Goal: Task Accomplishment & Management: Manage account settings

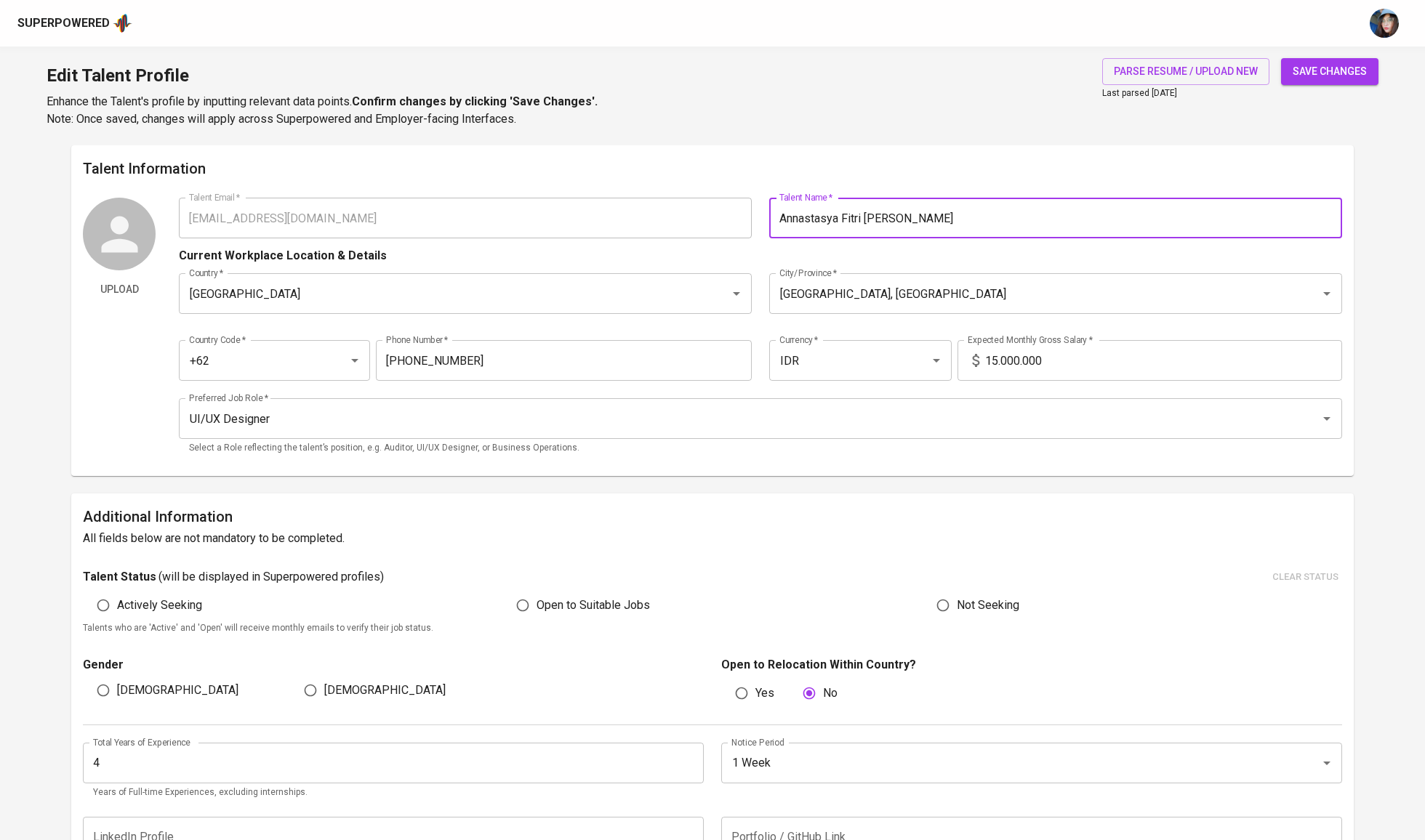
type input "Annastasya Fitri Amalia R"
click at [1326, 75] on span "save changes" at bounding box center [1330, 72] width 75 height 18
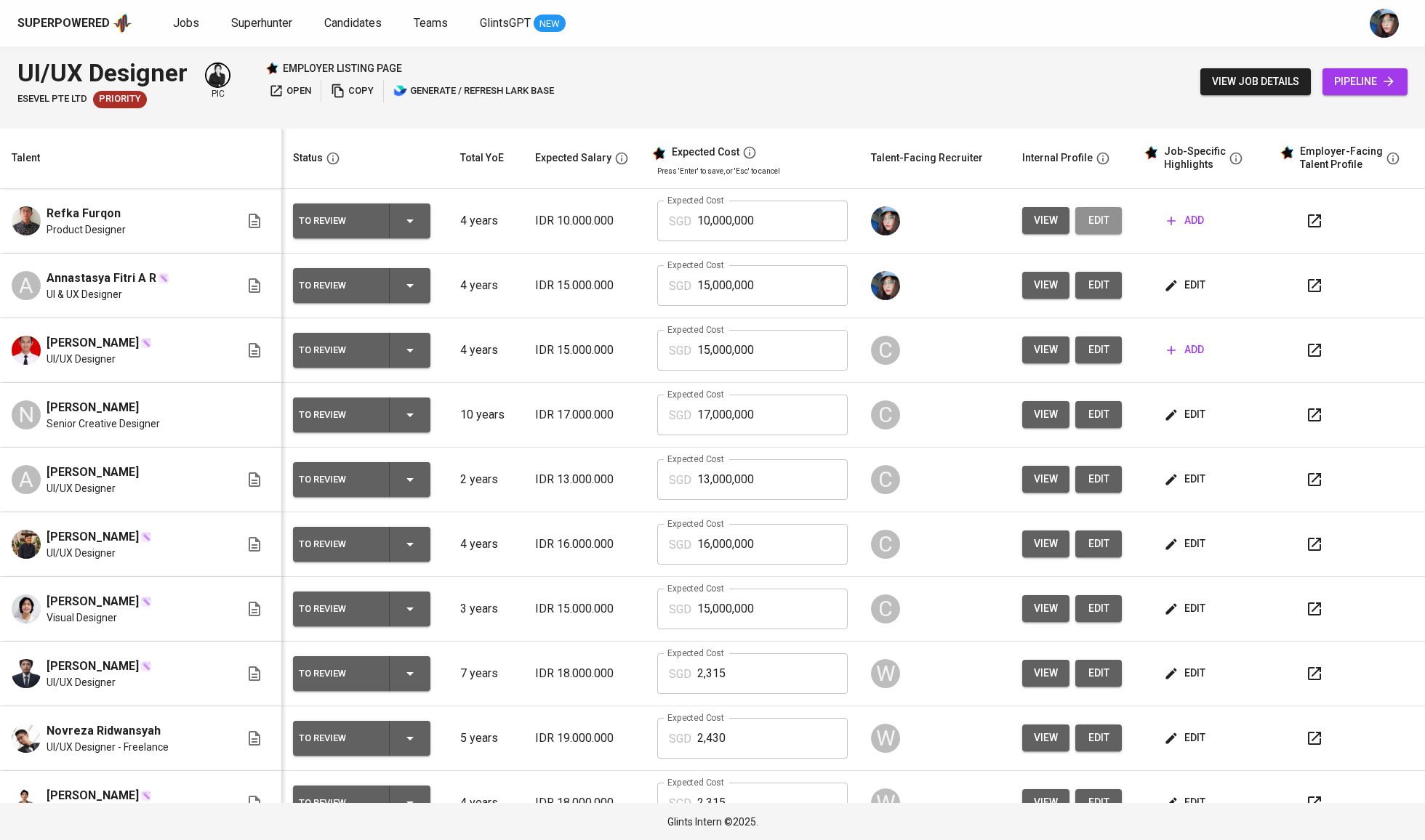
click at [1097, 220] on span "edit" at bounding box center [1098, 221] width 23 height 18
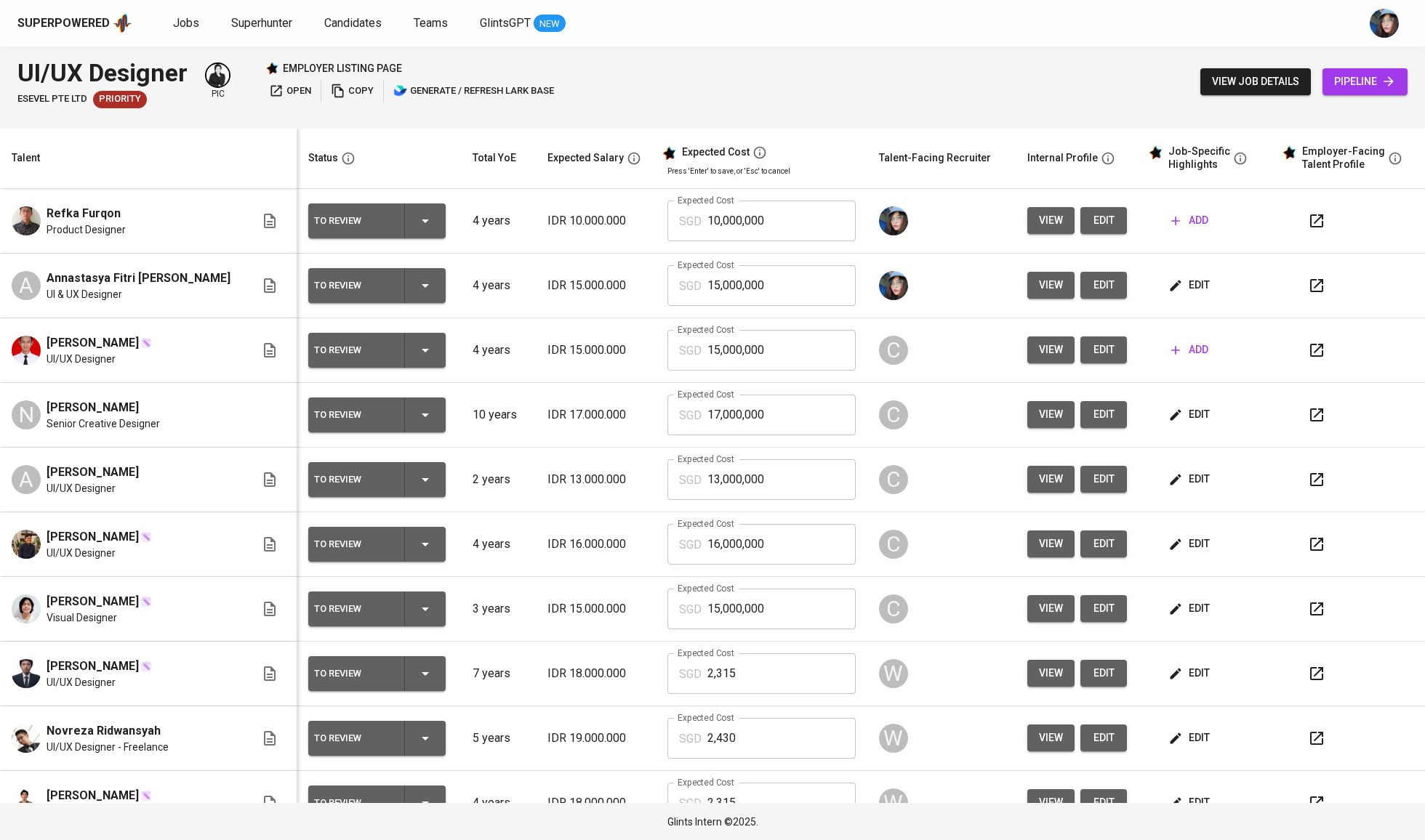
click at [1183, 279] on span "edit" at bounding box center [1190, 285] width 39 height 18
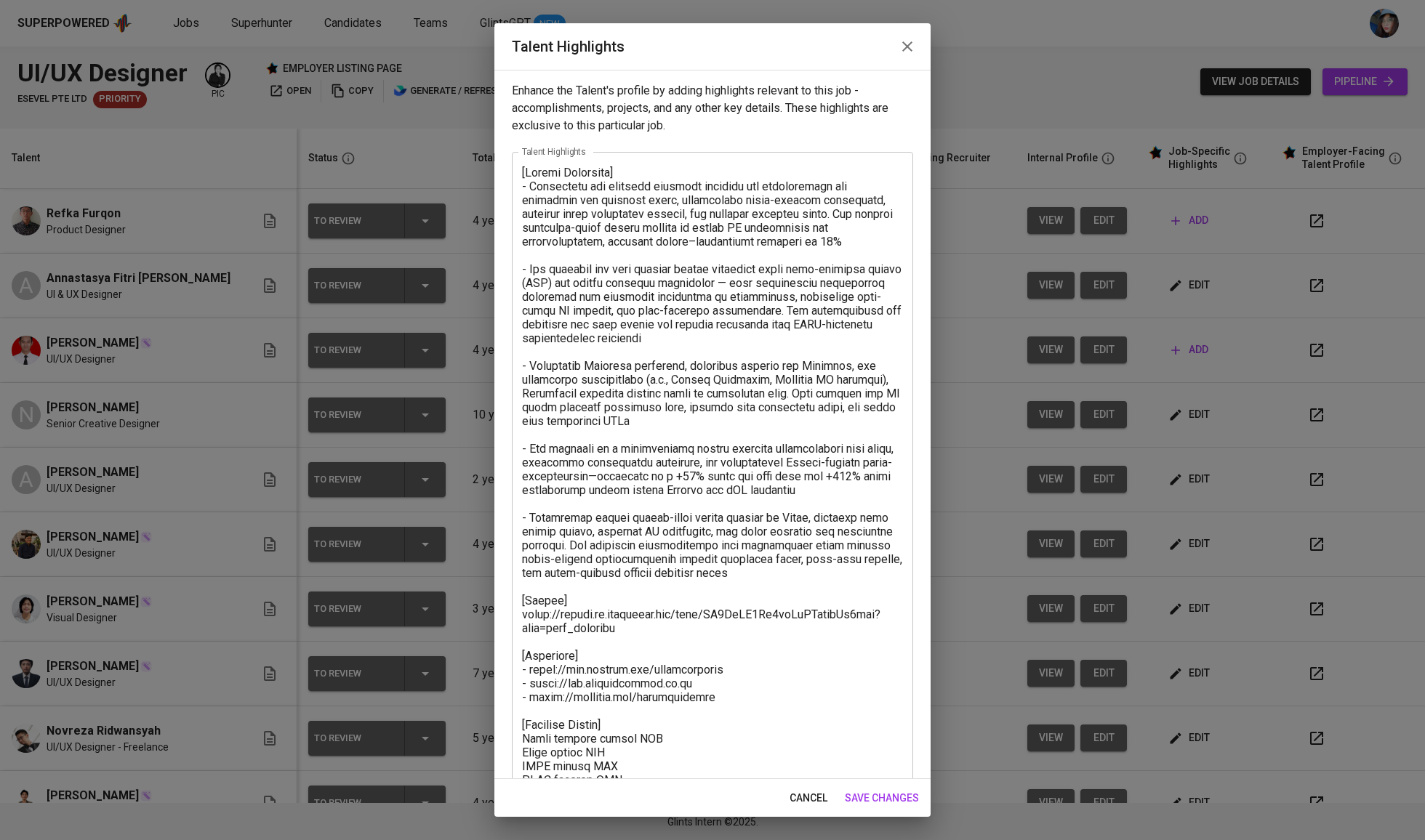
click at [583, 291] on textarea at bounding box center [712, 539] width 381 height 746
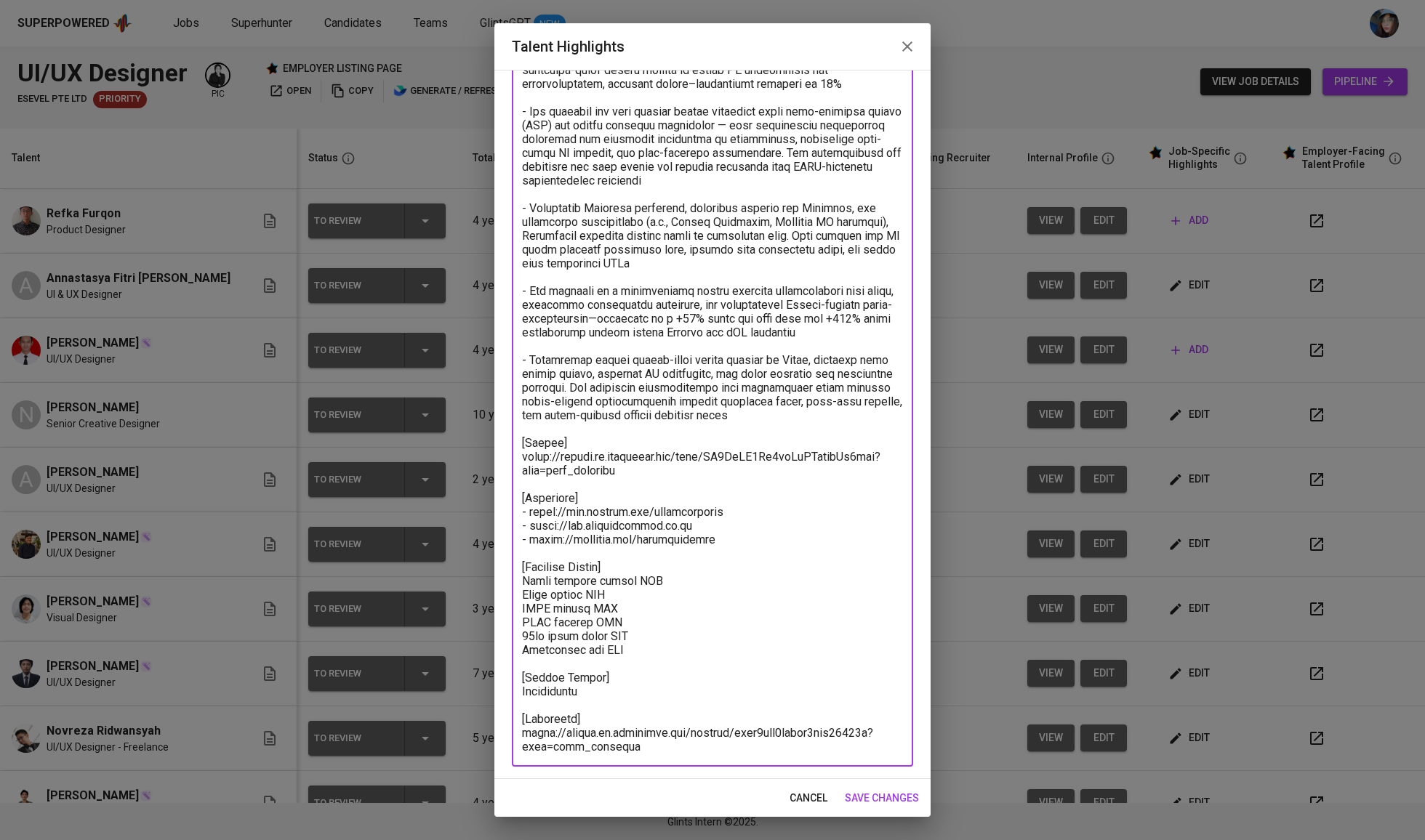
click at [690, 485] on textarea at bounding box center [712, 381] width 381 height 746
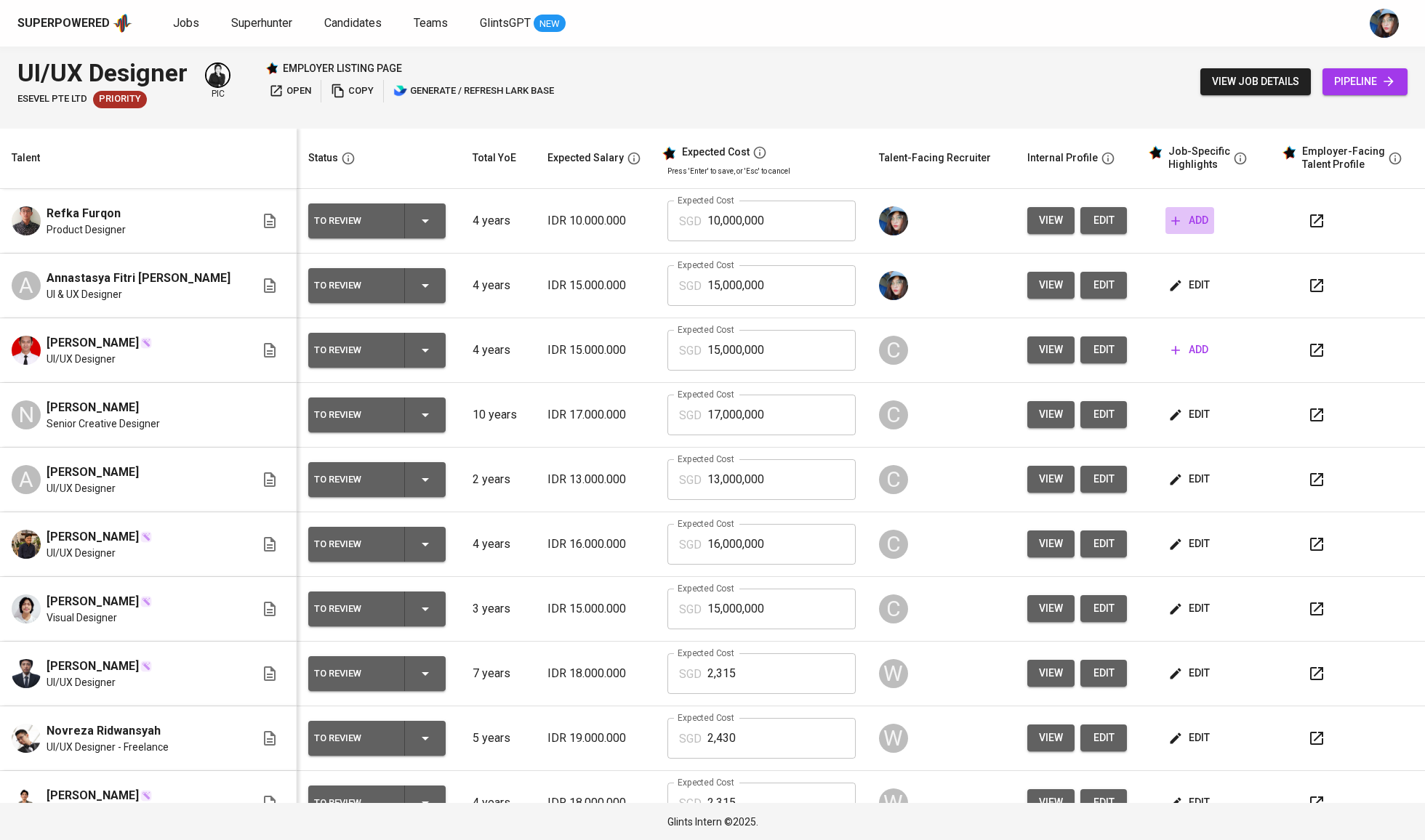
click at [1173, 230] on span "add" at bounding box center [1189, 221] width 37 height 18
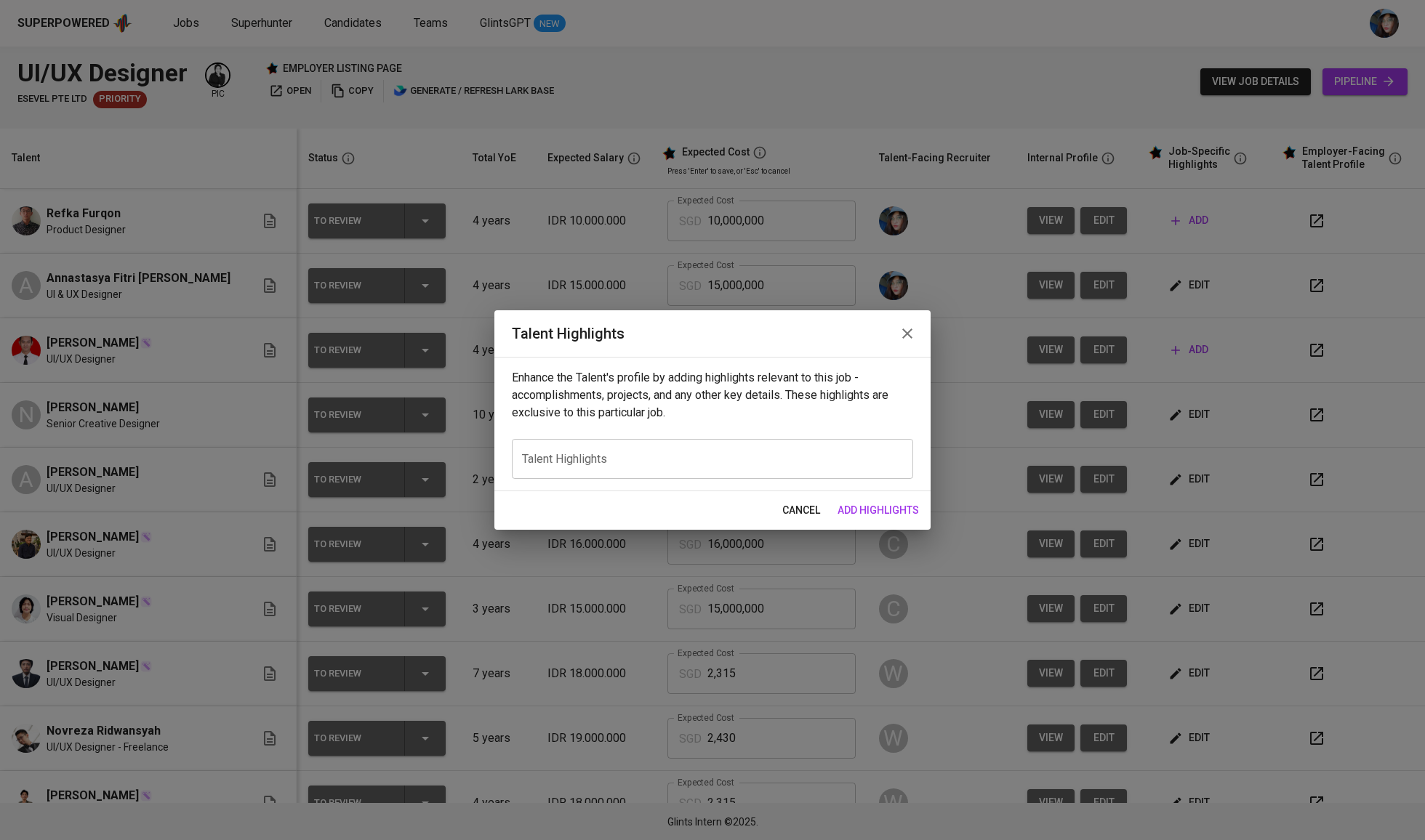
click at [722, 466] on div "x Talent Highlights" at bounding box center [713, 459] width 402 height 40
paste textarea "[Career Highlight] - Annastasya has designed scalable internal web applications…"
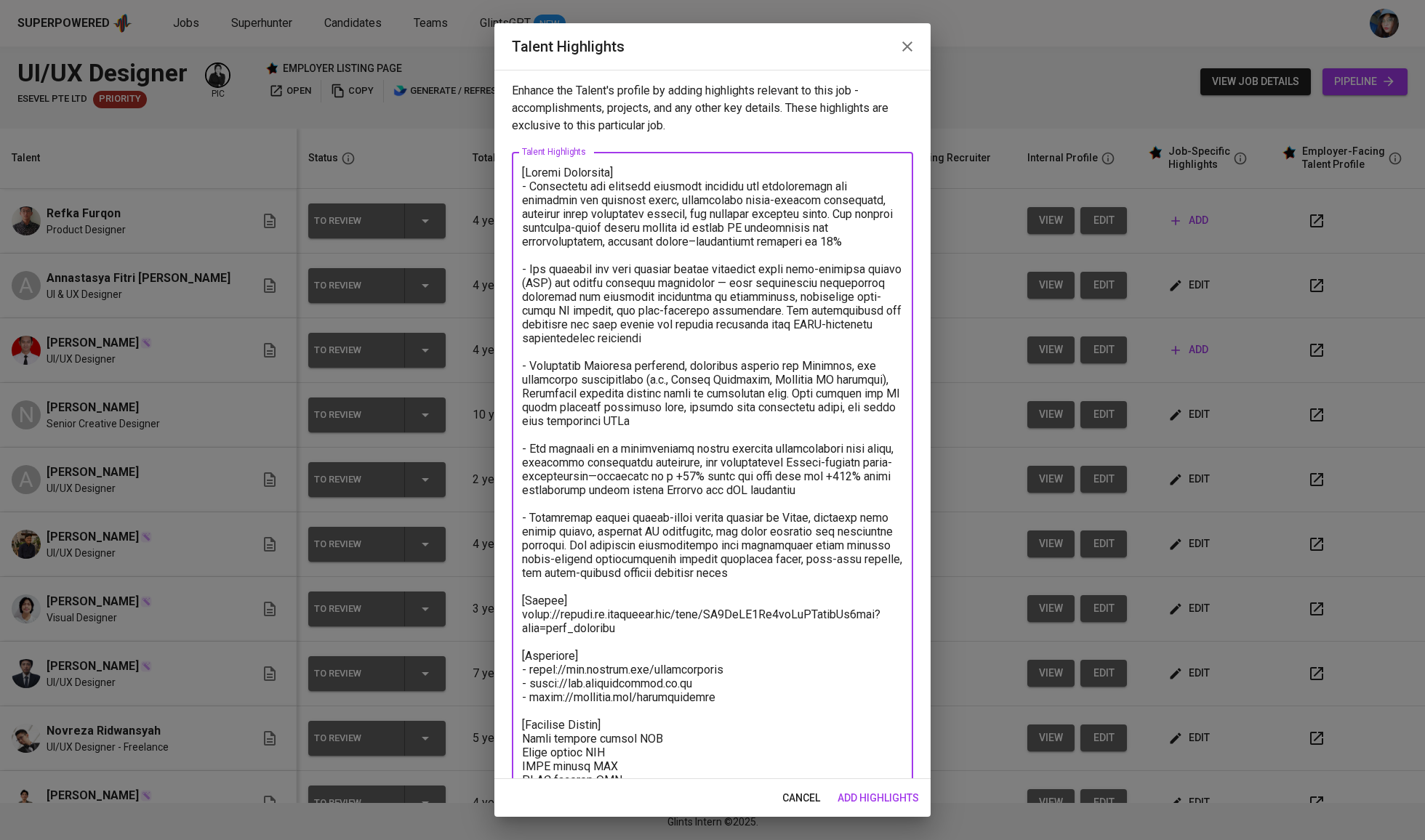
scroll to position [0, 0]
drag, startPoint x: 806, startPoint y: 577, endPoint x: 493, endPoint y: 185, distance: 501.6
click at [493, 185] on div "Talent Highlights Enhance the Talent's profile by adding highlights relevant to…" at bounding box center [712, 420] width 1425 height 840
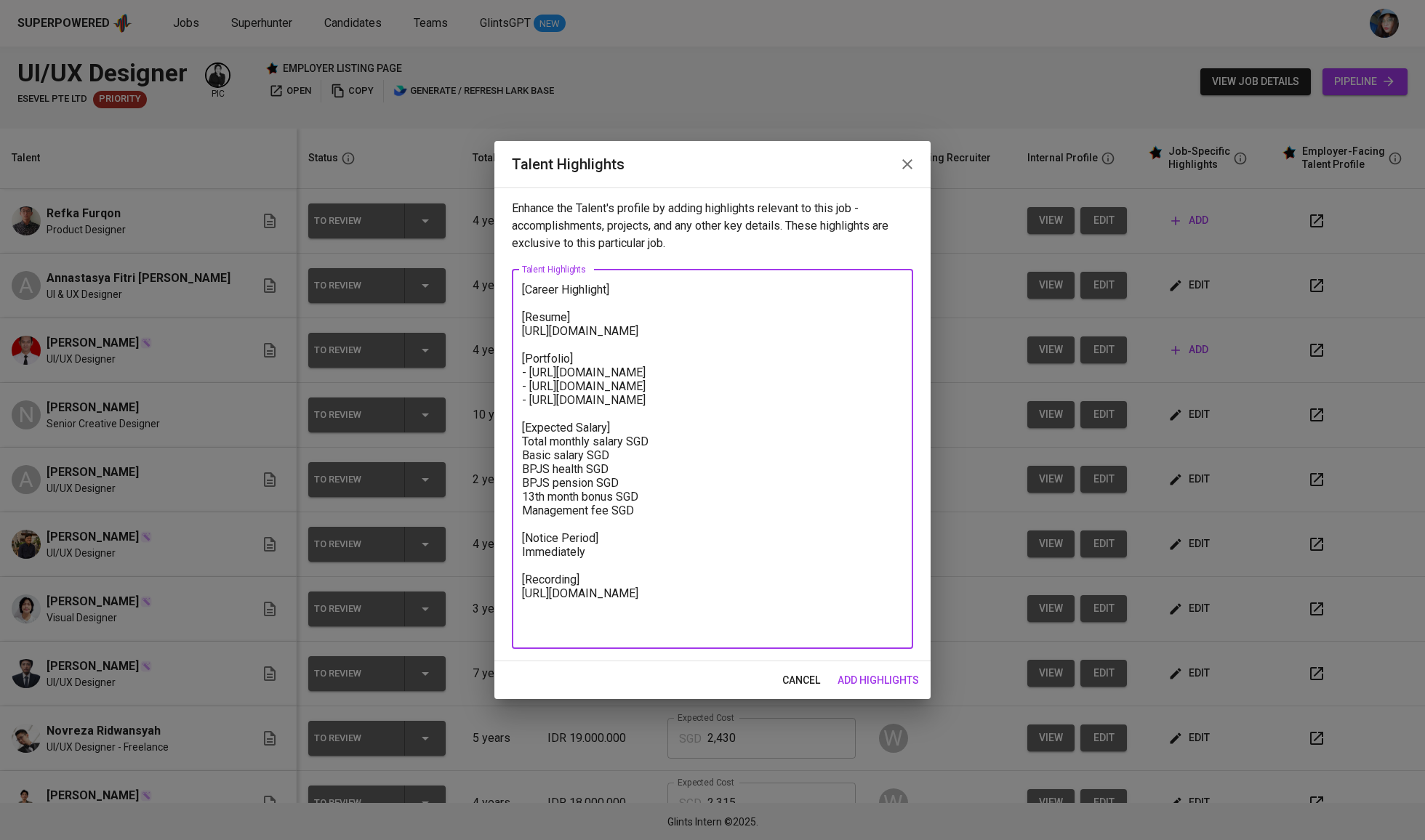
drag, startPoint x: 632, startPoint y: 346, endPoint x: 500, endPoint y: 336, distance: 132.4
click at [500, 336] on div "Enhance the Talent's profile by adding highlights relevant to this job - accomp…" at bounding box center [712, 424] width 437 height 474
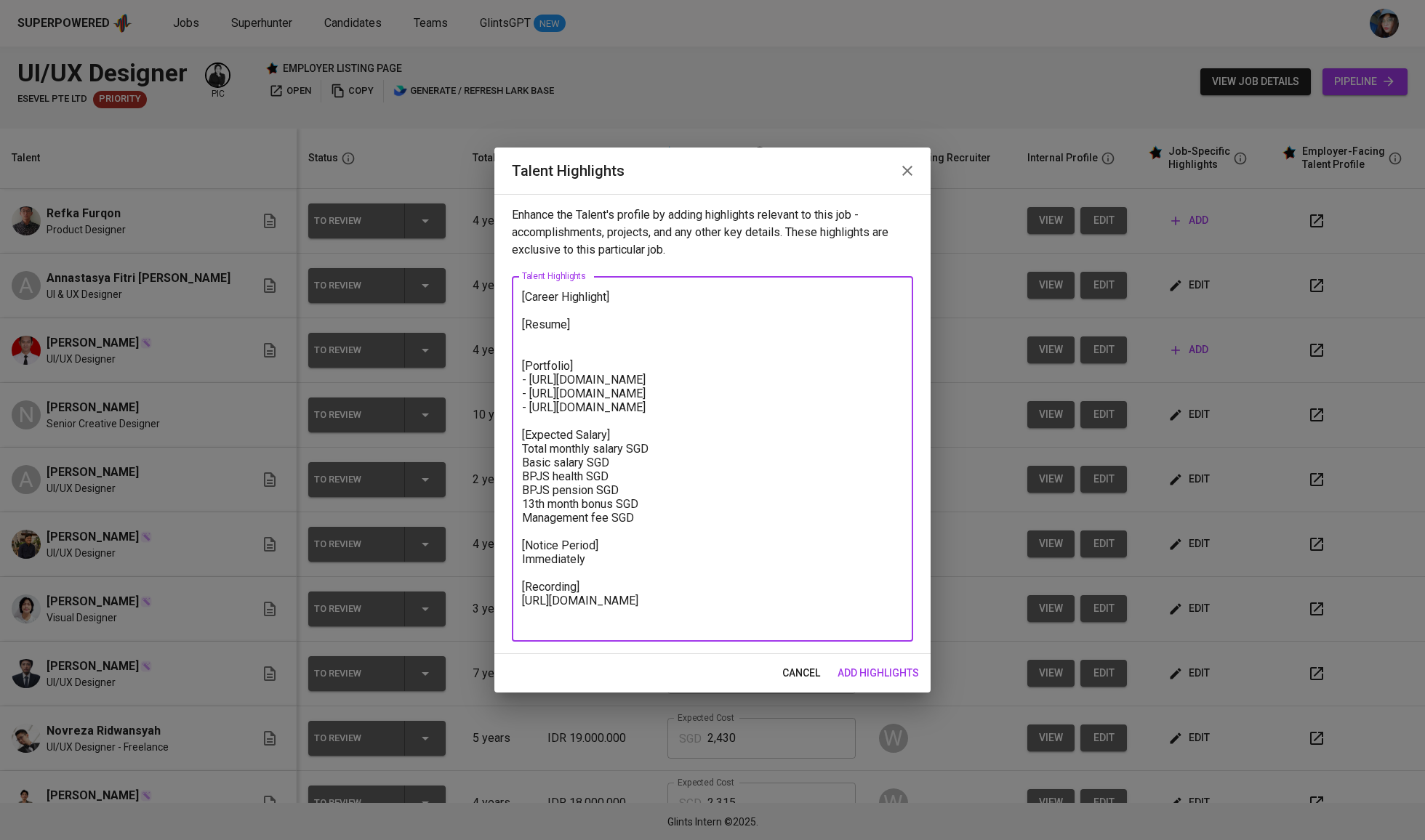
paste textarea "https://glints.sg.larksuite.com/file/VyzEbCFeQoD1oOxJFUllvrI9gPb?from=from_copy…"
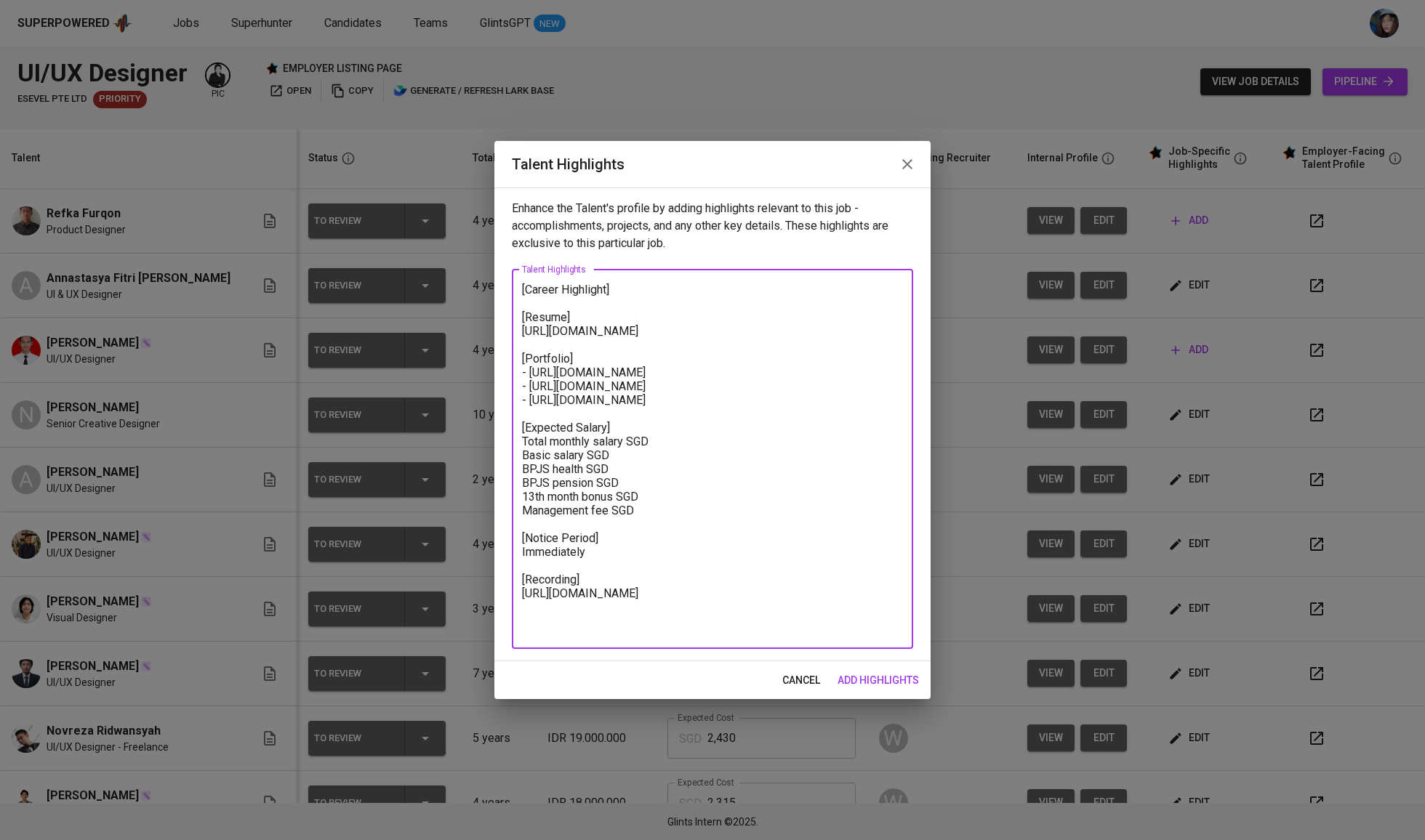
type textarea "[Career Highlight] [Resume] https://glints.sg.larksuite.com/file/VyzEbCFeQoD1oO…"
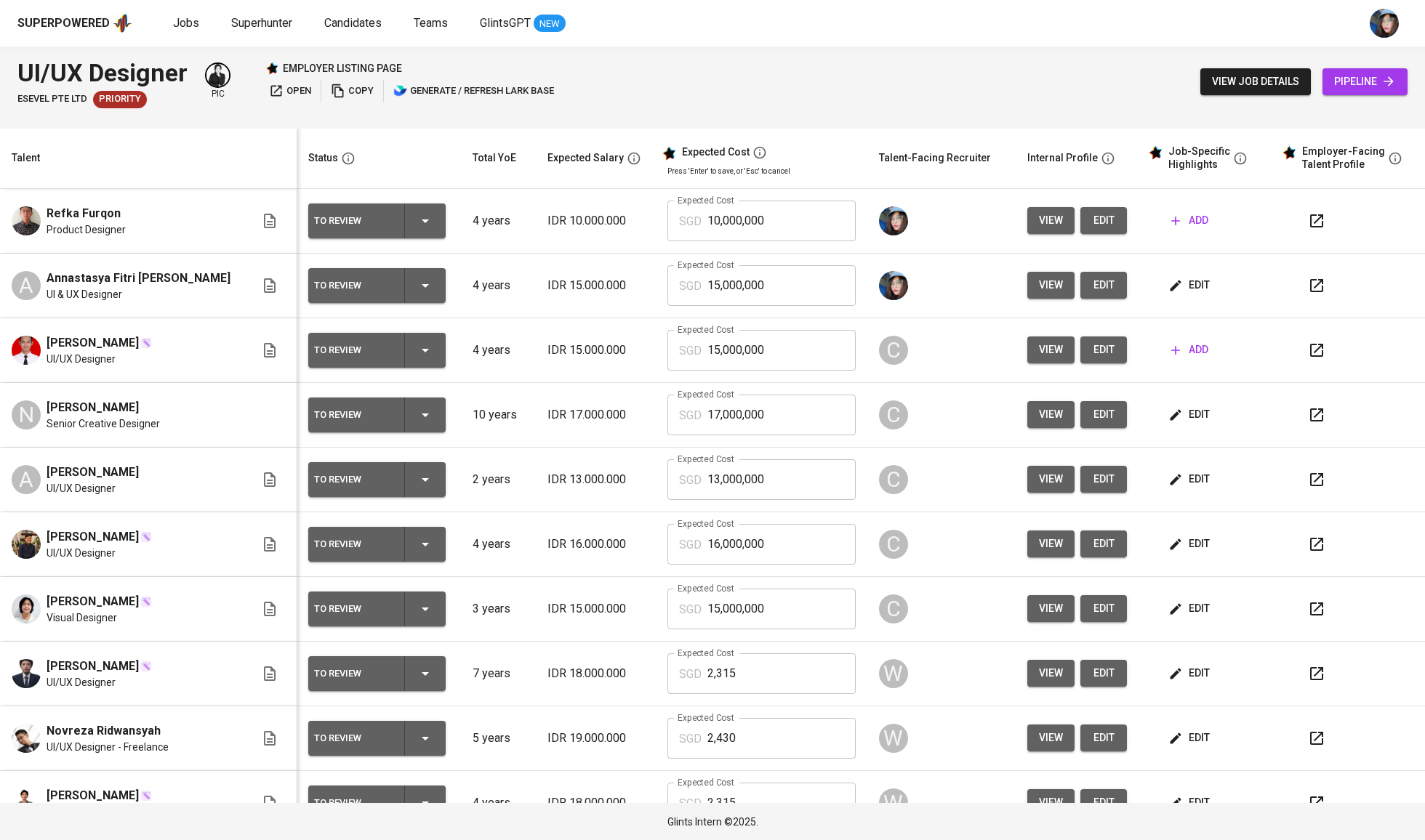
click at [685, 406] on div "SGD 17,000,000 Expected Cost" at bounding box center [761, 415] width 188 height 41
click at [1176, 286] on span "edit" at bounding box center [1190, 285] width 39 height 18
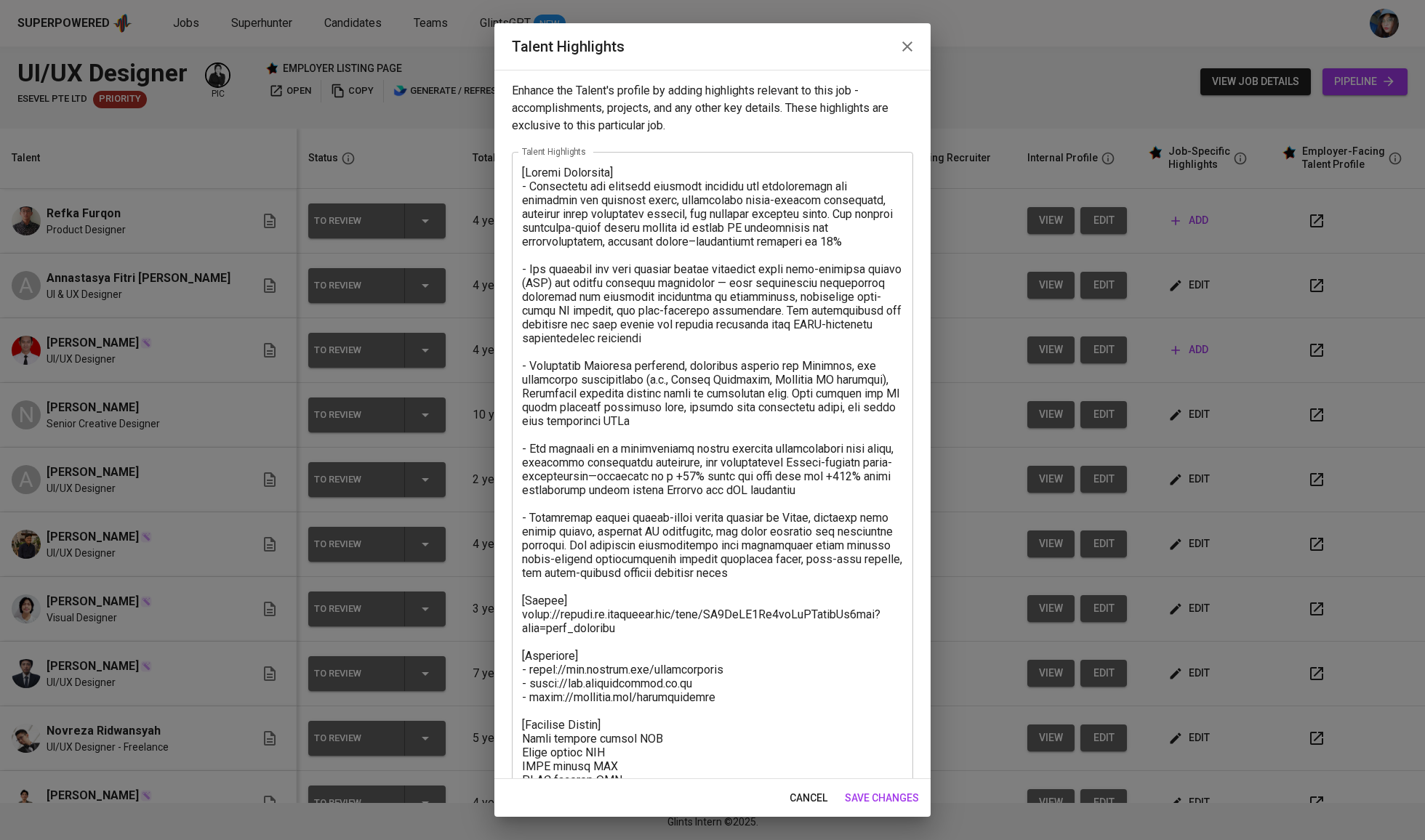
scroll to position [82, 0]
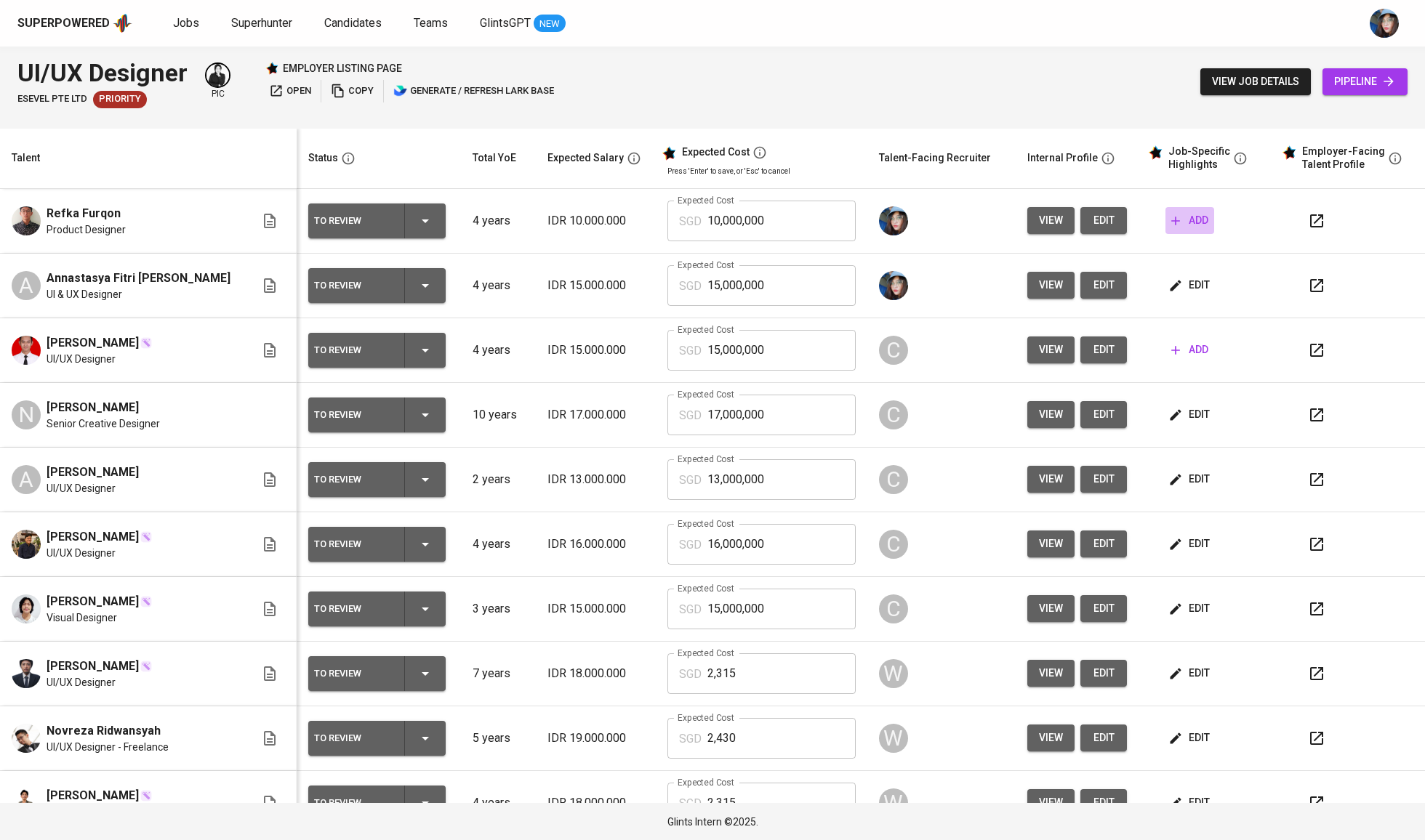
click at [1187, 222] on span "add" at bounding box center [1189, 221] width 37 height 18
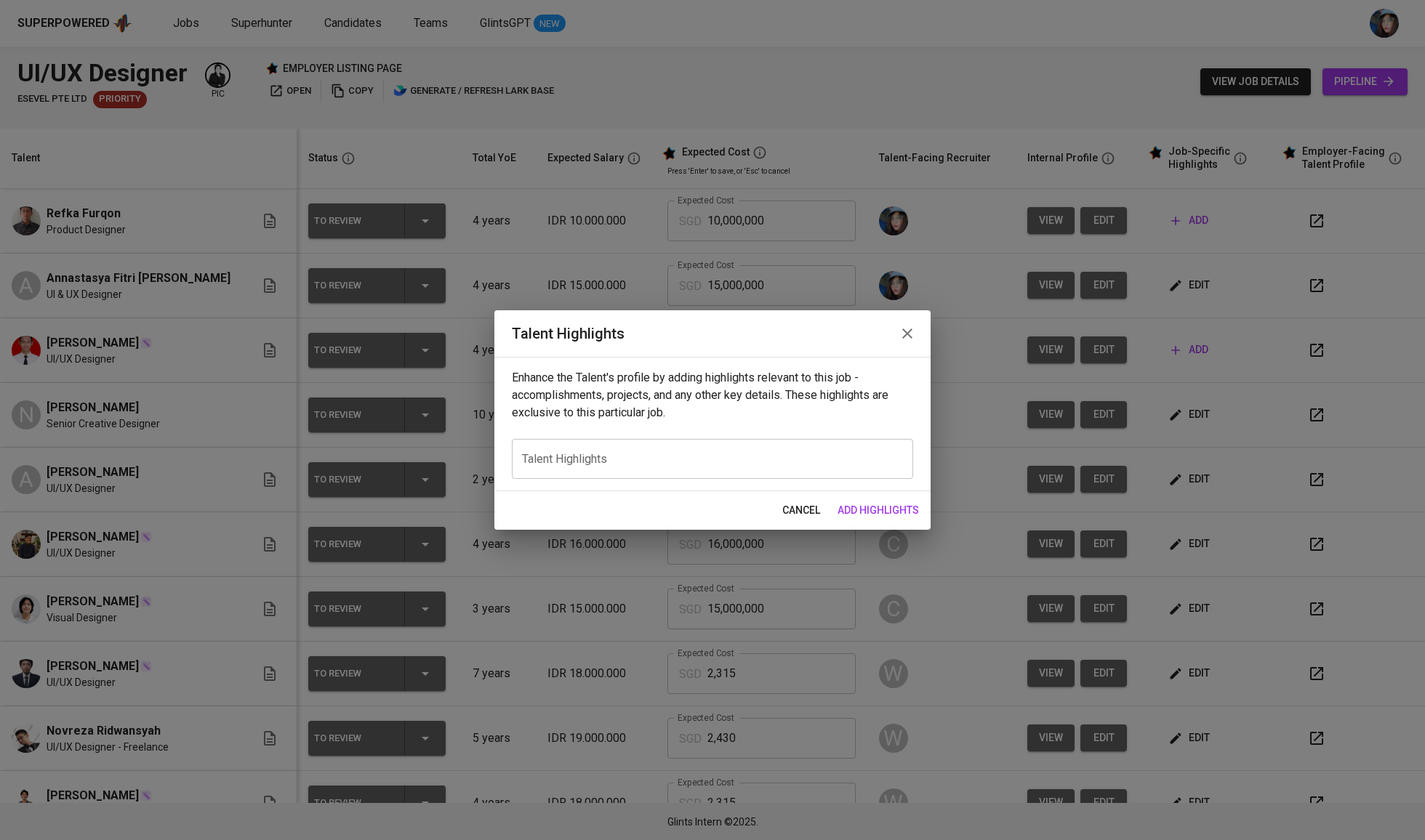
click at [761, 461] on textarea at bounding box center [712, 458] width 381 height 13
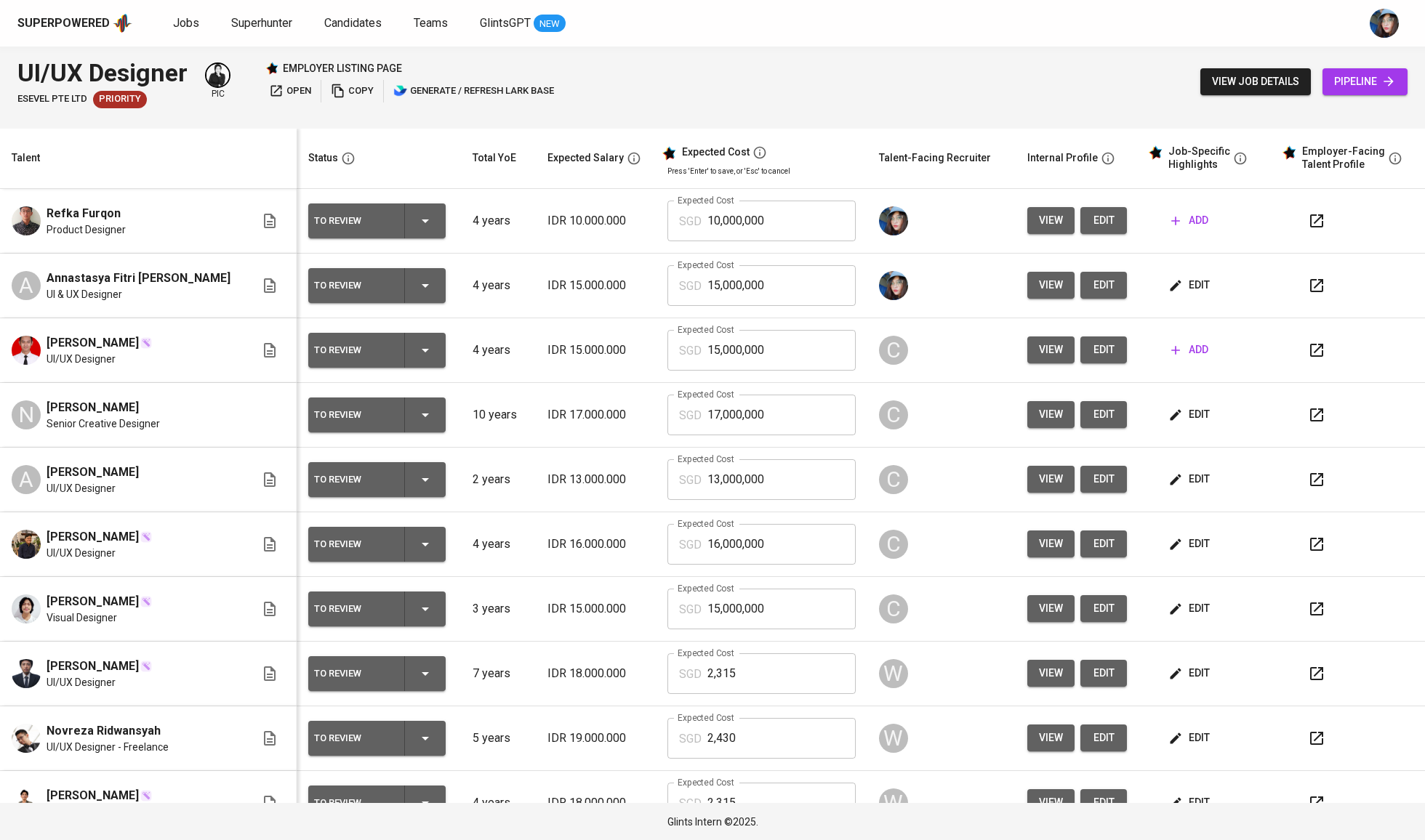
click at [1187, 294] on span "edit" at bounding box center [1190, 285] width 39 height 18
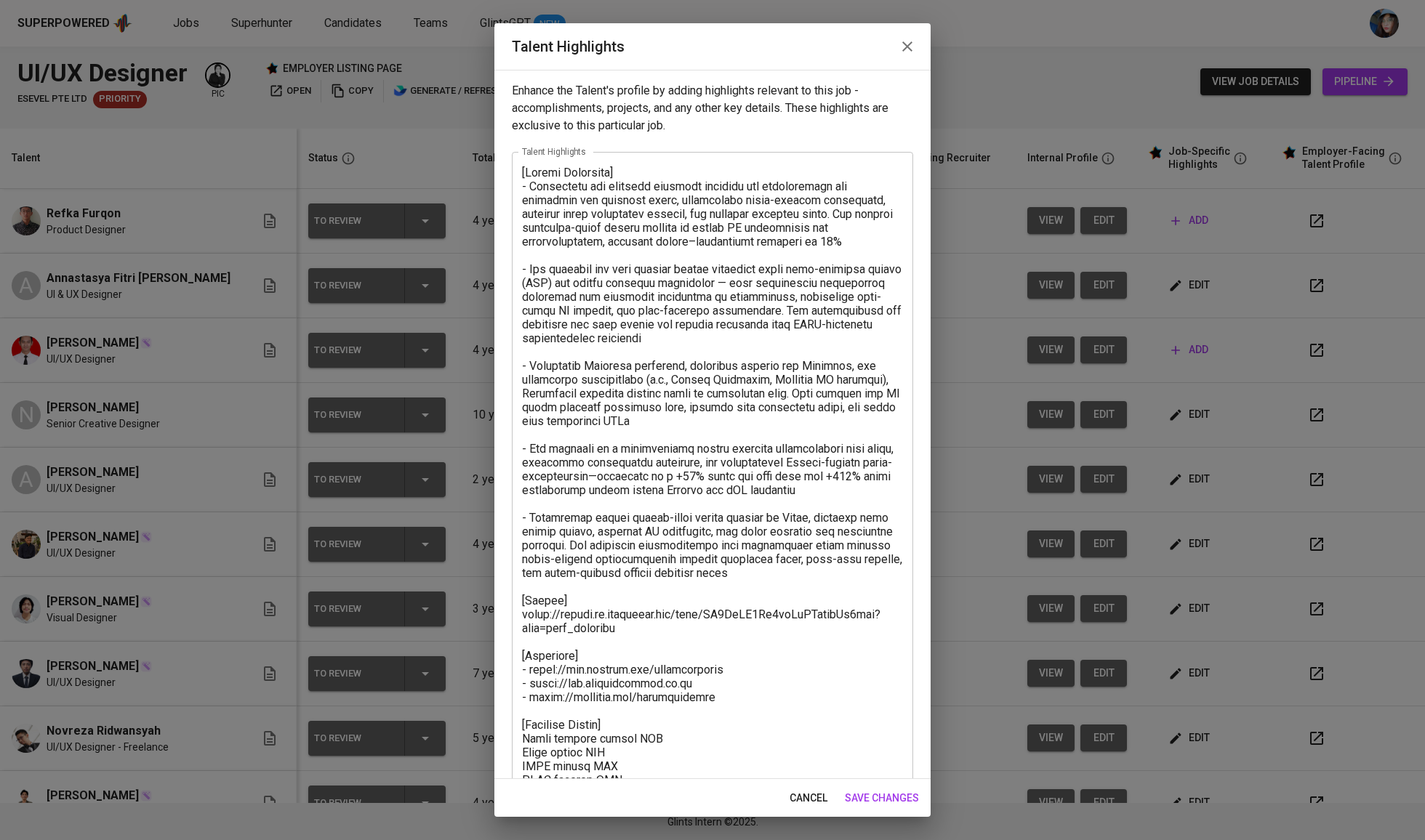
click at [701, 495] on textarea at bounding box center [712, 539] width 381 height 746
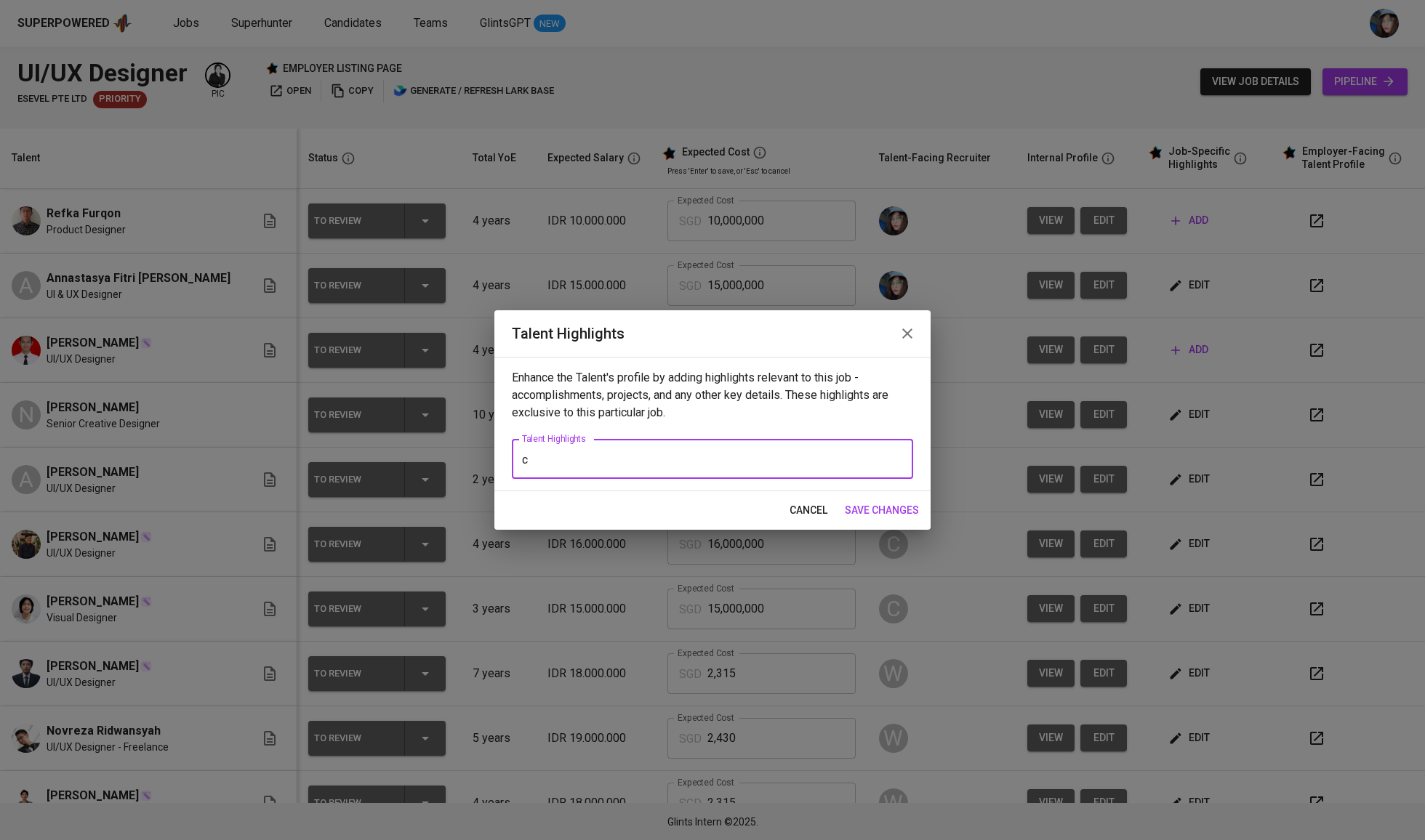
type textarea "[Career Highlight] - Annastasya has designed scalable internal web applications…"
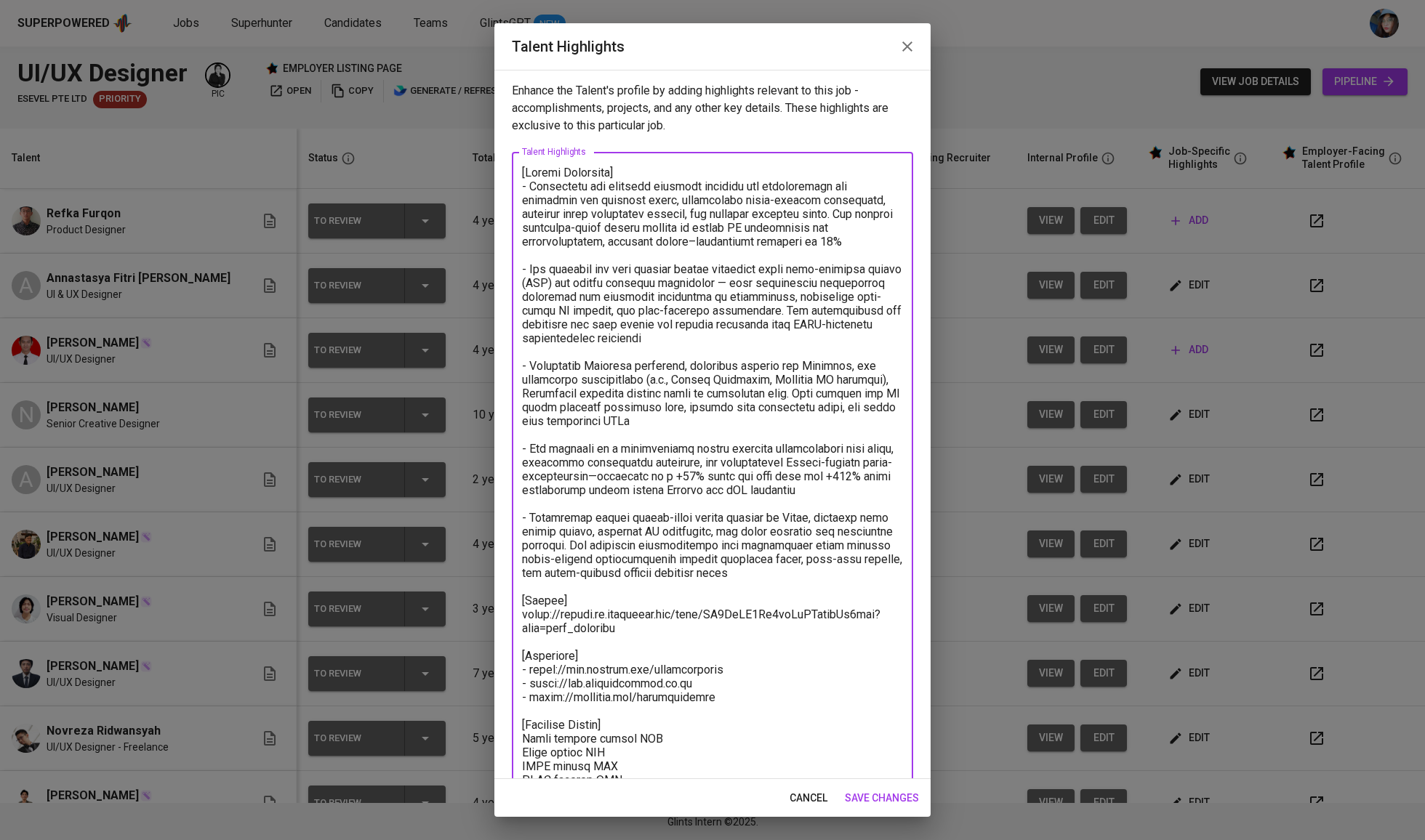
click at [798, 798] on span "cancel" at bounding box center [808, 798] width 38 height 18
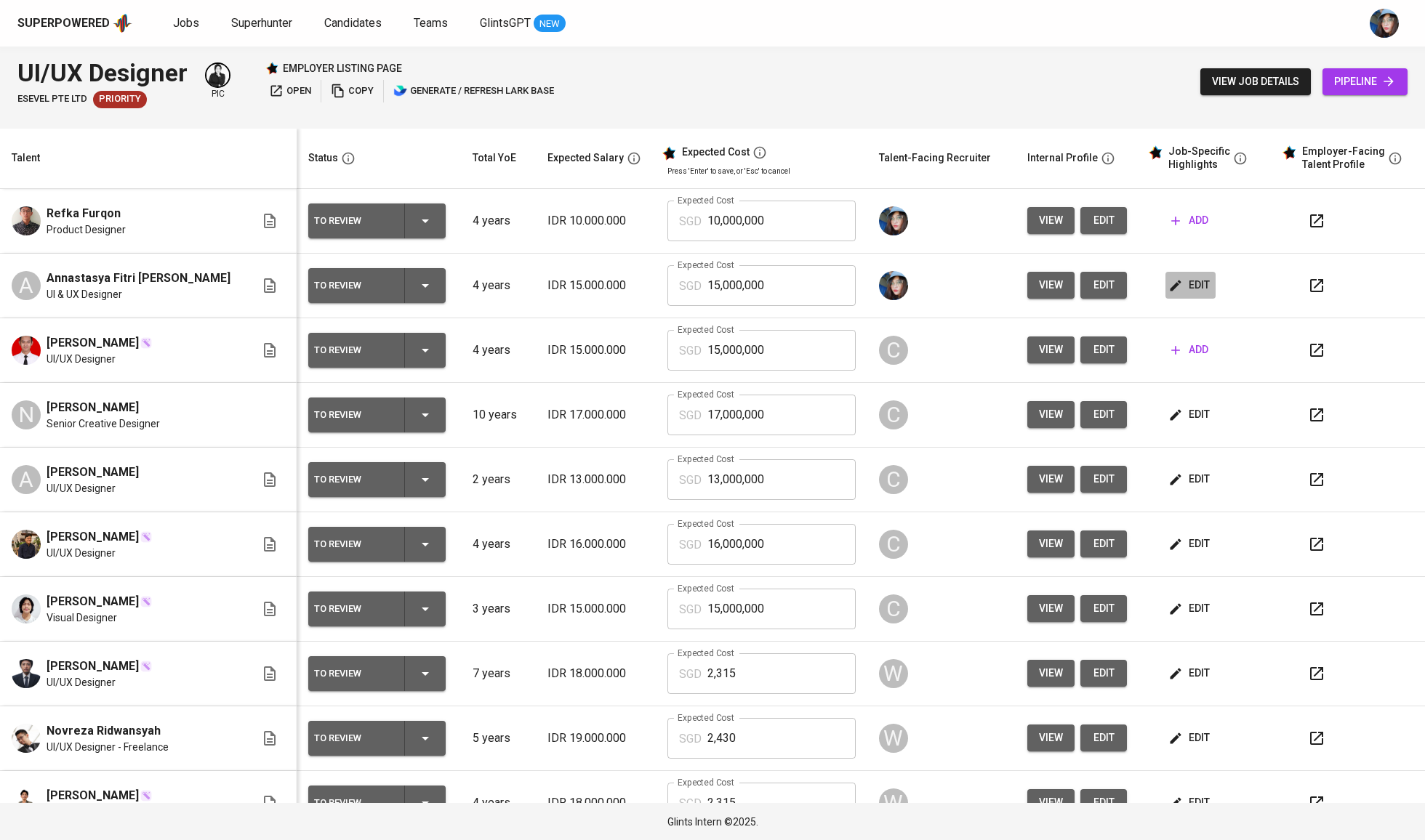
click at [1179, 291] on span "edit" at bounding box center [1190, 285] width 39 height 18
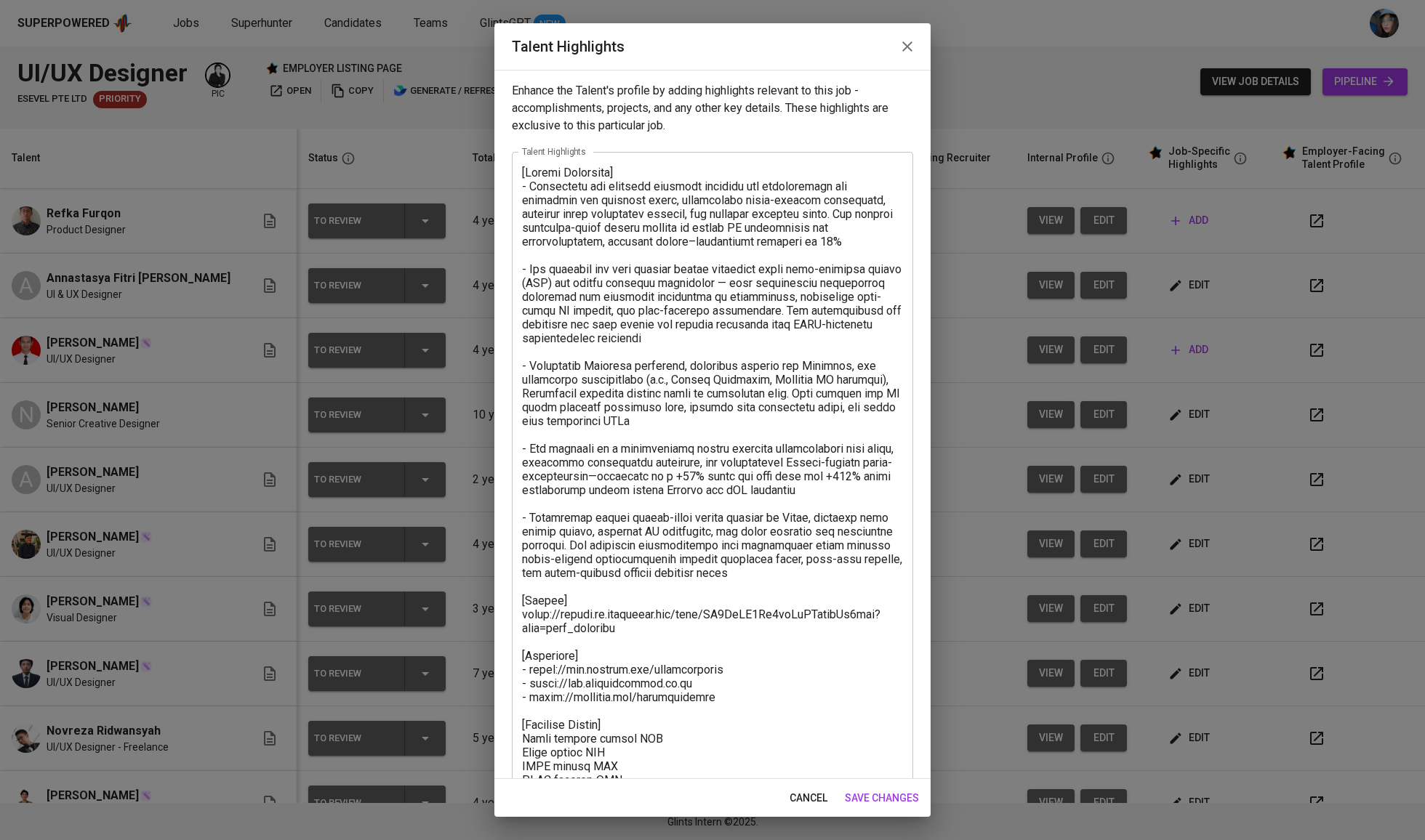
click at [611, 547] on textarea at bounding box center [712, 539] width 381 height 746
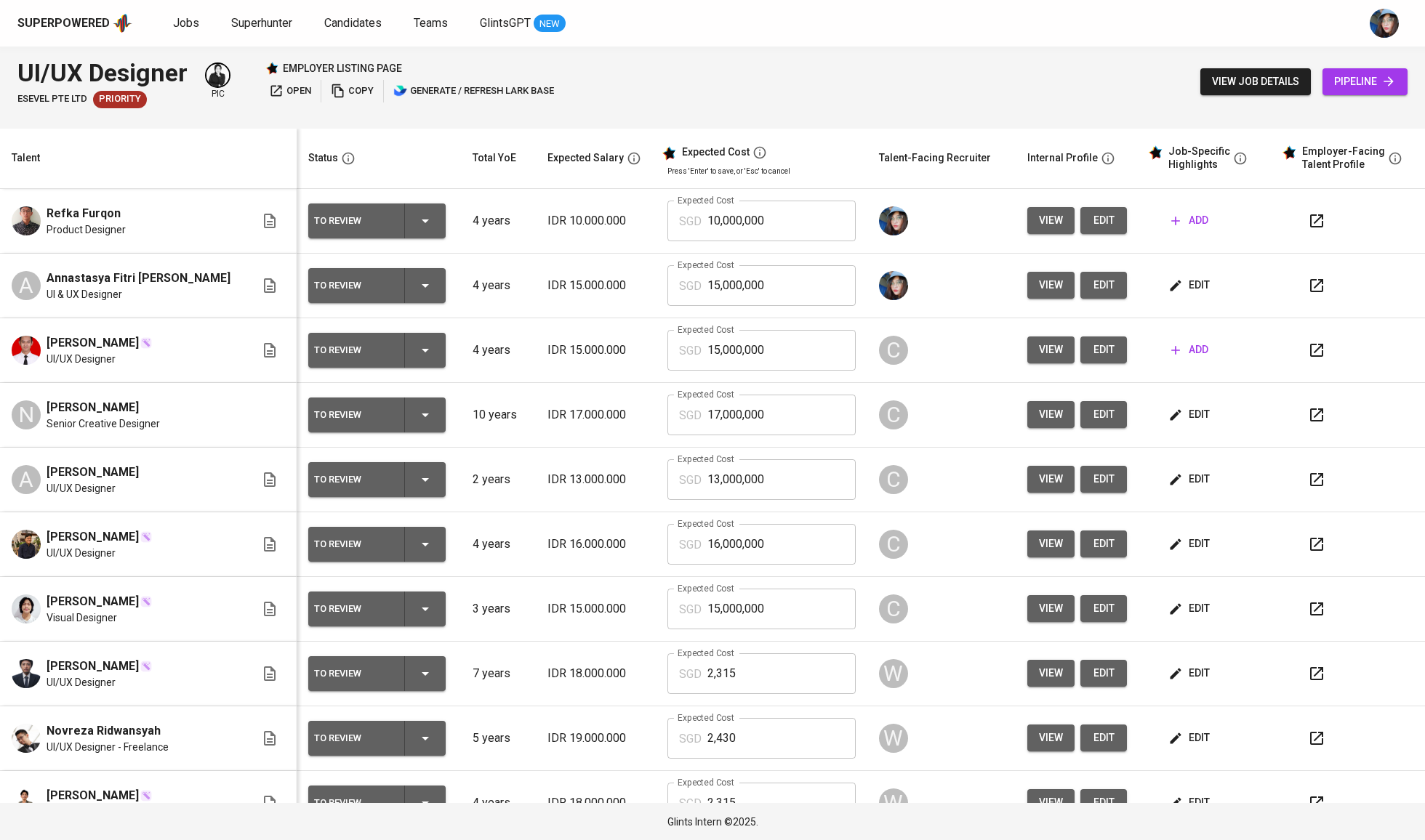
click at [1178, 226] on span "add" at bounding box center [1189, 221] width 37 height 18
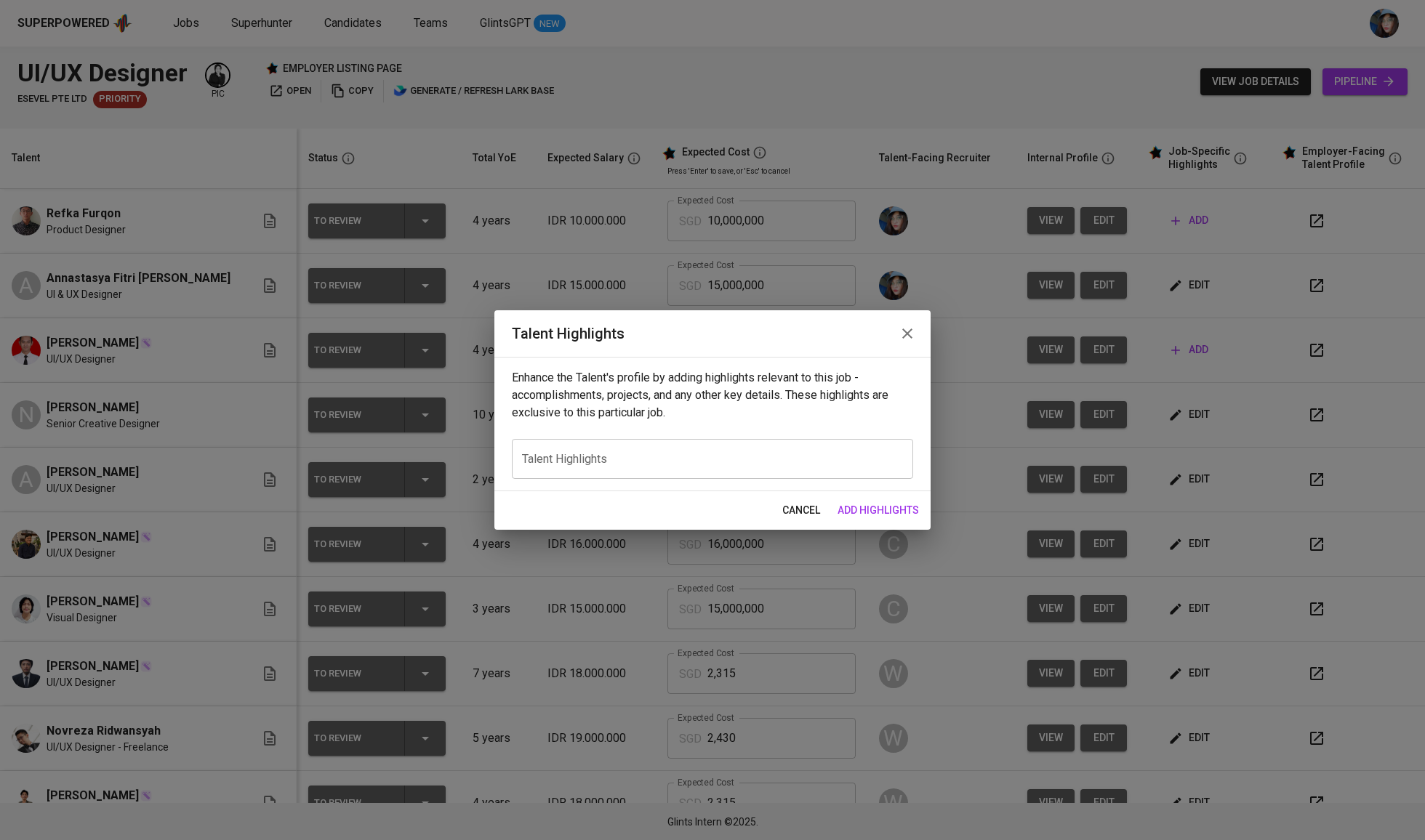
click at [688, 469] on div "x Talent Highlights" at bounding box center [713, 459] width 402 height 40
paste textarea "[Career Highlight] - Annastasya has designed scalable internal web applications…"
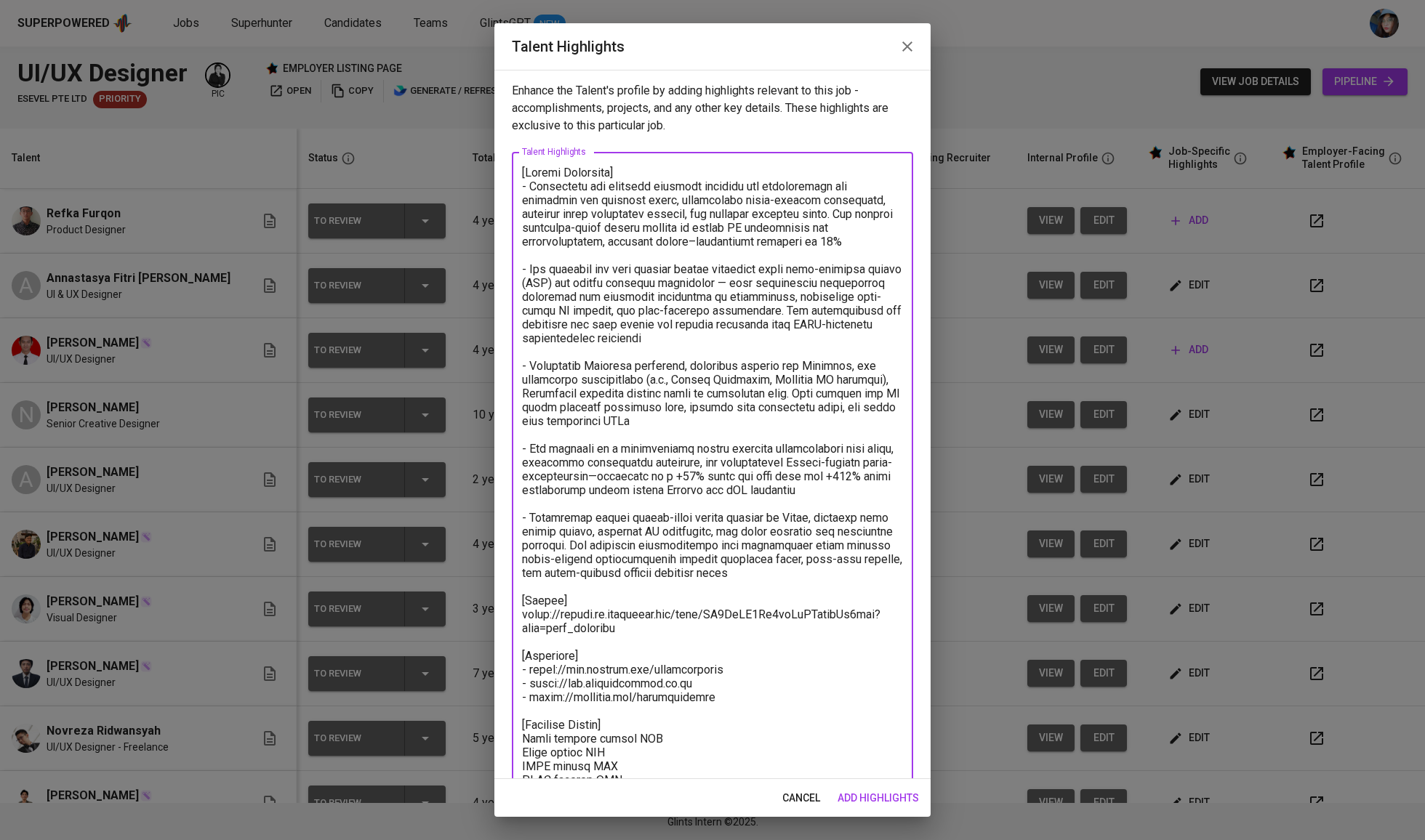
scroll to position [48, 0]
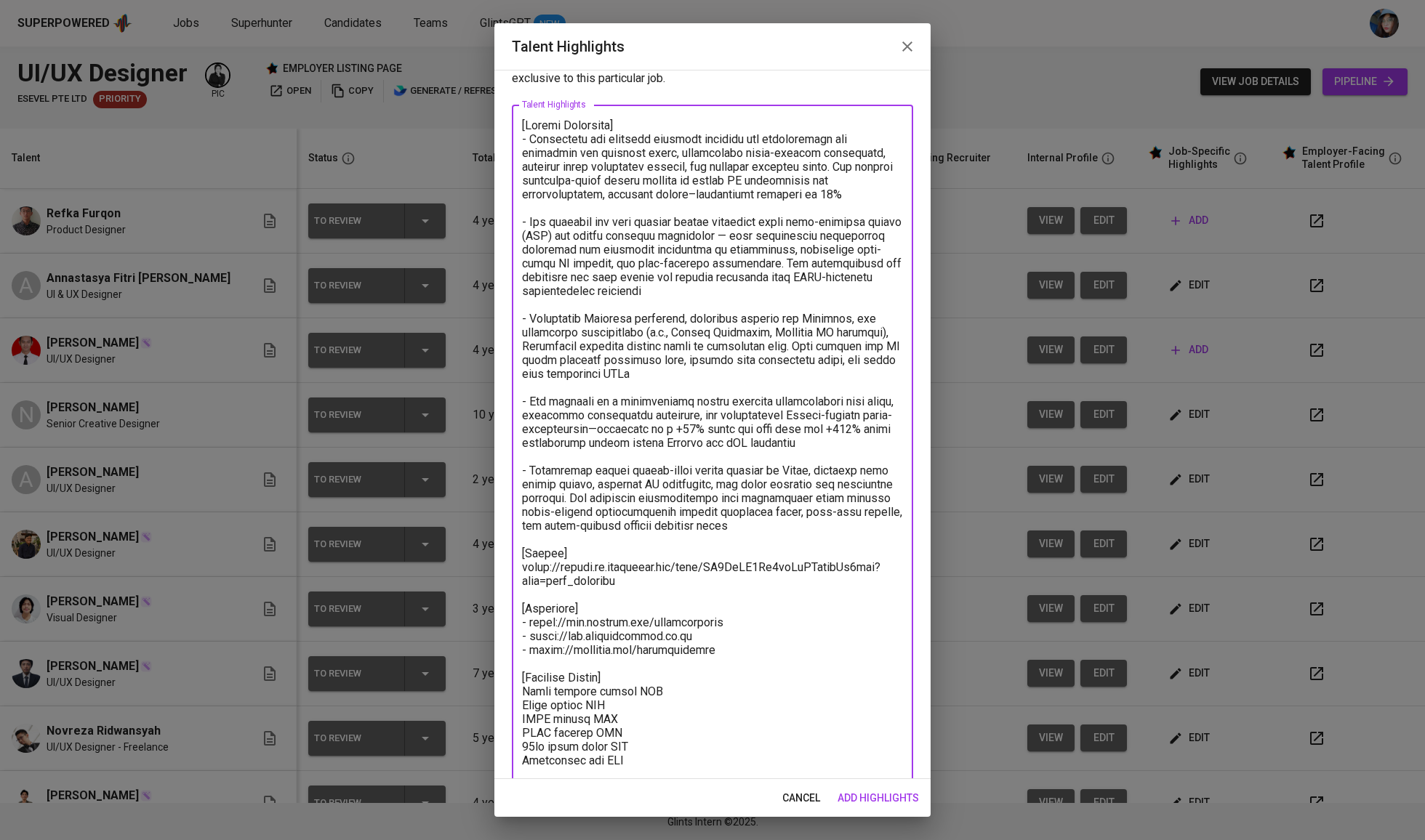
type textarea "[Career Highlight] - Annastasya has designed scalable internal web applications…"
click at [866, 791] on span "add highlights" at bounding box center [878, 798] width 82 height 18
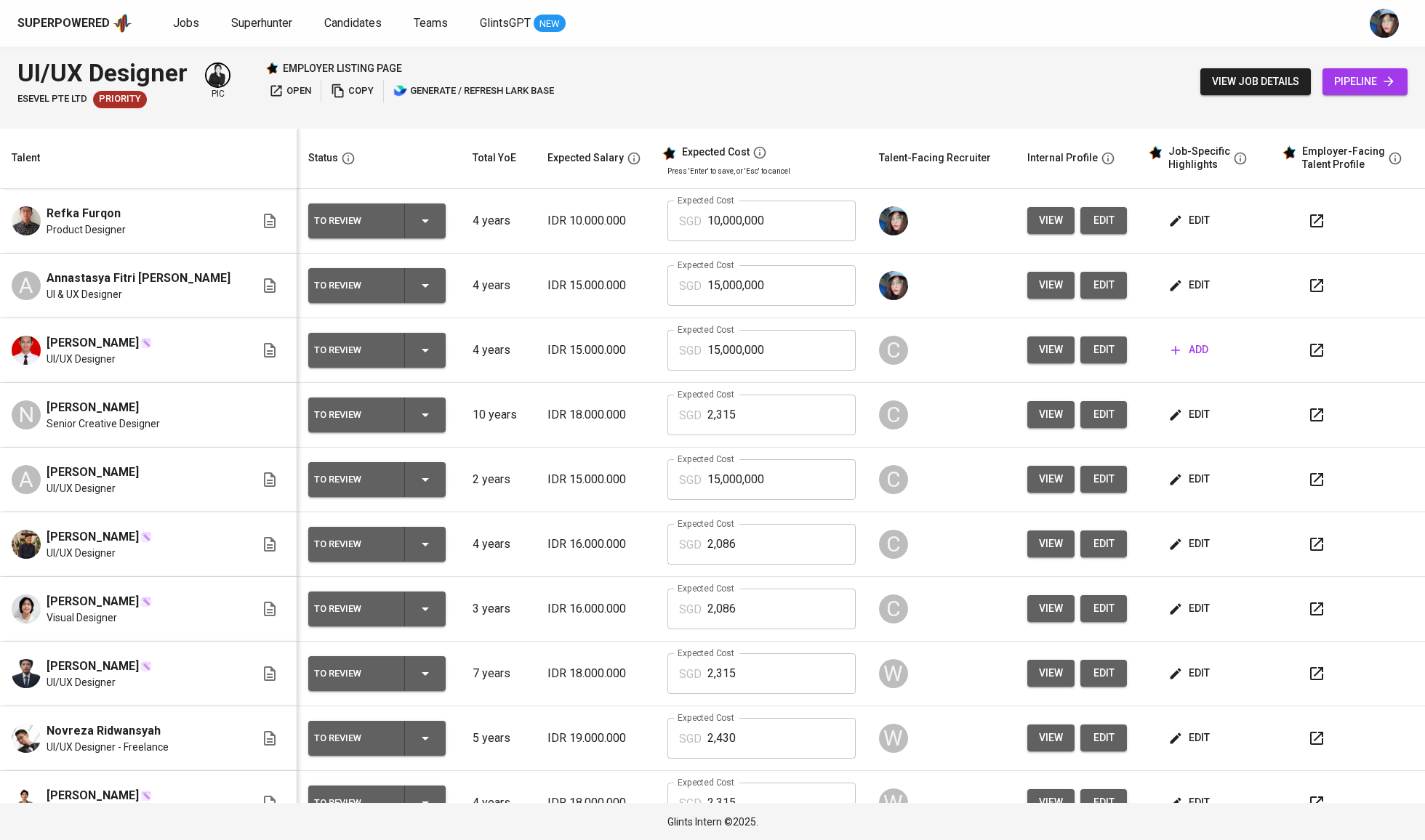
click at [1170, 207] on td "edit" at bounding box center [1209, 221] width 134 height 65
click at [1171, 221] on span "edit" at bounding box center [1190, 221] width 39 height 18
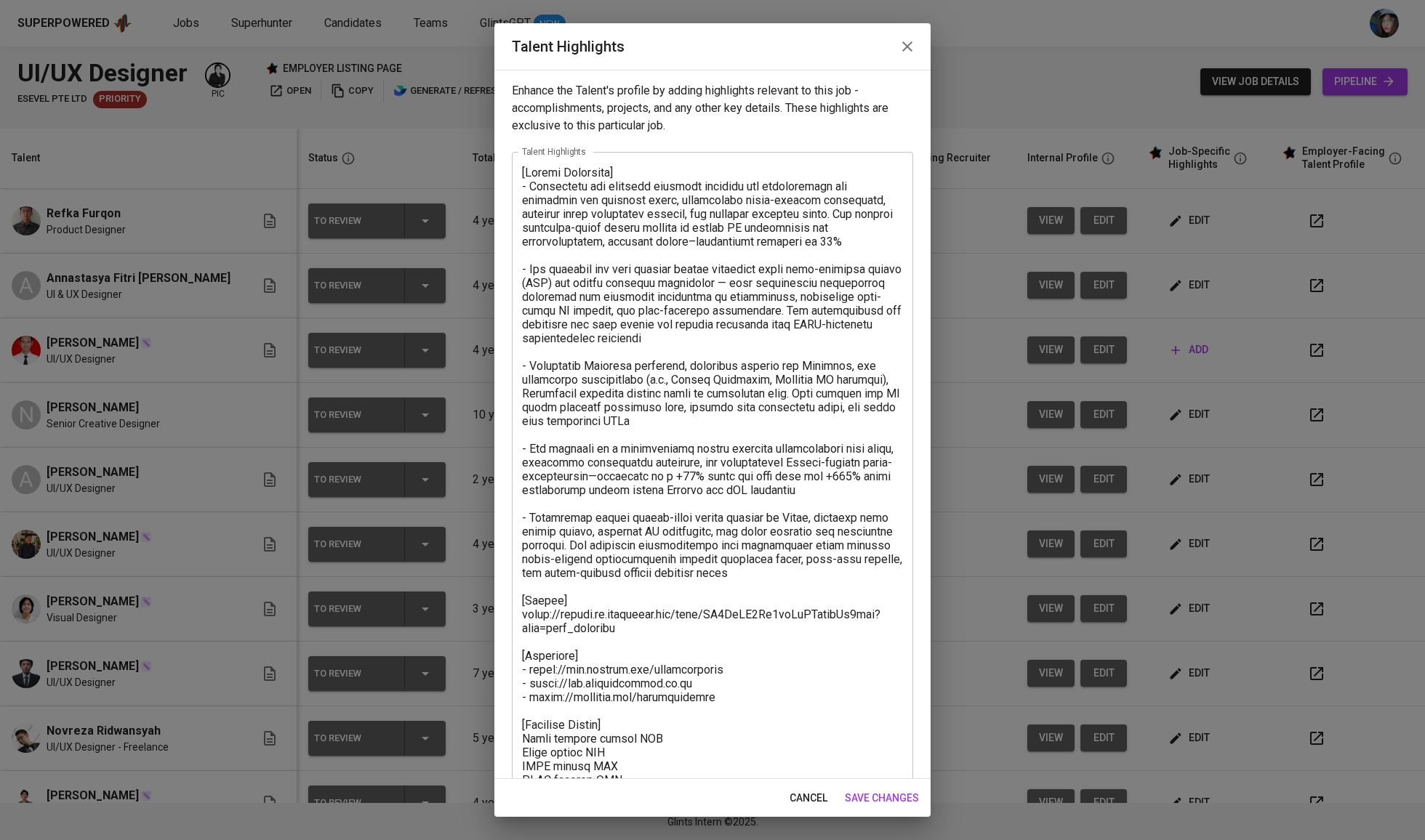
click at [657, 599] on textarea at bounding box center [712, 539] width 381 height 746
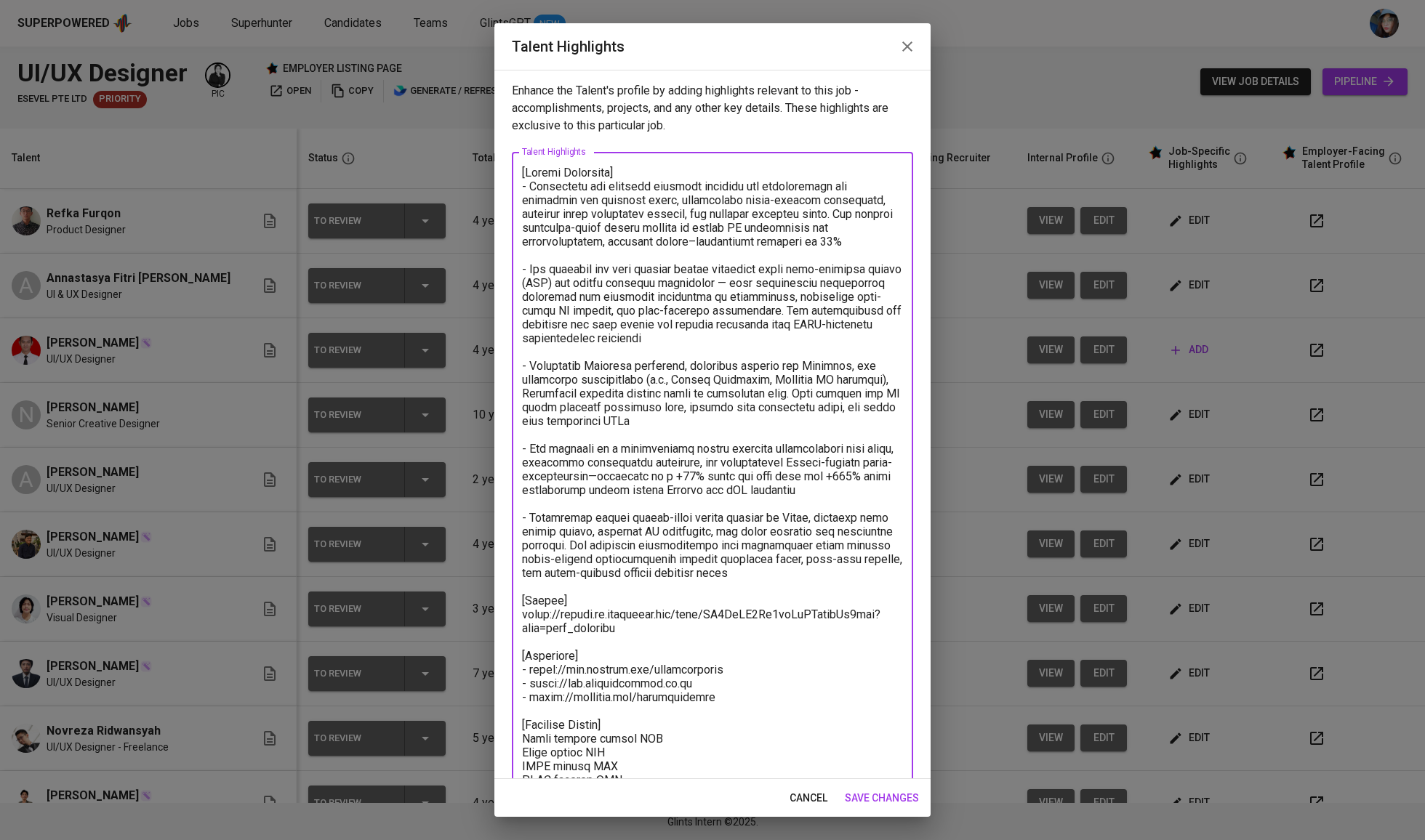
drag, startPoint x: 827, startPoint y: 559, endPoint x: 496, endPoint y: 188, distance: 497.2
click at [496, 188] on div "Enhance the Talent's profile by adding highlights relevant to this job - accomp…" at bounding box center [712, 424] width 437 height 710
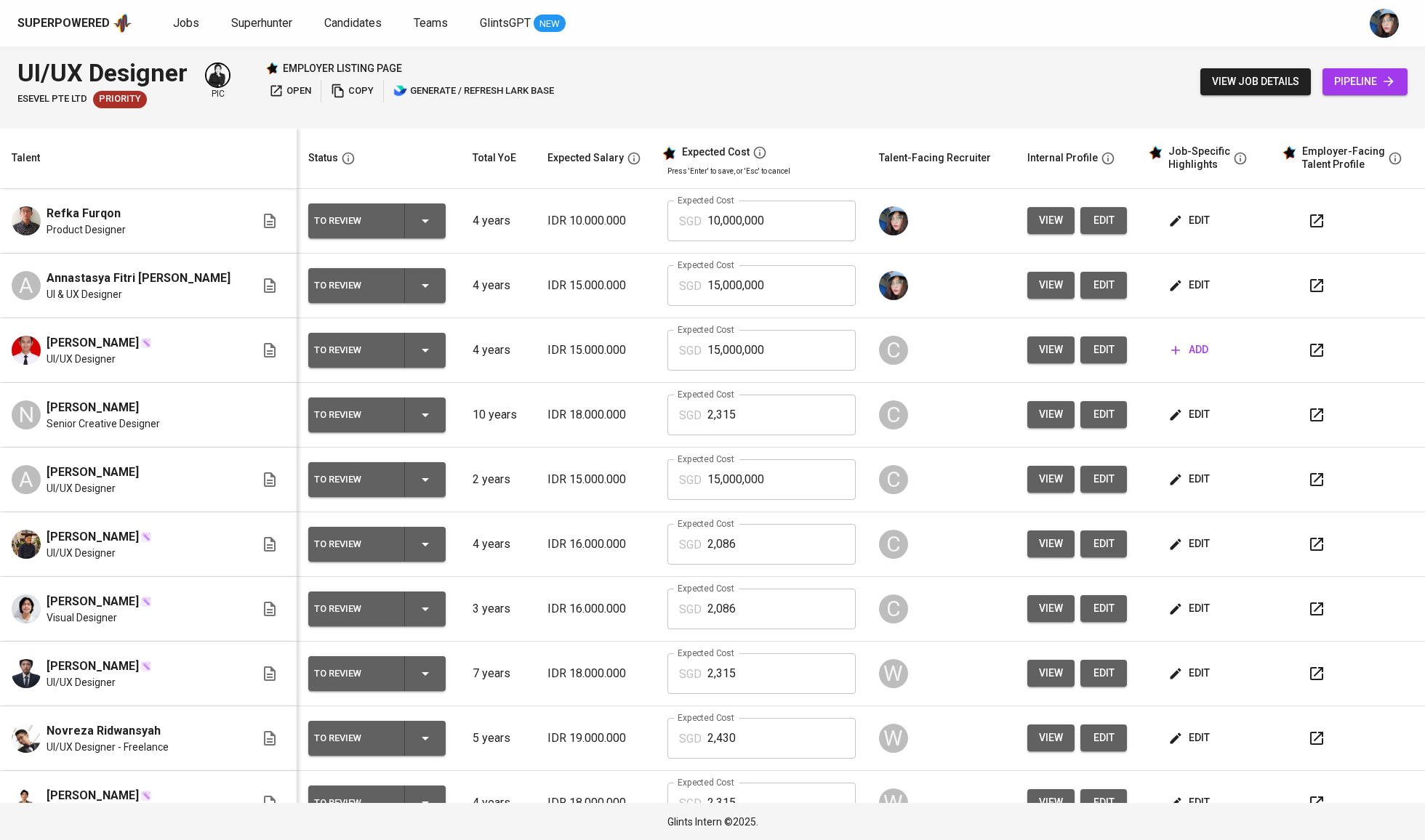
click at [1187, 219] on span "edit" at bounding box center [1190, 221] width 39 height 18
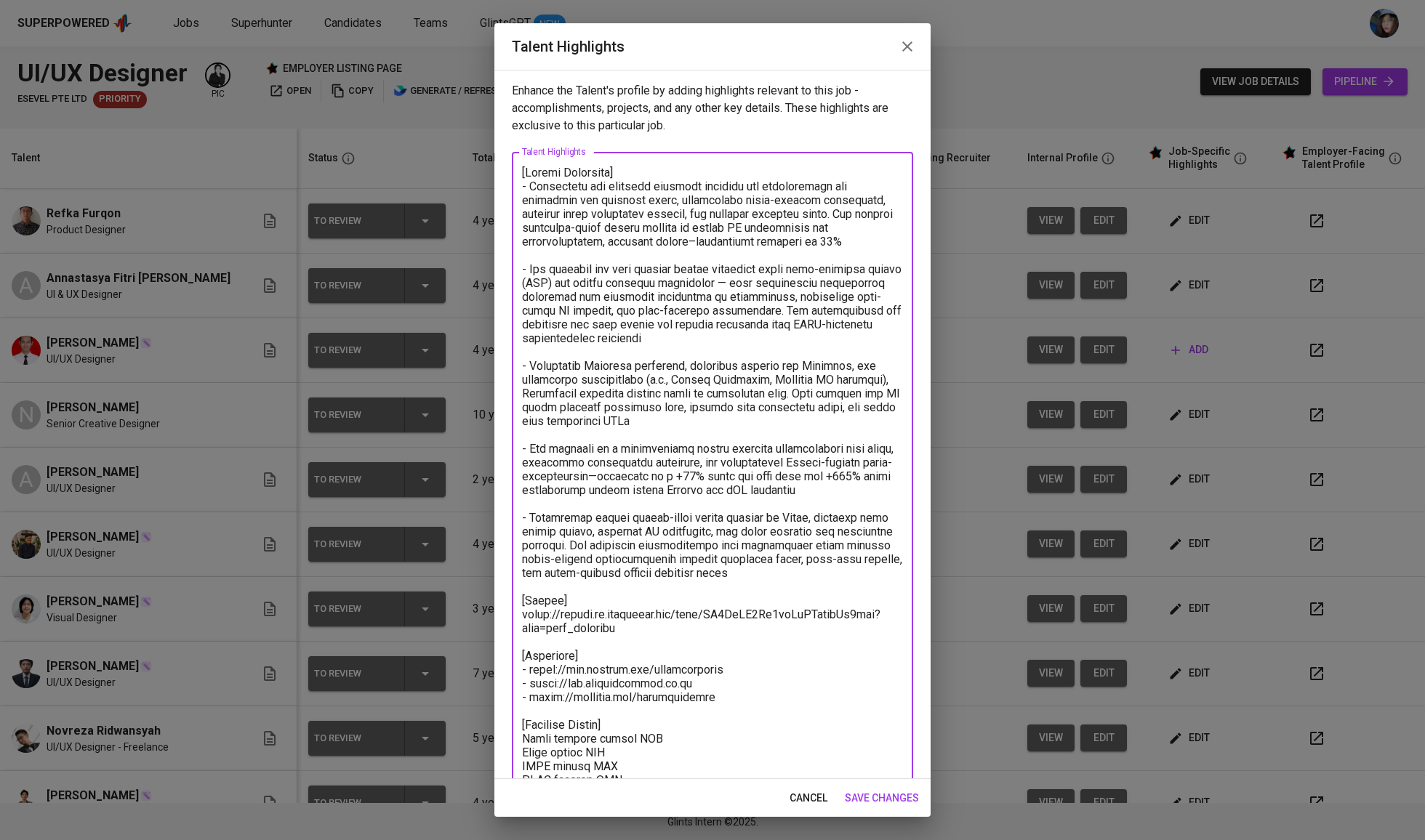
drag, startPoint x: 821, startPoint y: 569, endPoint x: 510, endPoint y: 187, distance: 492.6
click at [510, 187] on div "Enhance the Talent's profile by adding highlights relevant to this job - accomp…" at bounding box center [712, 424] width 437 height 710
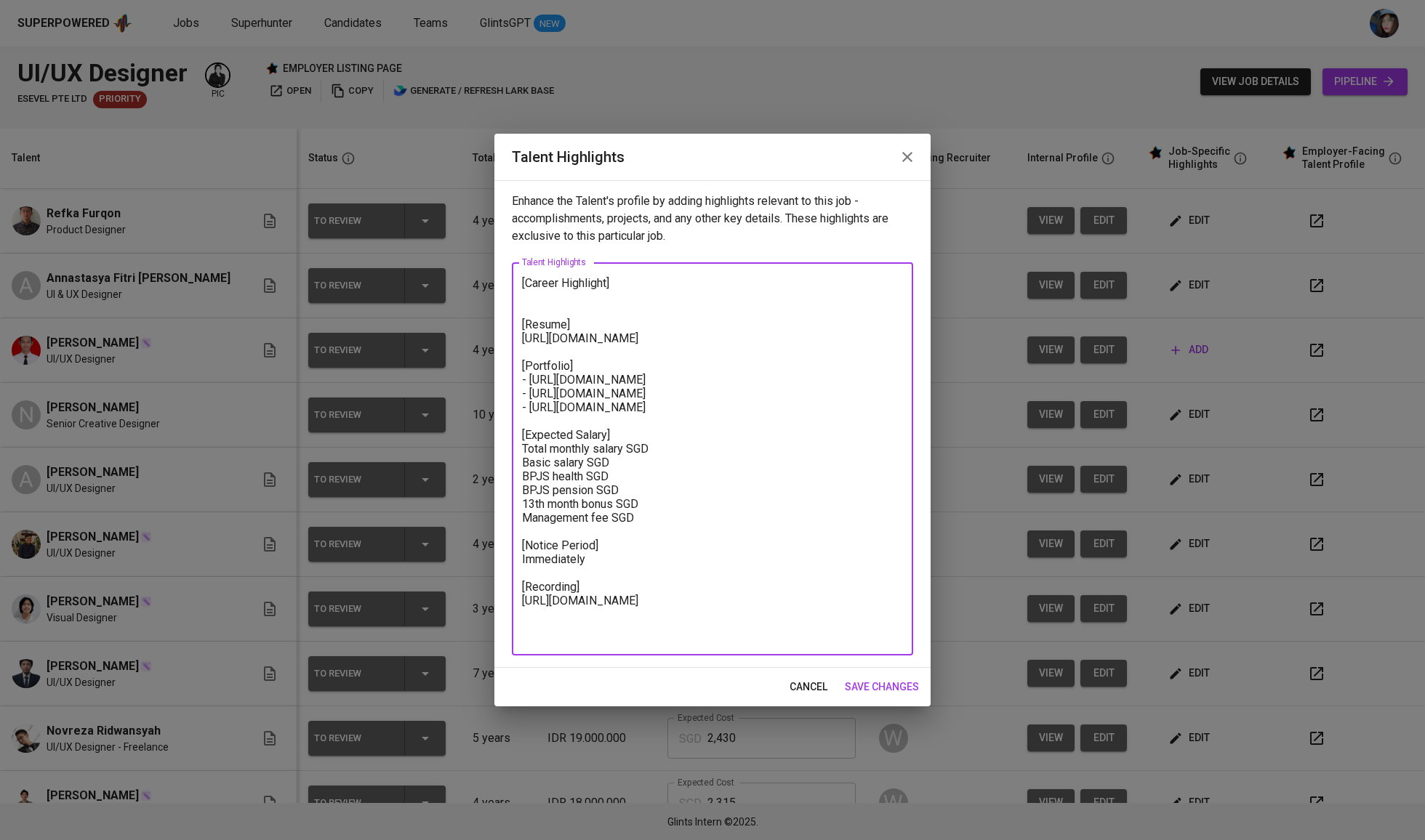
paste textarea "Robust Experience Designing B2B and SaaS Platforms Refka has extensive hands-on…"
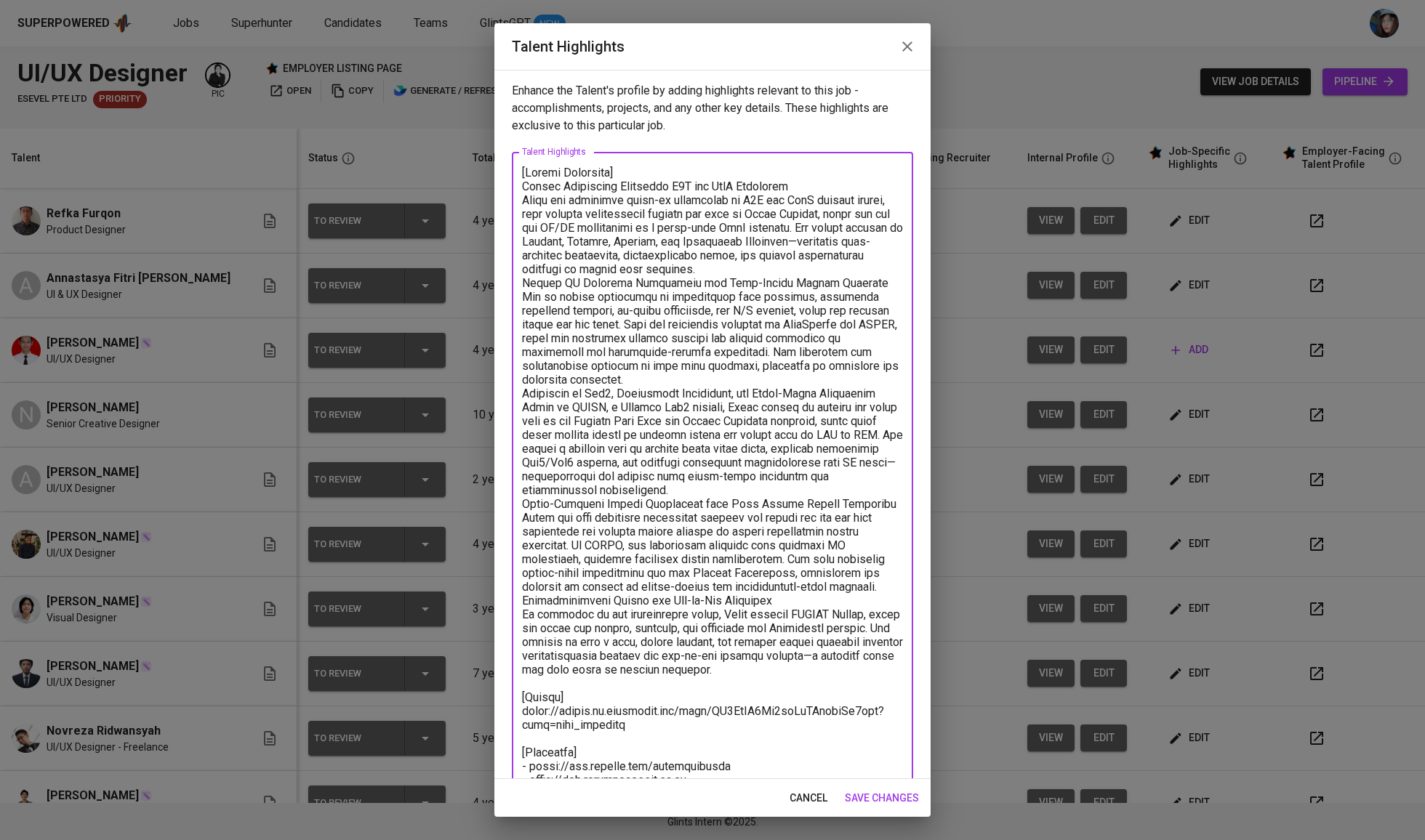
click at [527, 190] on textarea at bounding box center [712, 587] width 381 height 841
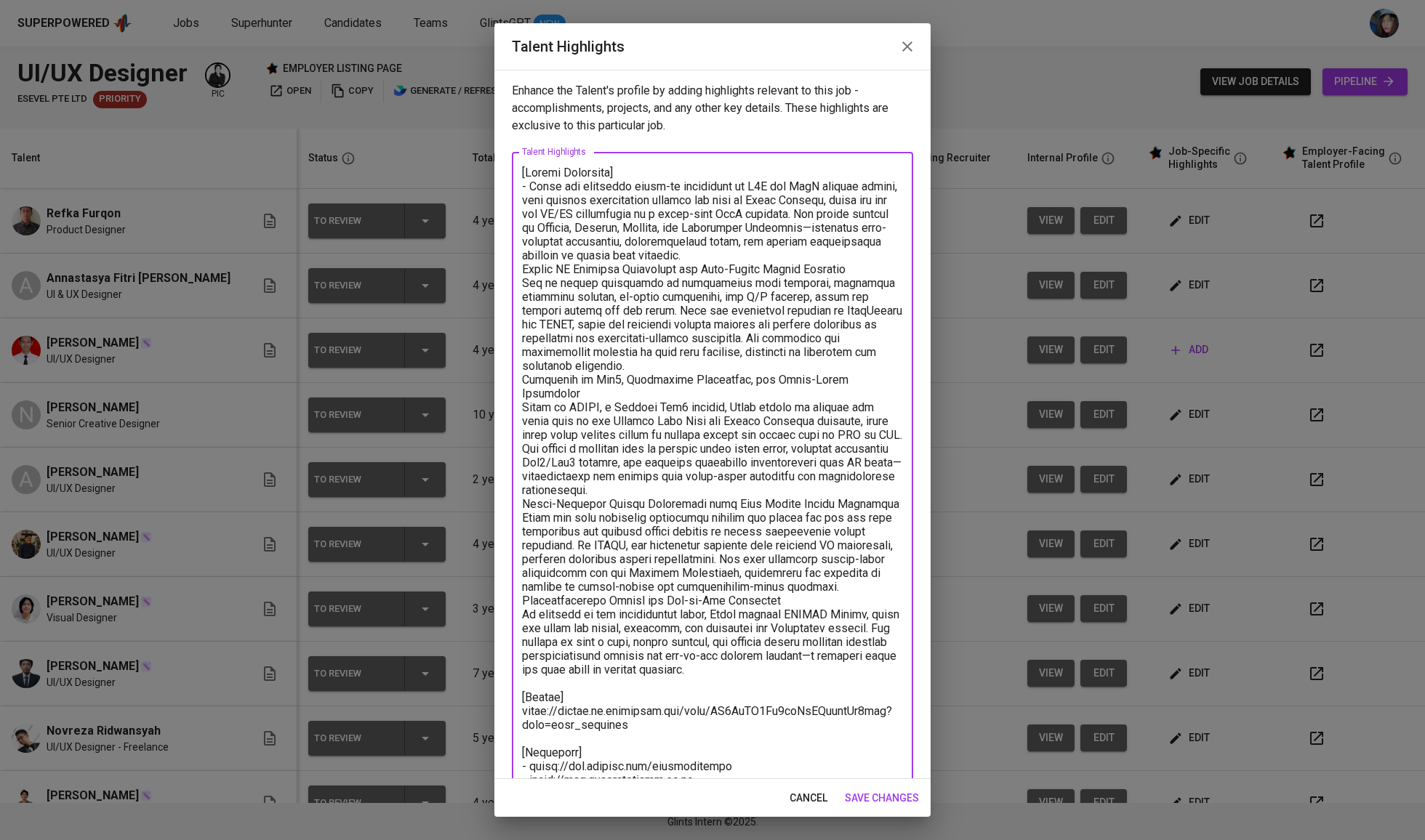
click at [719, 266] on textarea at bounding box center [712, 580] width 381 height 827
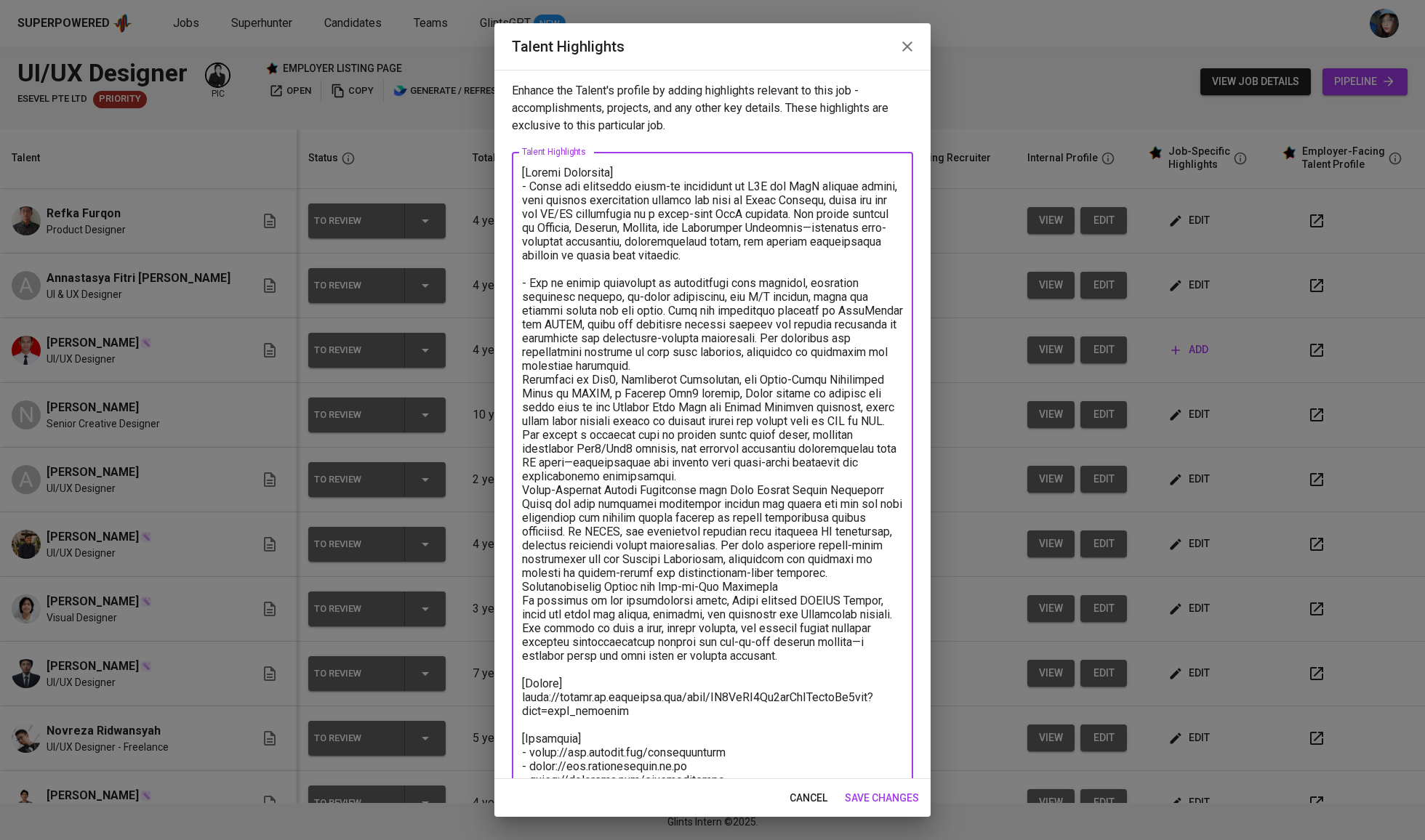
click at [718, 368] on textarea at bounding box center [712, 580] width 381 height 827
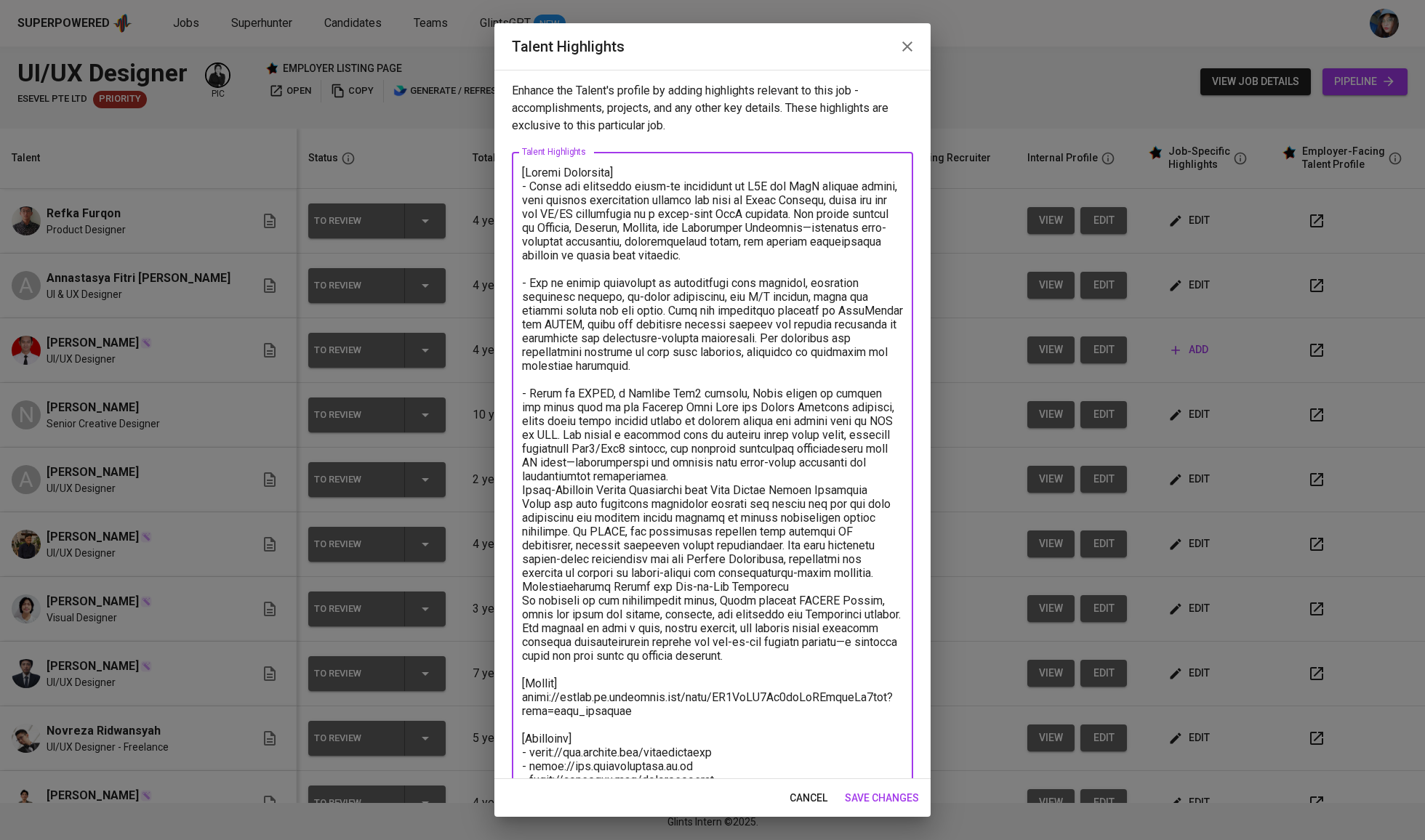
click at [721, 471] on textarea at bounding box center [712, 580] width 381 height 827
click at [664, 582] on textarea at bounding box center [712, 580] width 381 height 827
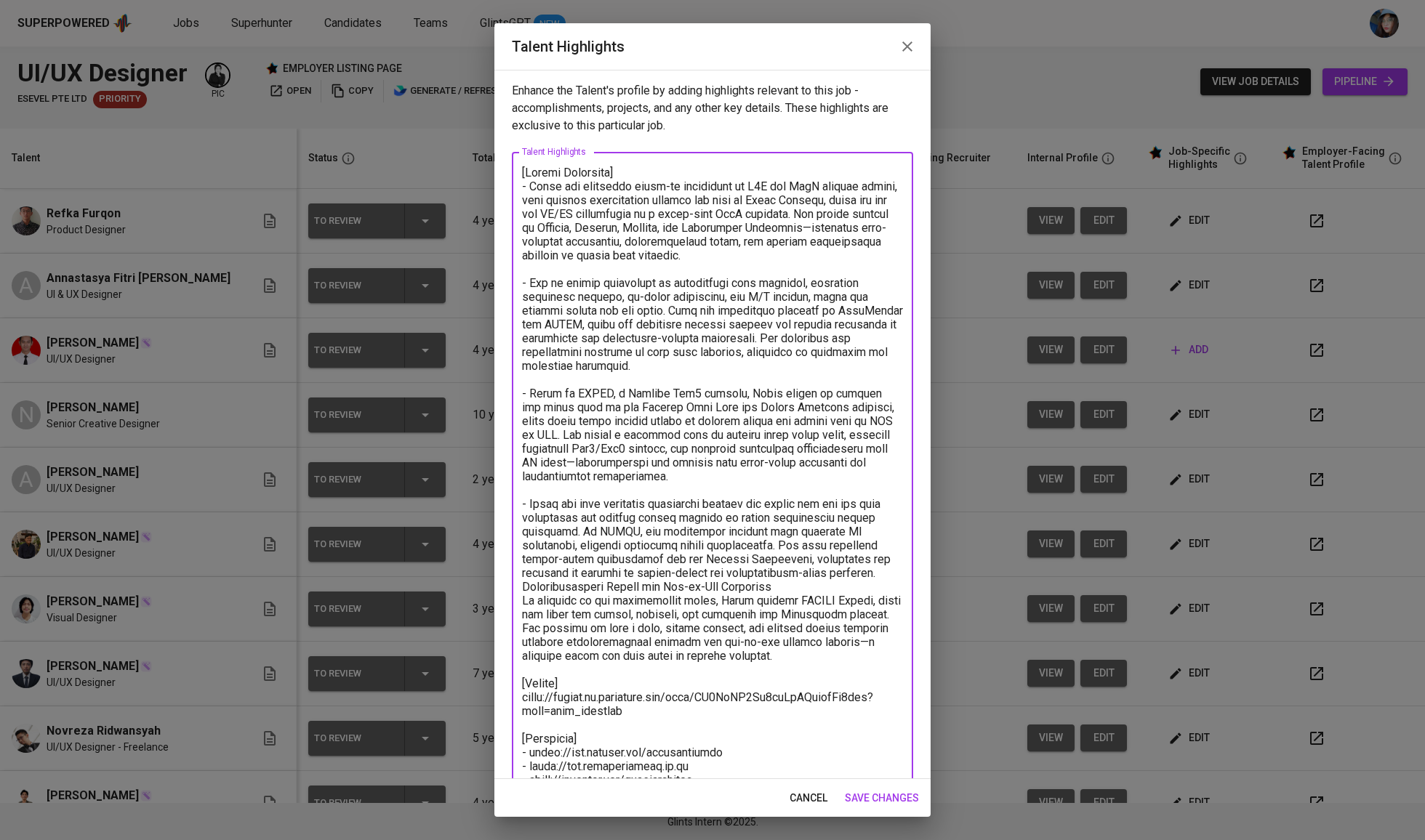
click at [664, 582] on textarea at bounding box center [712, 580] width 381 height 827
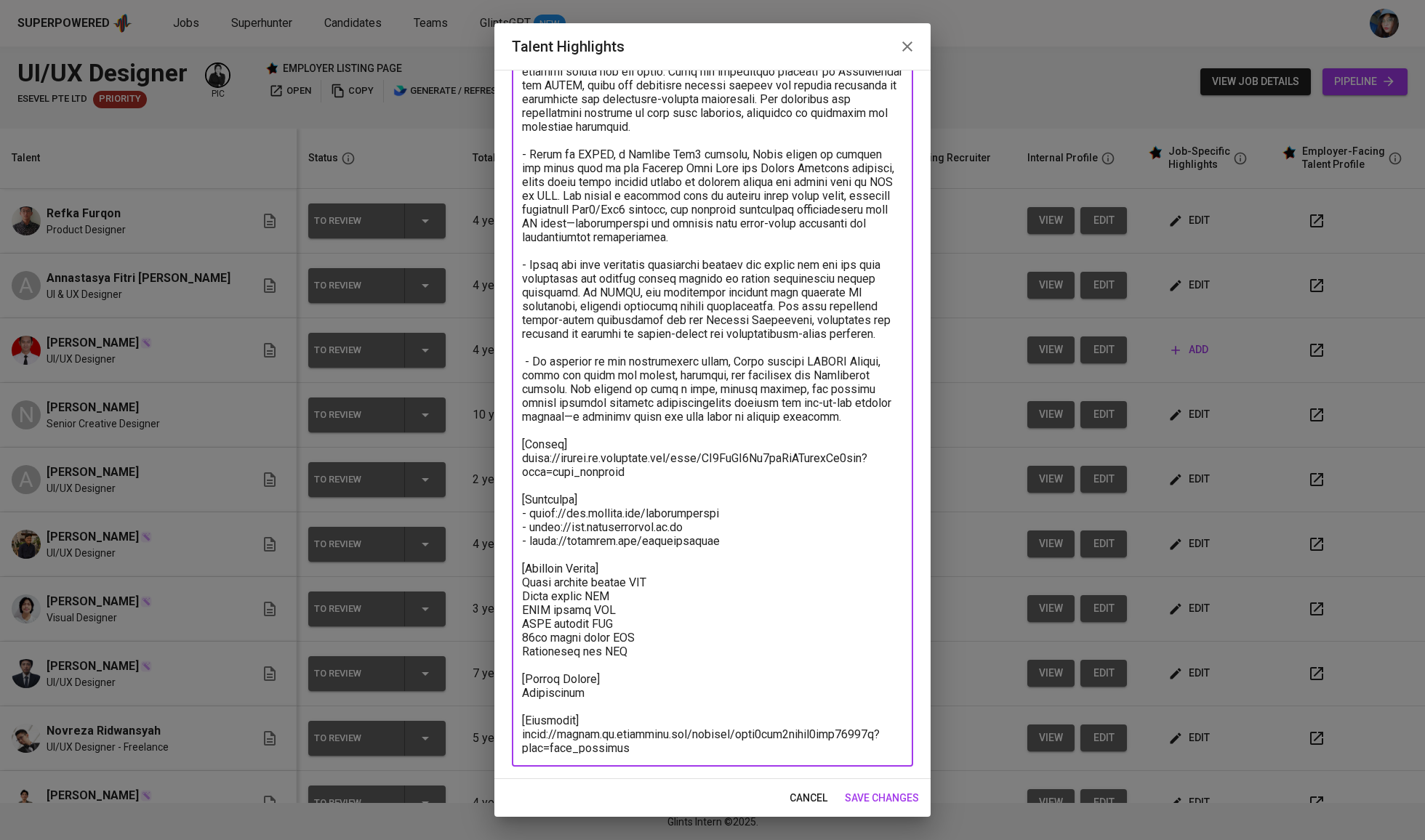
type textarea "[Career Highlight] - Refka has extensive hands-on experience in B2B and SaaS pr…"
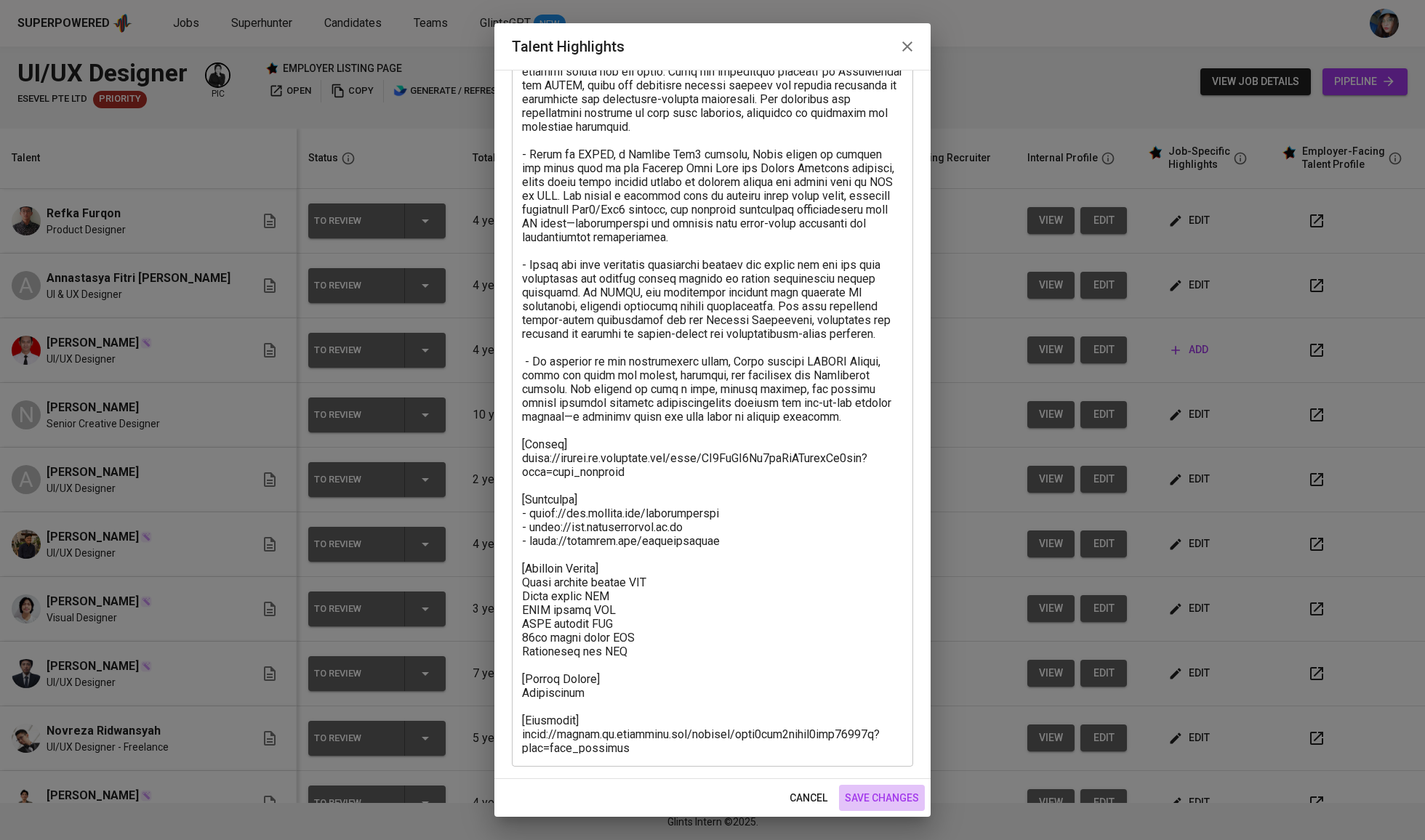
click at [883, 797] on span "save changes" at bounding box center [882, 798] width 75 height 18
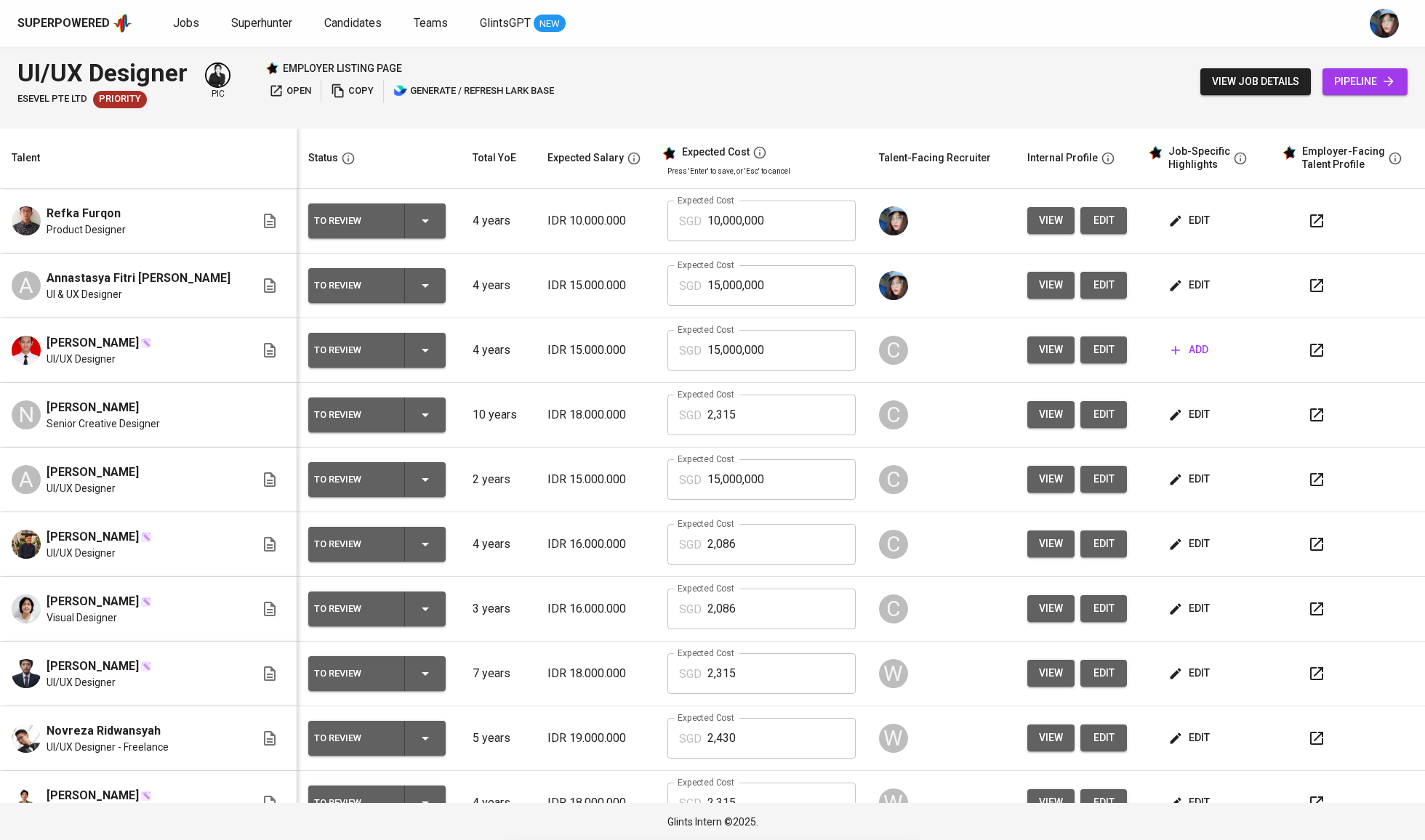
click at [1188, 225] on span "edit" at bounding box center [1190, 221] width 39 height 18
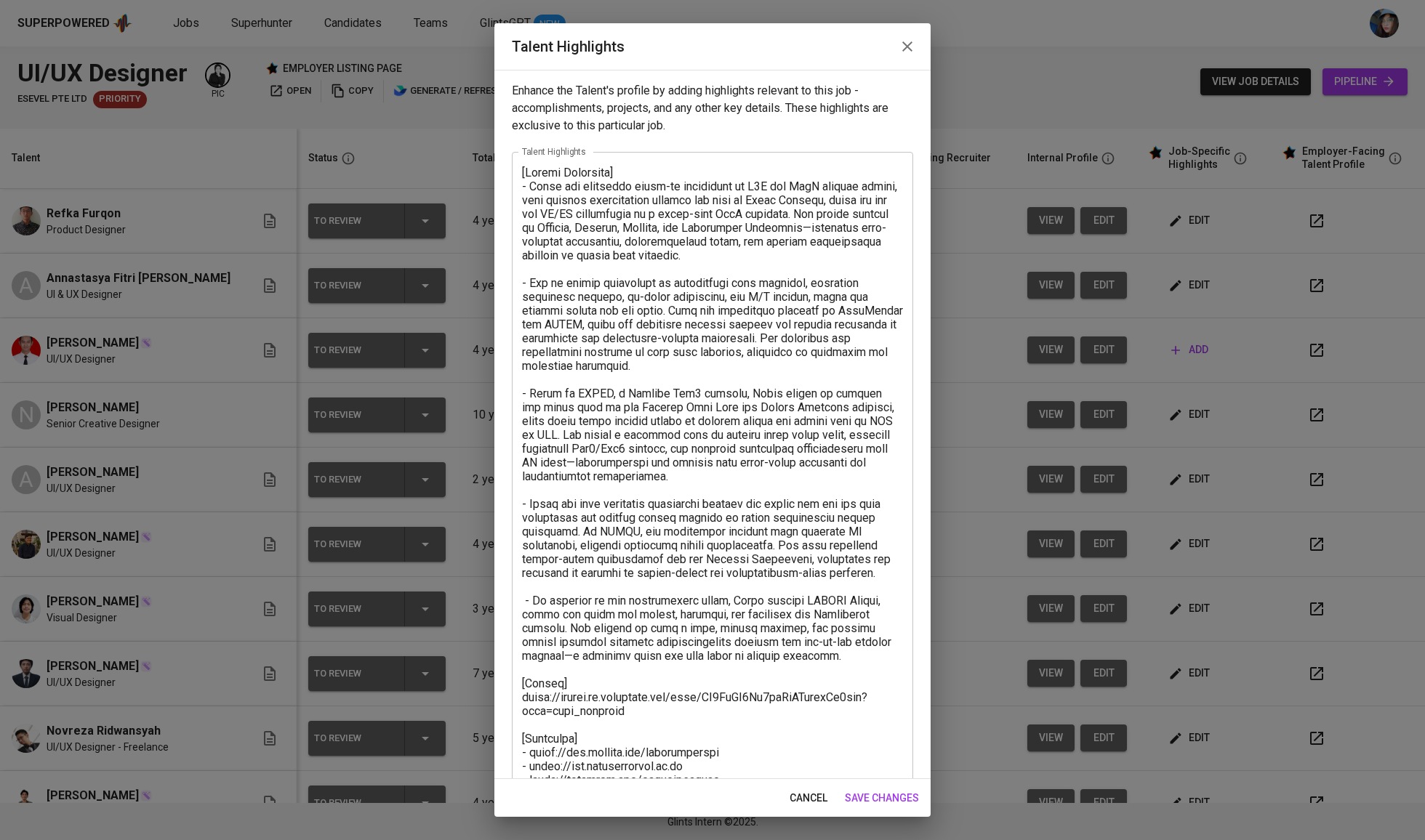
scroll to position [234, 0]
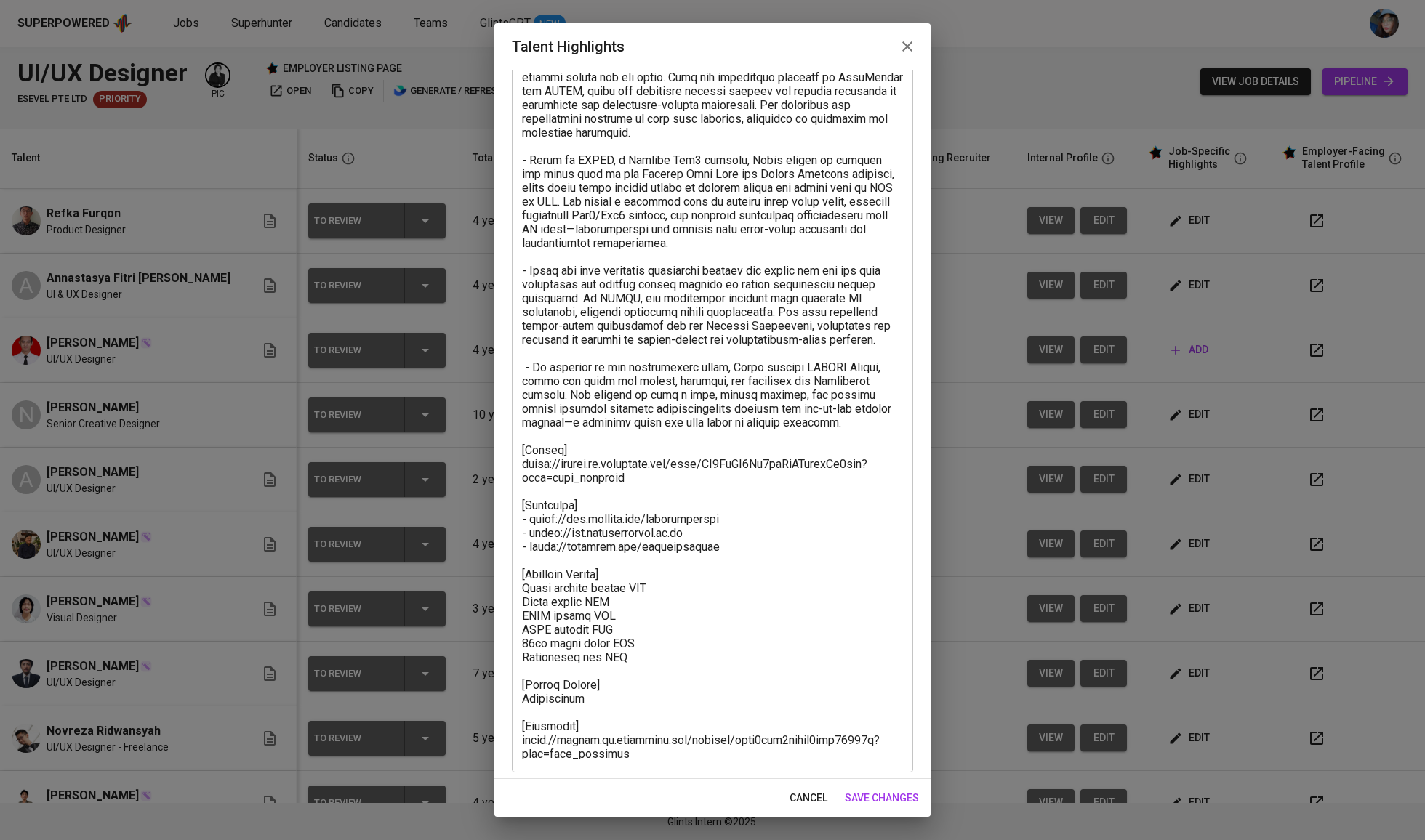
click at [623, 466] on textarea at bounding box center [712, 346] width 381 height 827
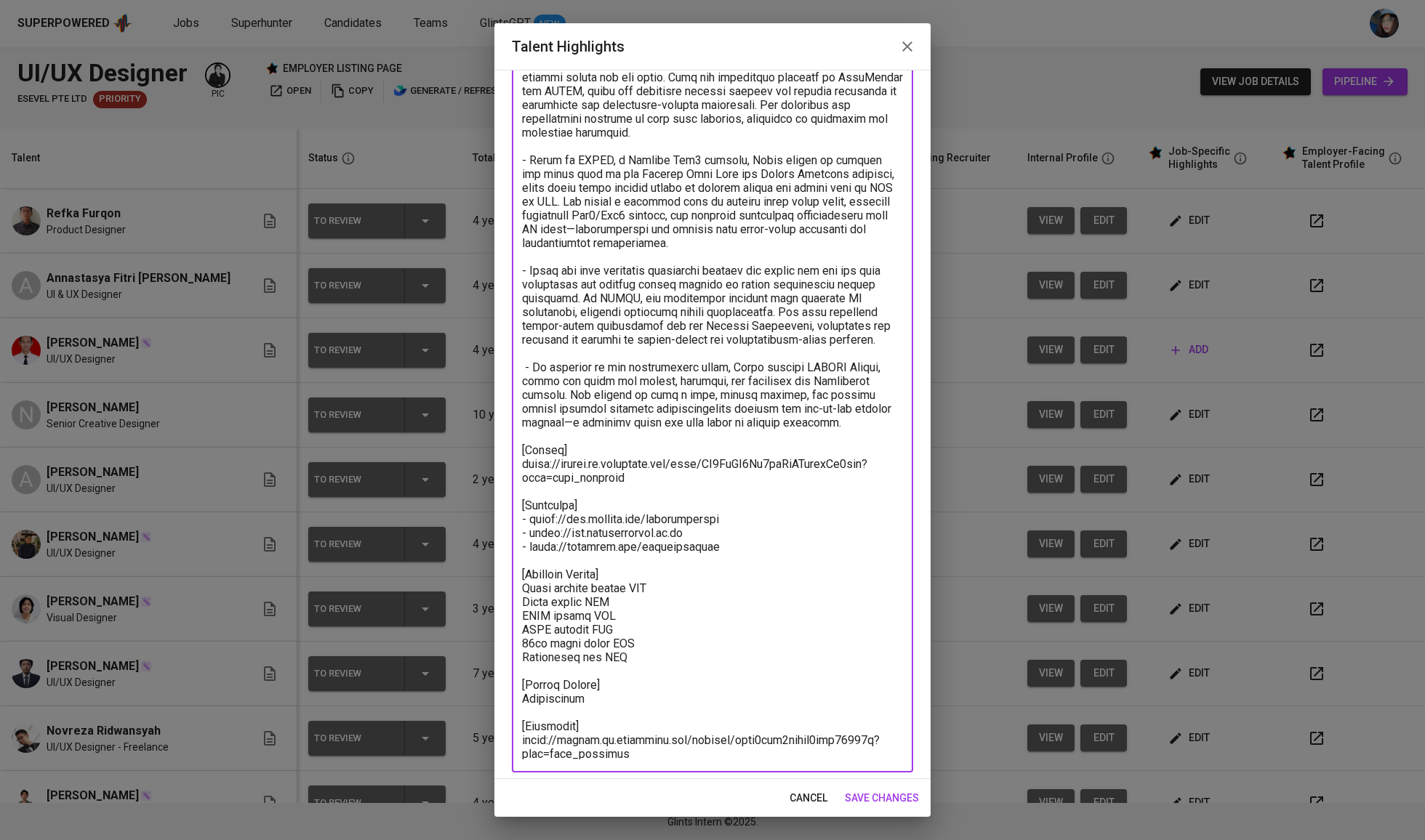
click at [623, 466] on textarea at bounding box center [712, 346] width 381 height 827
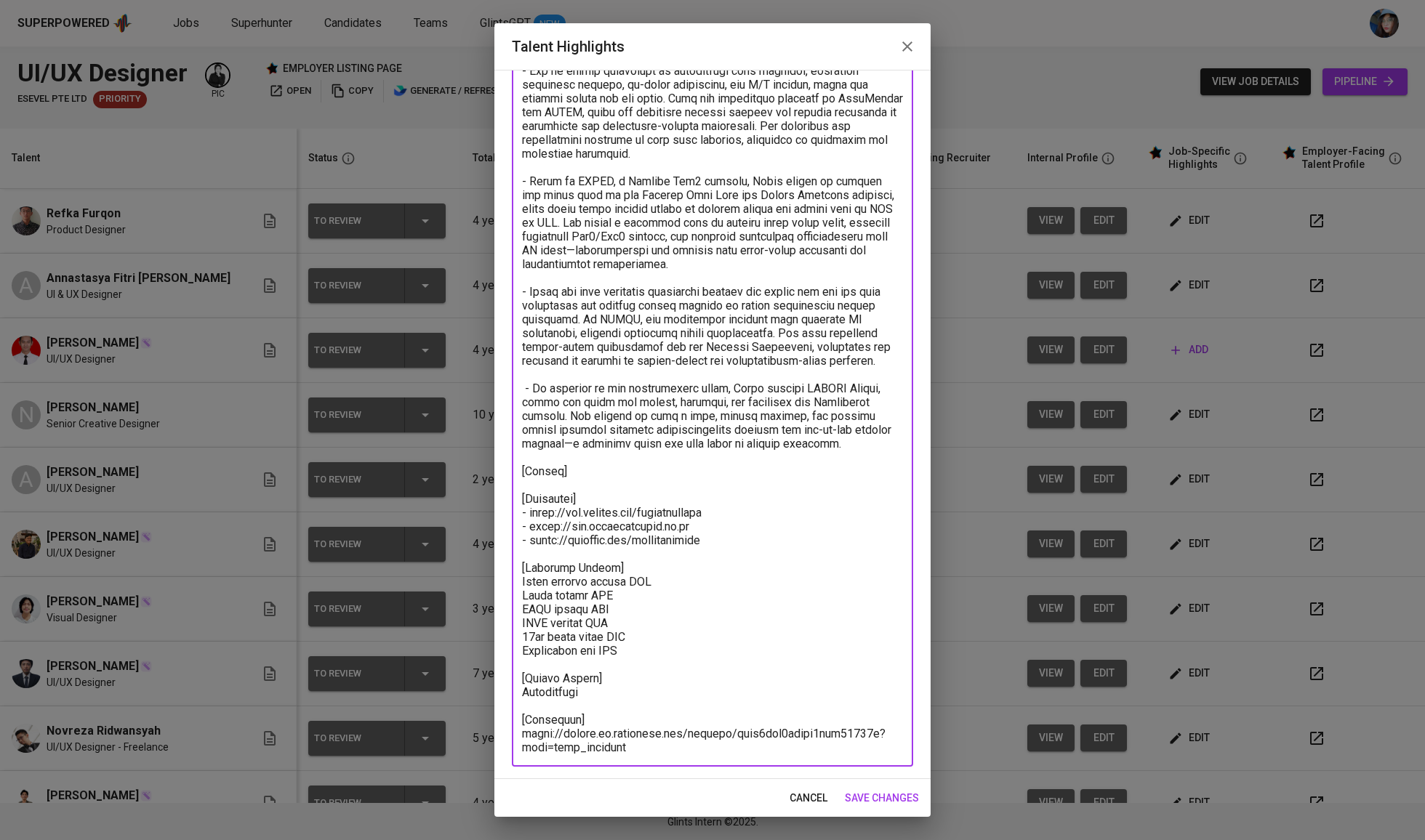
scroll to position [213, 0]
paste textarea "https://glints.sg.larksuite.com/file/K69Ib1IgnoY32qxBrRel9ZWigxf?from=from_copy…"
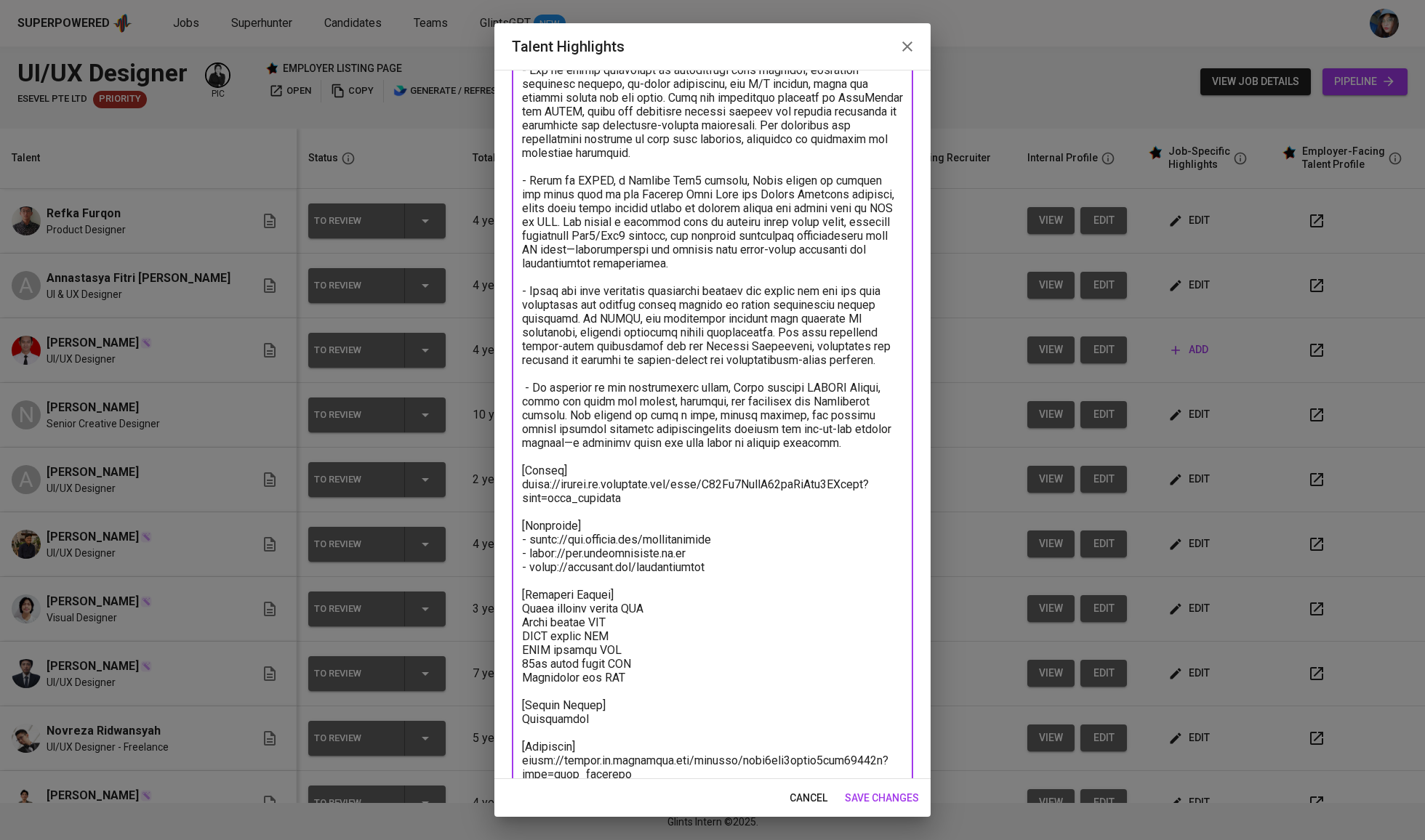
drag, startPoint x: 725, startPoint y: 560, endPoint x: 528, endPoint y: 529, distance: 199.4
click at [528, 529] on textarea at bounding box center [712, 366] width 381 height 827
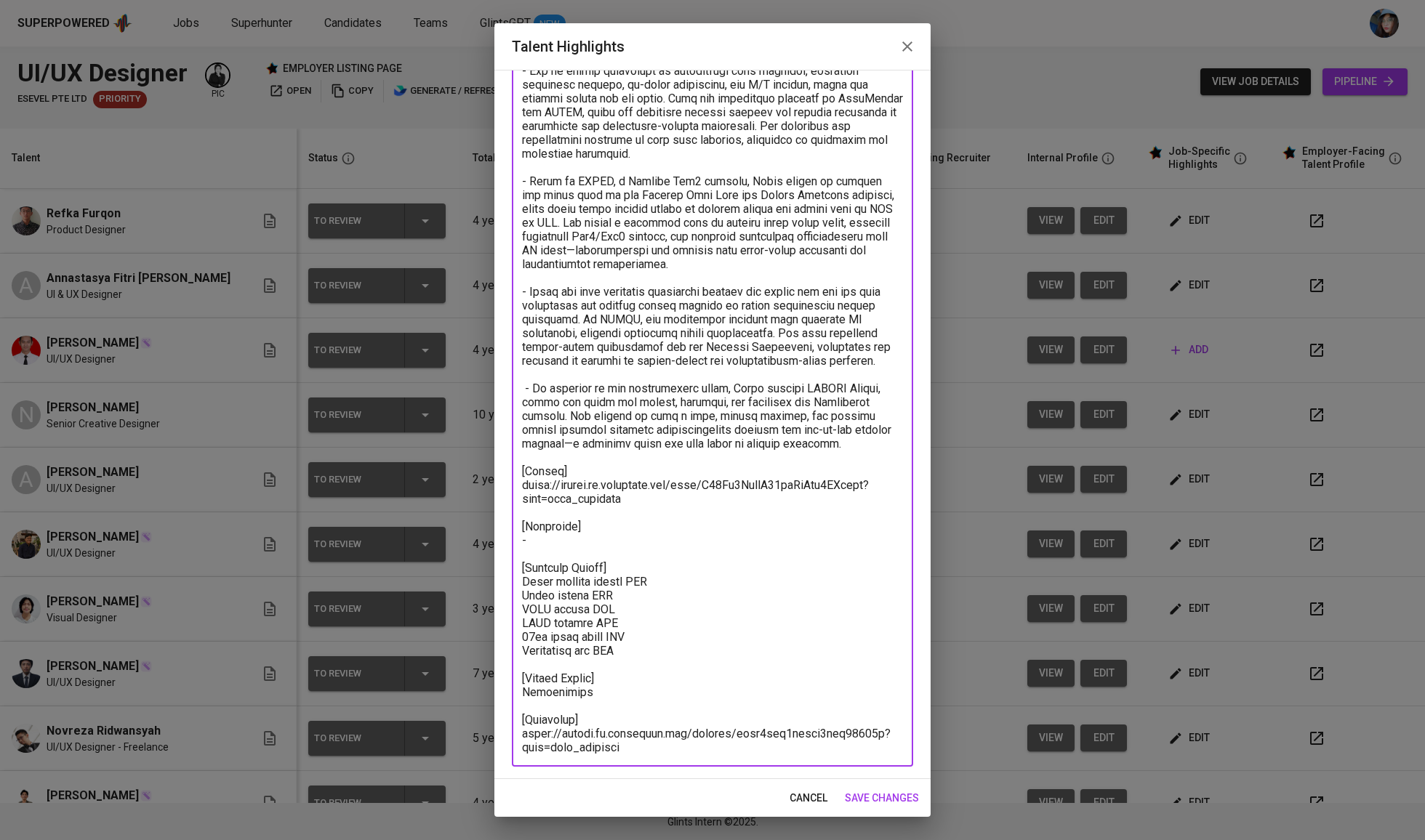
paste textarea "https://refkafurqon.framer.website"
click at [606, 682] on textarea at bounding box center [712, 353] width 381 height 800
click at [615, 728] on textarea at bounding box center [712, 353] width 381 height 800
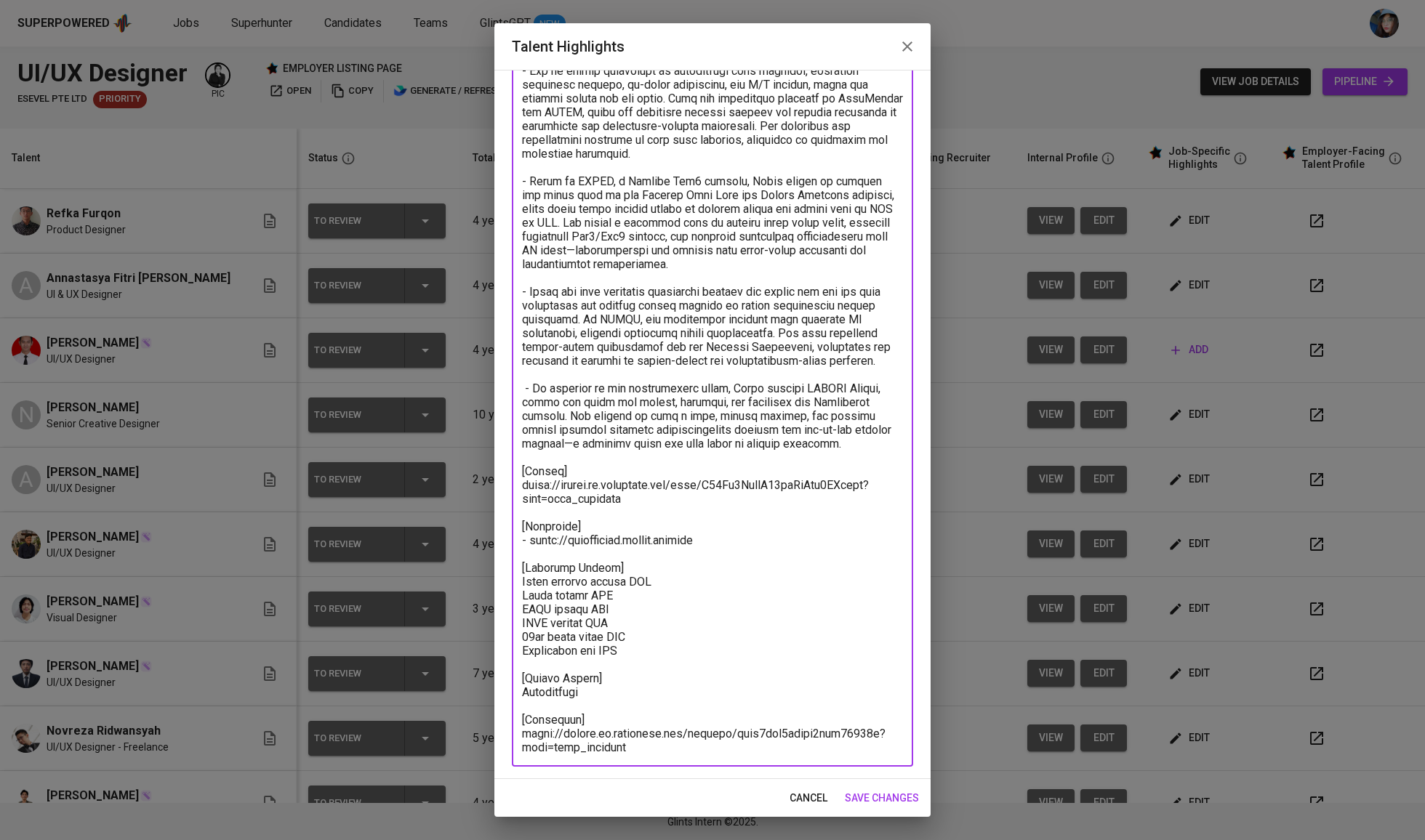
click at [615, 728] on textarea at bounding box center [712, 353] width 381 height 800
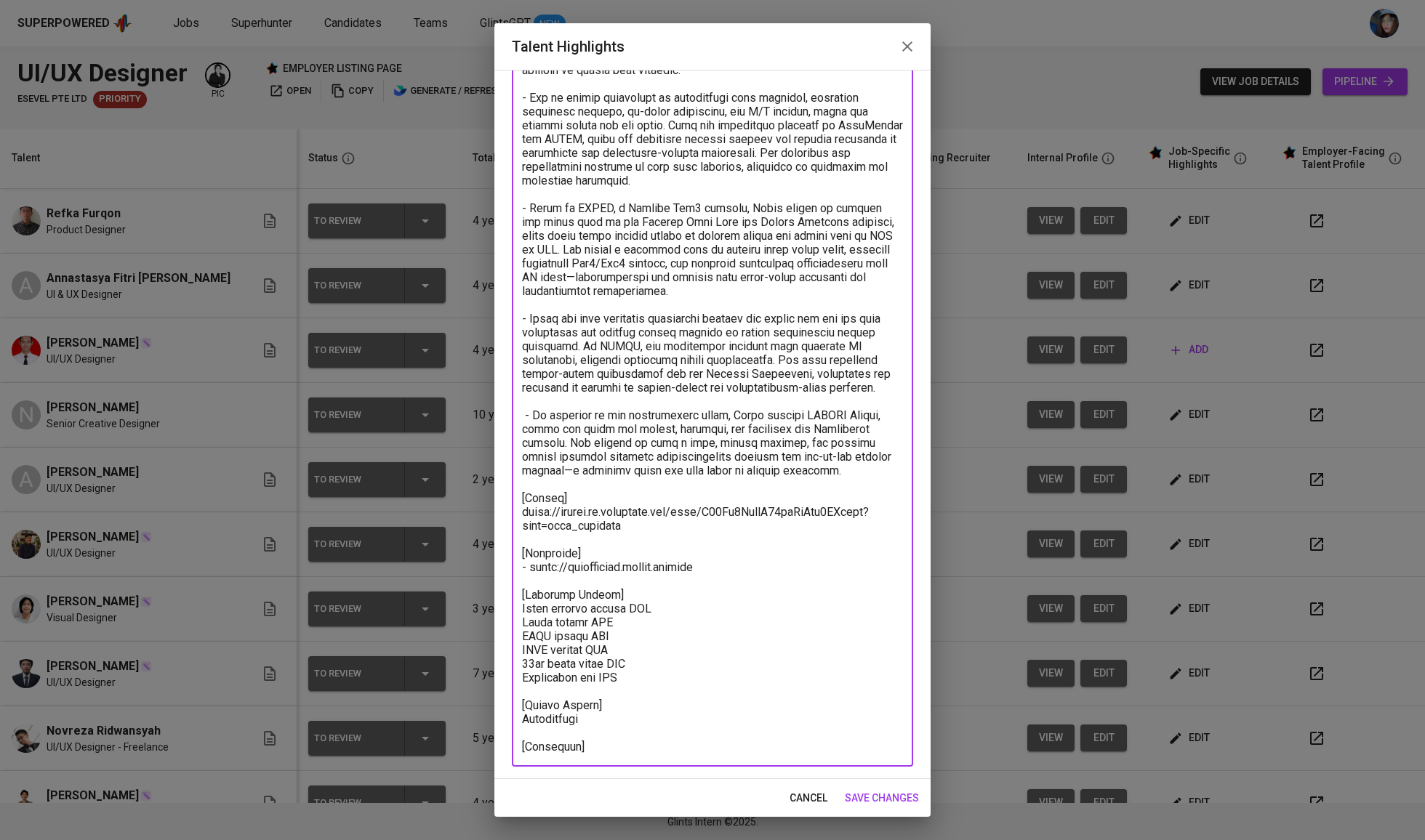
scroll to position [186, 0]
type textarea "[Career Highlight] - Refka has extensive hands-on experience in B2B and SaaS pr…"
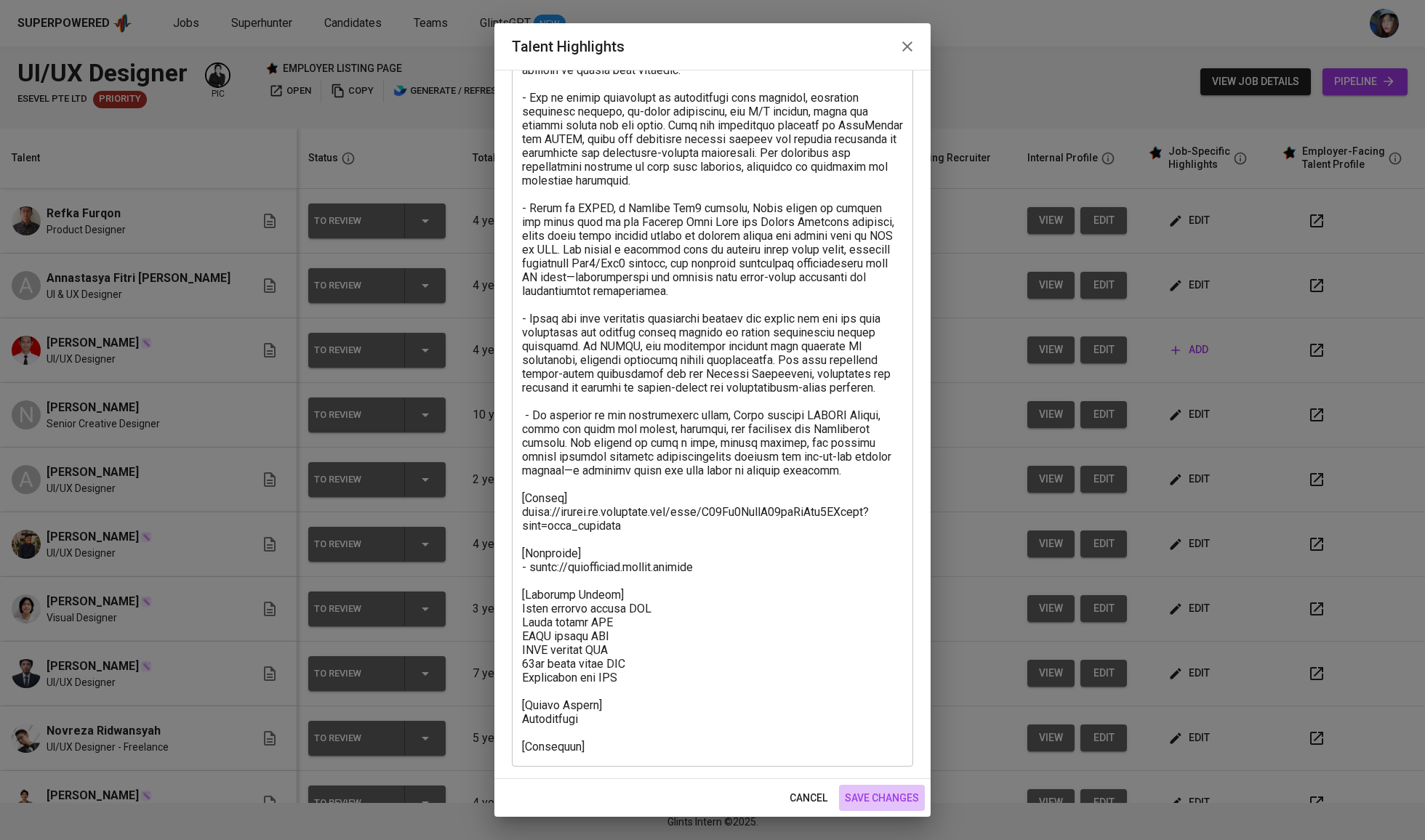
click at [893, 791] on span "save changes" at bounding box center [882, 798] width 75 height 18
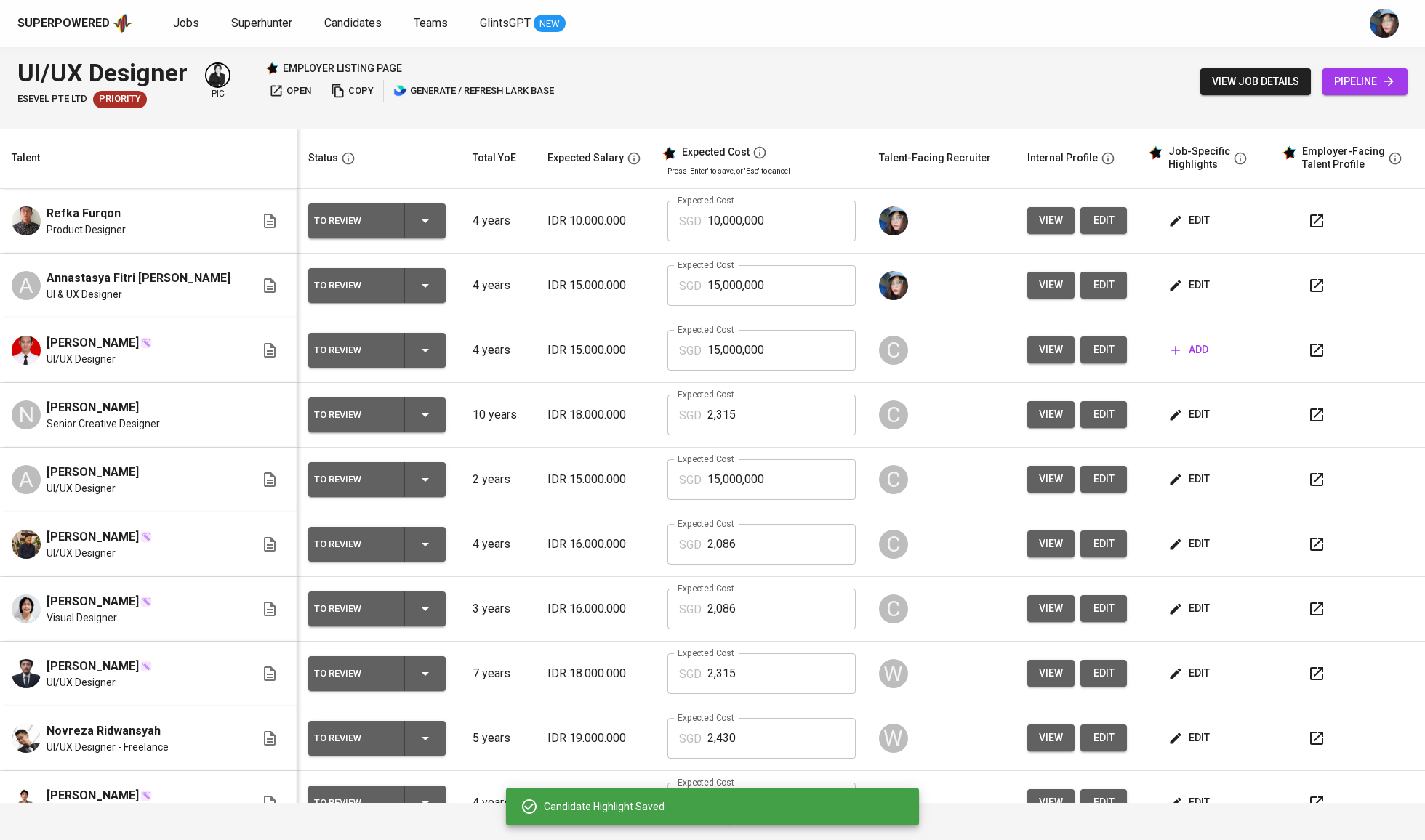
click at [1184, 217] on span "edit" at bounding box center [1190, 221] width 39 height 18
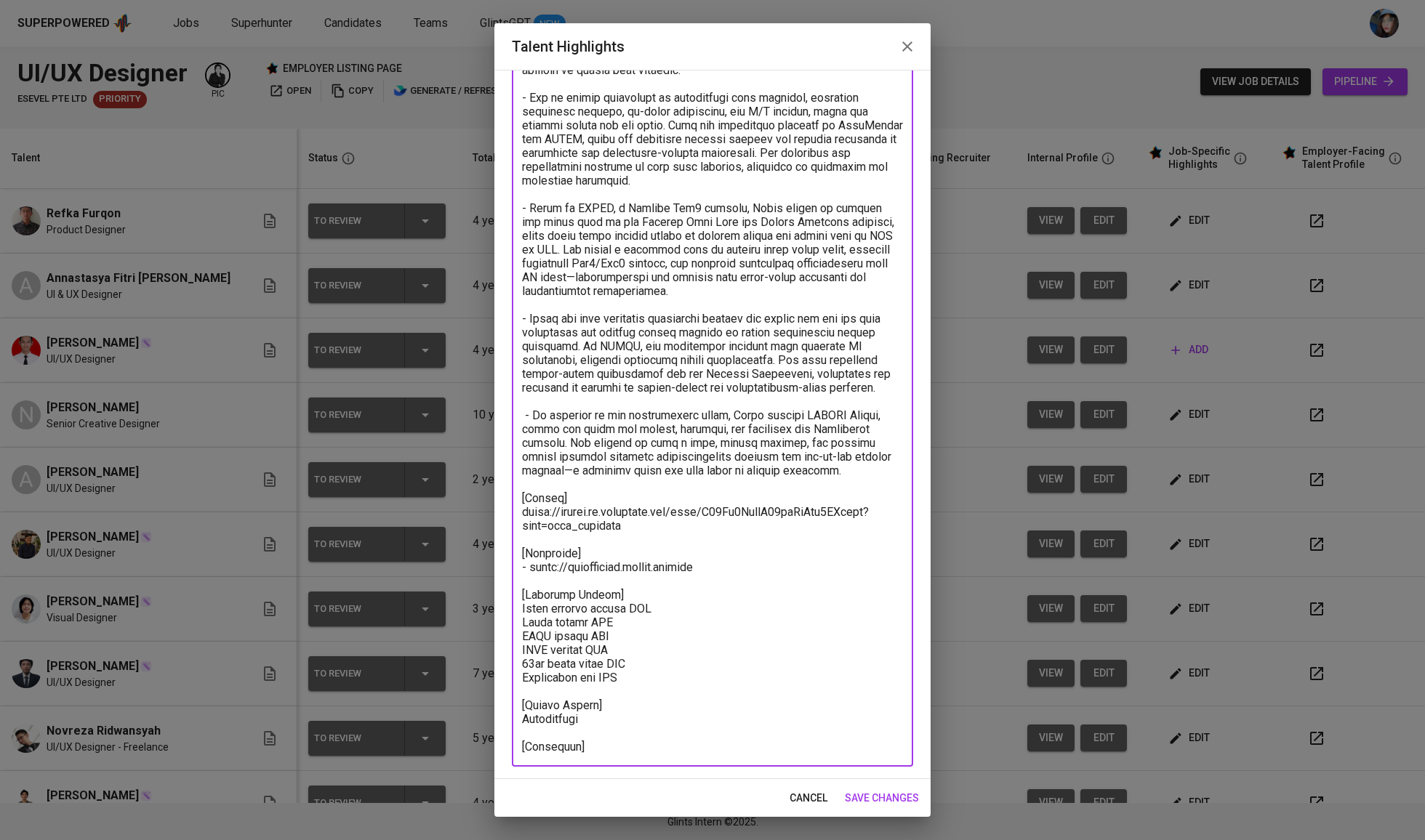
drag, startPoint x: 586, startPoint y: 742, endPoint x: 483, endPoint y: 743, distance: 103.0
click at [483, 743] on div "Talent Highlights Enhance the Talent's profile by adding highlights relevant to…" at bounding box center [712, 420] width 1425 height 840
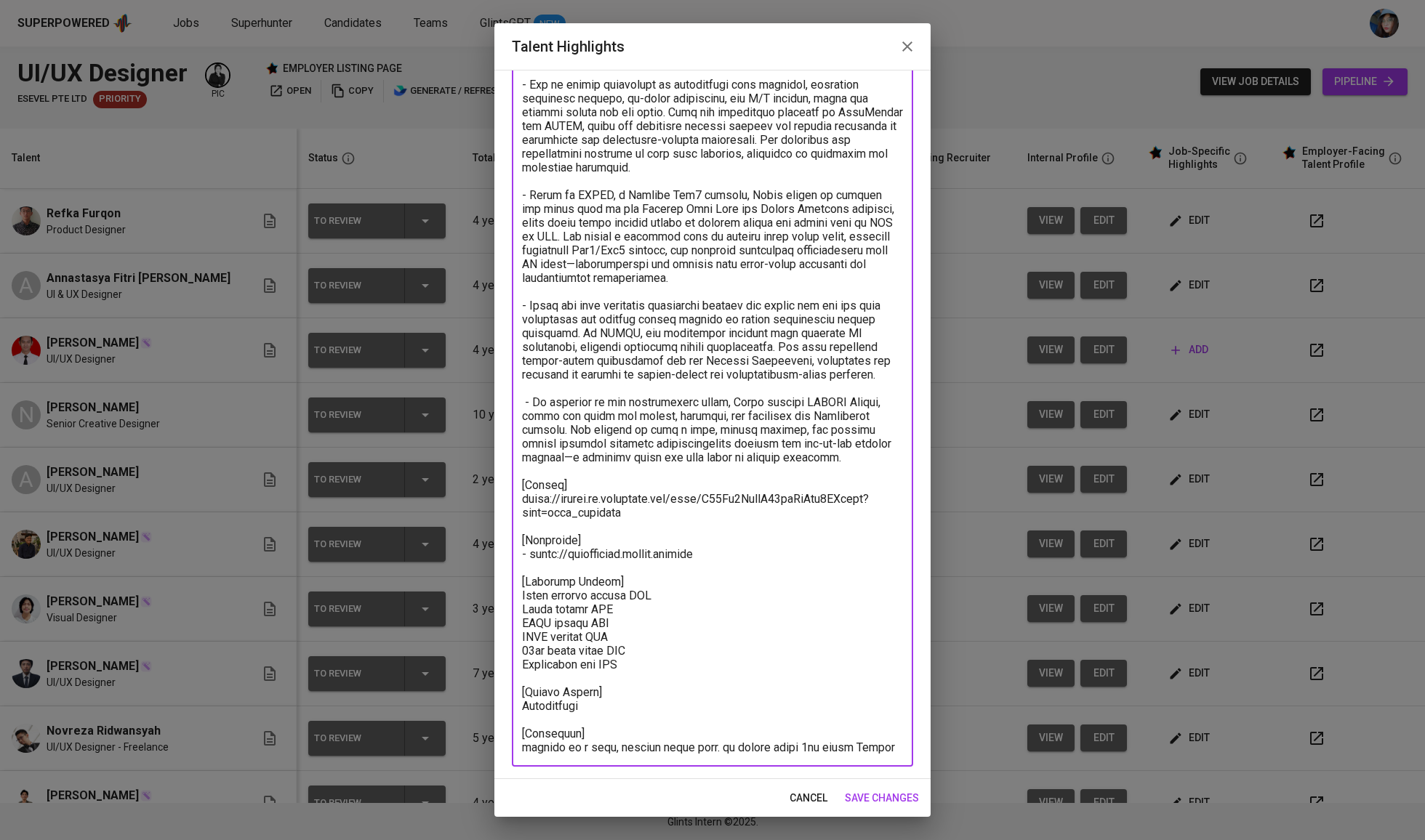
scroll to position [199, 0]
type textarea "[Career Highlight] - Refka has extensive hands-on experience in B2B and SaaS pr…"
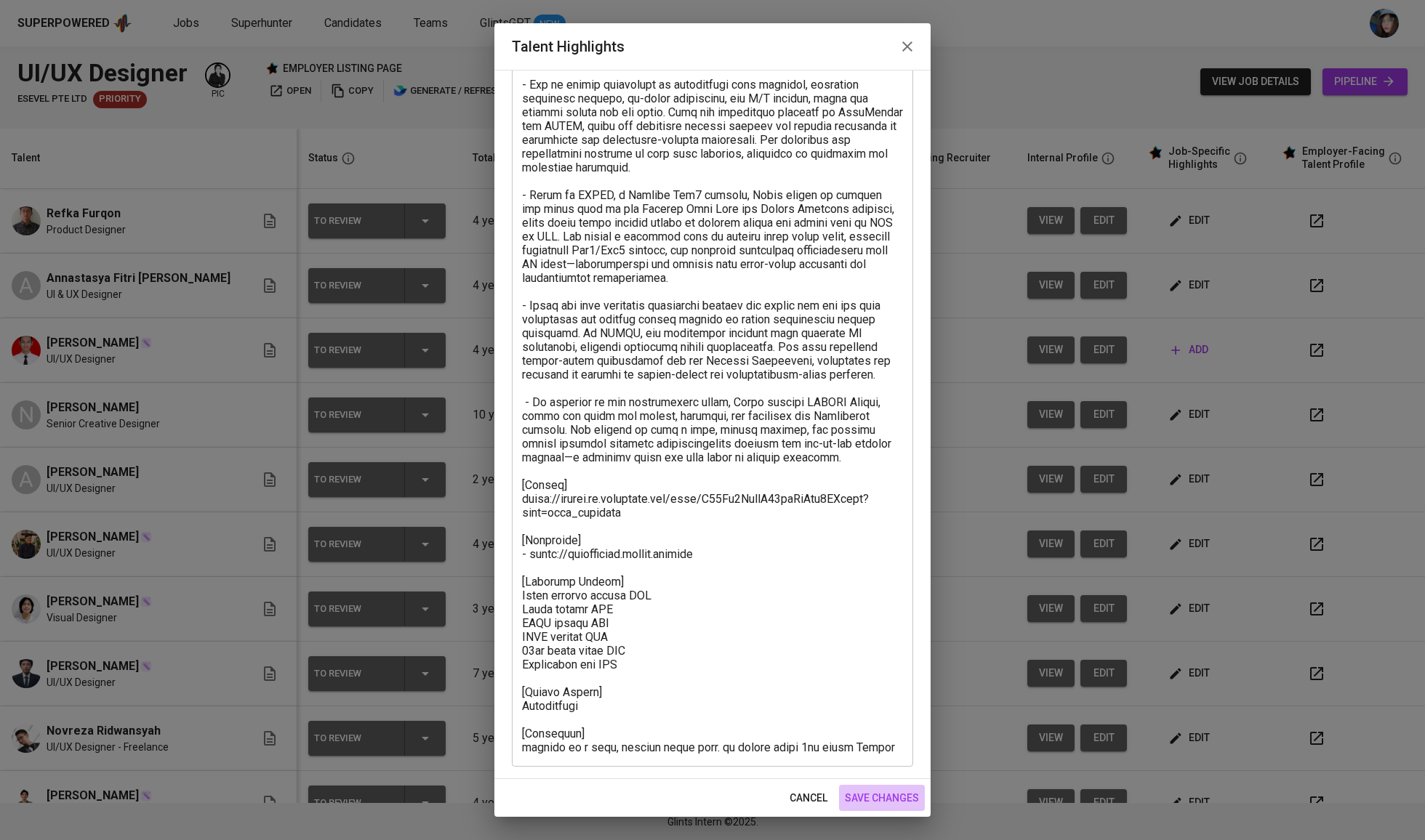
click at [865, 797] on span "save changes" at bounding box center [882, 798] width 75 height 18
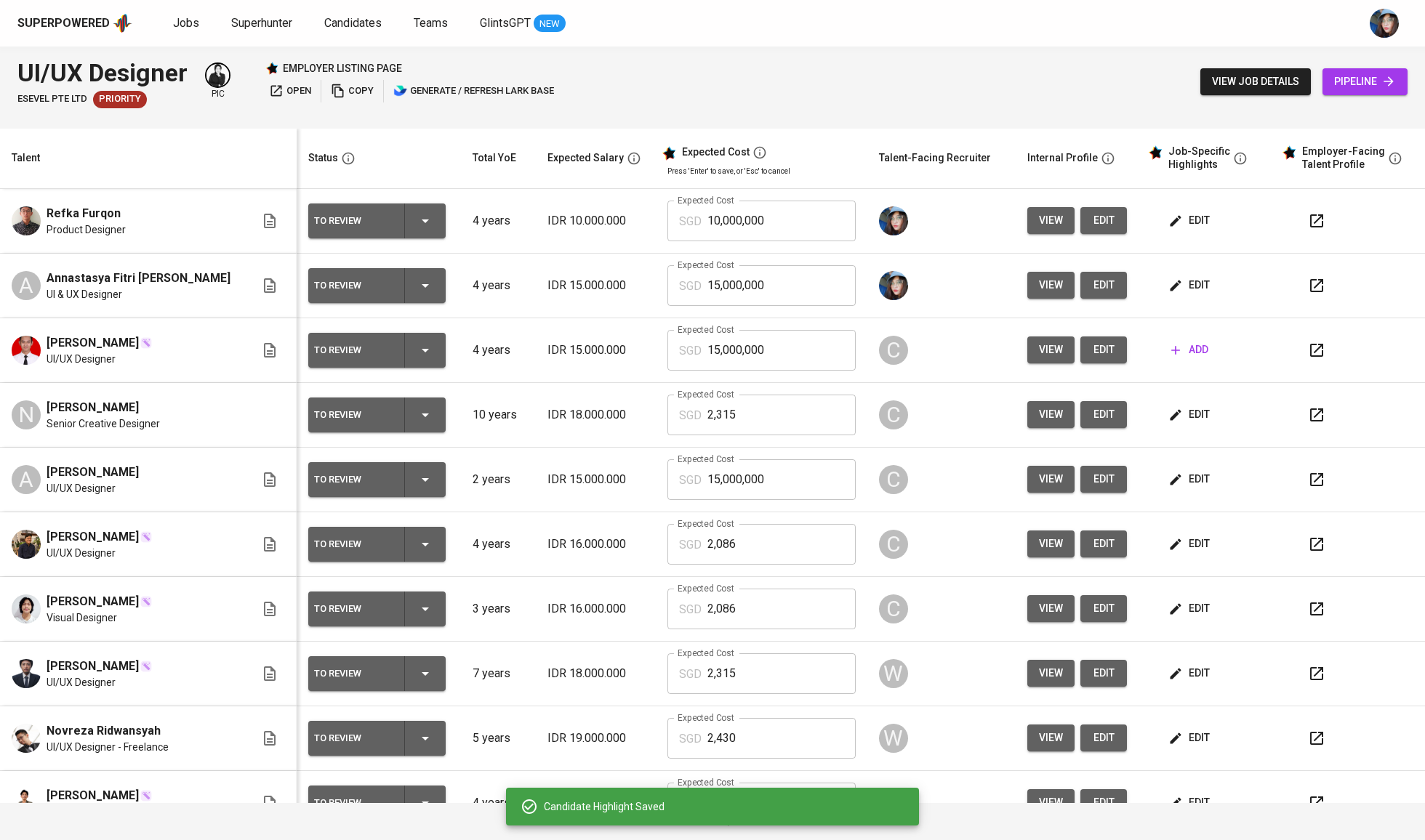
scroll to position [0, 0]
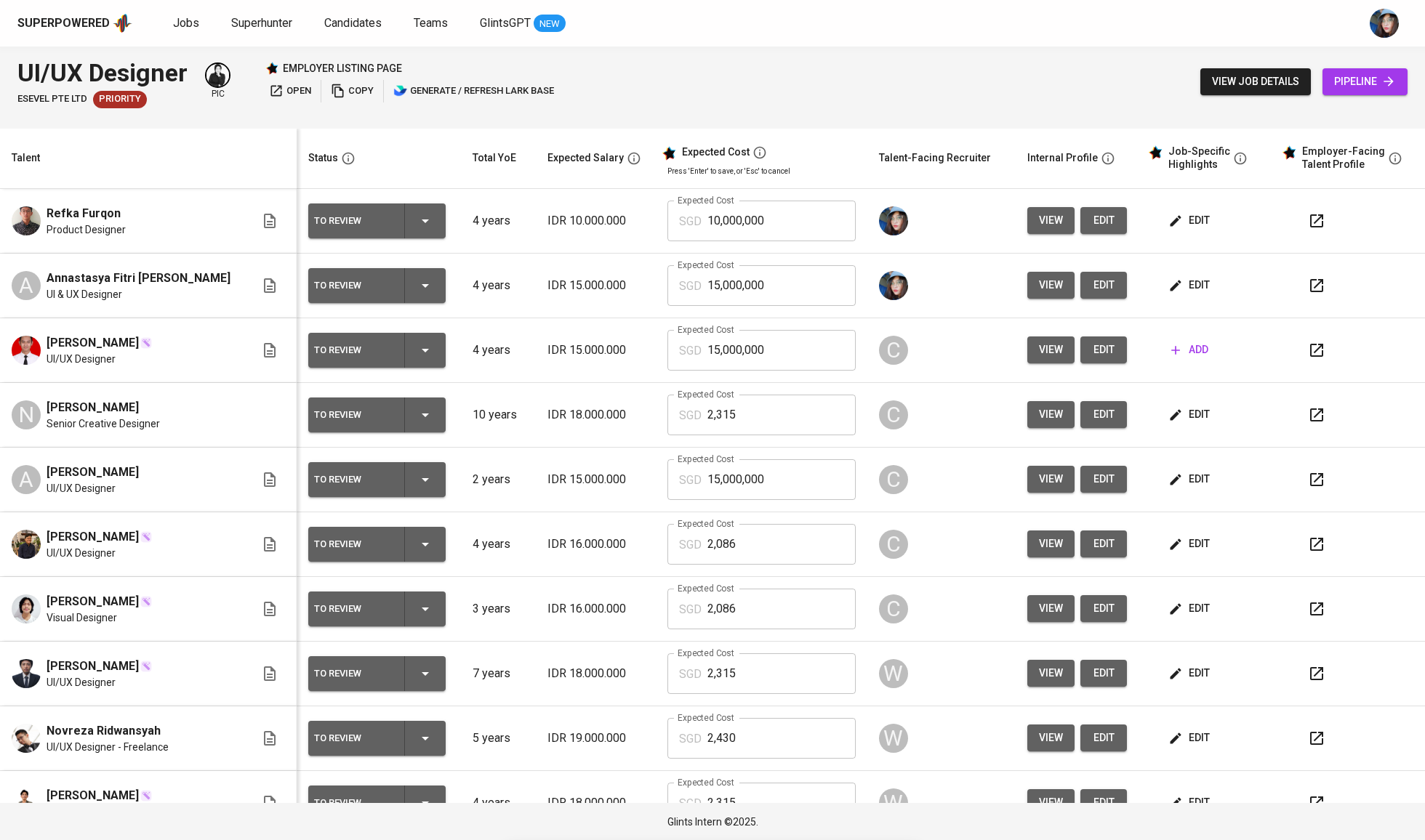
click at [1103, 220] on button "edit" at bounding box center [1103, 220] width 47 height 27
click at [1193, 283] on span "edit" at bounding box center [1190, 285] width 39 height 18
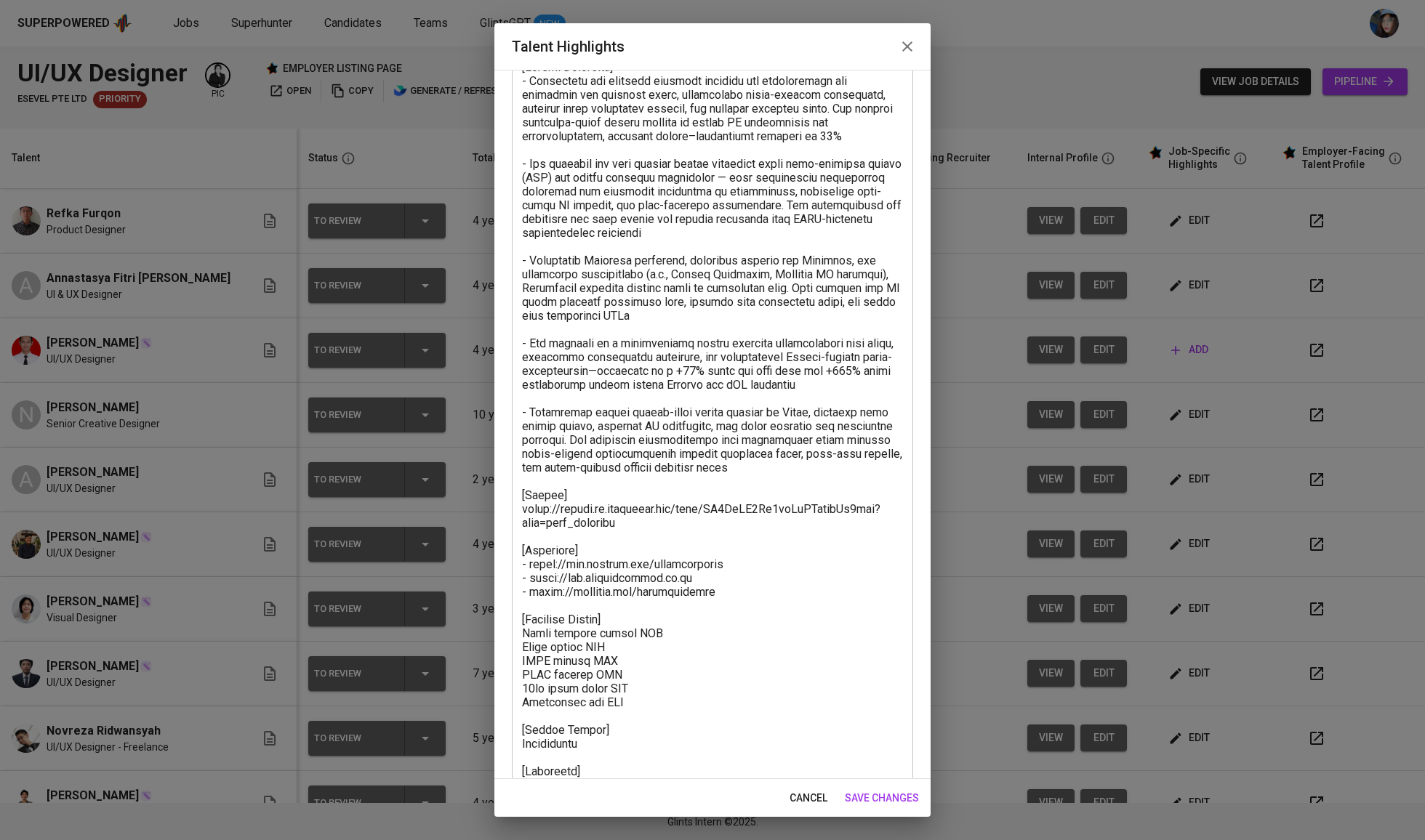
scroll to position [119, 0]
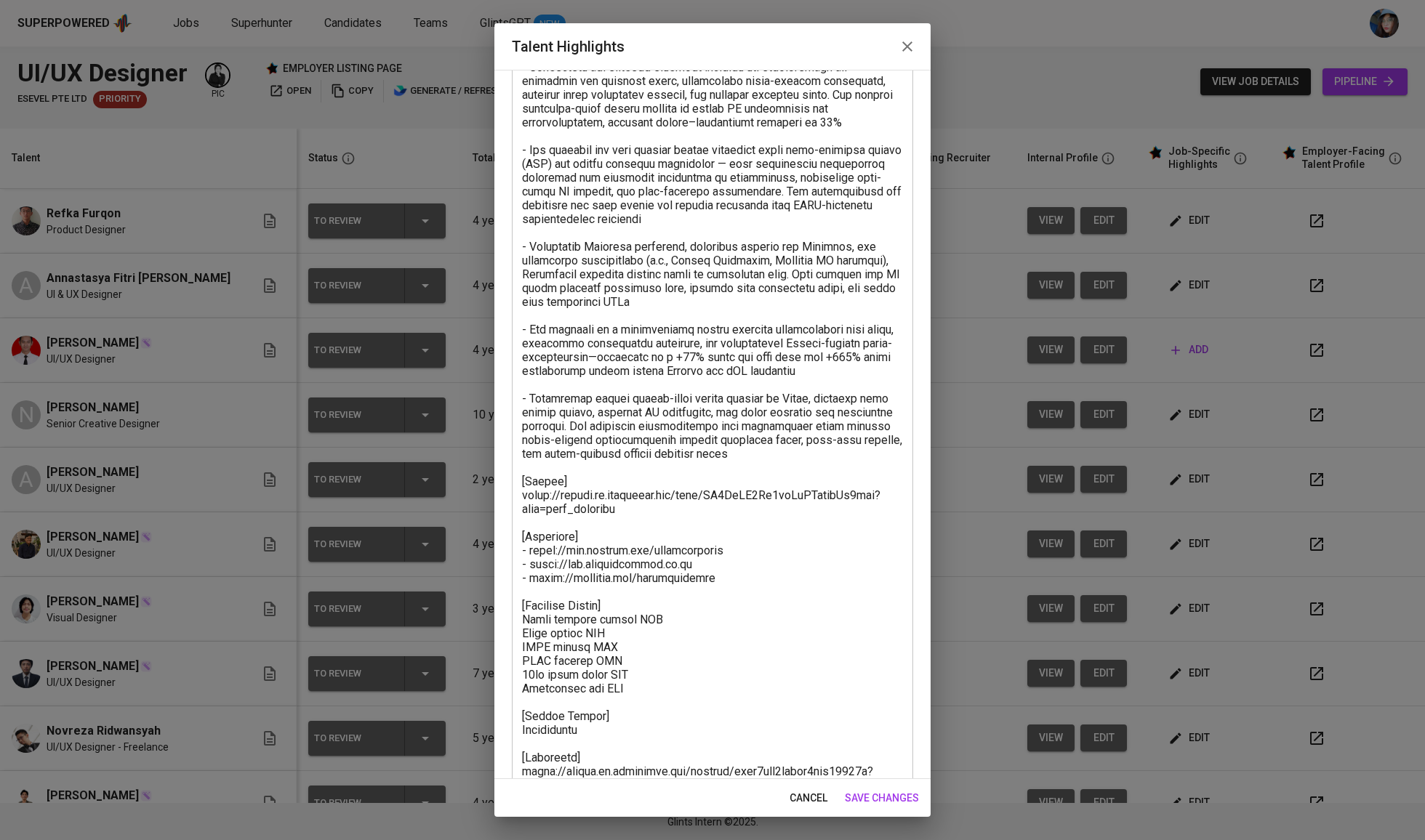
click at [623, 631] on textarea at bounding box center [712, 420] width 381 height 746
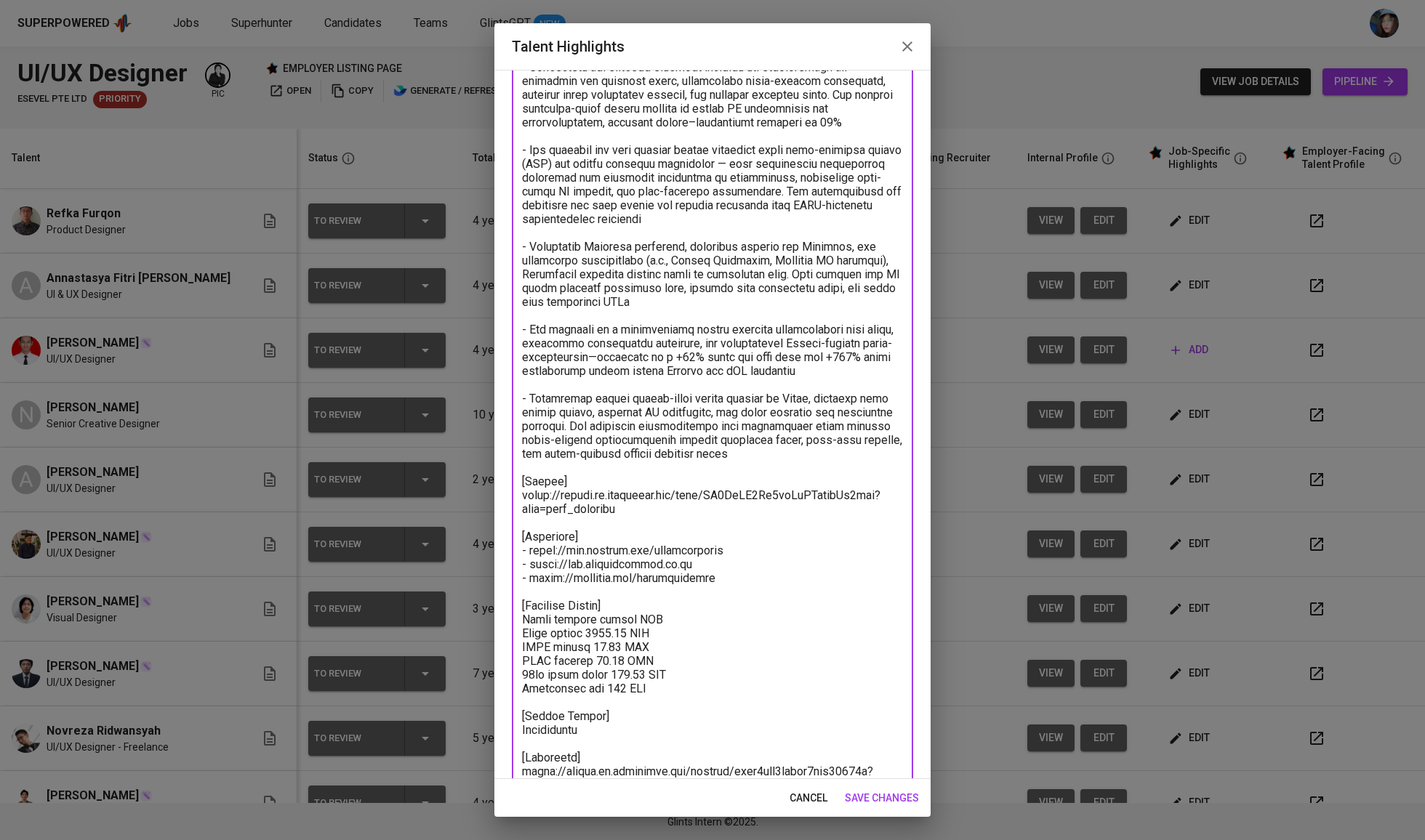
click at [631, 614] on textarea at bounding box center [712, 420] width 381 height 746
drag, startPoint x: 669, startPoint y: 679, endPoint x: 503, endPoint y: 598, distance: 184.7
click at [503, 598] on div "Enhance the Talent's profile by adding highlights relevant to this job - accomp…" at bounding box center [712, 424] width 437 height 710
click at [556, 625] on textarea at bounding box center [712, 420] width 381 height 746
drag, startPoint x: 687, startPoint y: 672, endPoint x: 510, endPoint y: 613, distance: 186.6
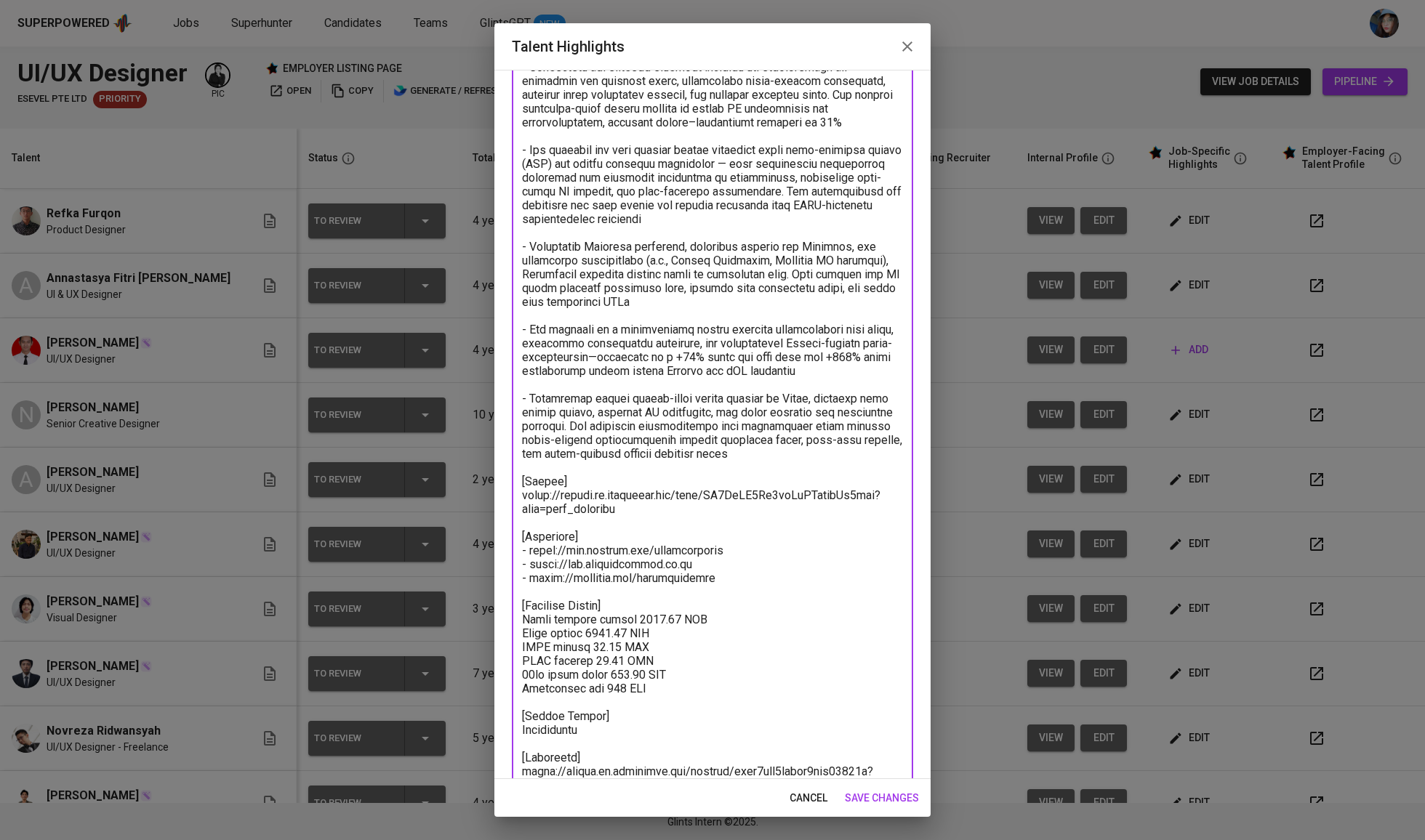
click at [510, 613] on div "Enhance the Talent's profile by adding highlights relevant to this job - accomp…" at bounding box center [712, 424] width 437 height 710
type textarea "[Career Highlight] - Annastasya has designed scalable internal web applications…"
click at [902, 798] on span "save changes" at bounding box center [882, 798] width 75 height 18
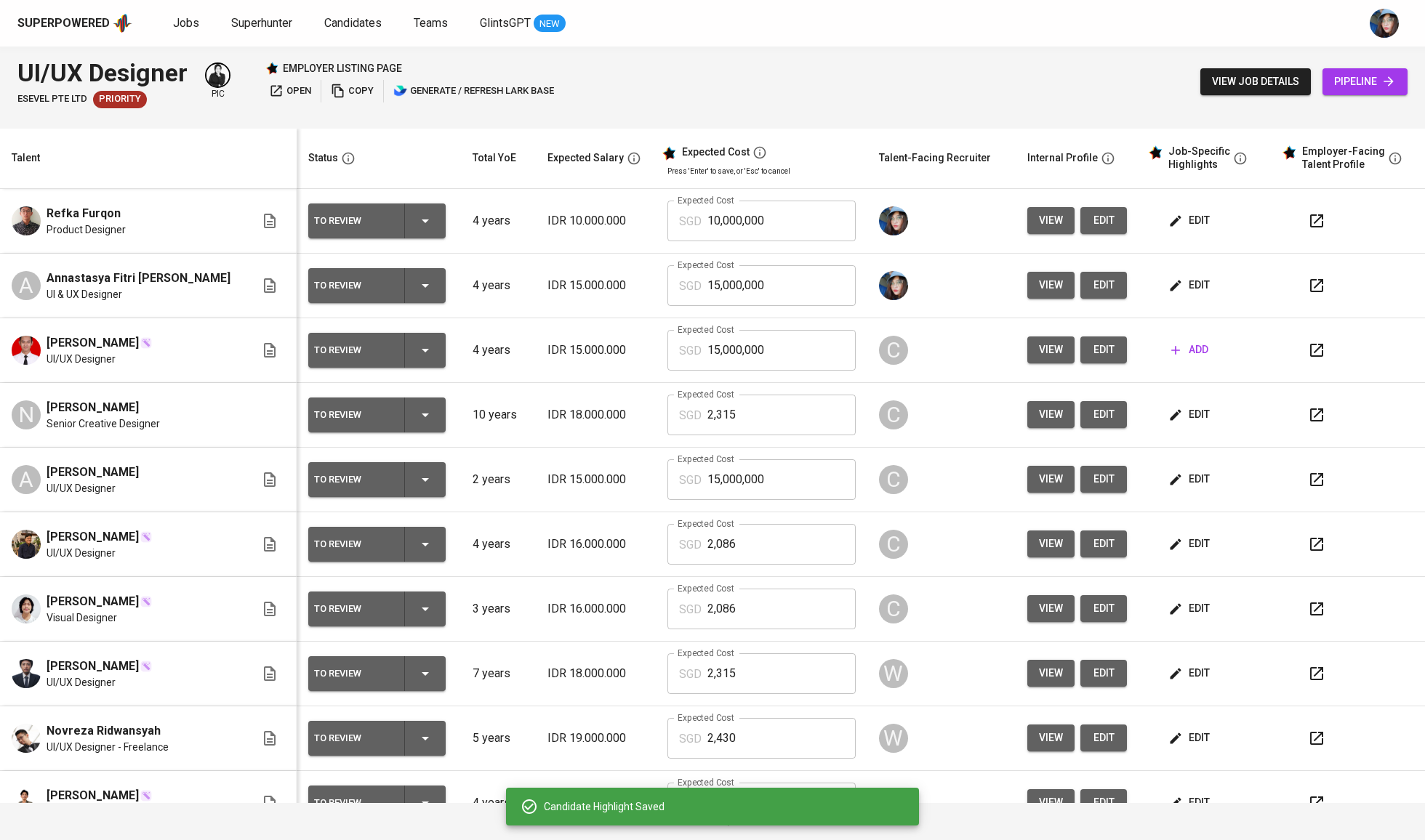
click at [745, 290] on input "15,000,000" at bounding box center [781, 285] width 148 height 41
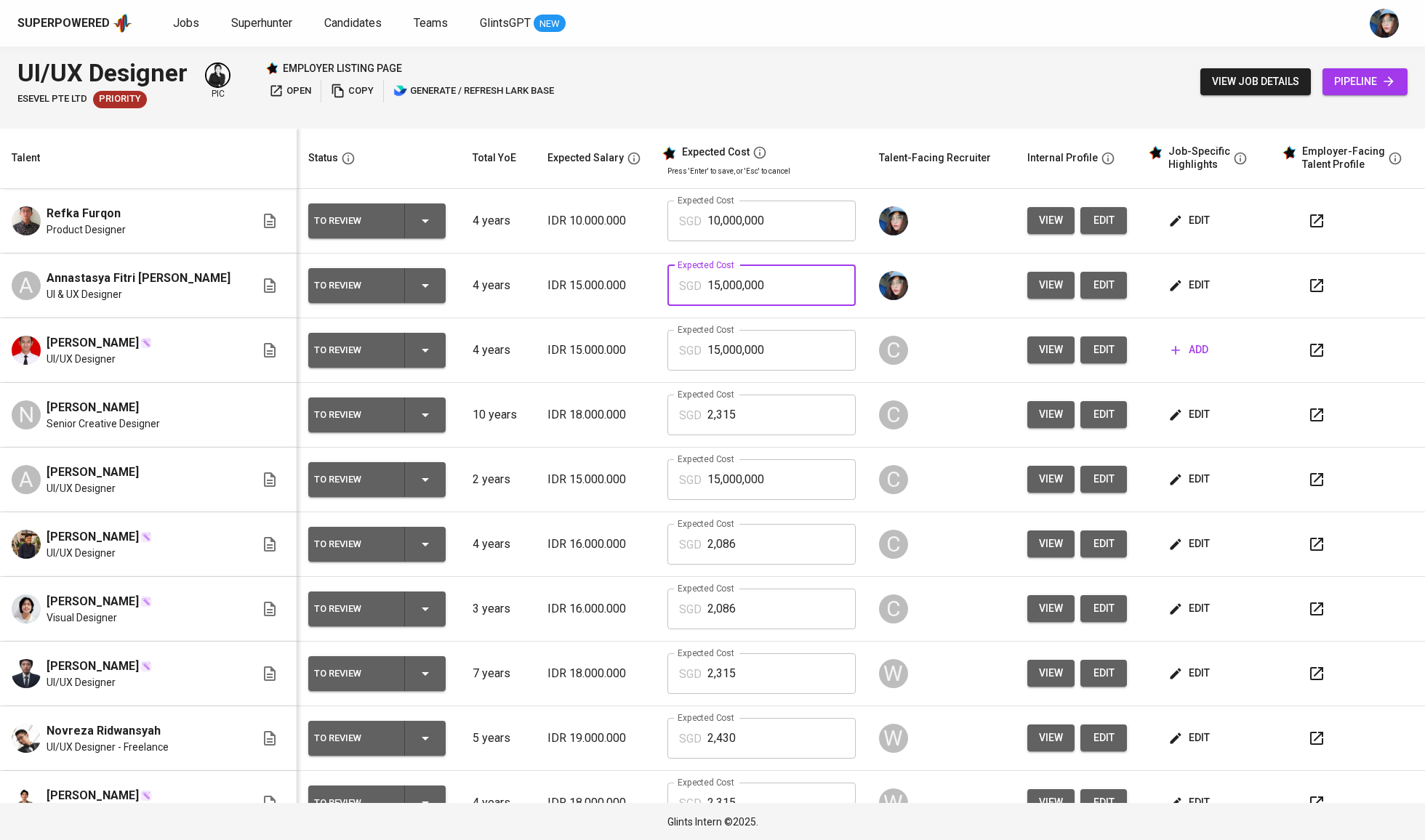
paste input "97,116,142,350,508,180,000,000"
type input "197,116,142,350,508,180,000,000,000,000"
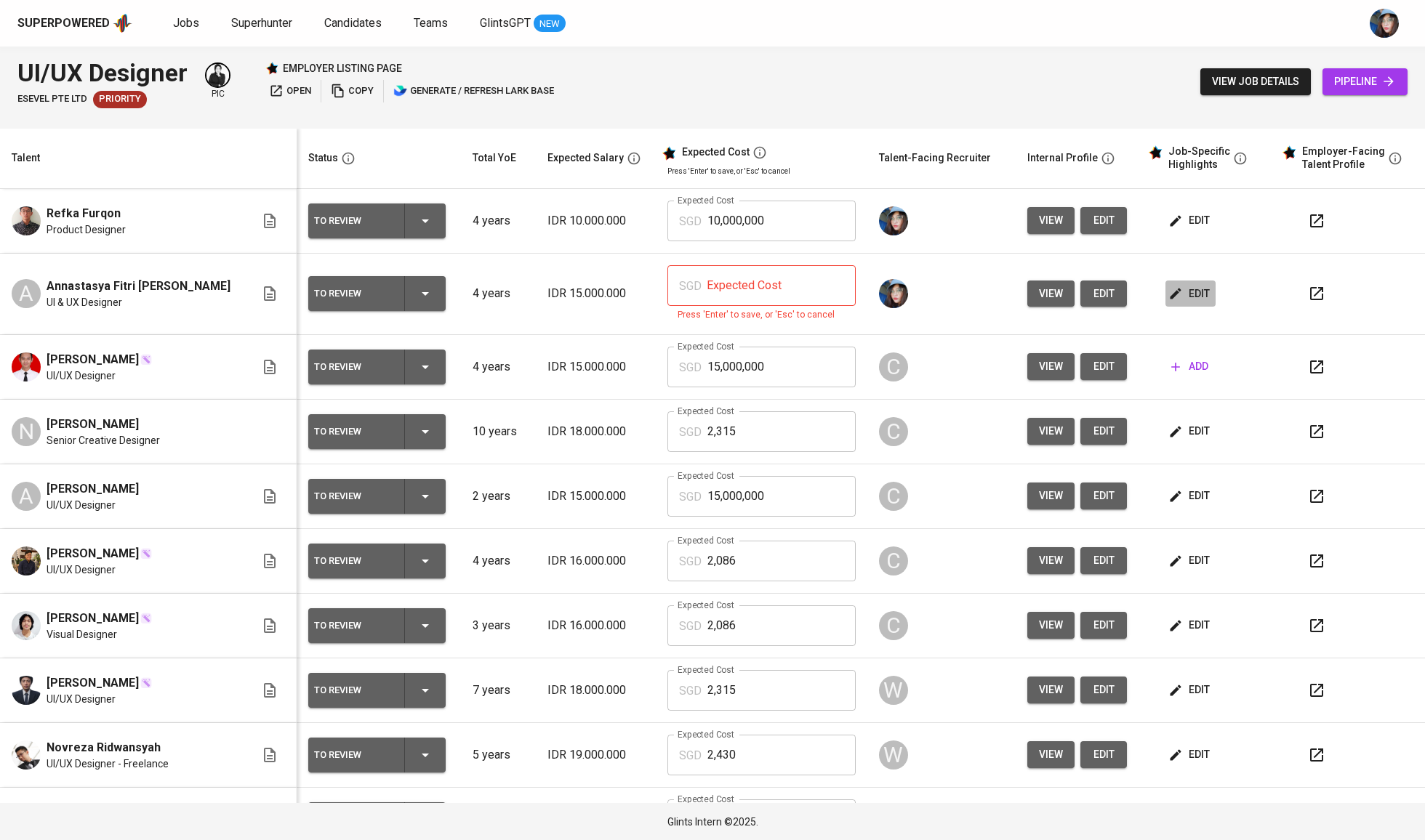
click at [1201, 289] on button "edit" at bounding box center [1190, 293] width 50 height 27
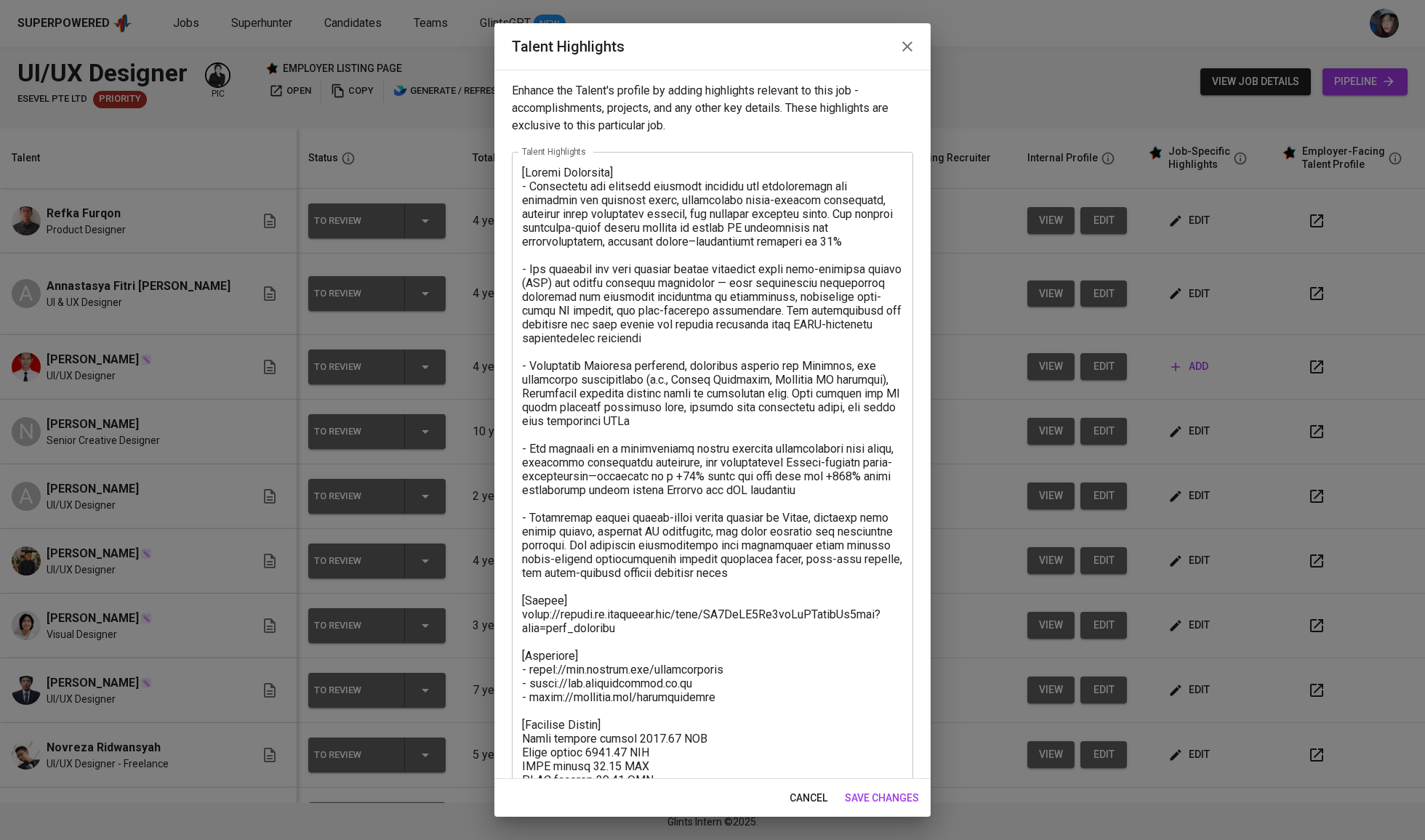
scroll to position [123, 0]
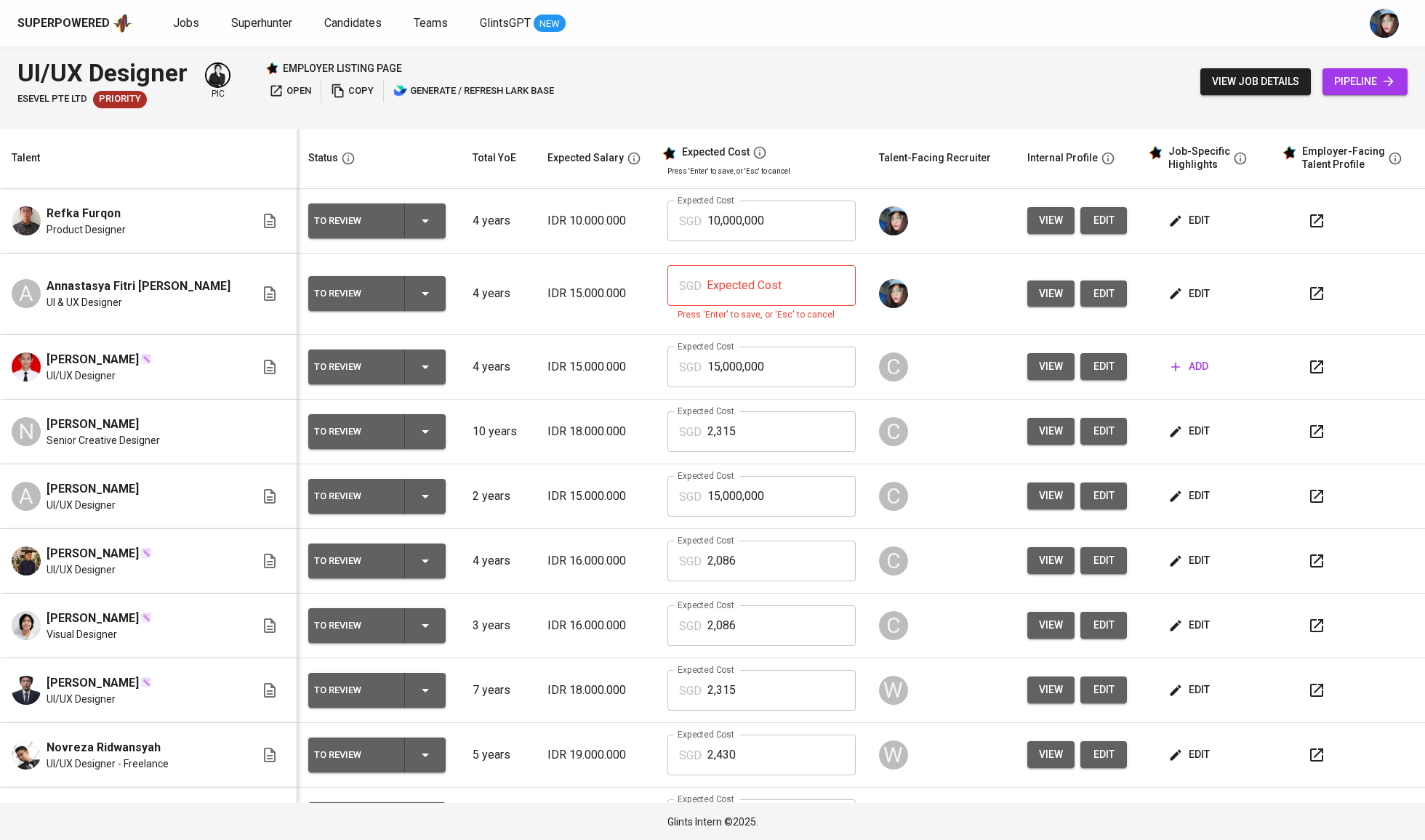
click at [724, 289] on input "text" at bounding box center [781, 285] width 148 height 41
type input "1,971"
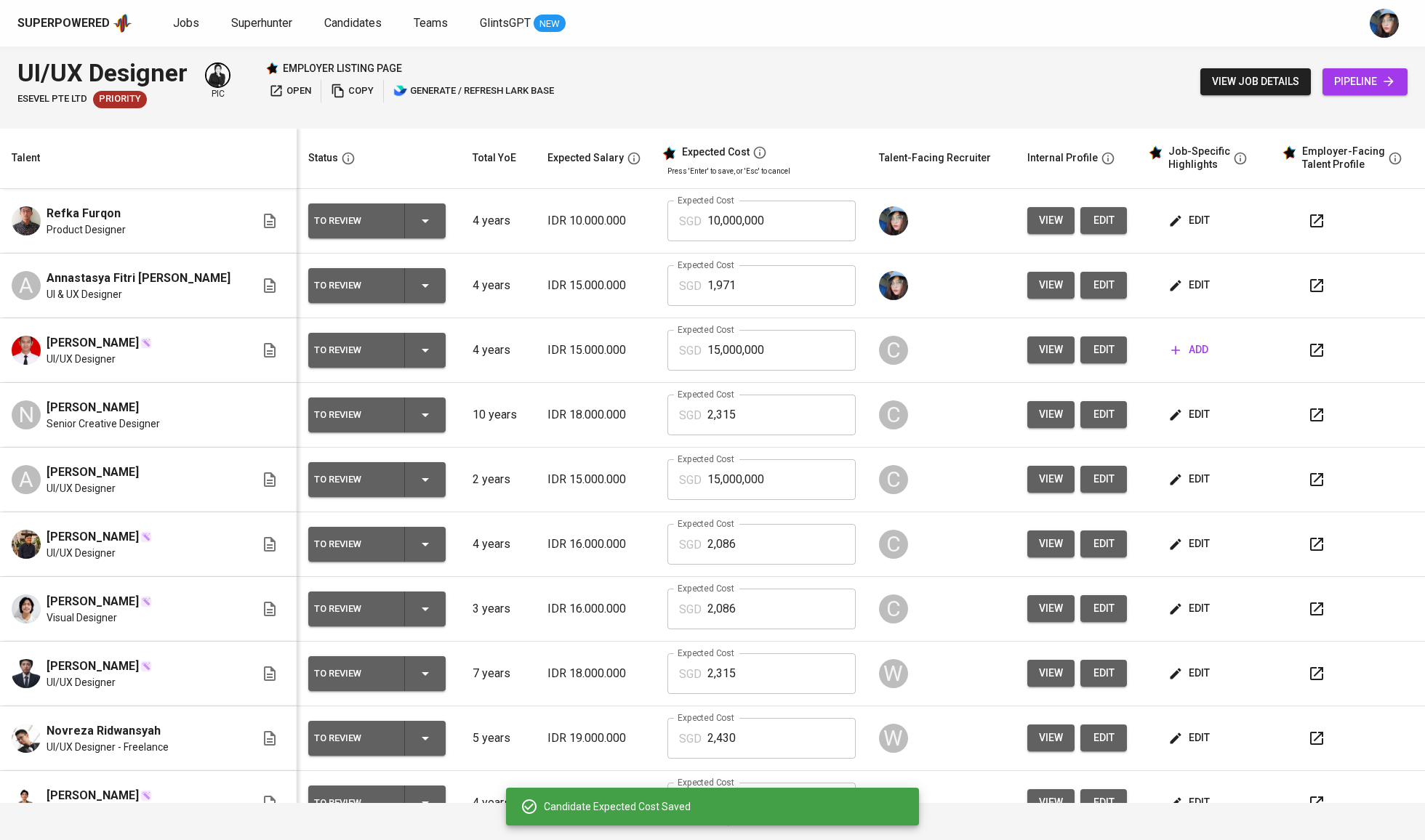
click at [767, 207] on input "10,000,000" at bounding box center [781, 221] width 148 height 41
type input "1,971"
click at [1175, 223] on span "edit" at bounding box center [1190, 221] width 39 height 18
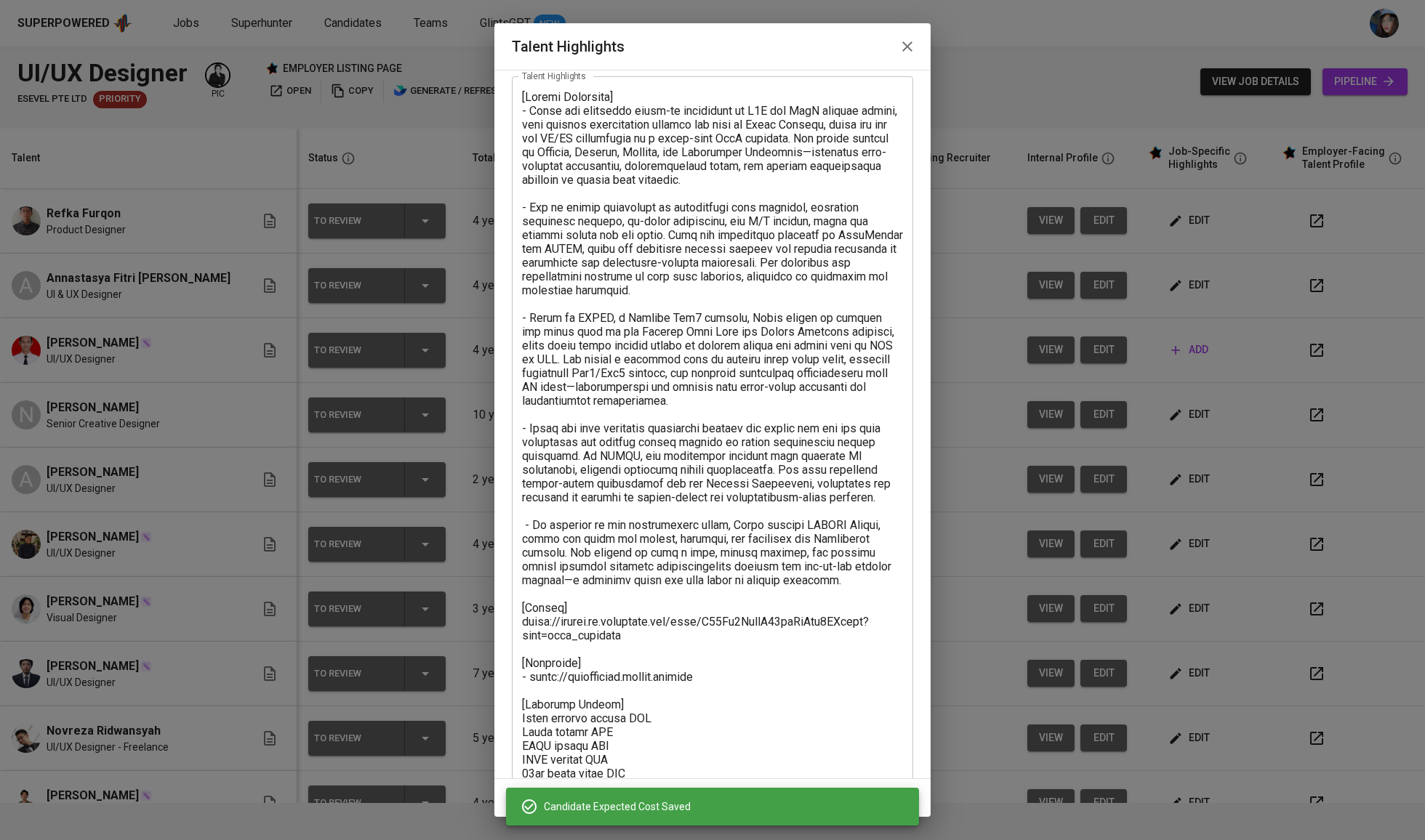
scroll to position [143, 0]
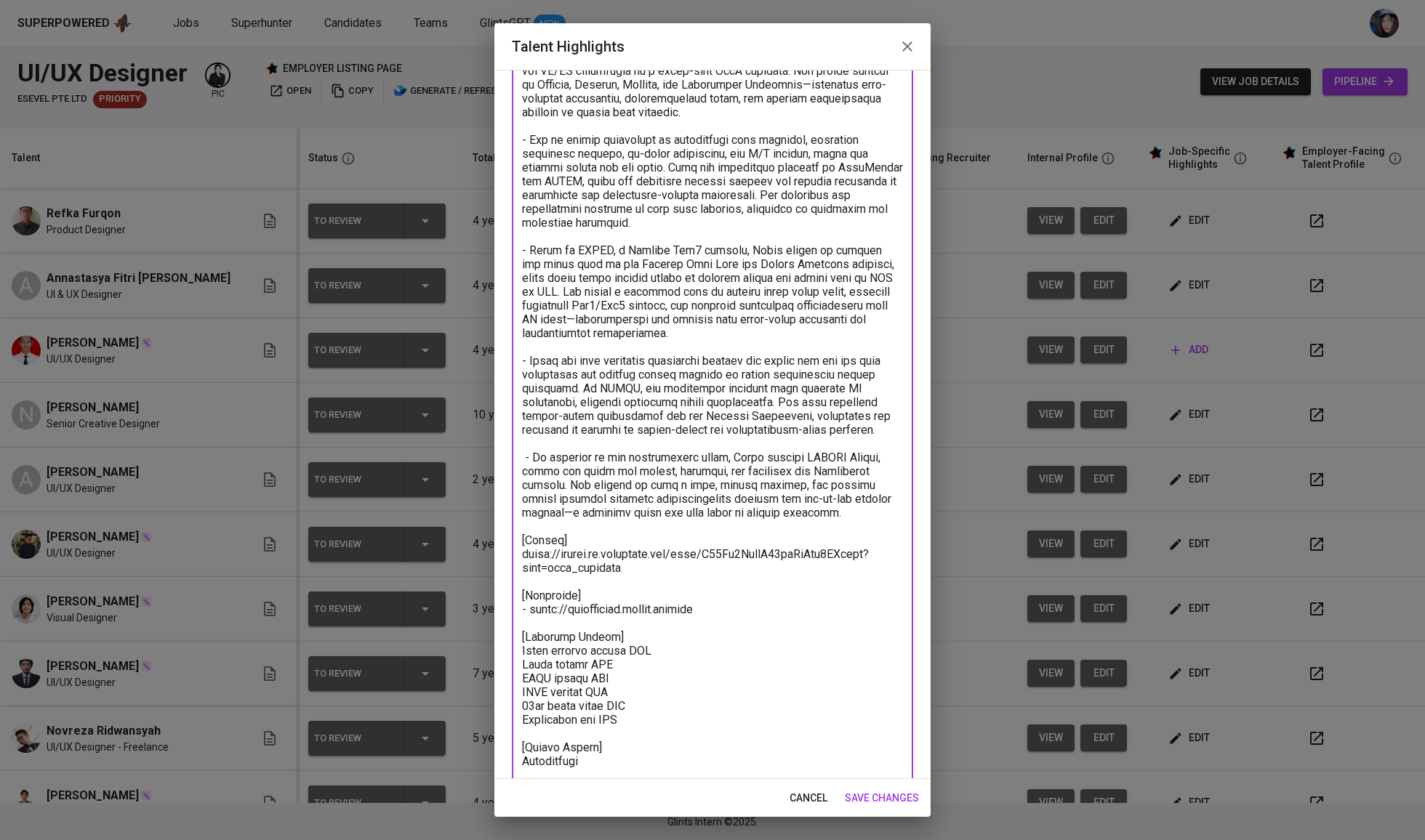
drag, startPoint x: 657, startPoint y: 704, endPoint x: 510, endPoint y: 638, distance: 161.1
click at [510, 638] on div "Enhance the Talent's profile by adding highlights relevant to this job - accomp…" at bounding box center [712, 424] width 437 height 710
paste textarea "1971.16 SGD Basic salary 1423.50 SGD BPJS health 50.81 SGD BPJS pension 78.22 S…"
type textarea "[Career Highlight] - Refka has extensive hands-on experience in B2B and SaaS pr…"
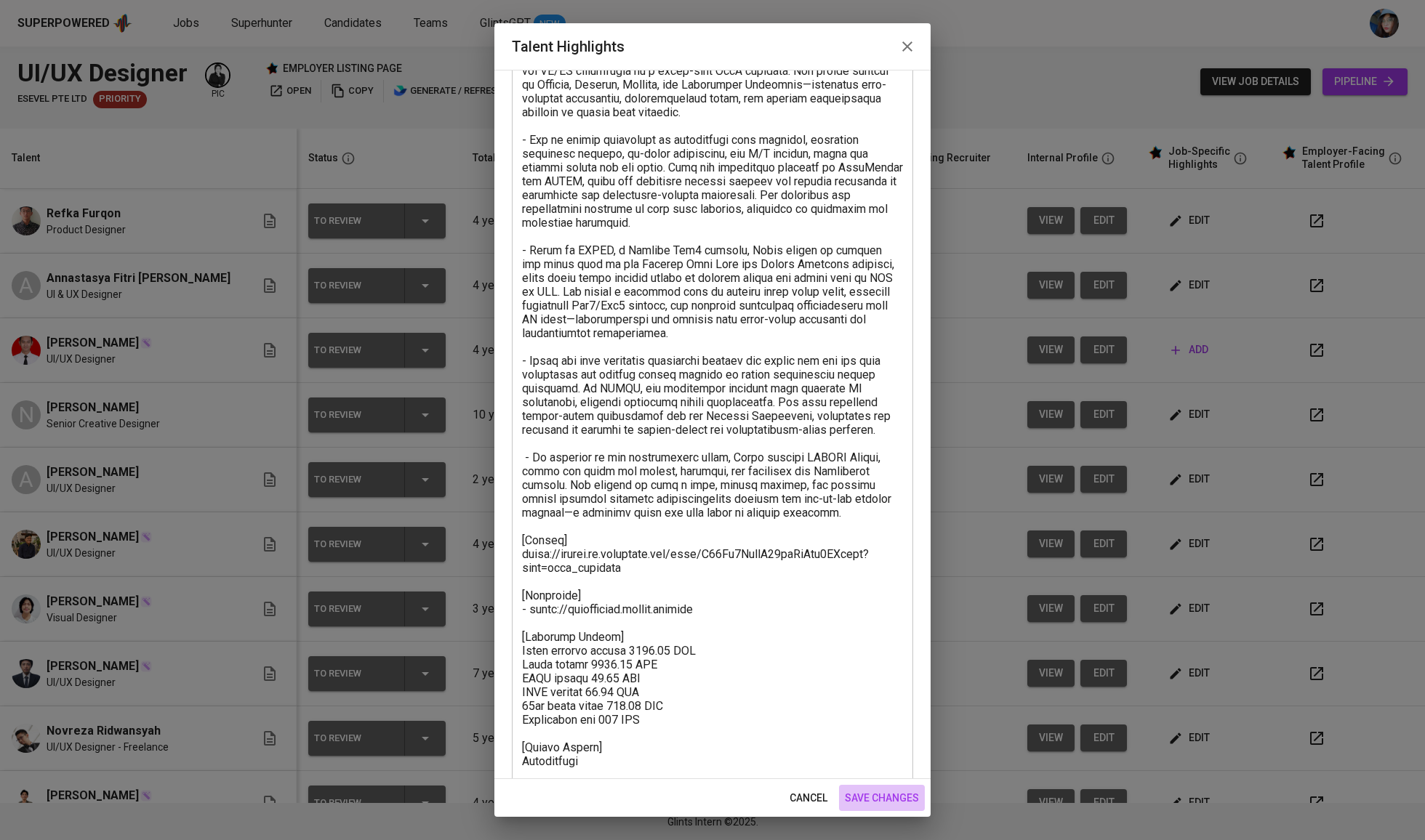
click at [893, 799] on span "save changes" at bounding box center [882, 798] width 75 height 18
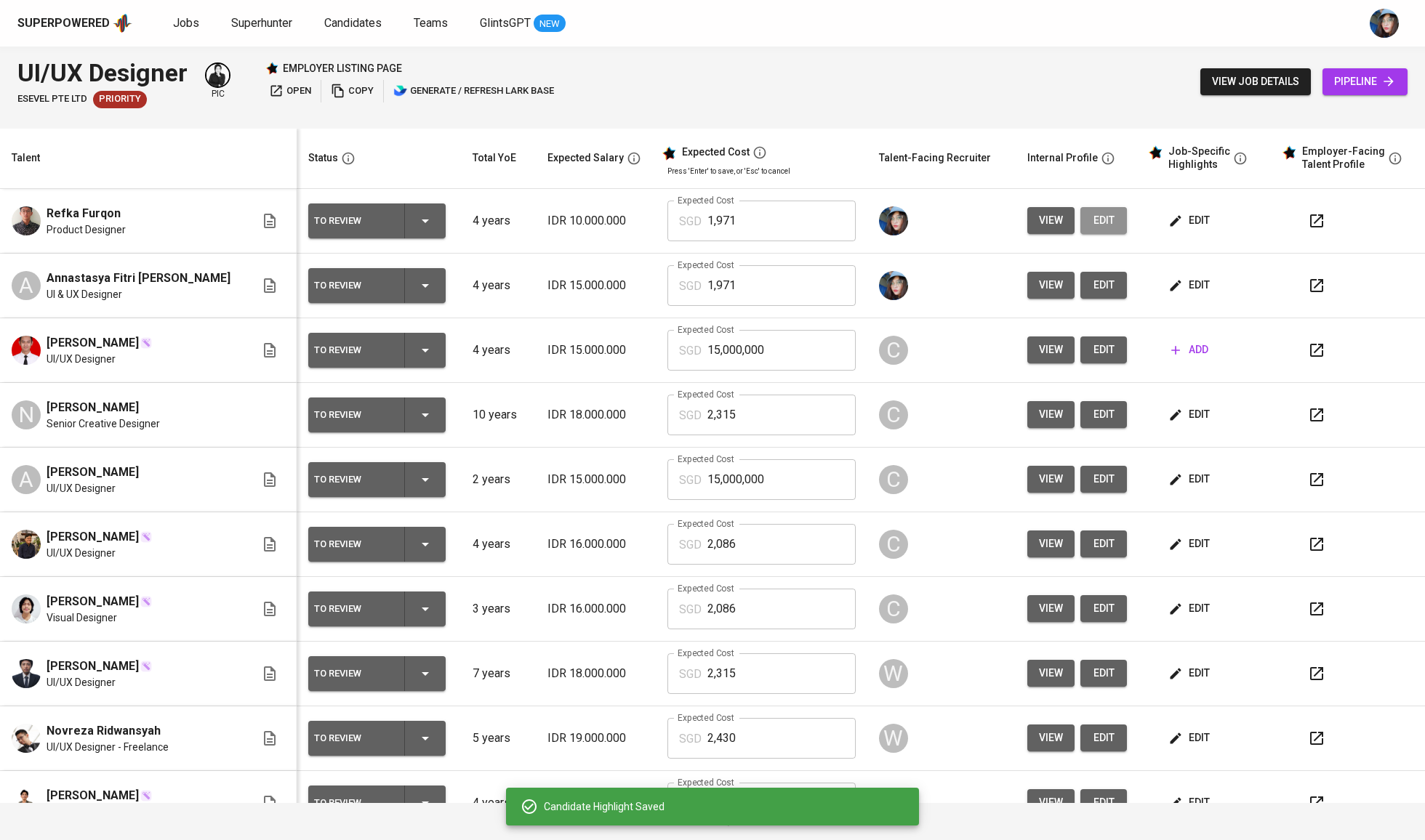
click at [1099, 233] on button "edit" at bounding box center [1103, 220] width 47 height 27
click at [1088, 223] on button "edit" at bounding box center [1103, 220] width 47 height 27
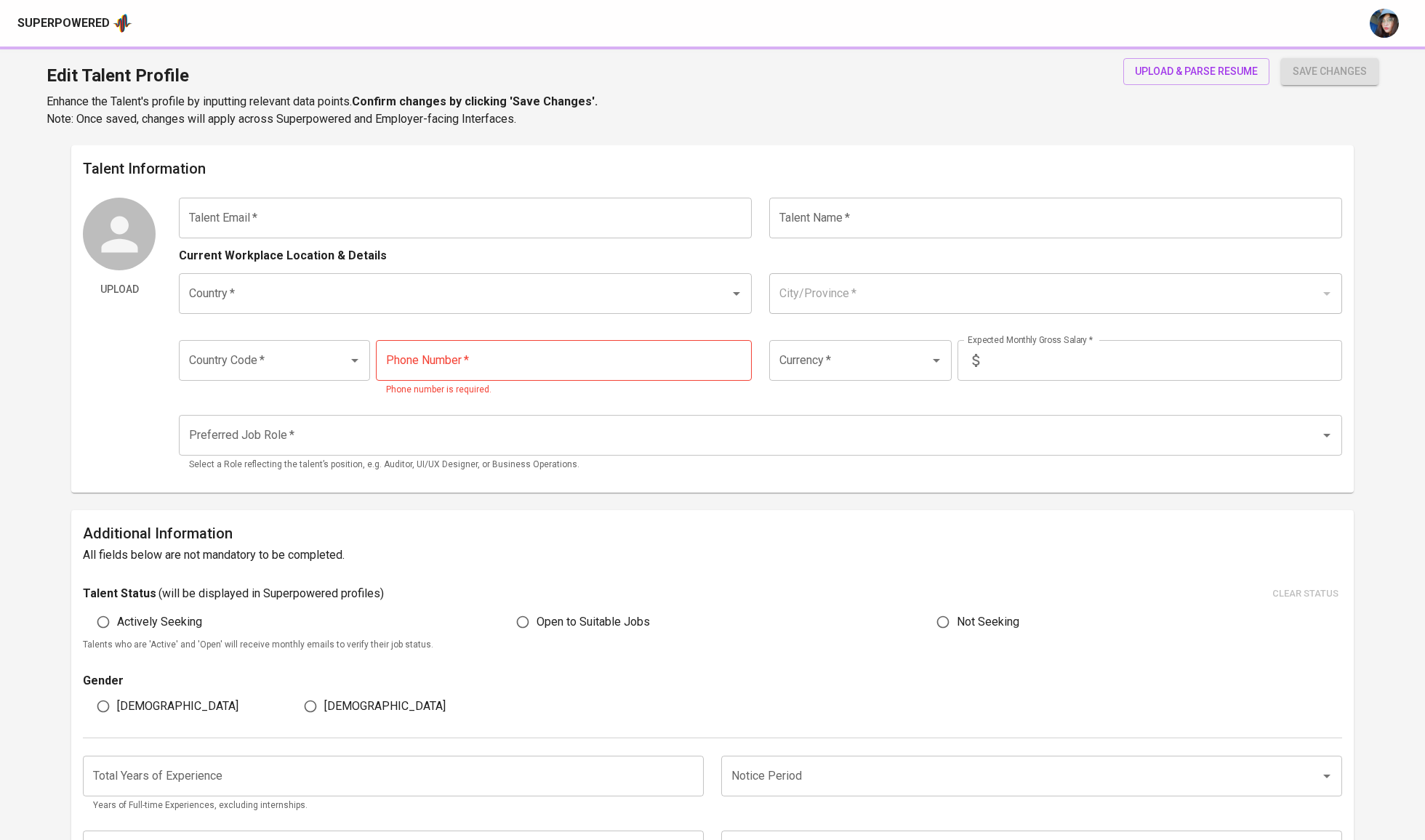
type input "[EMAIL_ADDRESS][DOMAIN_NAME]"
type input "Refka Furqon"
type input "[GEOGRAPHIC_DATA]"
type input "[GEOGRAPHIC_DATA], [GEOGRAPHIC_DATA]"
type input "+62"
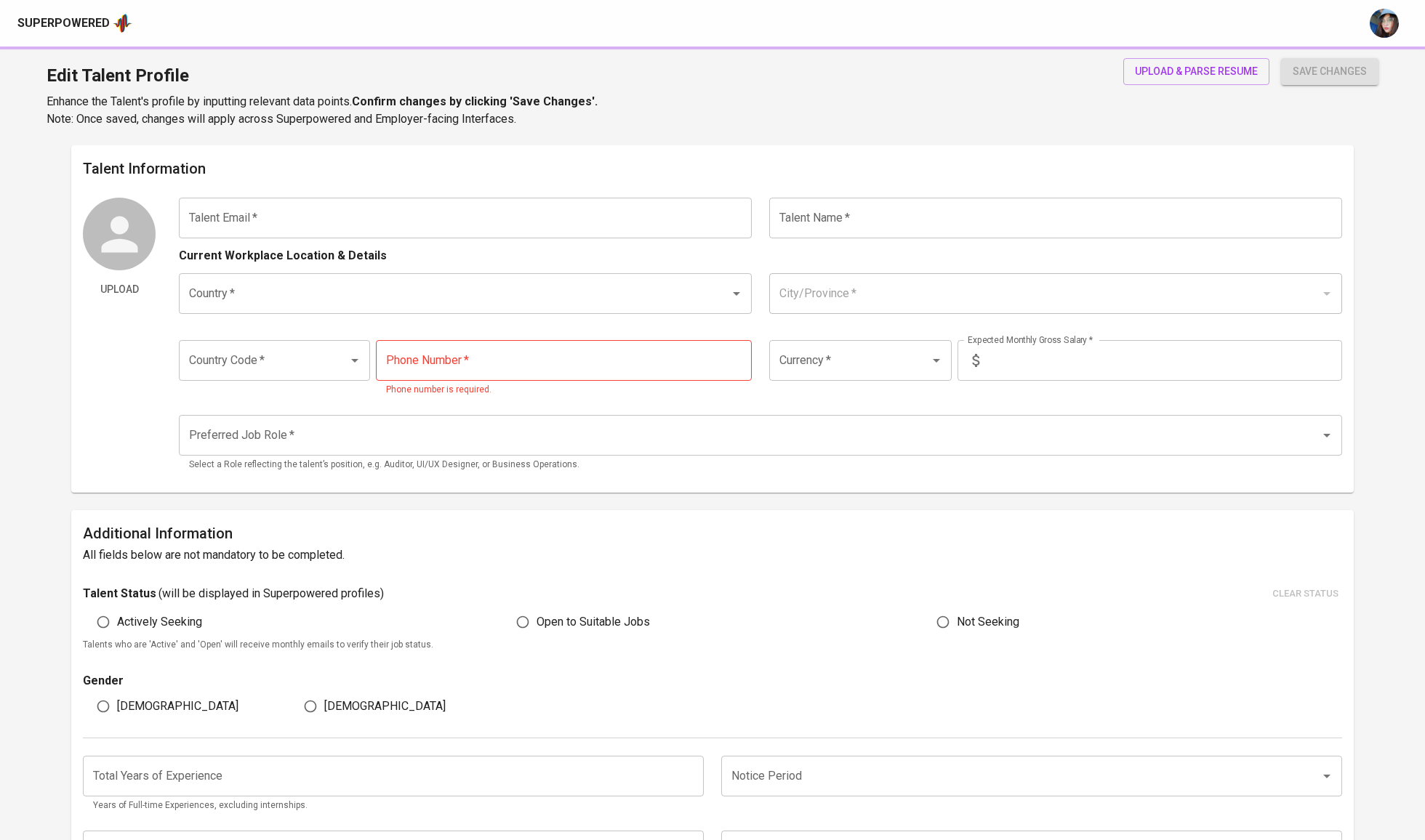
type input "[PHONE_NUMBER]"
type input "IDR"
type input "UI/UX Designer"
radio input "true"
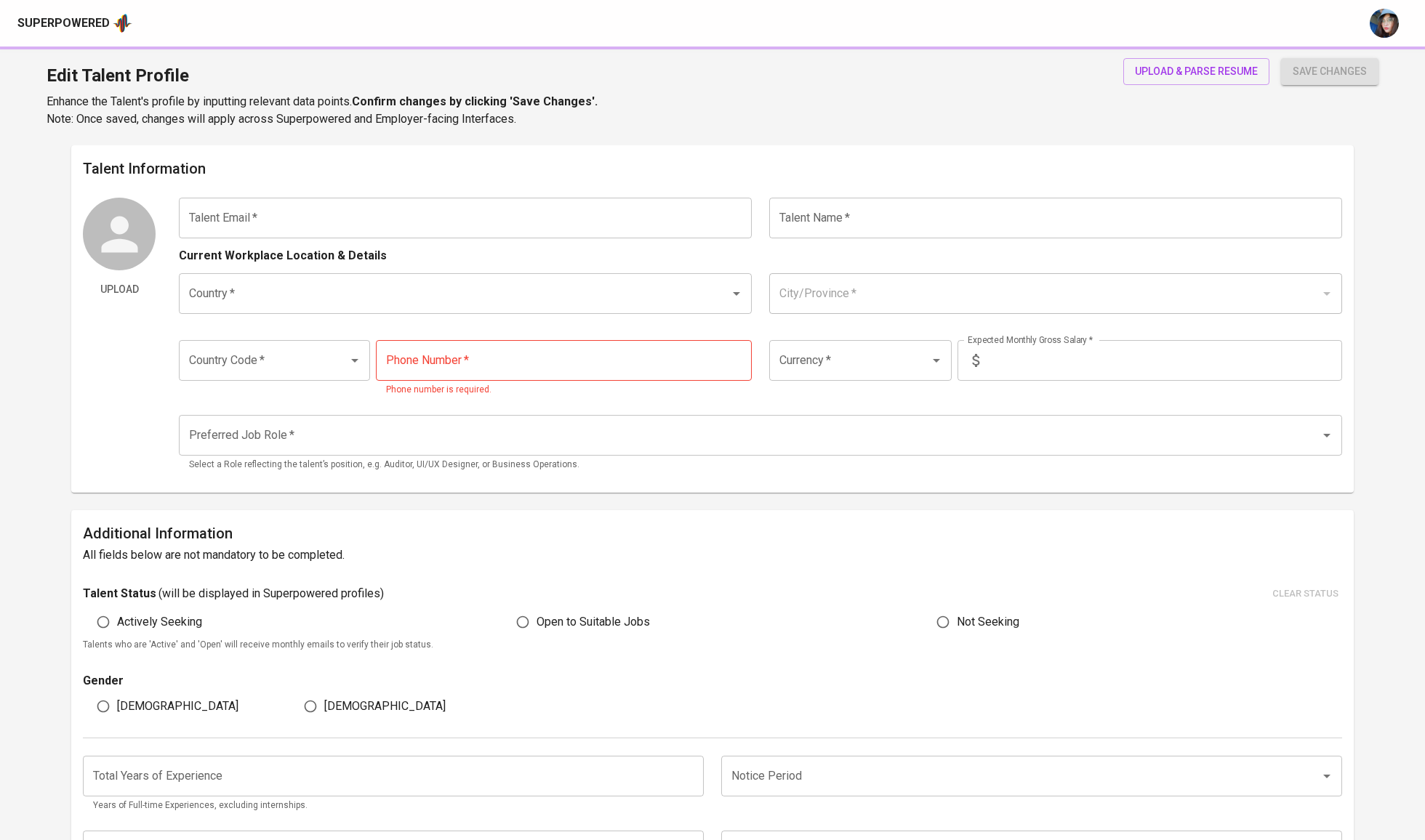
type input "4"
type input "Immediately Available"
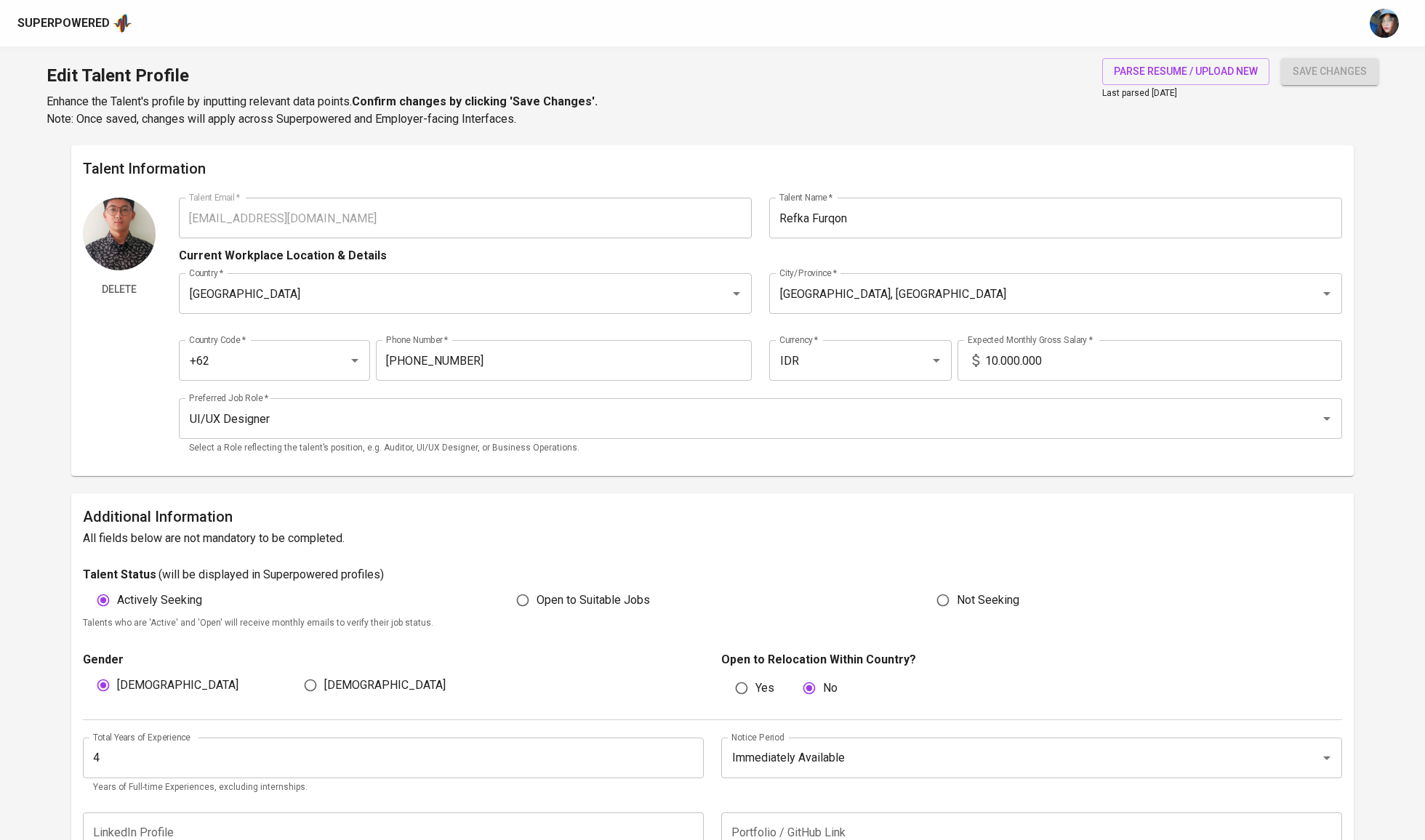
click at [1056, 358] on input "10.000.000" at bounding box center [1163, 360] width 357 height 41
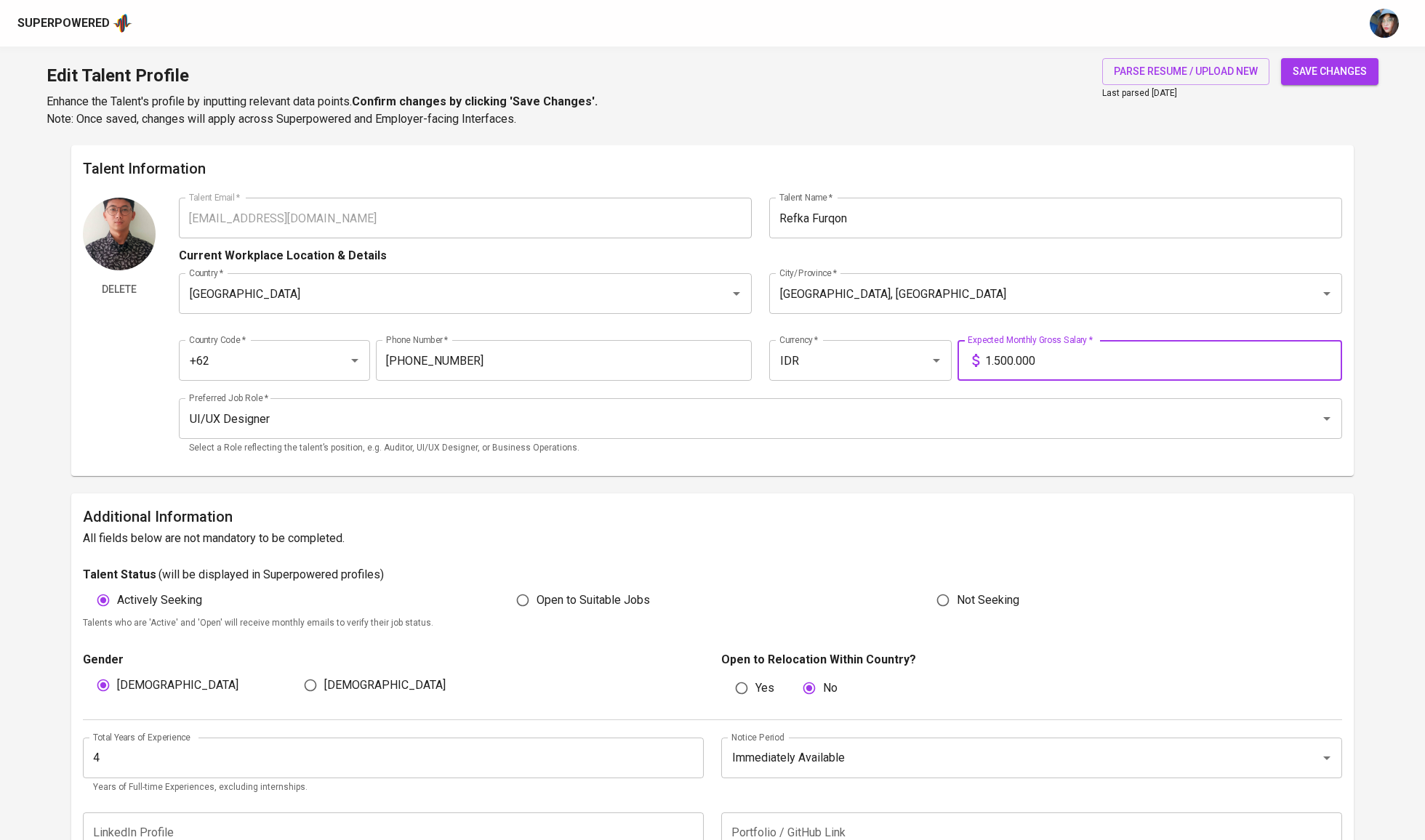
type input "15.000.000"
click at [1347, 79] on span "save changes" at bounding box center [1330, 72] width 75 height 18
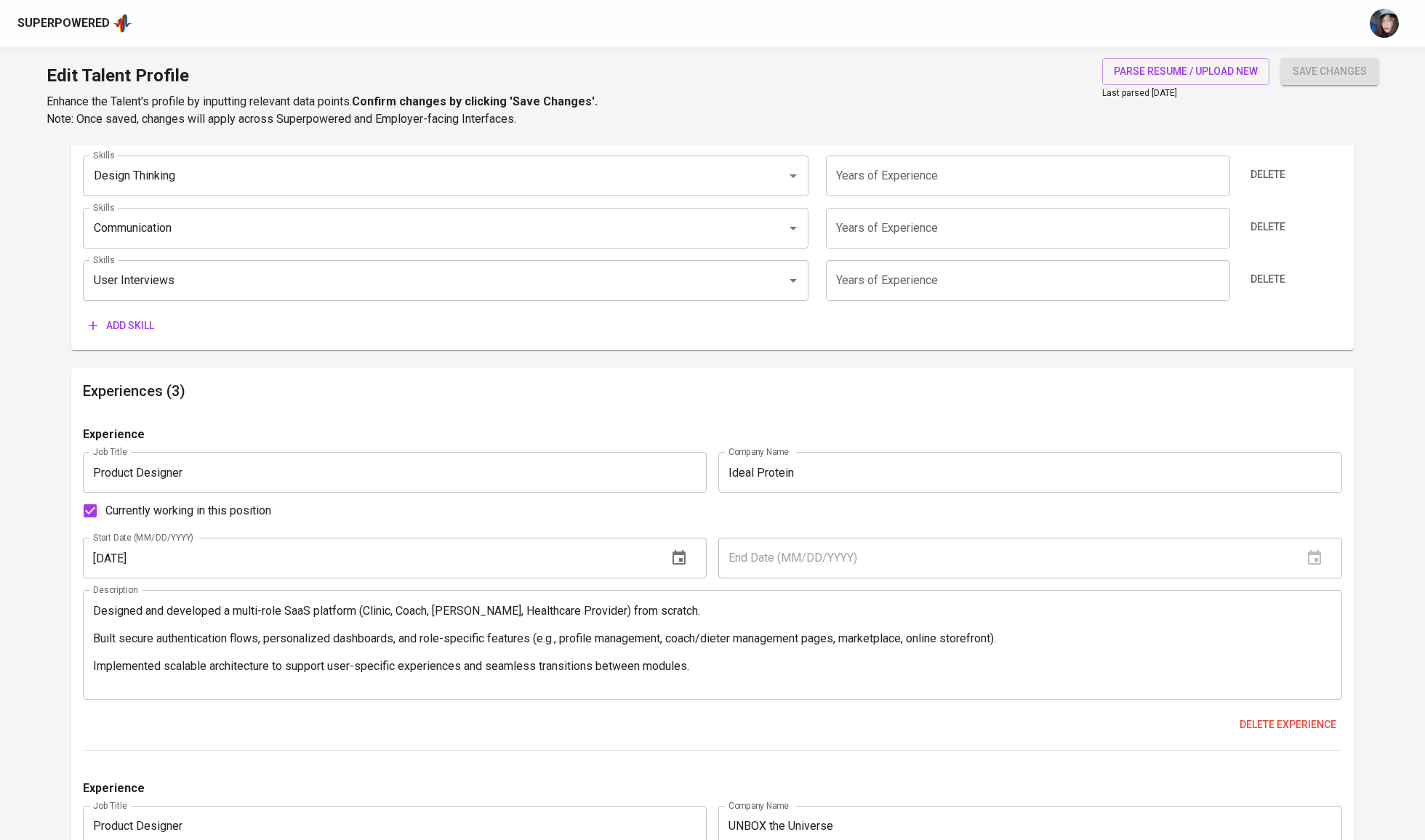
scroll to position [1143, 0]
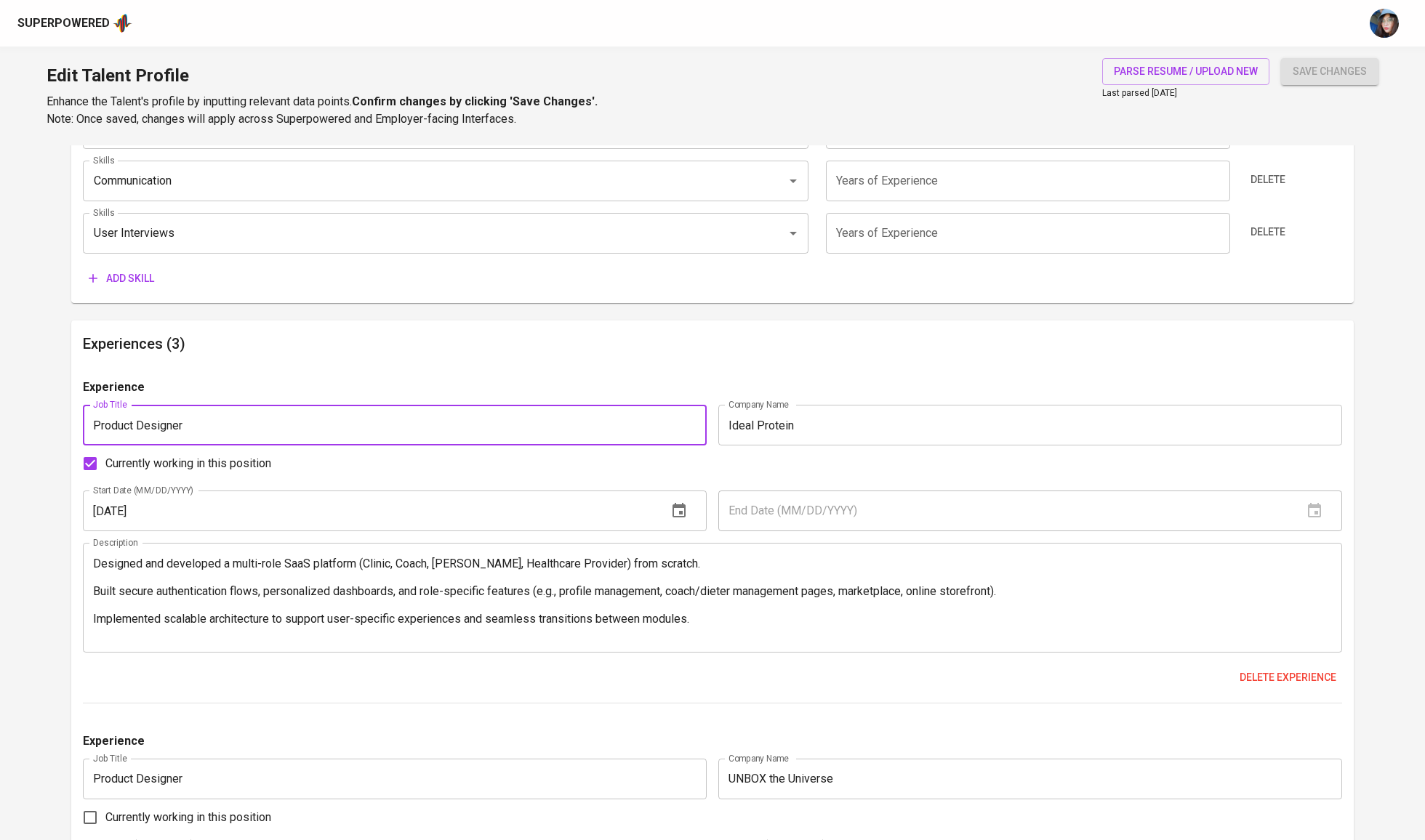
click at [333, 445] on input "Product Designer" at bounding box center [394, 424] width 623 height 41
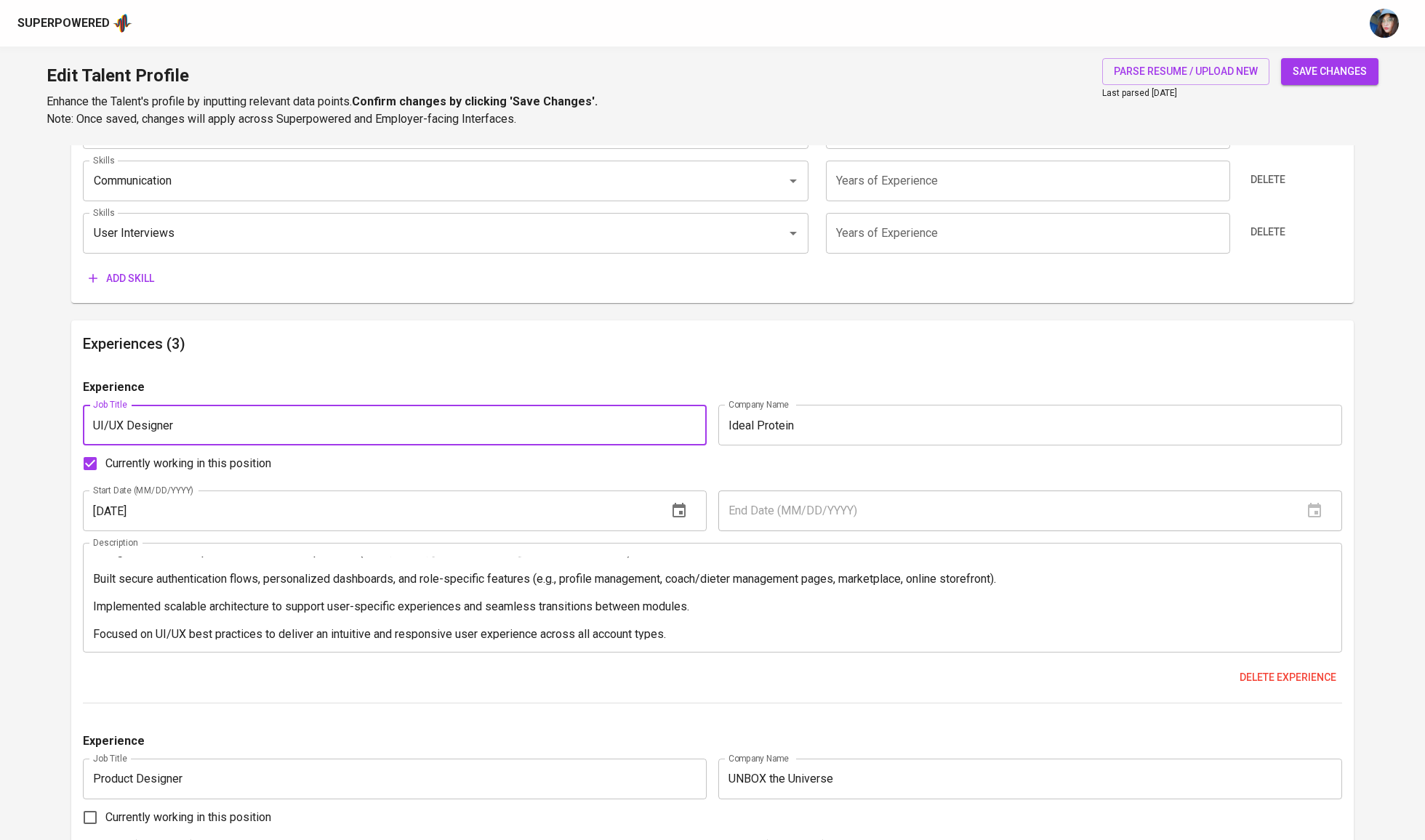
scroll to position [12, 0]
type input "UI/UX Designer"
click at [1341, 61] on button "save changes" at bounding box center [1330, 71] width 97 height 27
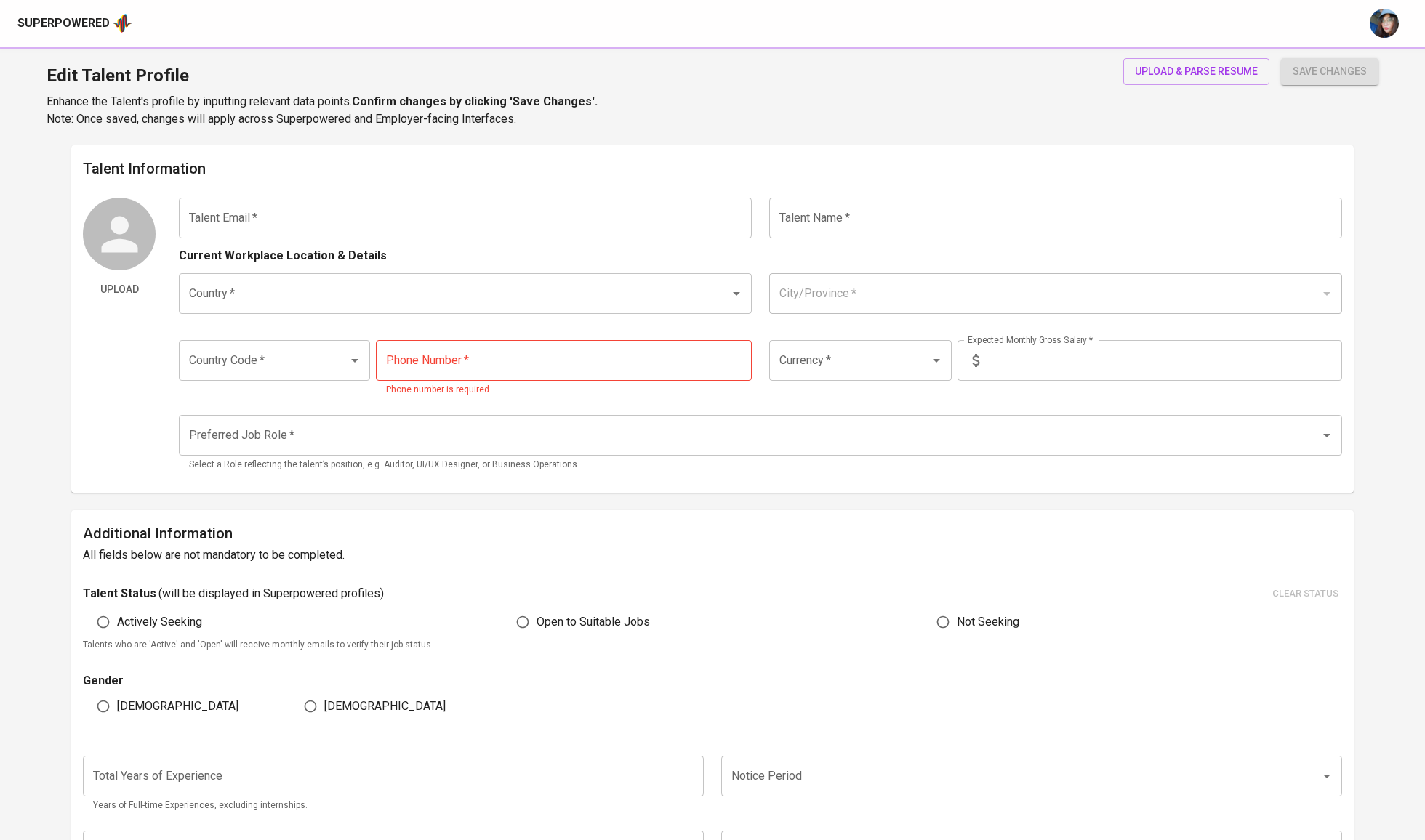
type input "[EMAIL_ADDRESS][DOMAIN_NAME]"
type input "Refka Furqon"
type input "[GEOGRAPHIC_DATA]"
type input "[GEOGRAPHIC_DATA], [GEOGRAPHIC_DATA]"
type input "+62"
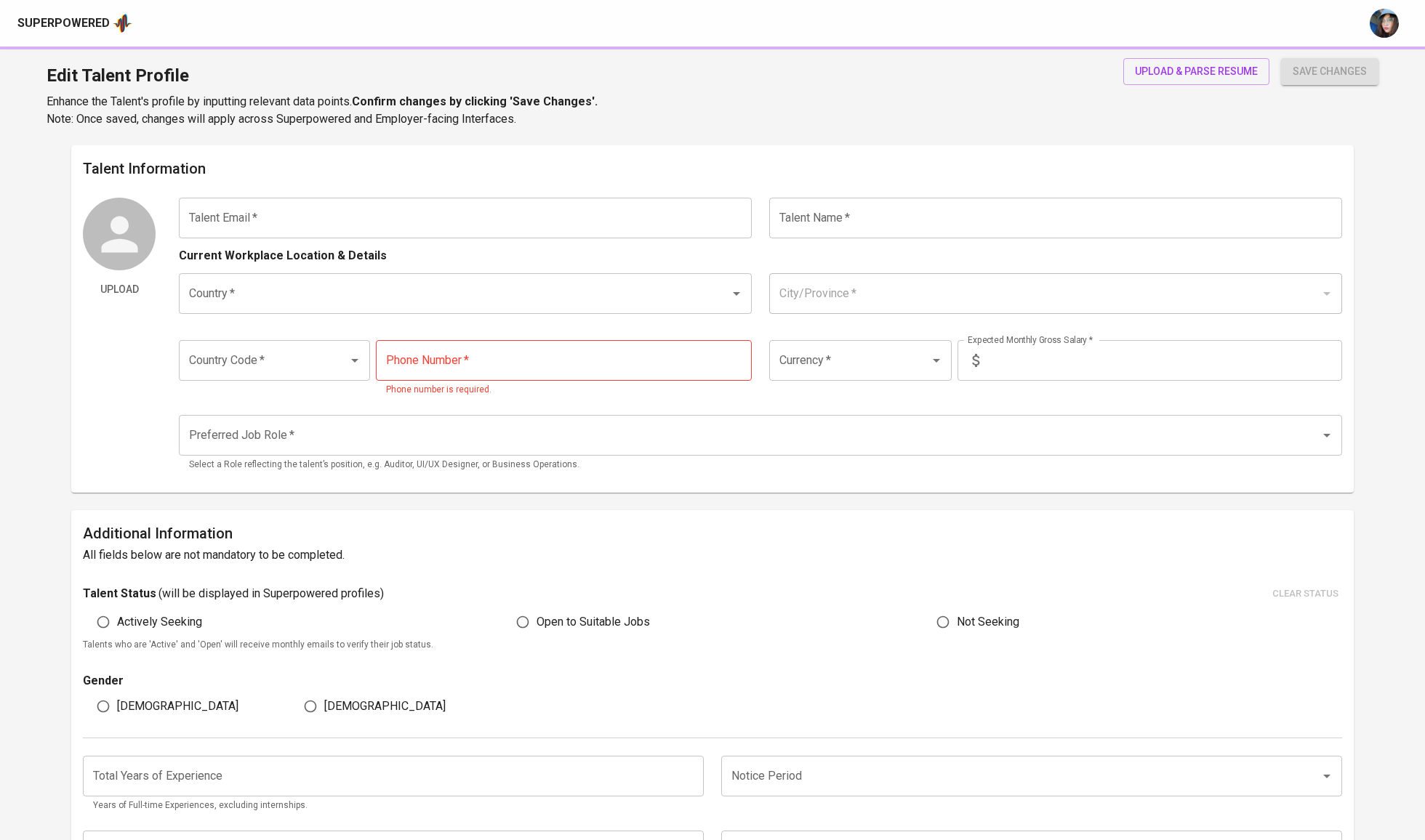
type input "[PHONE_NUMBER]"
type input "IDR"
type input "UI/UX Designer"
radio input "true"
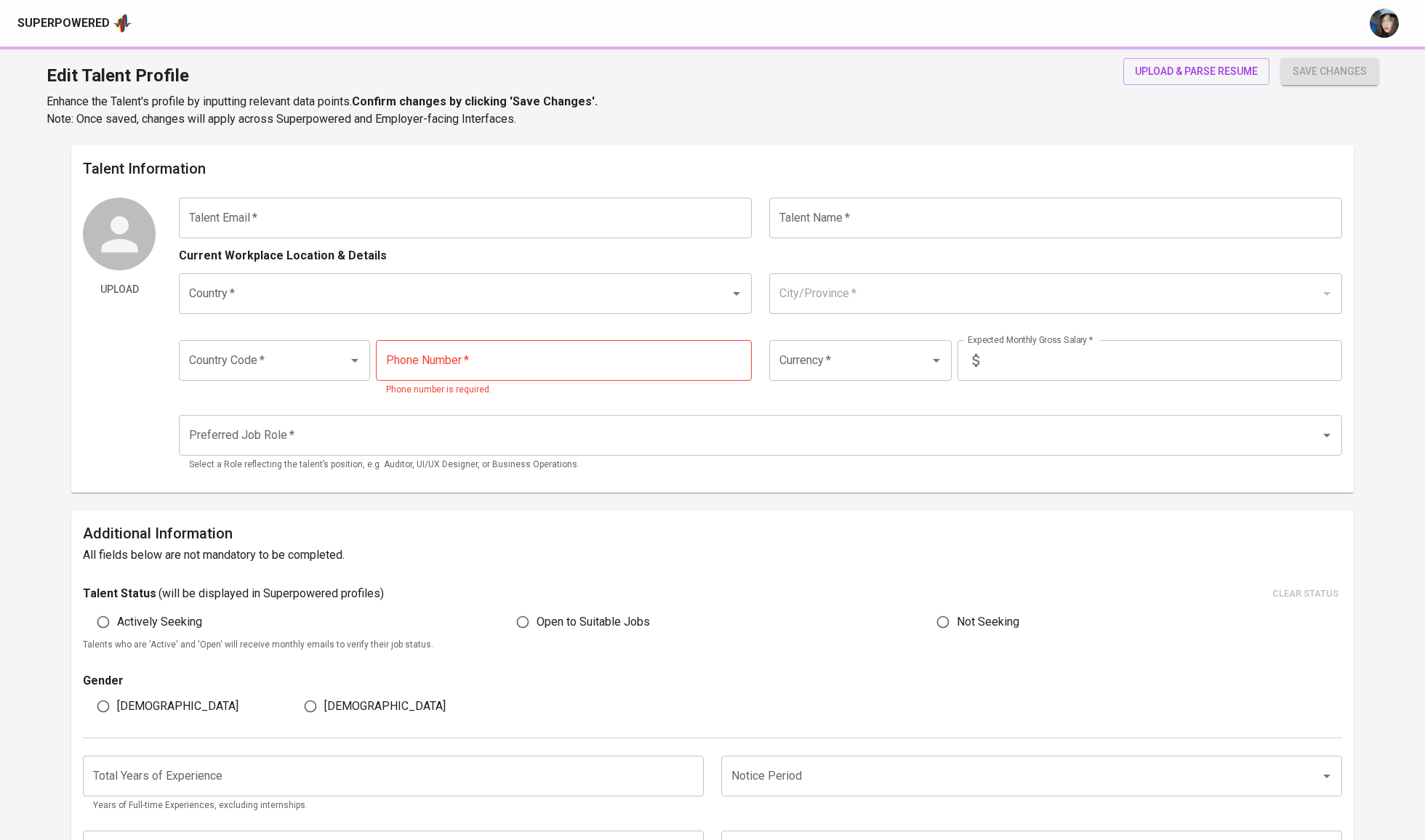
type input "4"
type input "Immediately Available"
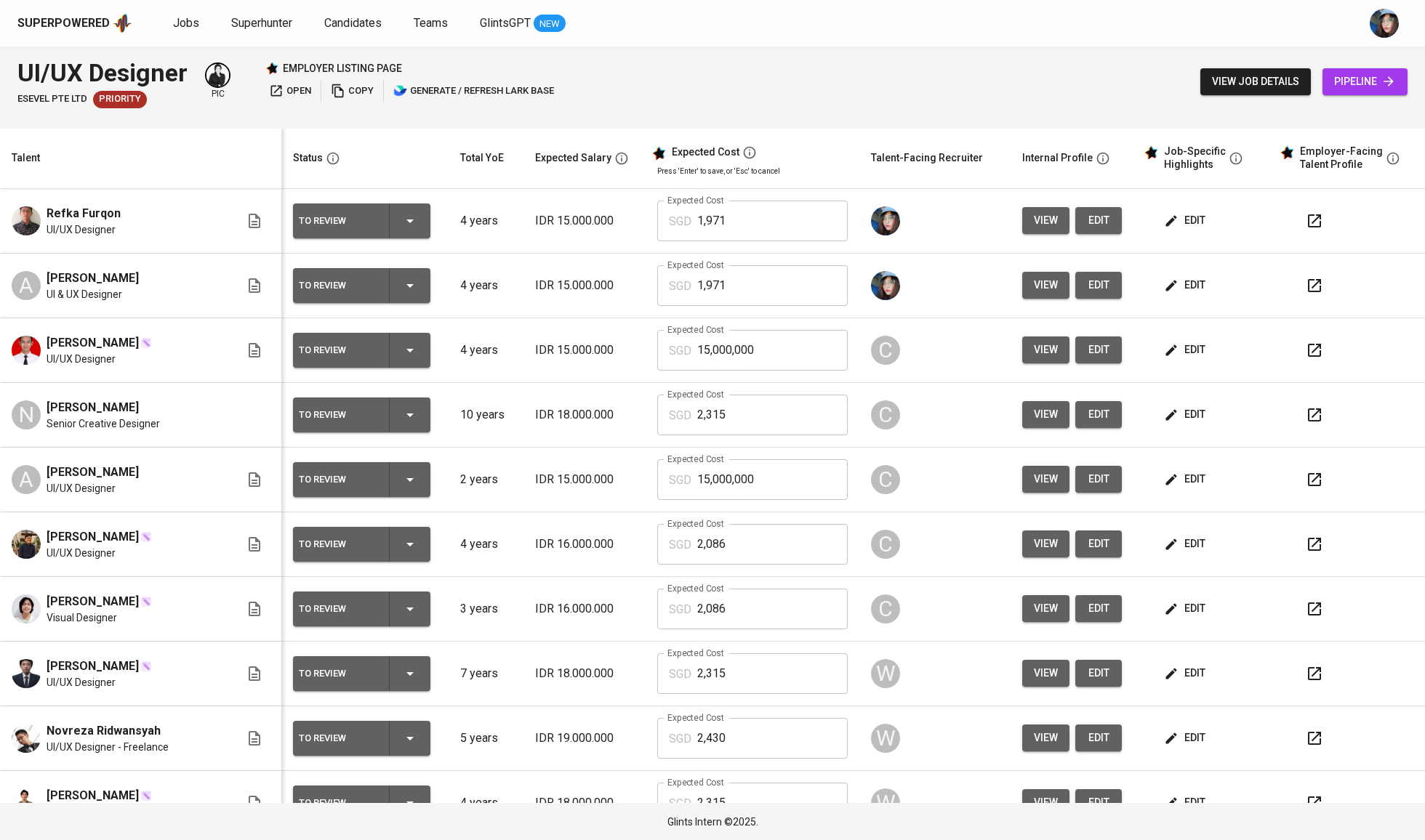
click at [102, 216] on span "Refka Furqon" at bounding box center [84, 214] width 75 height 18
click at [102, 137] on th "Talent" at bounding box center [140, 158] width 281 height 61
click at [89, 221] on span "Refka Furqon" at bounding box center [84, 214] width 75 height 18
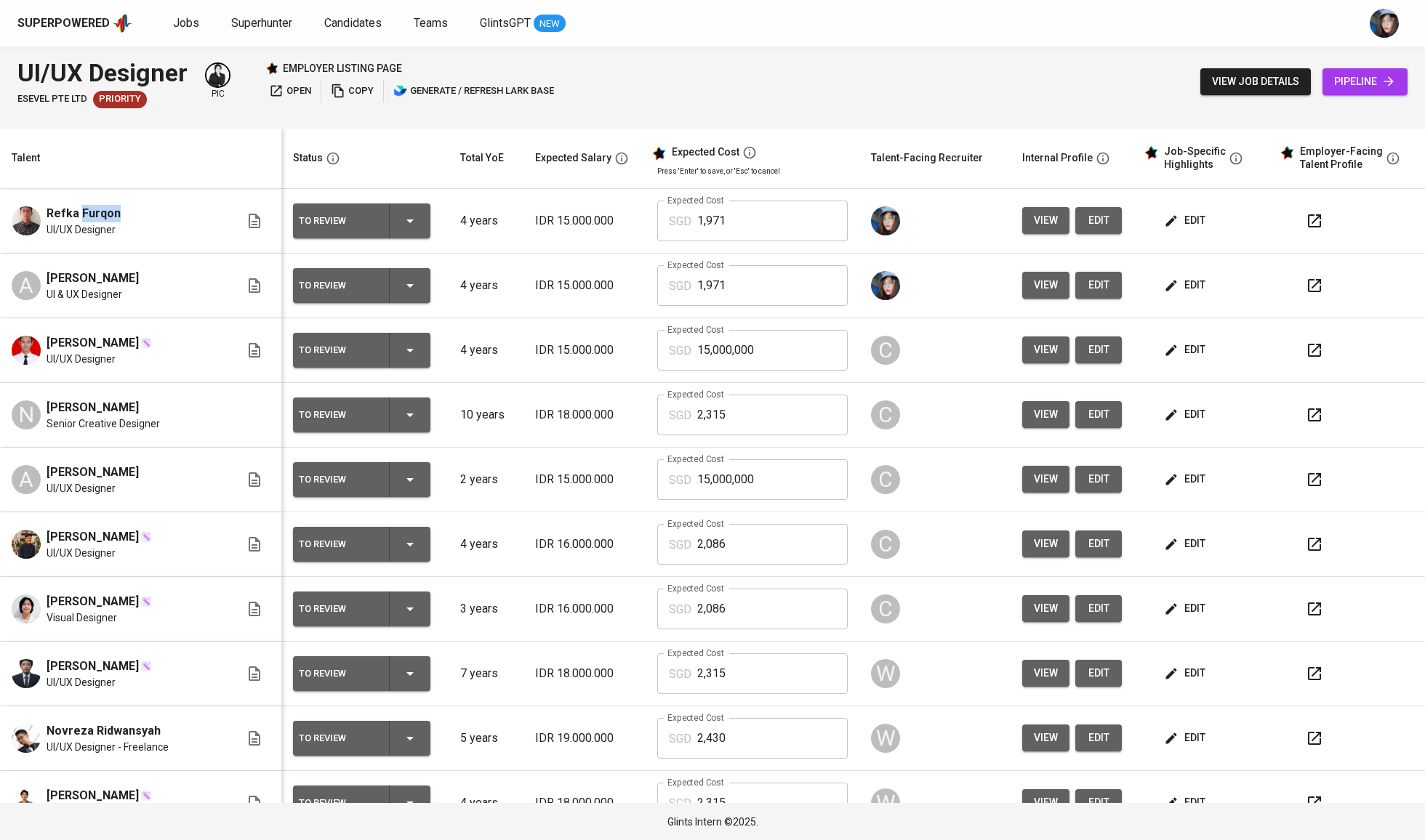
click at [89, 221] on span "Refka Furqon" at bounding box center [84, 214] width 75 height 18
copy span "Refka Furqon"
click at [1104, 285] on button "edit" at bounding box center [1098, 284] width 47 height 27
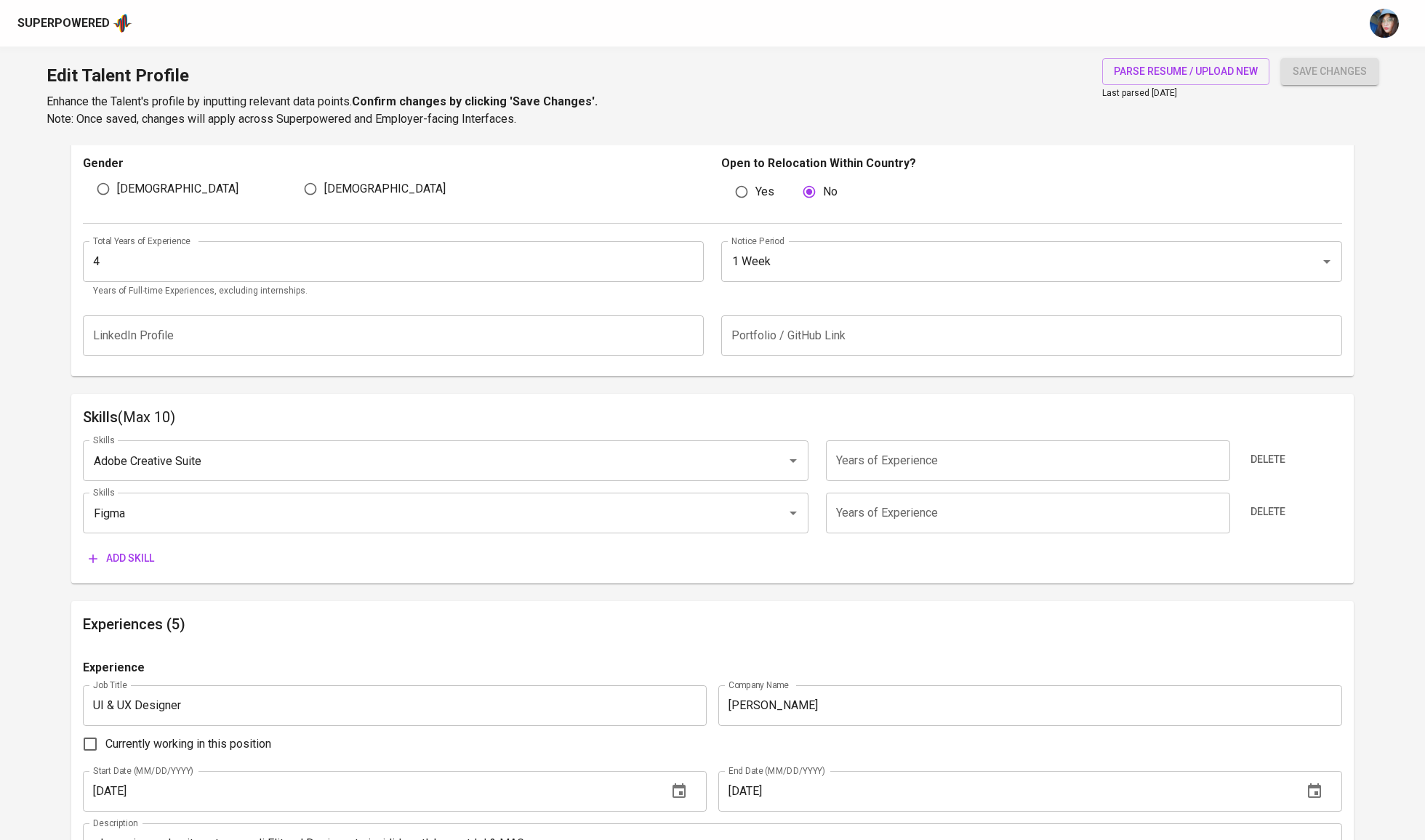
scroll to position [626, 0]
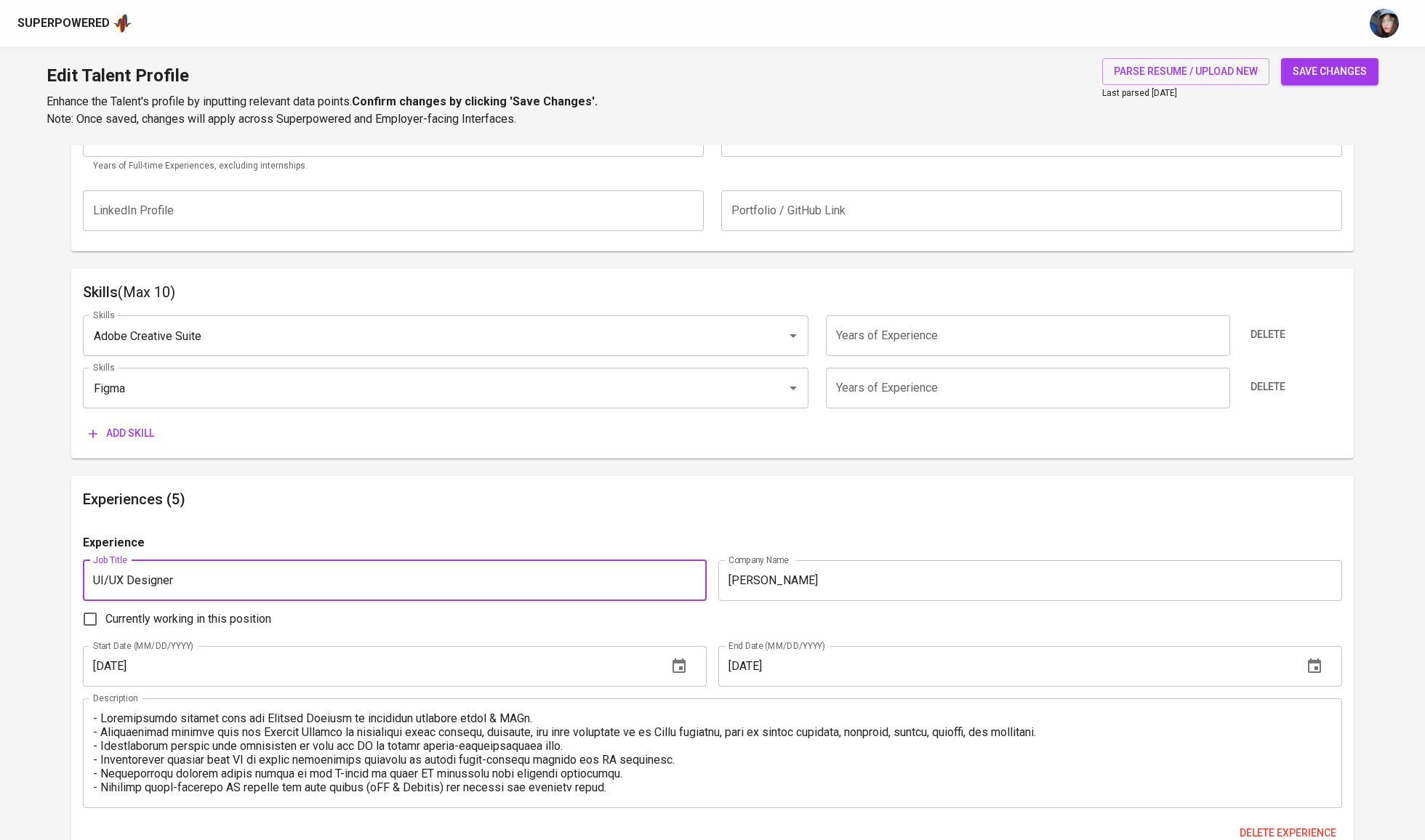
type input "UI/UX Designer"
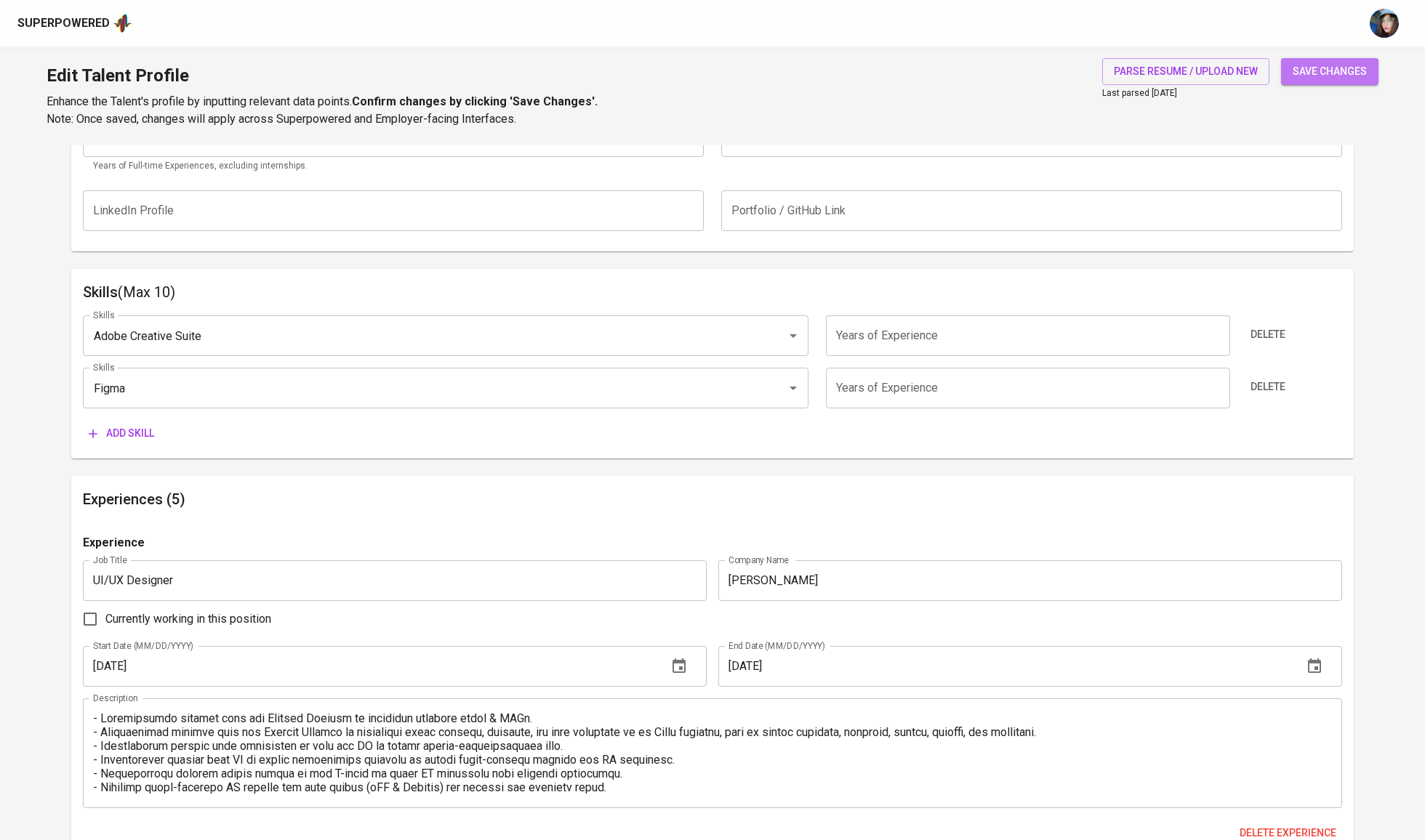
click at [1331, 80] on button "save changes" at bounding box center [1330, 71] width 97 height 27
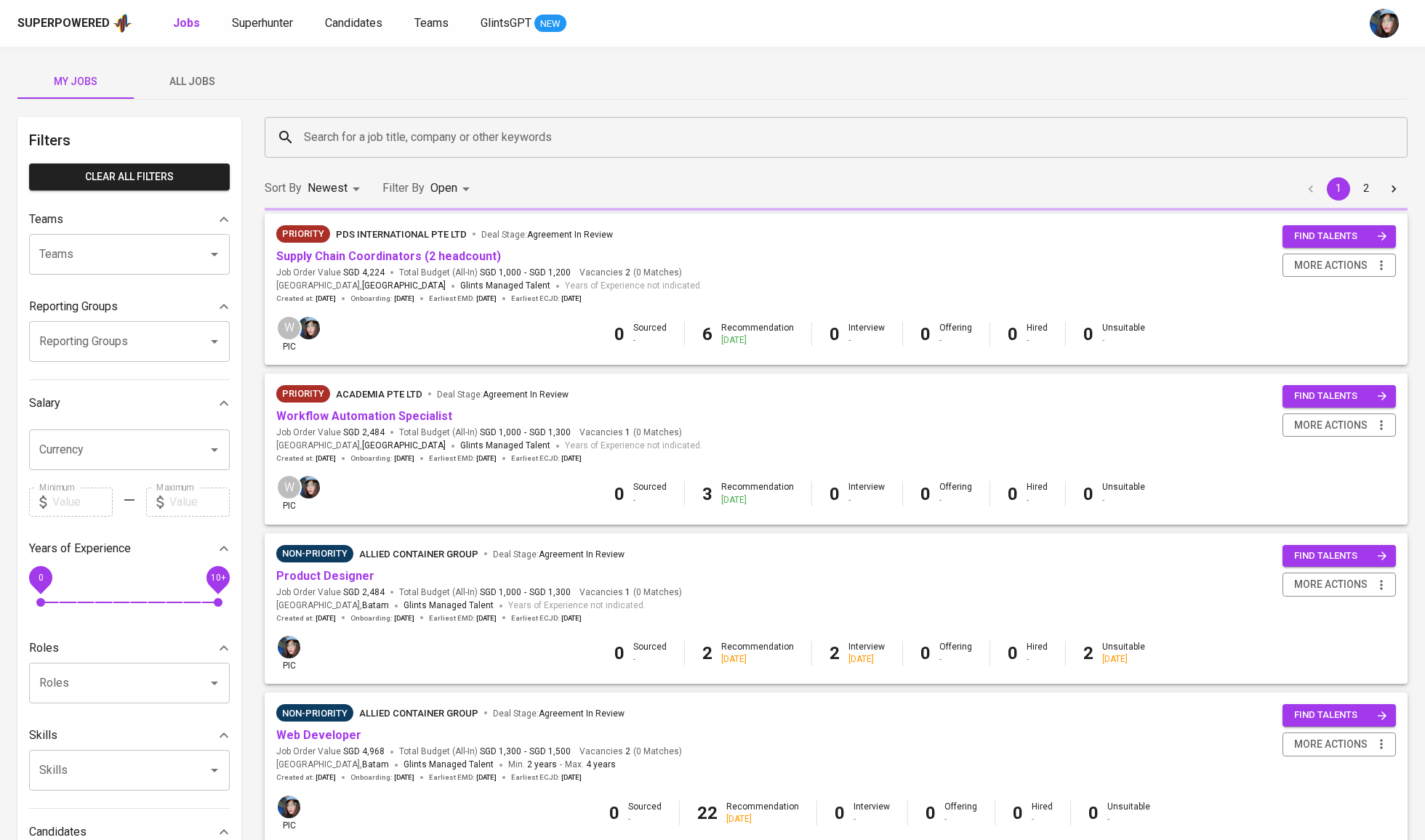
click at [323, 122] on div "Search for a job title, company or other keywords" at bounding box center [835, 137] width 1143 height 41
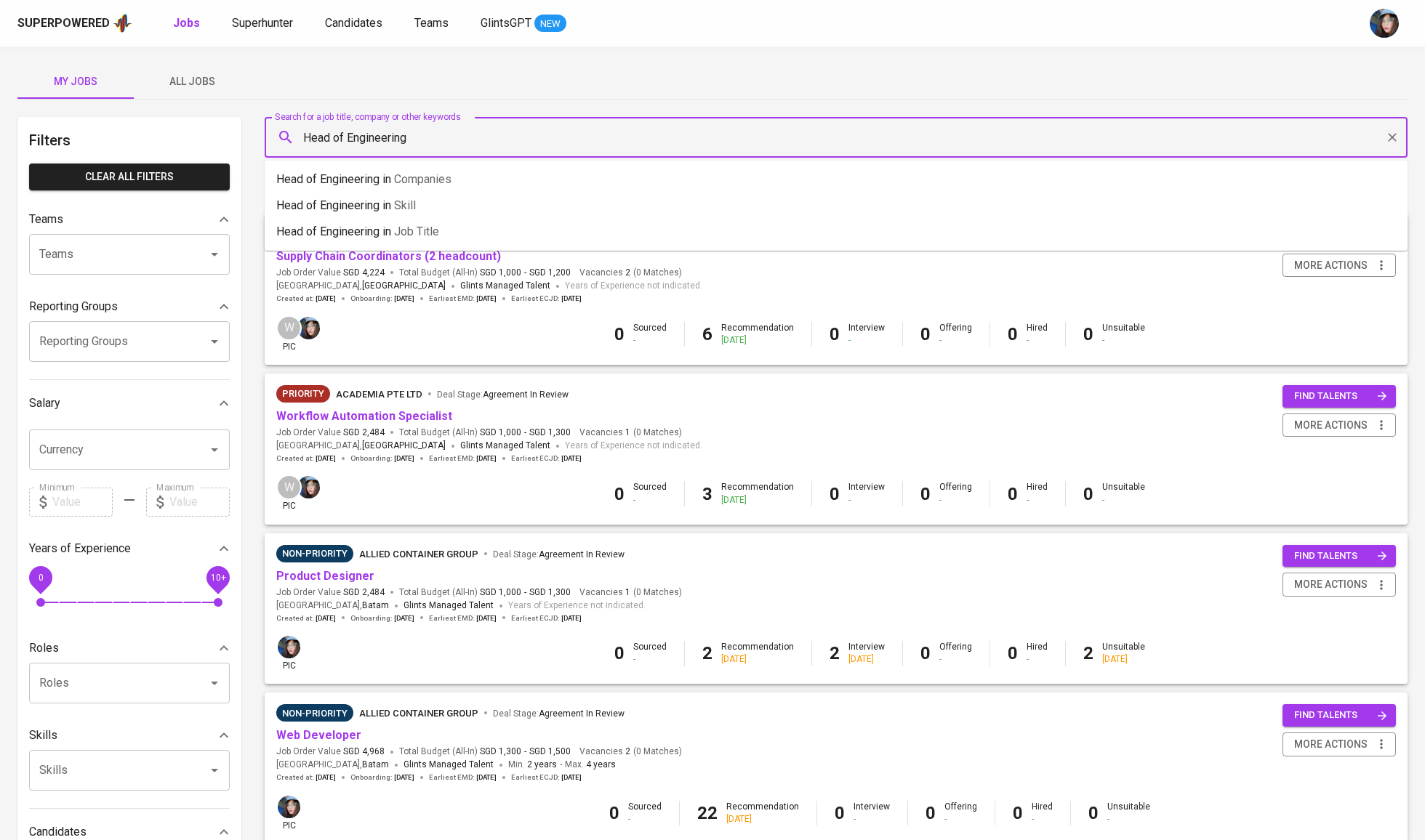
type input "Head of Engineering"
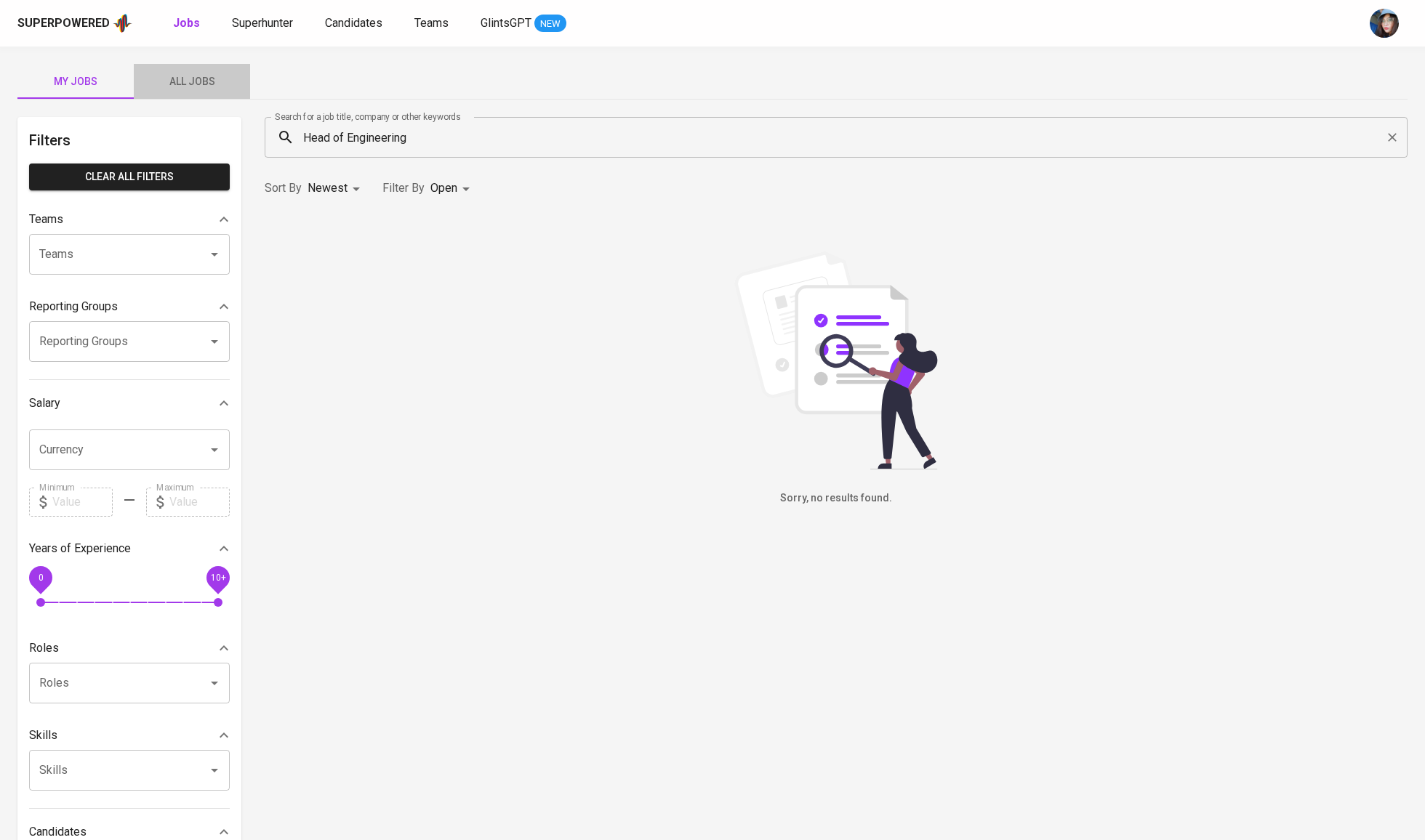
click at [196, 73] on span "All Jobs" at bounding box center [191, 82] width 98 height 18
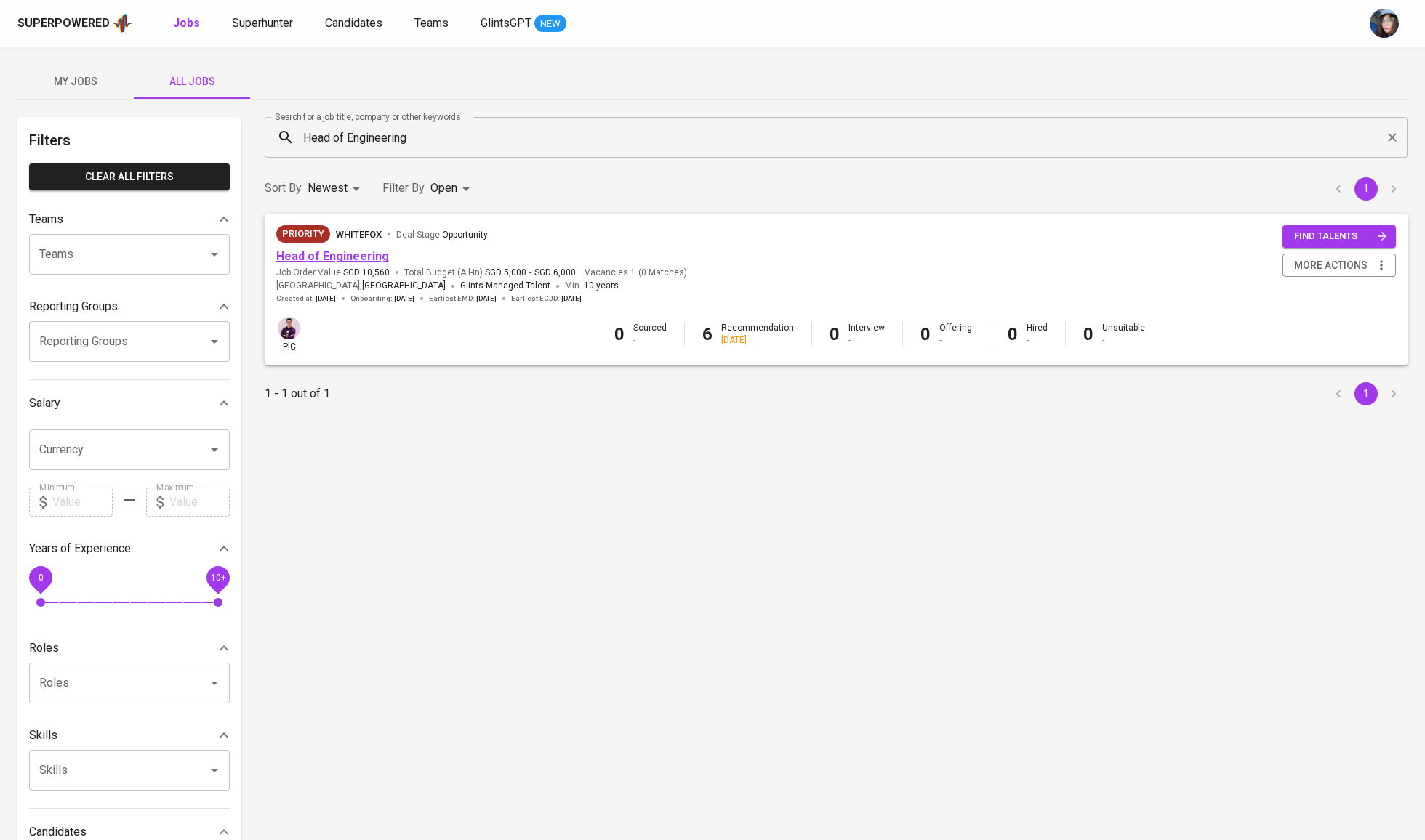
click at [370, 258] on link "Head of Engineering" at bounding box center [332, 256] width 112 height 14
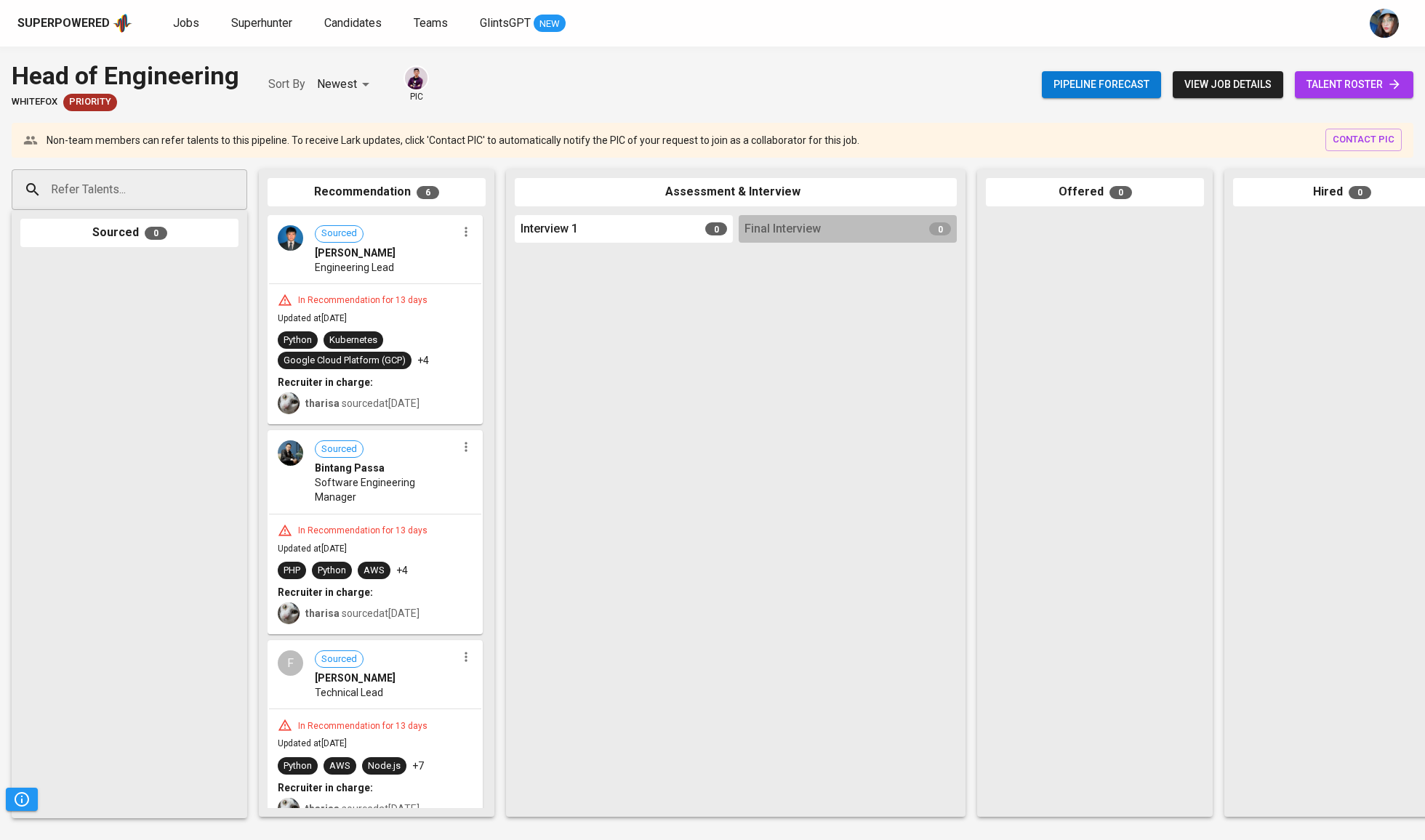
click at [1252, 91] on span "view job details" at bounding box center [1228, 84] width 88 height 18
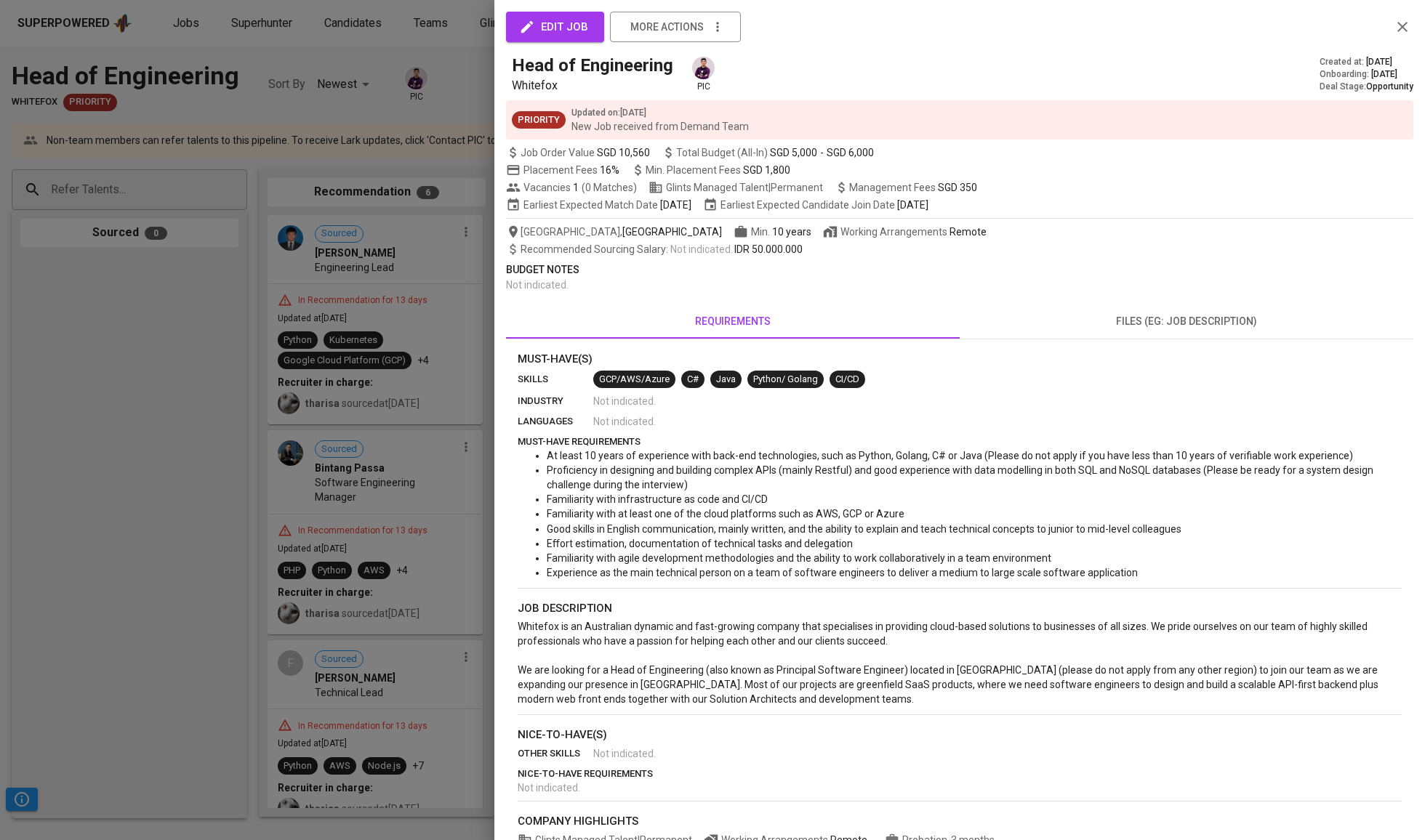
click at [437, 251] on div at bounding box center [712, 420] width 1425 height 840
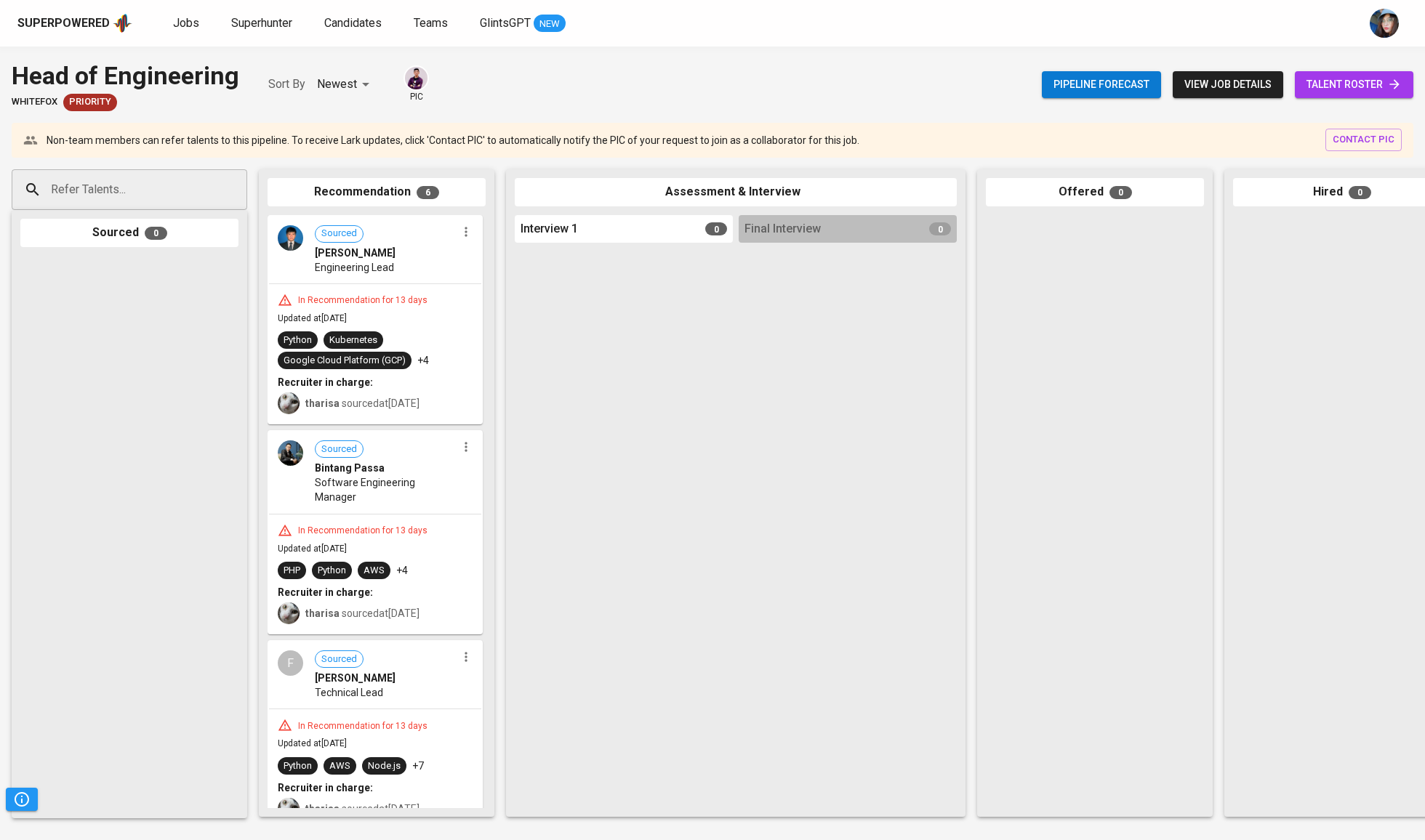
click at [1353, 91] on span "talent roster" at bounding box center [1354, 84] width 95 height 18
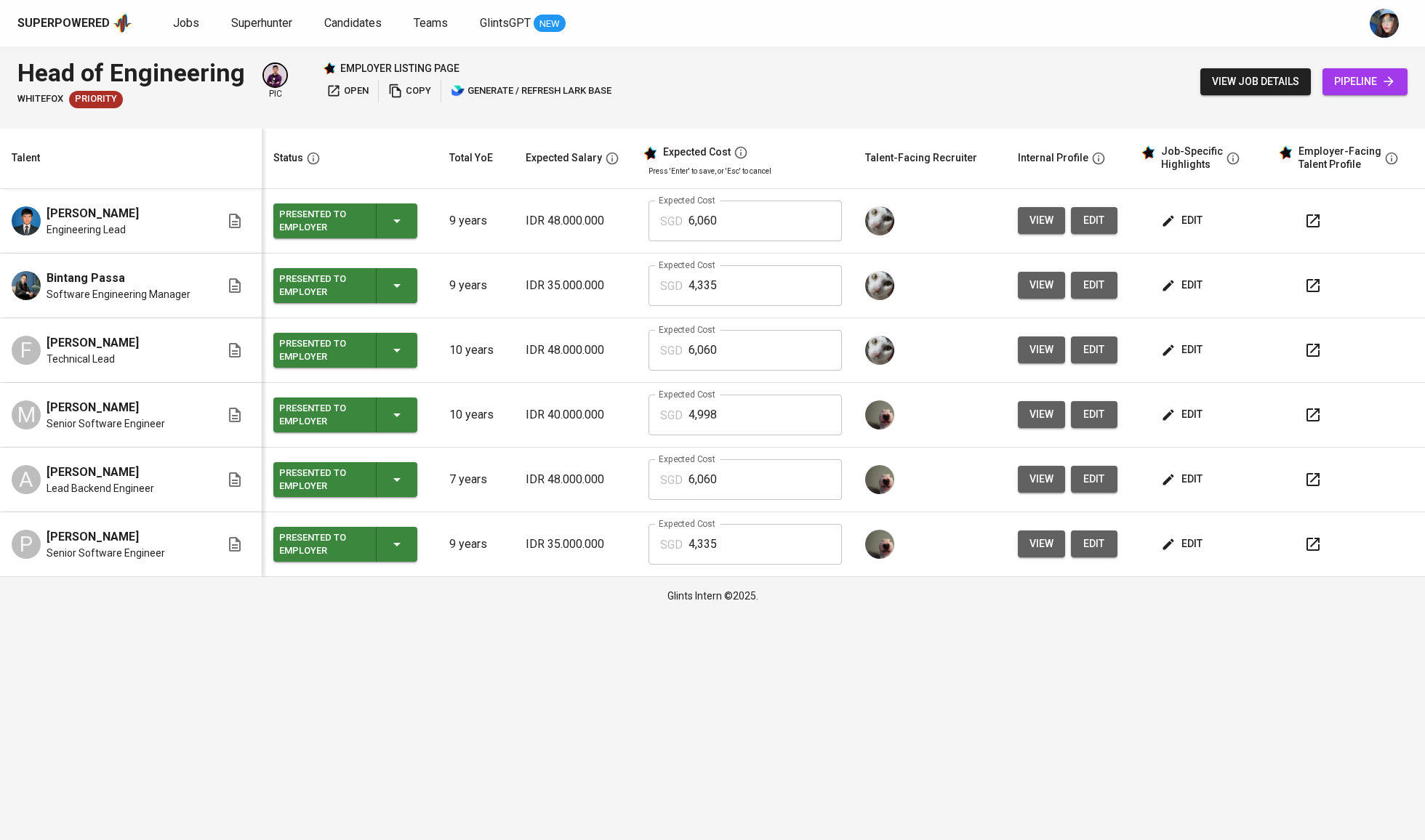
click at [1190, 220] on span "edit" at bounding box center [1182, 221] width 39 height 18
click at [1204, 276] on button "edit" at bounding box center [1183, 284] width 50 height 27
click at [1182, 349] on span "edit" at bounding box center [1182, 350] width 39 height 18
click at [229, 225] on icon at bounding box center [235, 221] width 12 height 15
click at [1038, 214] on span "view" at bounding box center [1041, 221] width 24 height 18
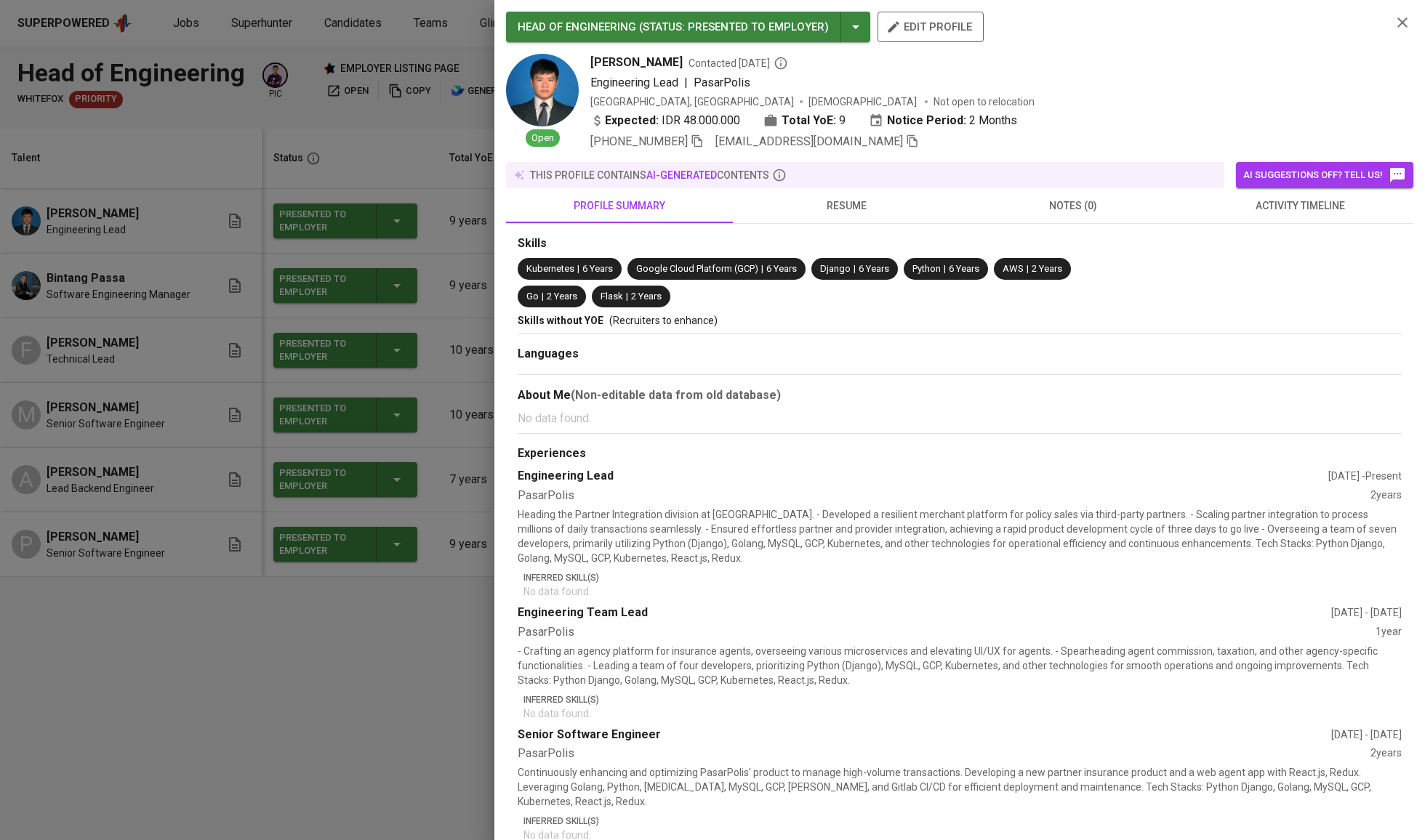
click at [750, 207] on button "resume" at bounding box center [846, 205] width 227 height 35
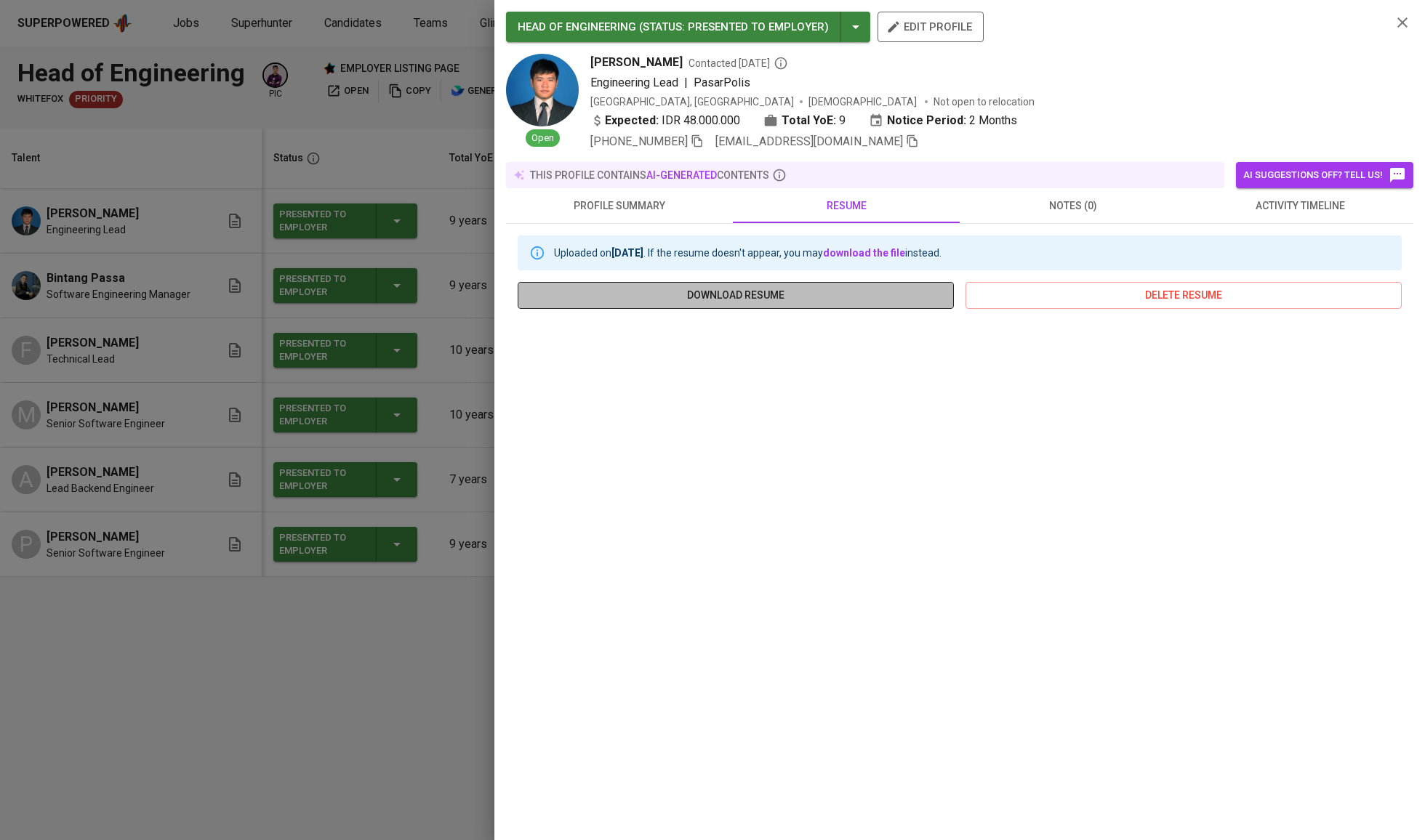
click at [907, 304] on span "download resume" at bounding box center [735, 295] width 413 height 18
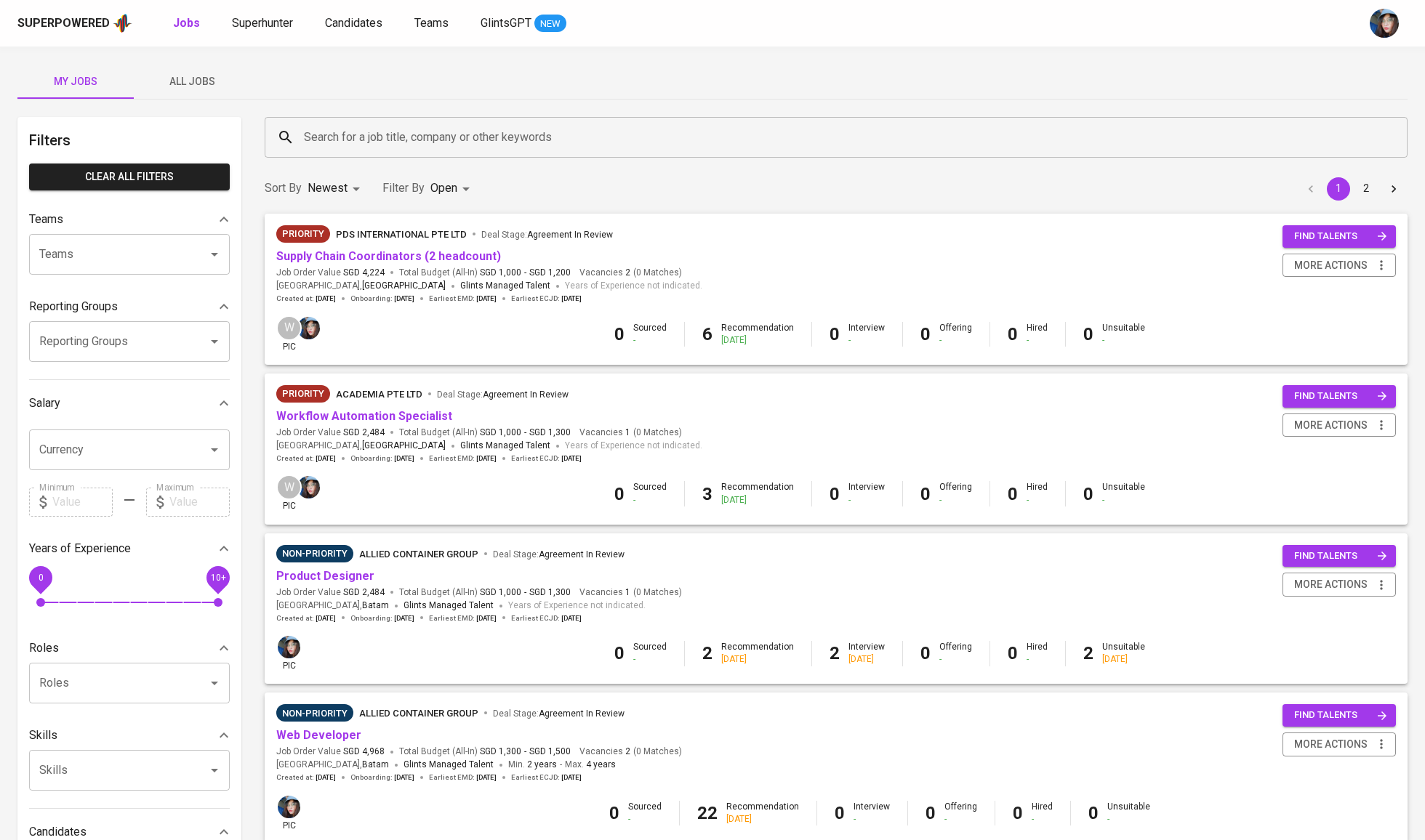
scroll to position [-4, 0]
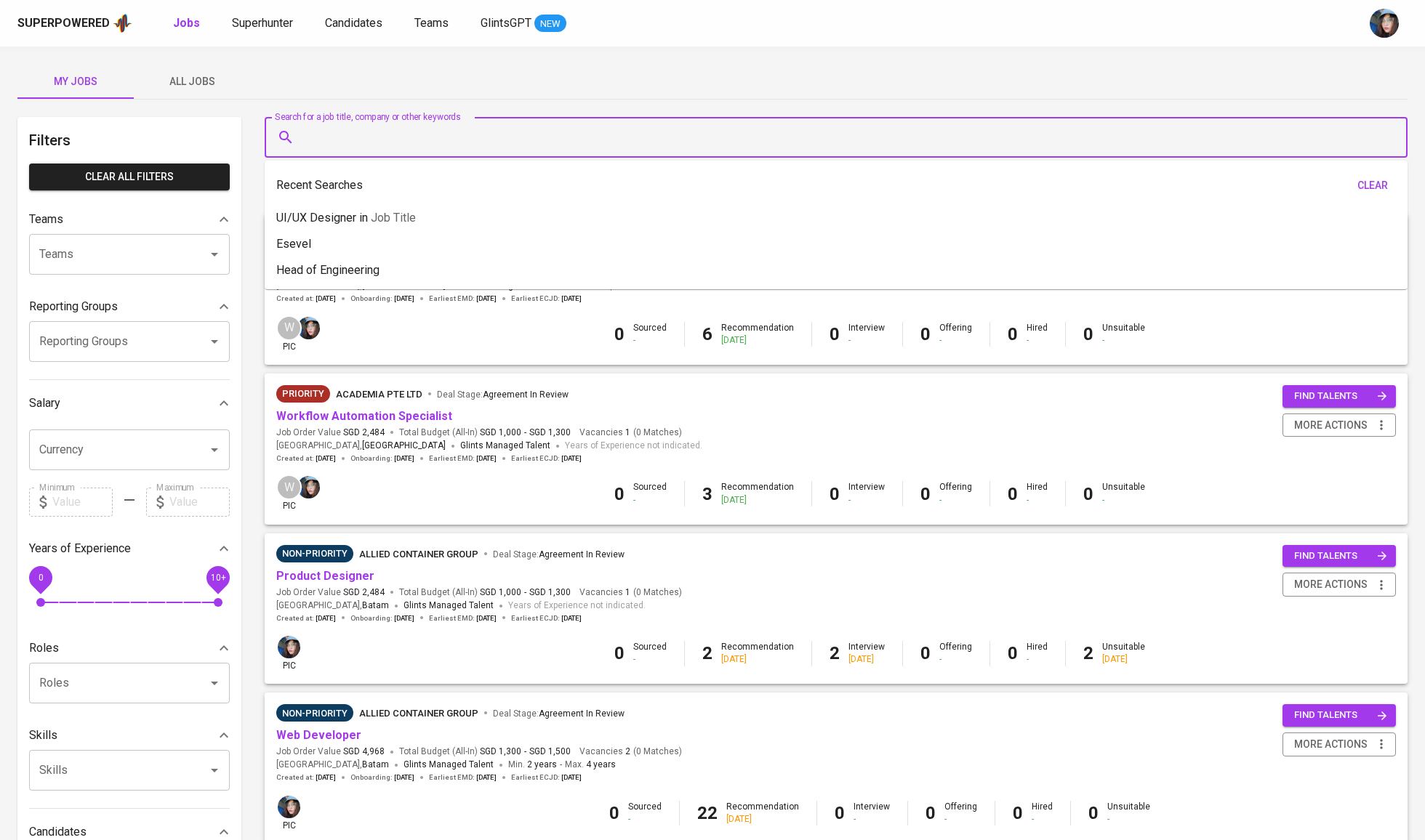
click at [399, 138] on input "Search for a job title, company or other keywords" at bounding box center [839, 137] width 1079 height 28
type input "NTUC"
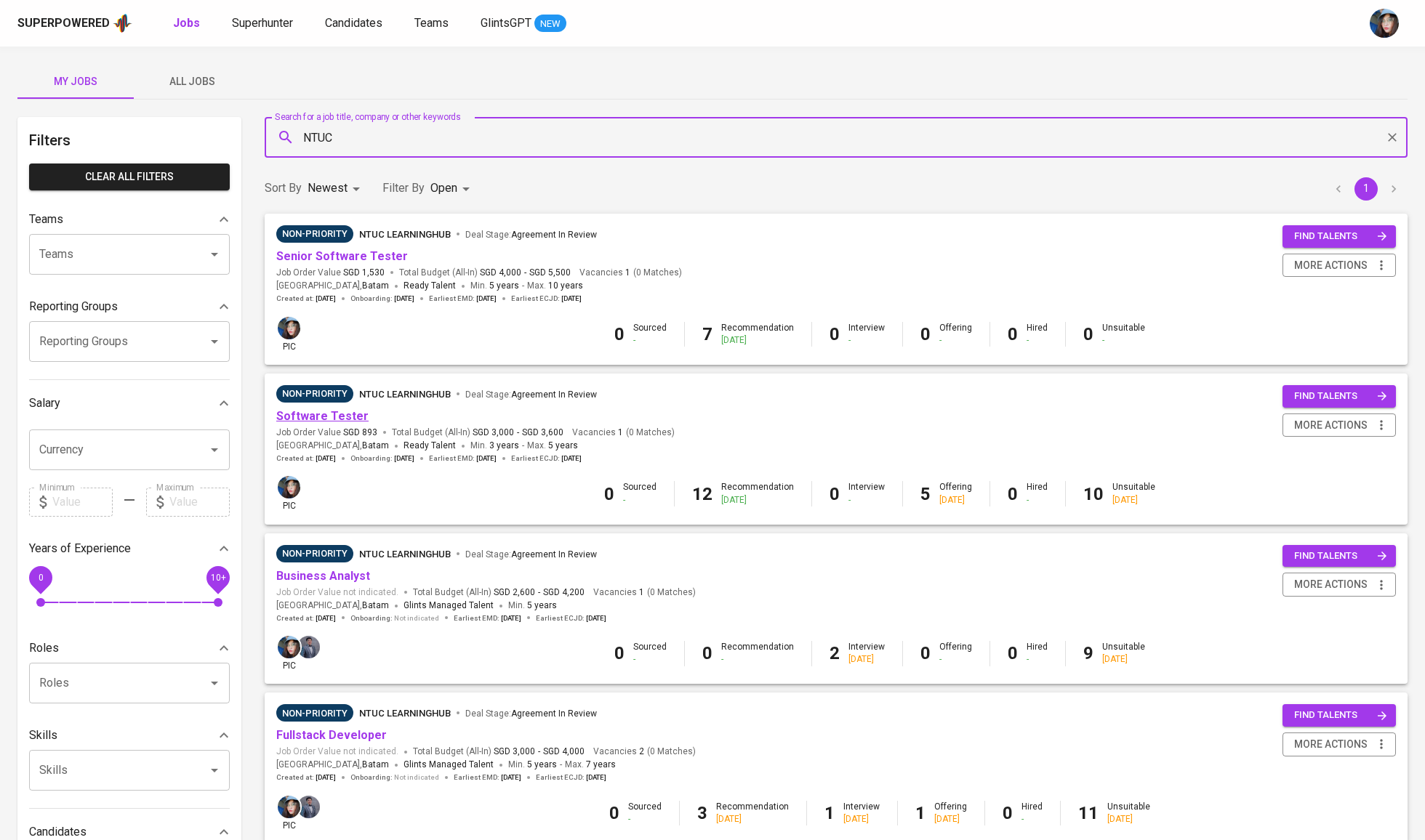
click at [350, 416] on link "Software Tester" at bounding box center [322, 417] width 92 height 14
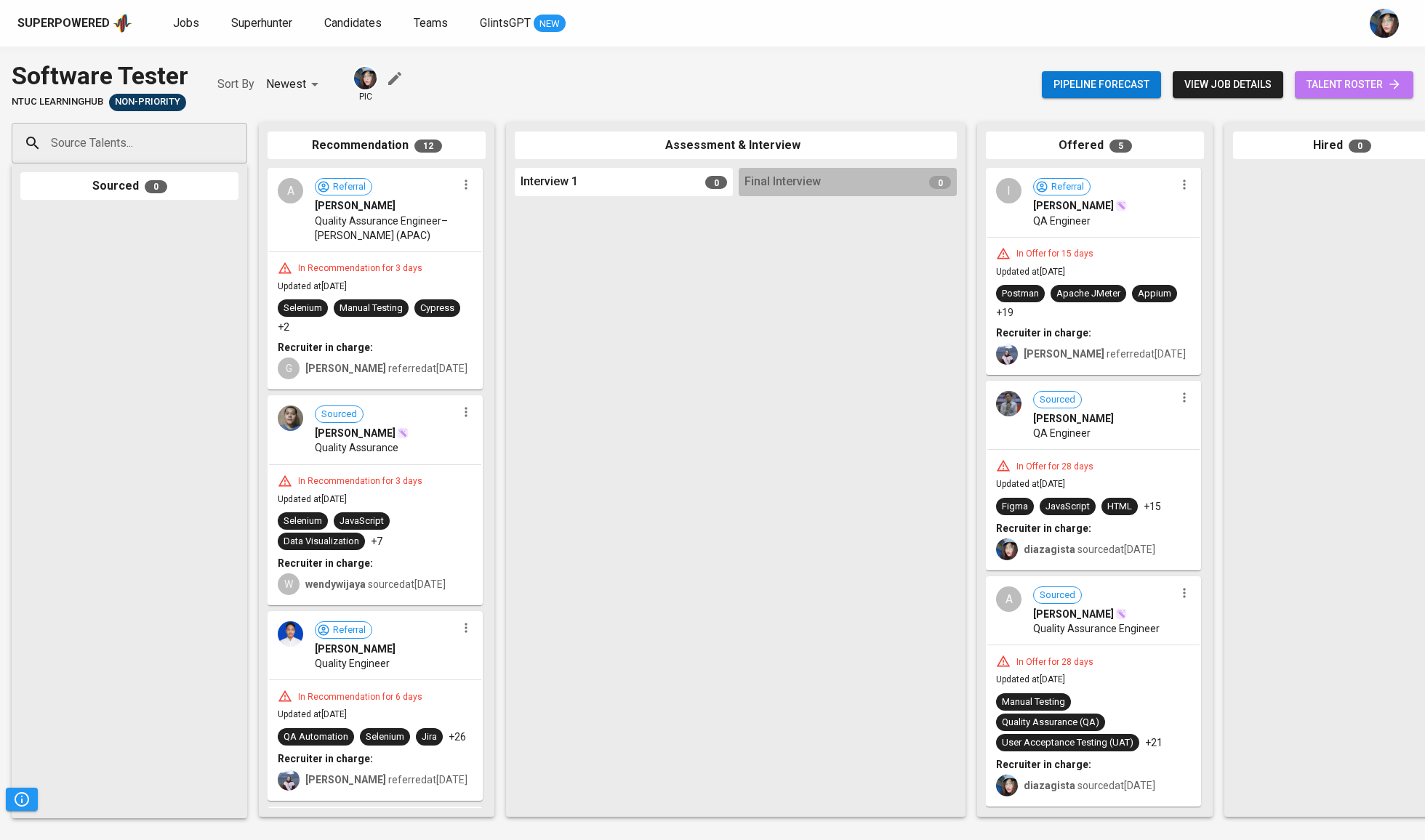
click at [1372, 82] on span "talent roster" at bounding box center [1354, 84] width 95 height 18
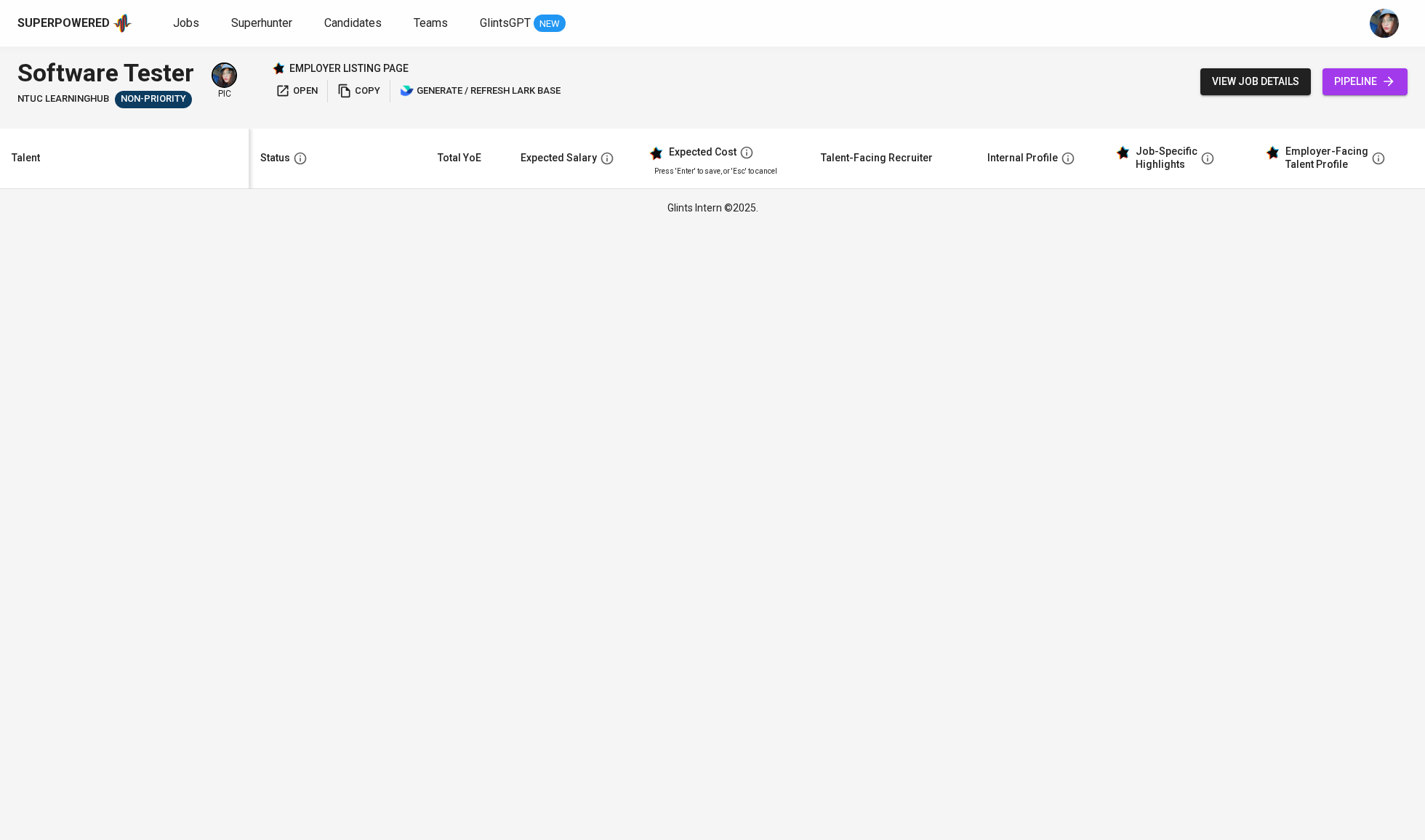
click at [309, 87] on span "open" at bounding box center [296, 90] width 42 height 17
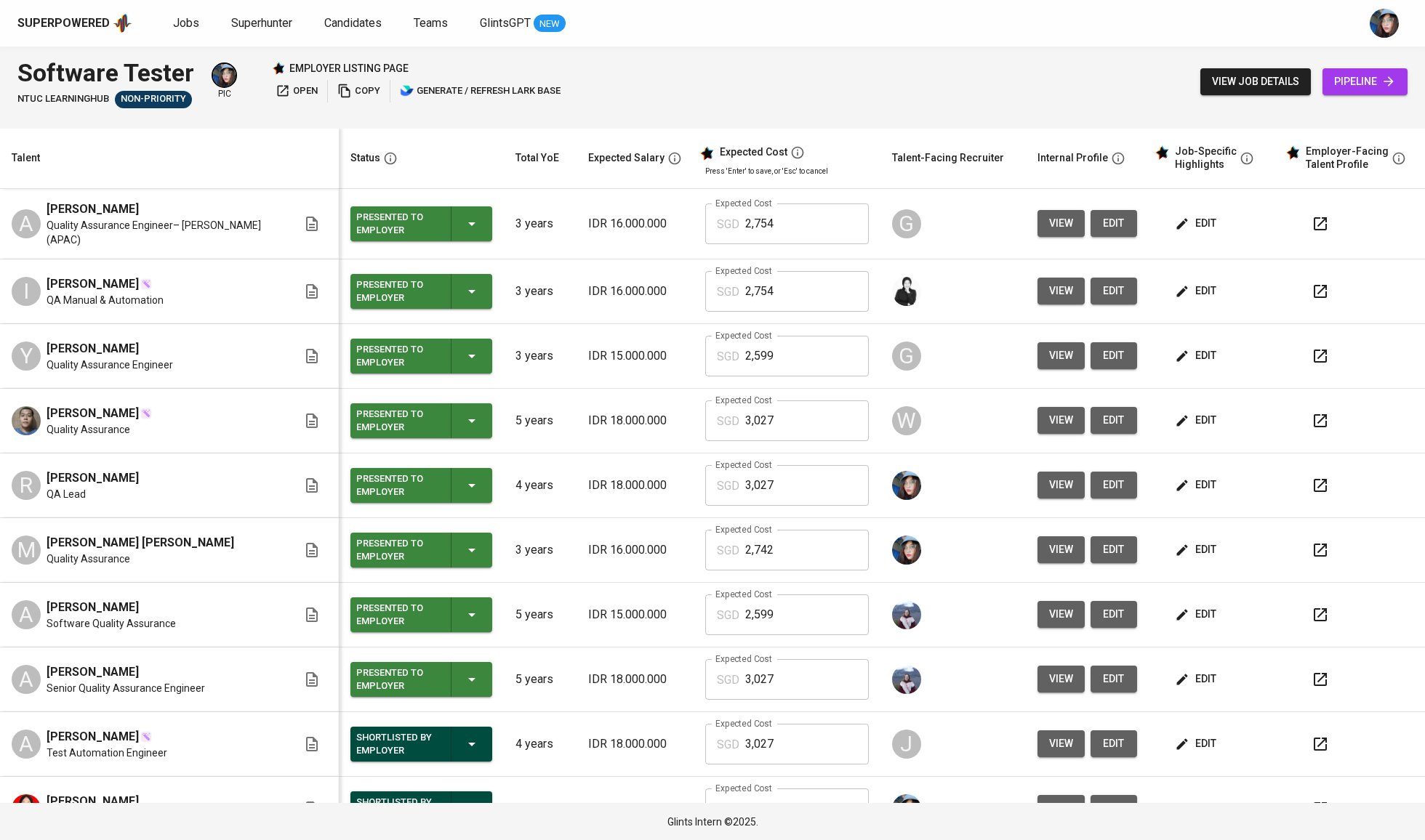
click at [796, 452] on td "Expected Cost SGD 3,027 Expected Cost" at bounding box center [787, 420] width 187 height 65
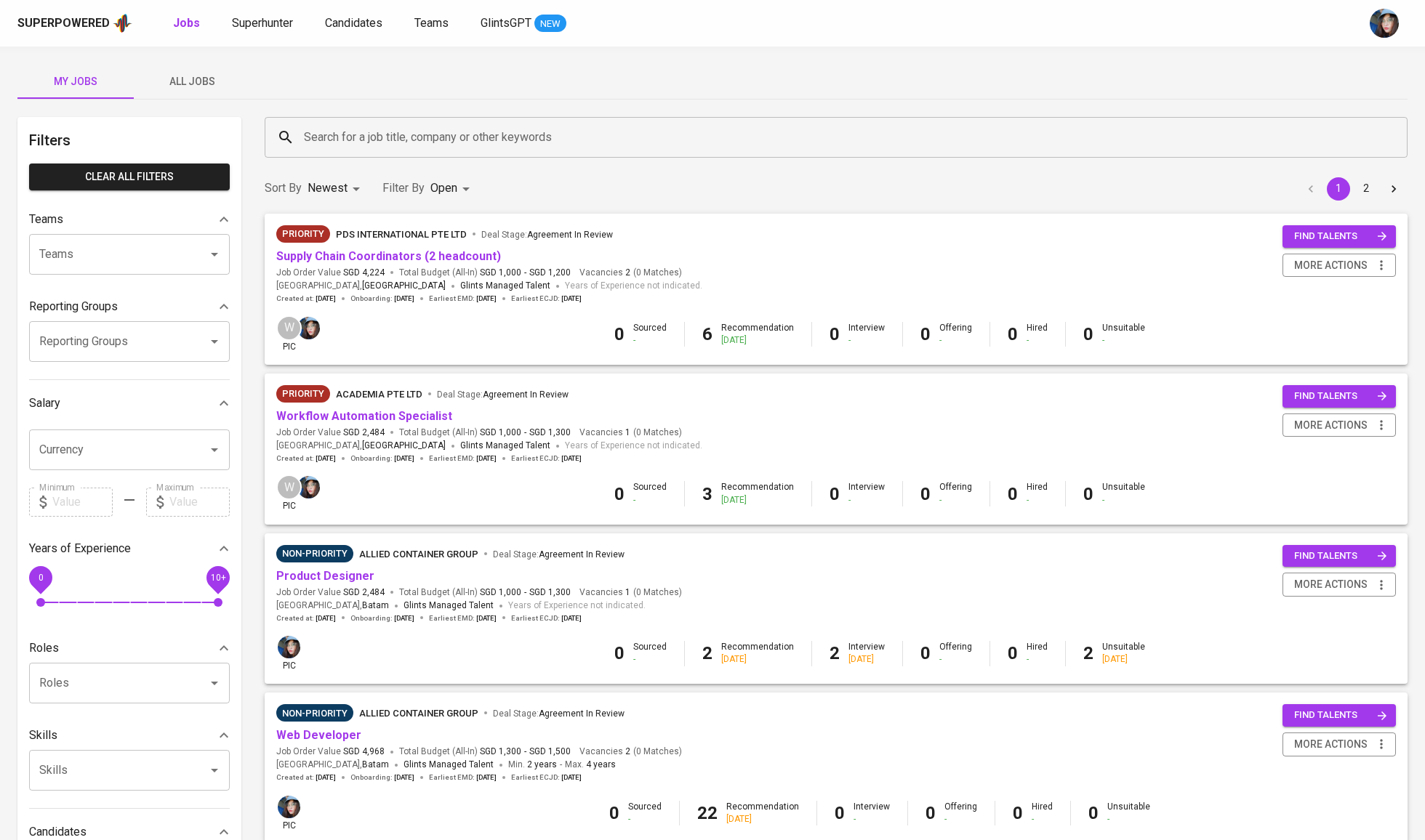
click at [210, 87] on span "All Jobs" at bounding box center [191, 82] width 98 height 18
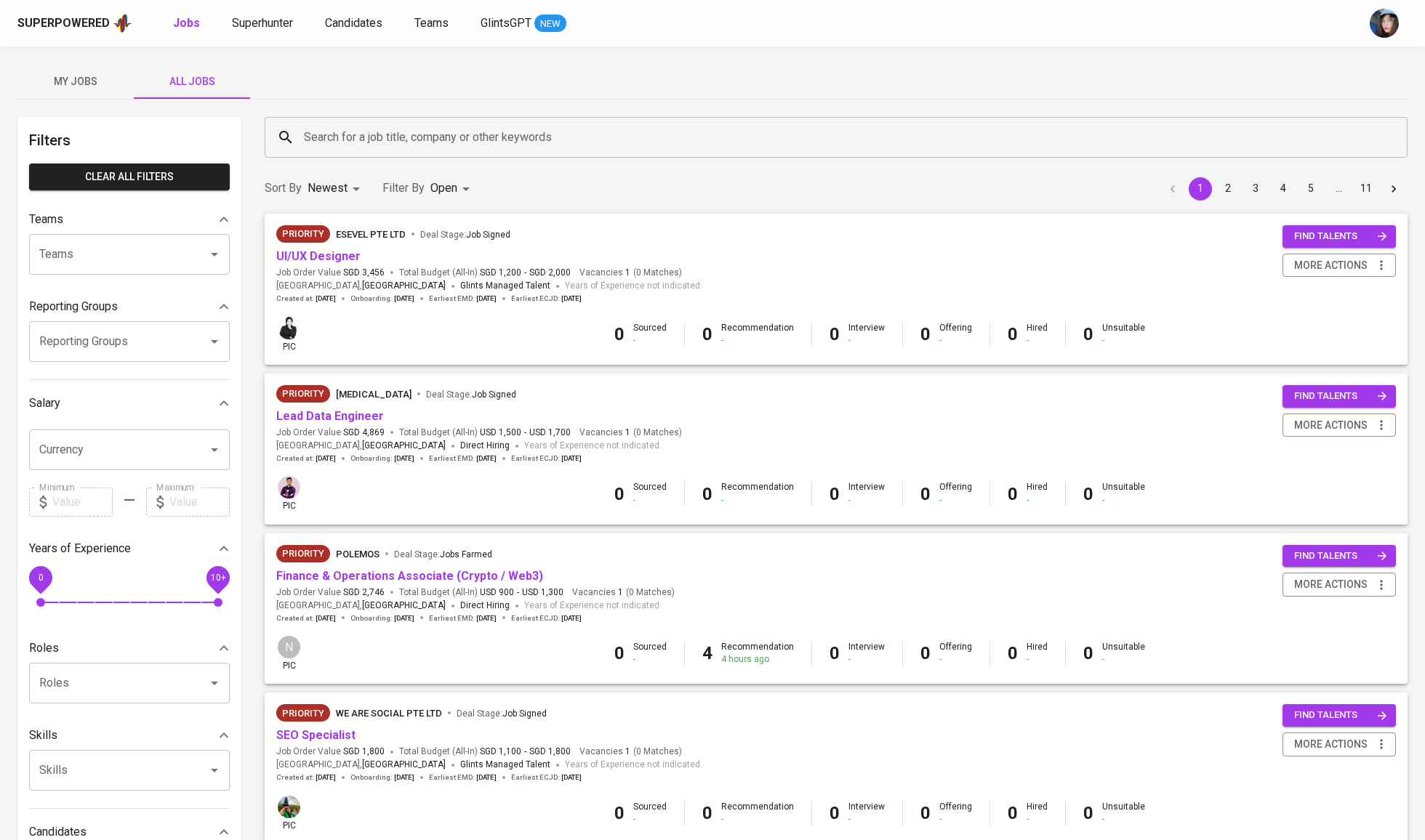
click at [353, 141] on input "Search for a job title, company or other keywords" at bounding box center [839, 137] width 1079 height 28
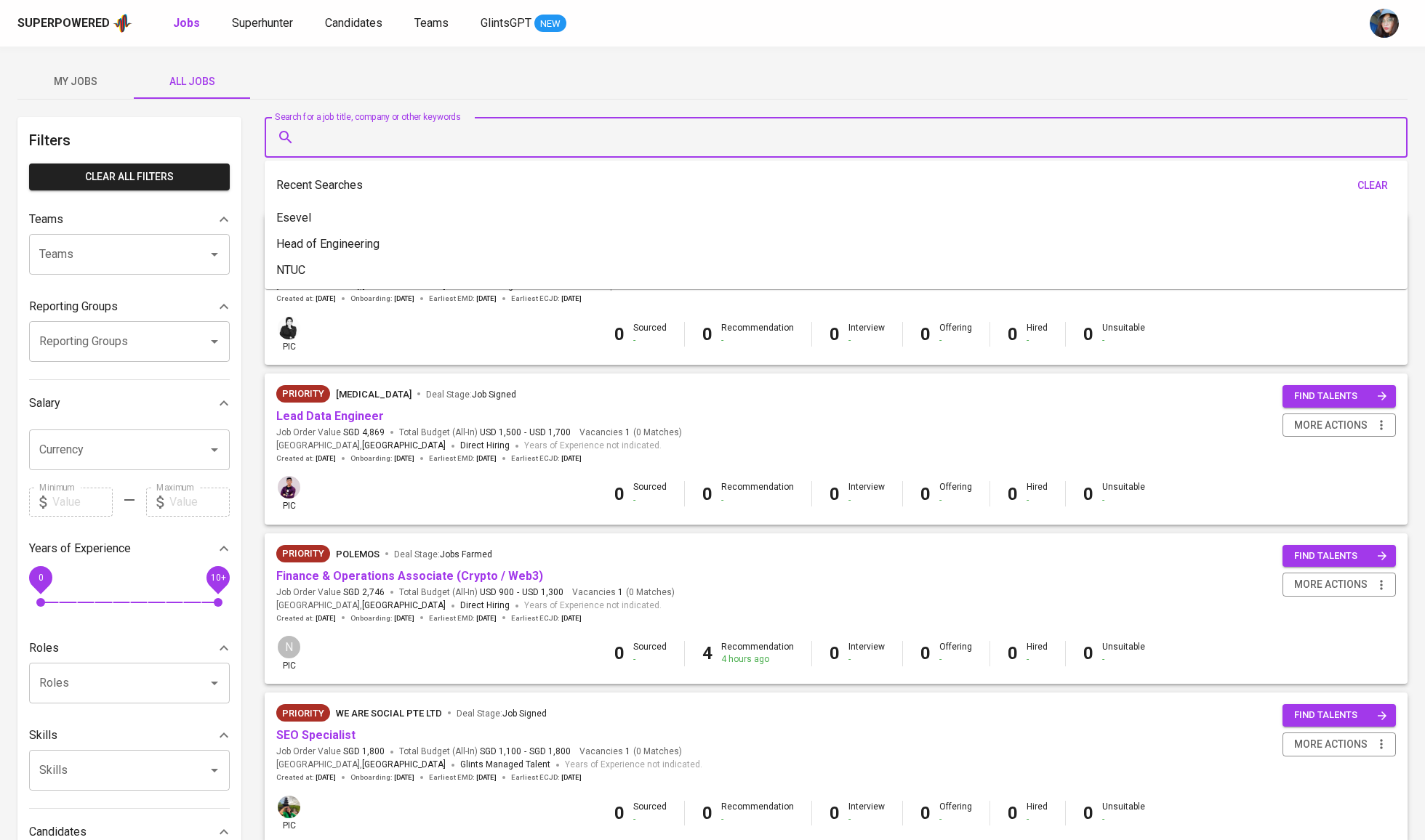
click at [106, 83] on span "My Jobs" at bounding box center [75, 82] width 98 height 18
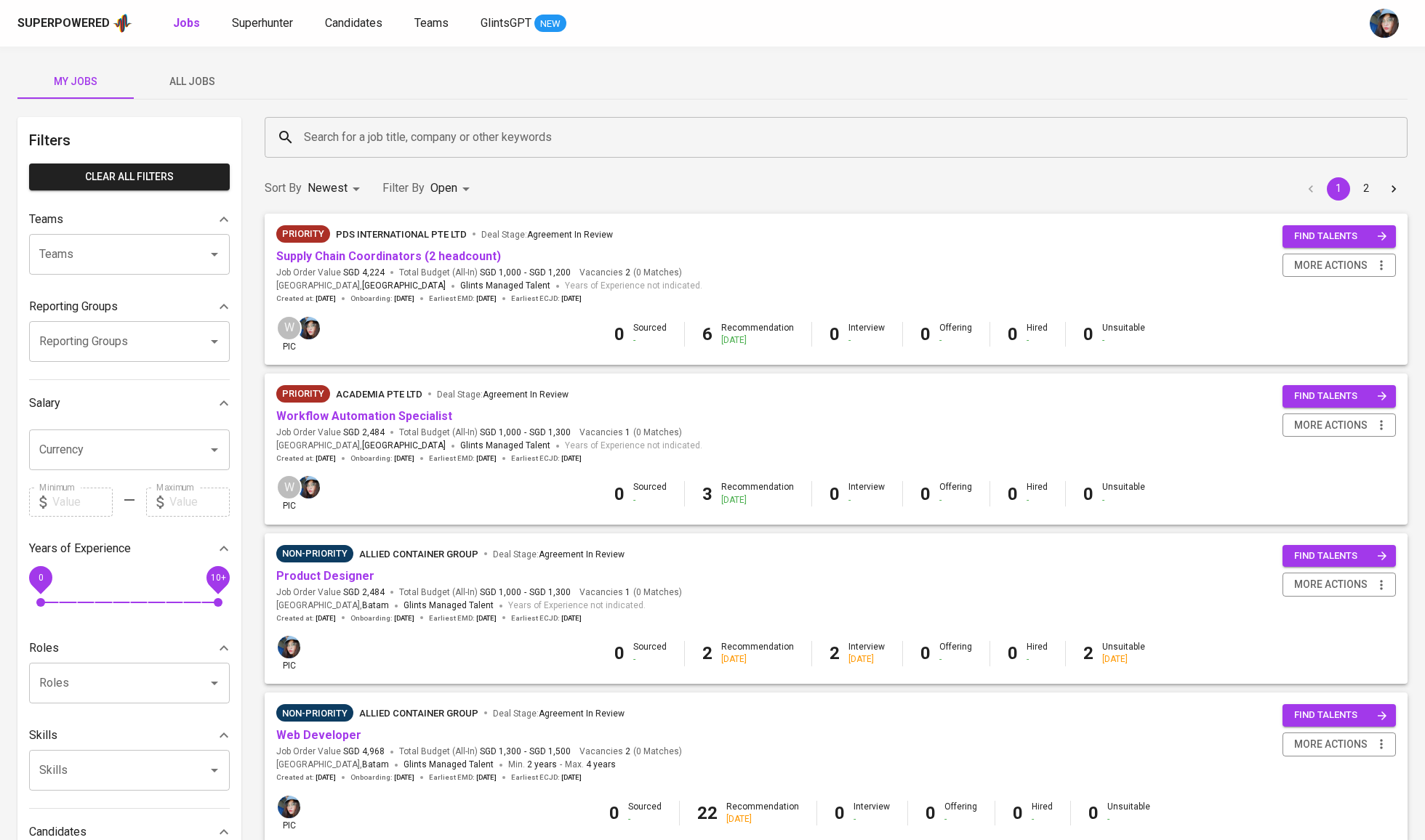
click at [358, 125] on input "Search for a job title, company or other keywords" at bounding box center [839, 137] width 1079 height 28
click at [374, 139] on input "Search for a job title, company or other keywords" at bounding box center [839, 137] width 1079 height 28
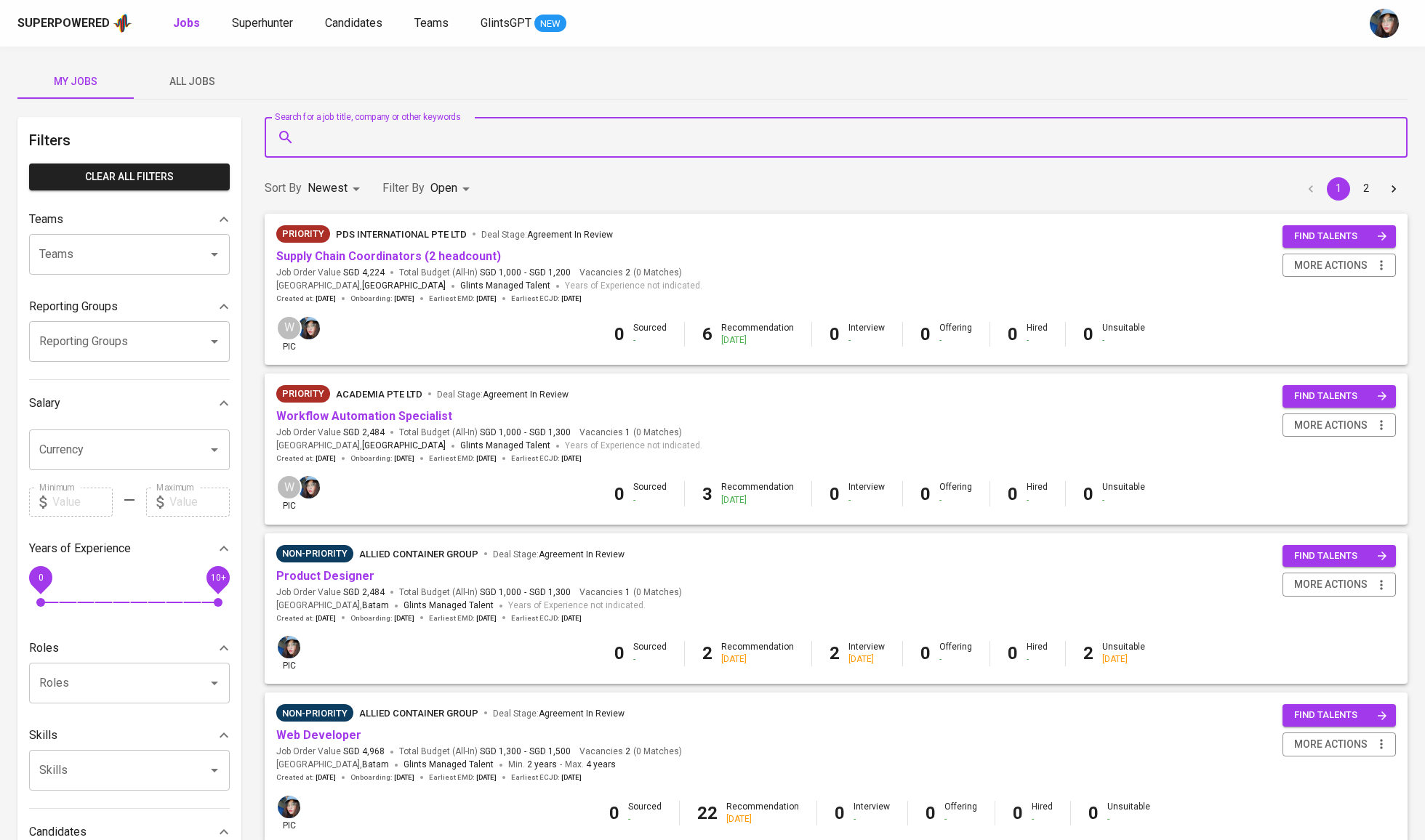
click at [403, 141] on input "Search for a job title, company or other keywords" at bounding box center [839, 137] width 1079 height 28
type input "NTUC"
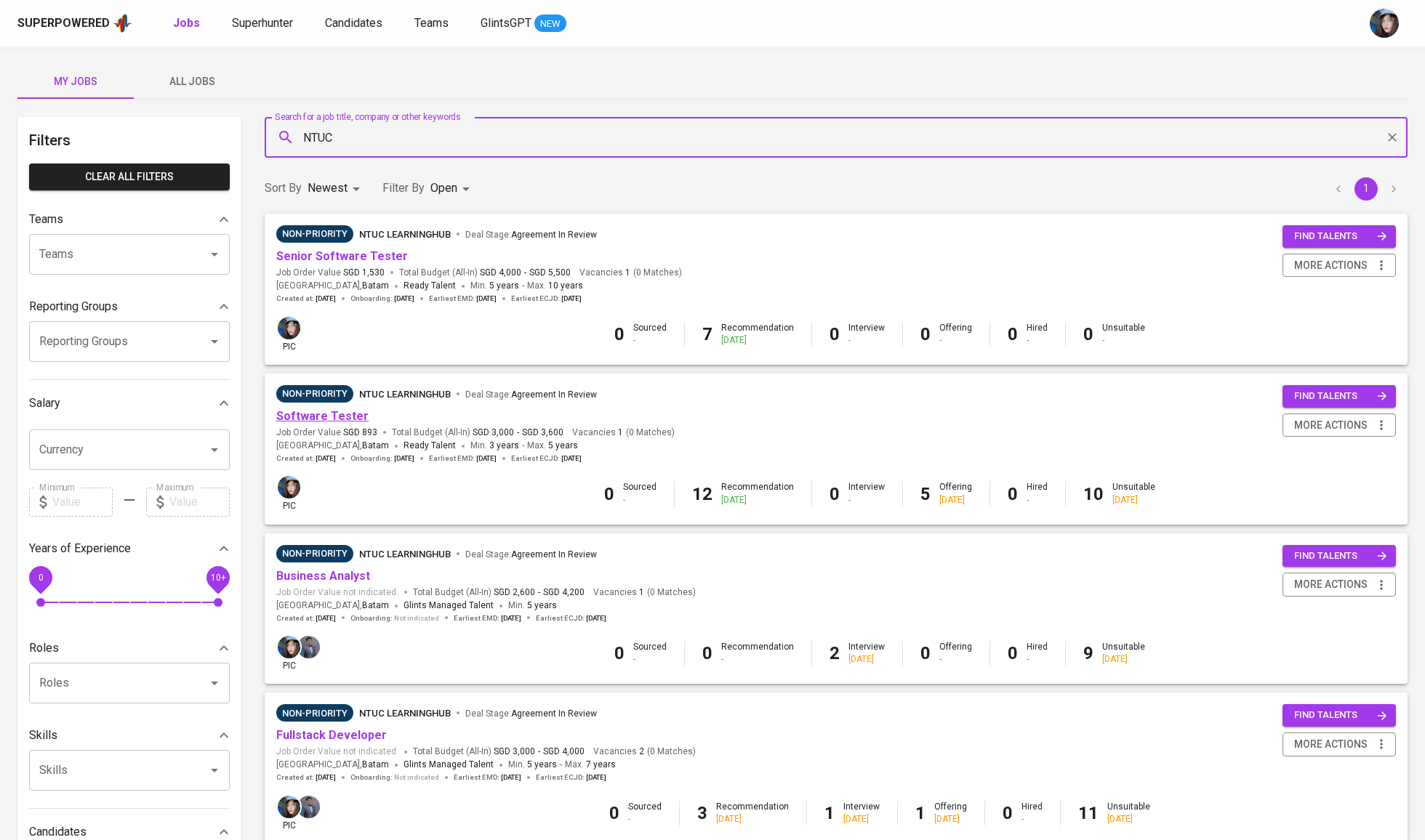
click at [335, 415] on link "Software Tester" at bounding box center [322, 417] width 92 height 14
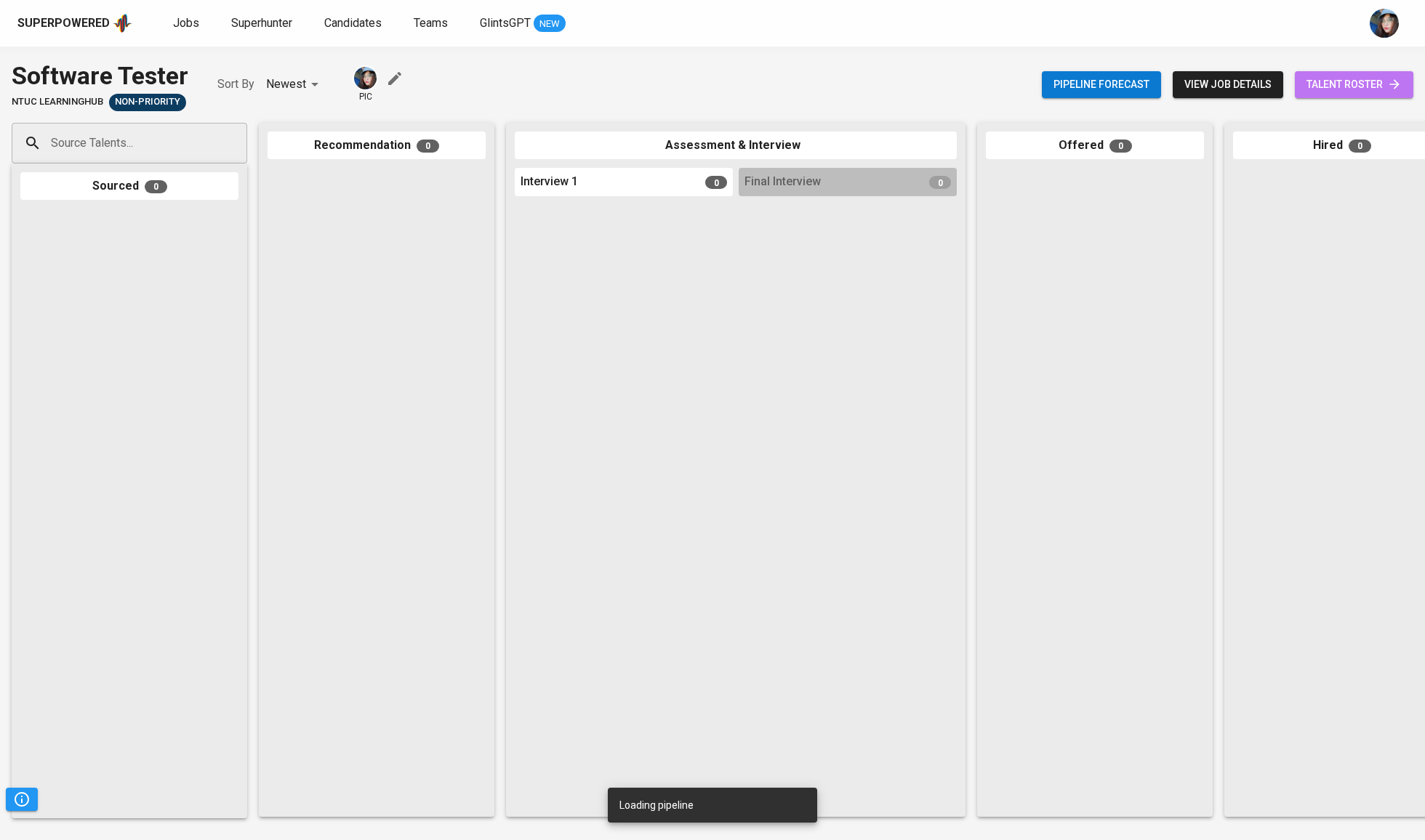
click at [1380, 83] on span "talent roster" at bounding box center [1354, 84] width 95 height 18
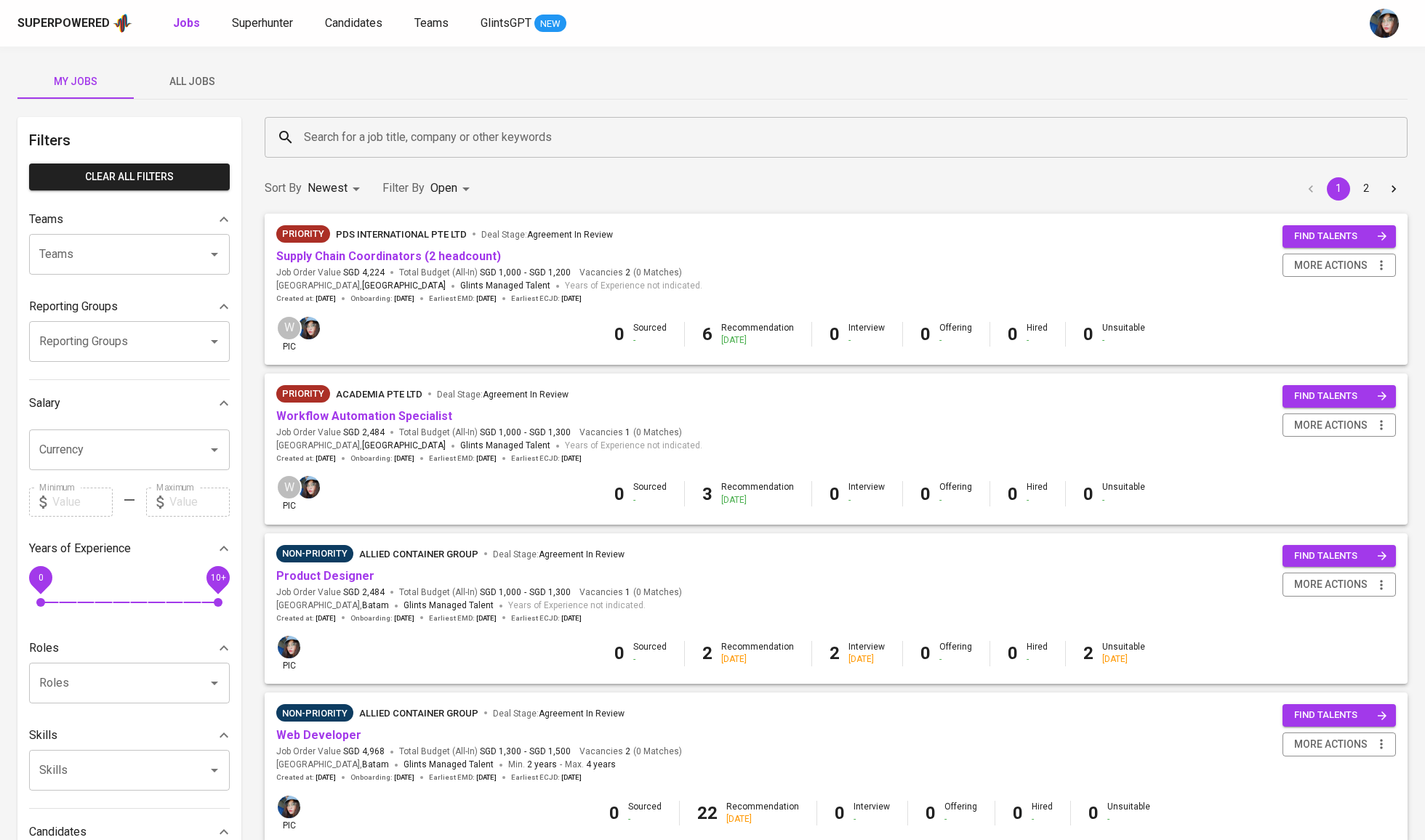
click at [342, 128] on input "Search for a job title, company or other keywords" at bounding box center [839, 137] width 1079 height 28
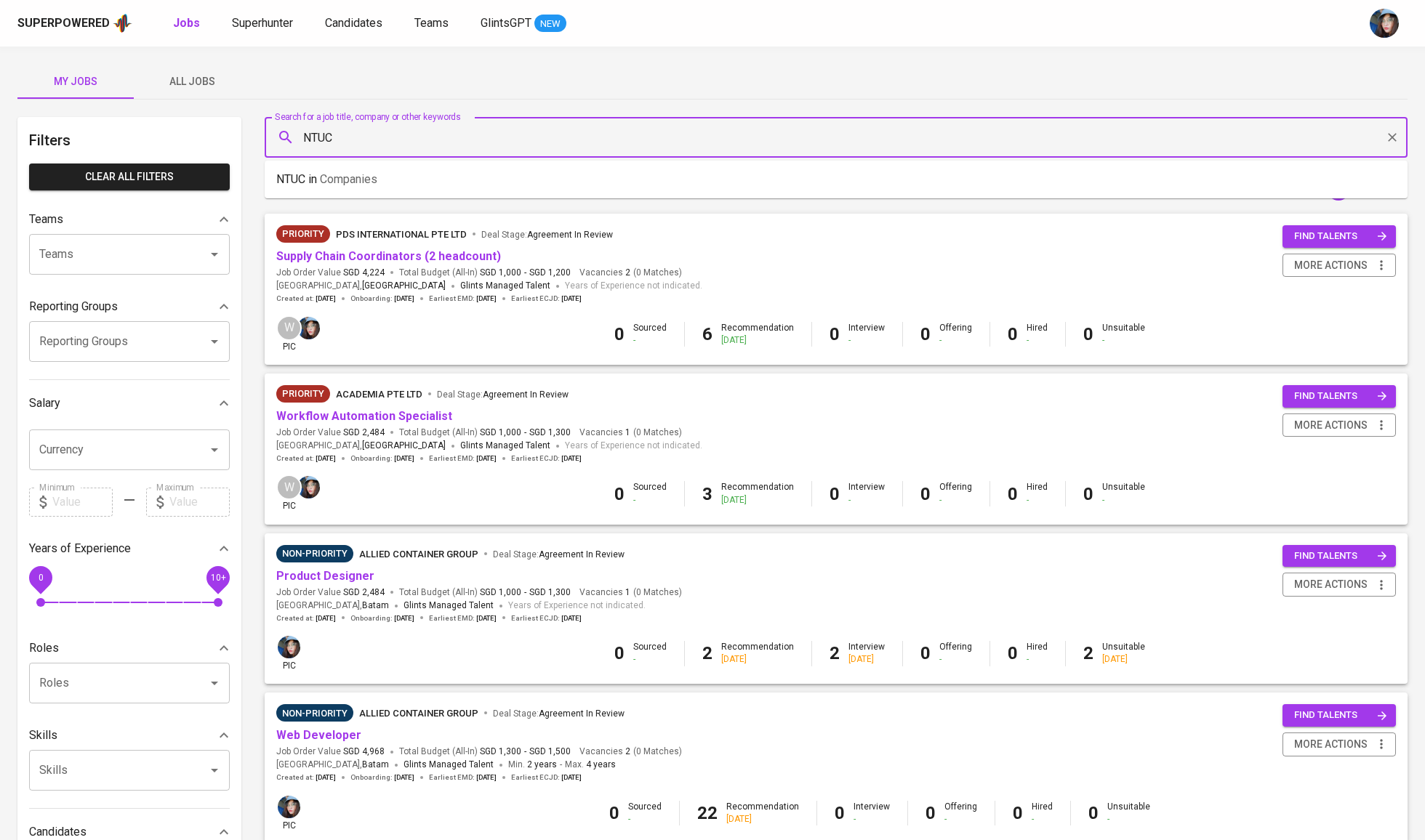
type input "NTUC"
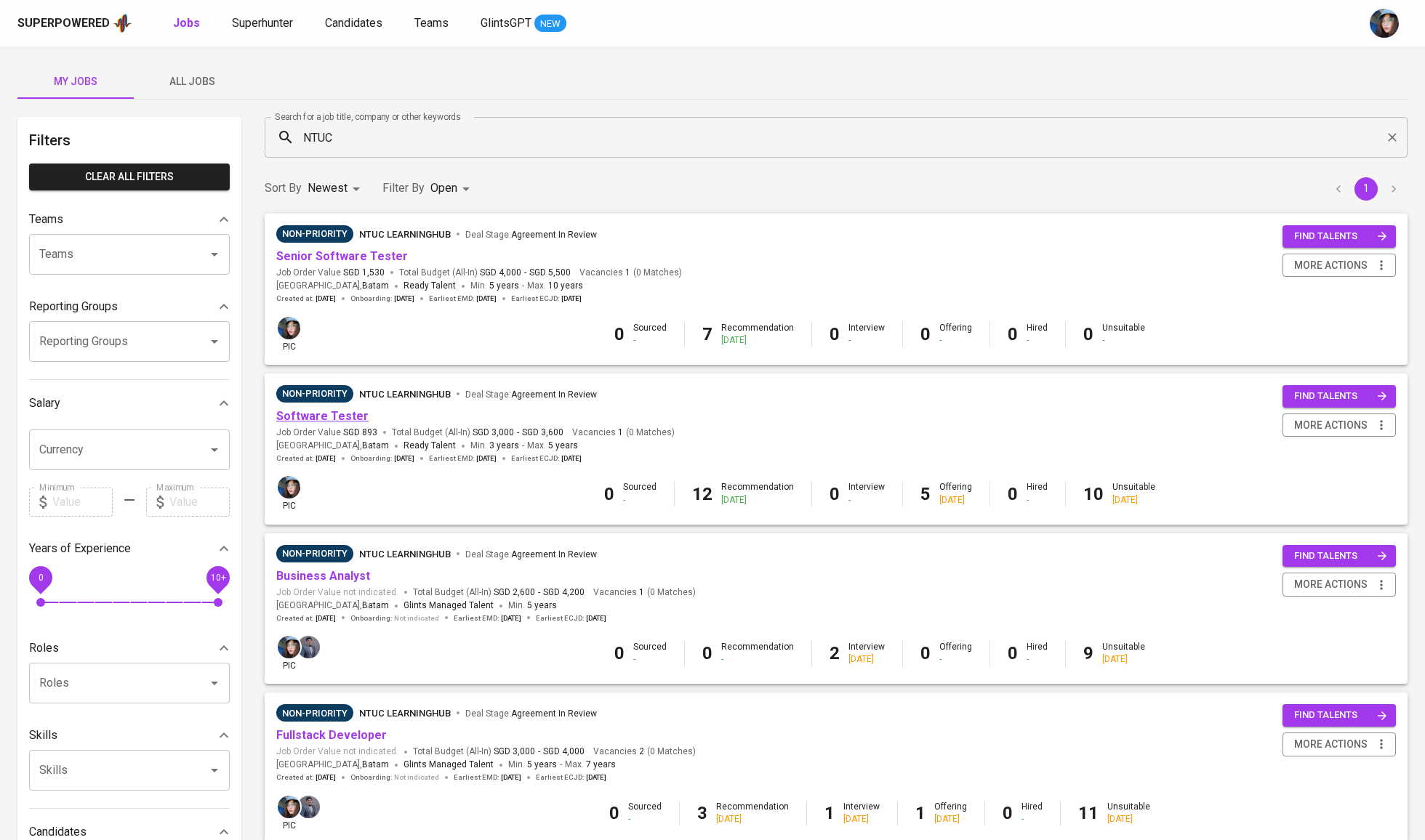
click at [323, 420] on link "Software Tester" at bounding box center [322, 417] width 92 height 14
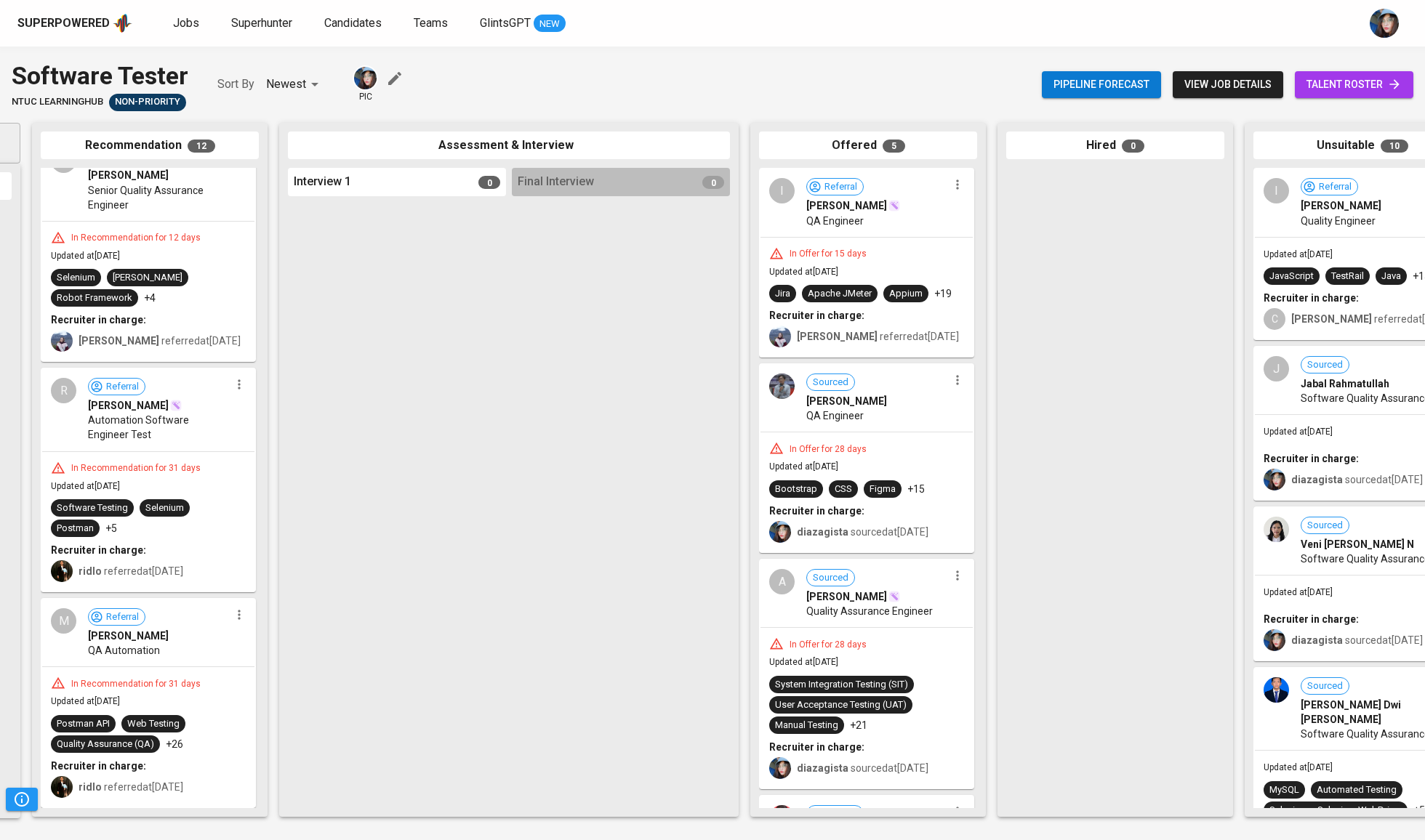
scroll to position [1944, 0]
click at [1352, 80] on span "talent roster" at bounding box center [1354, 84] width 95 height 18
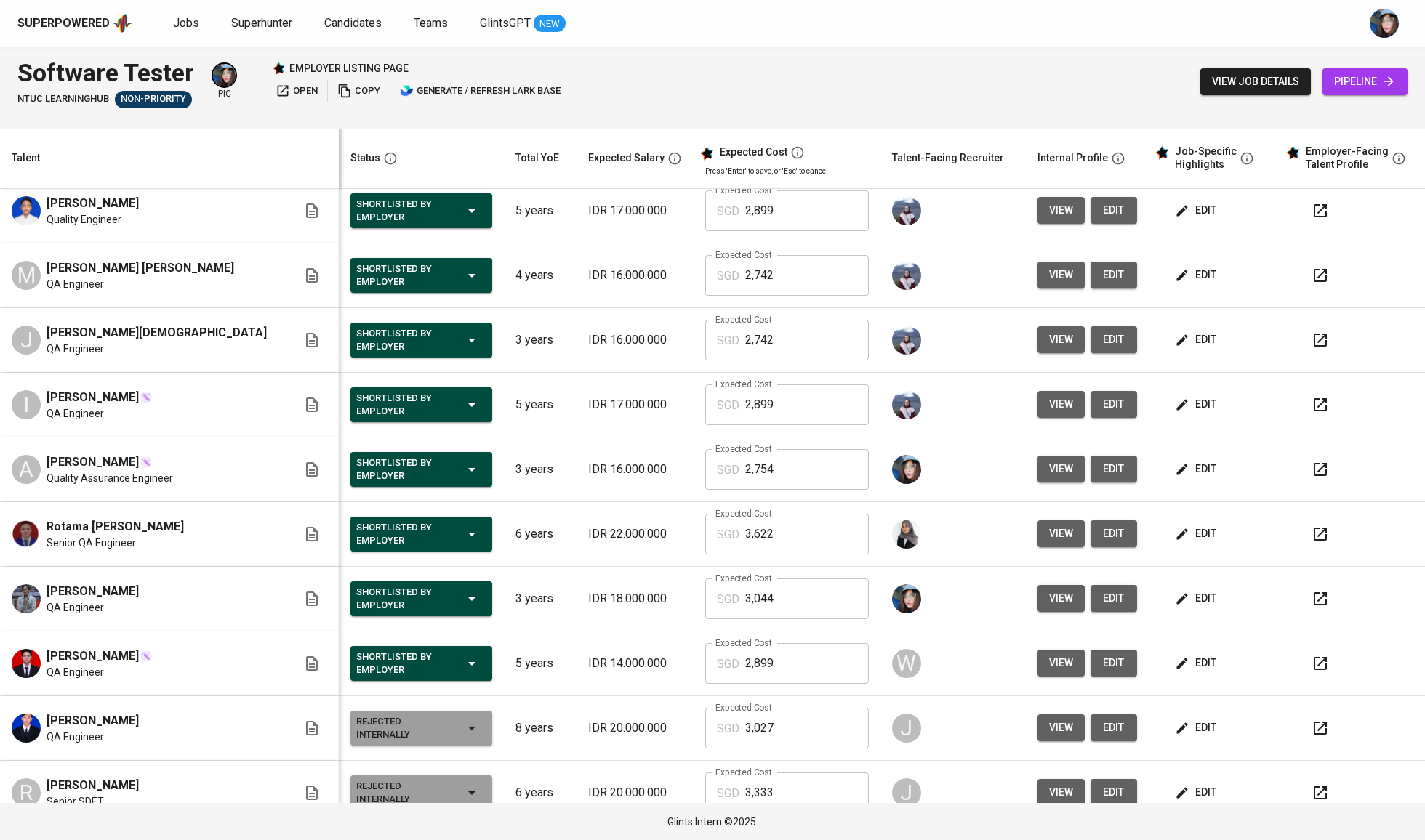
scroll to position [673, 0]
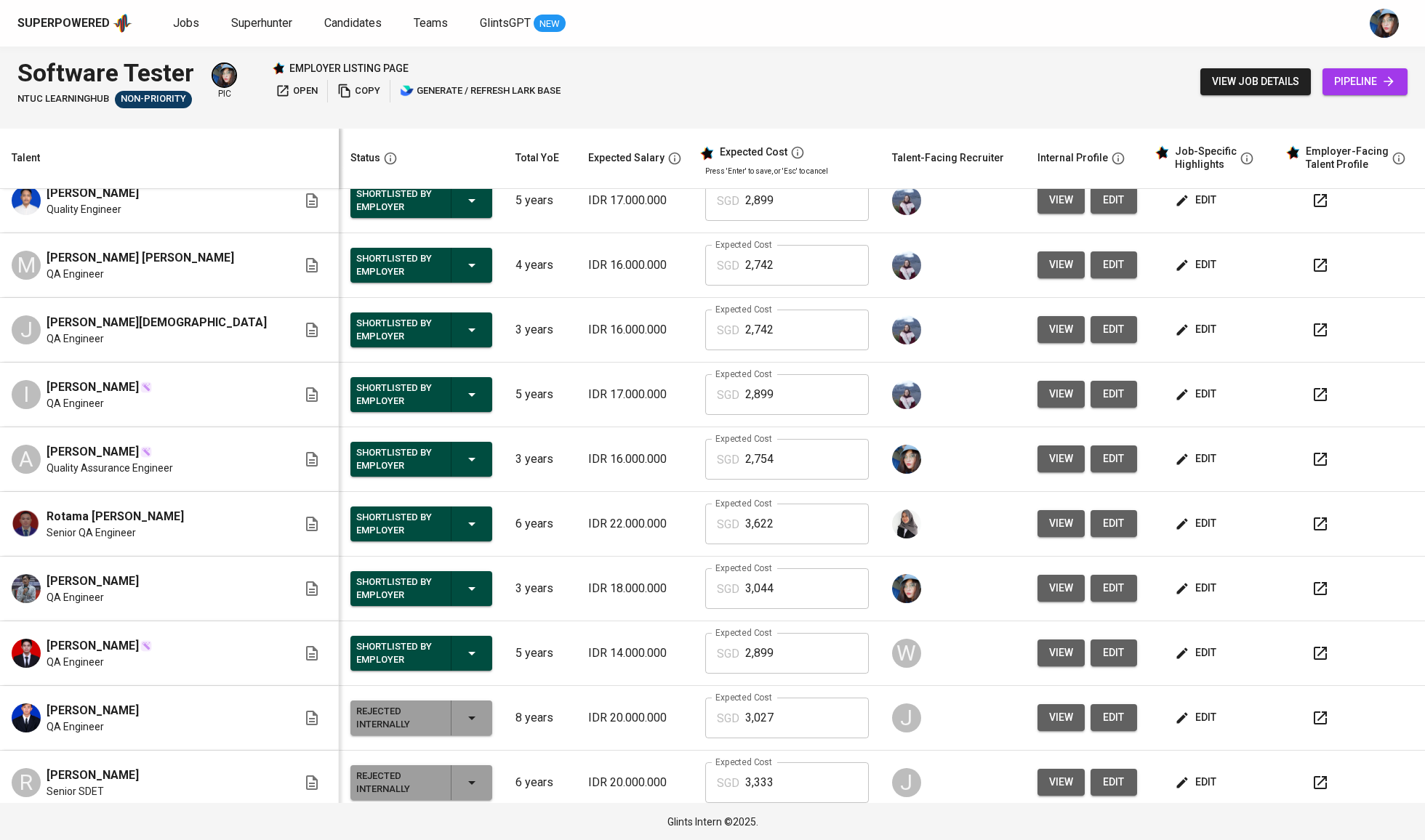
click at [142, 523] on span "Rotama [PERSON_NAME]" at bounding box center [115, 517] width 137 height 18
copy span "Rotama [PERSON_NAME]"
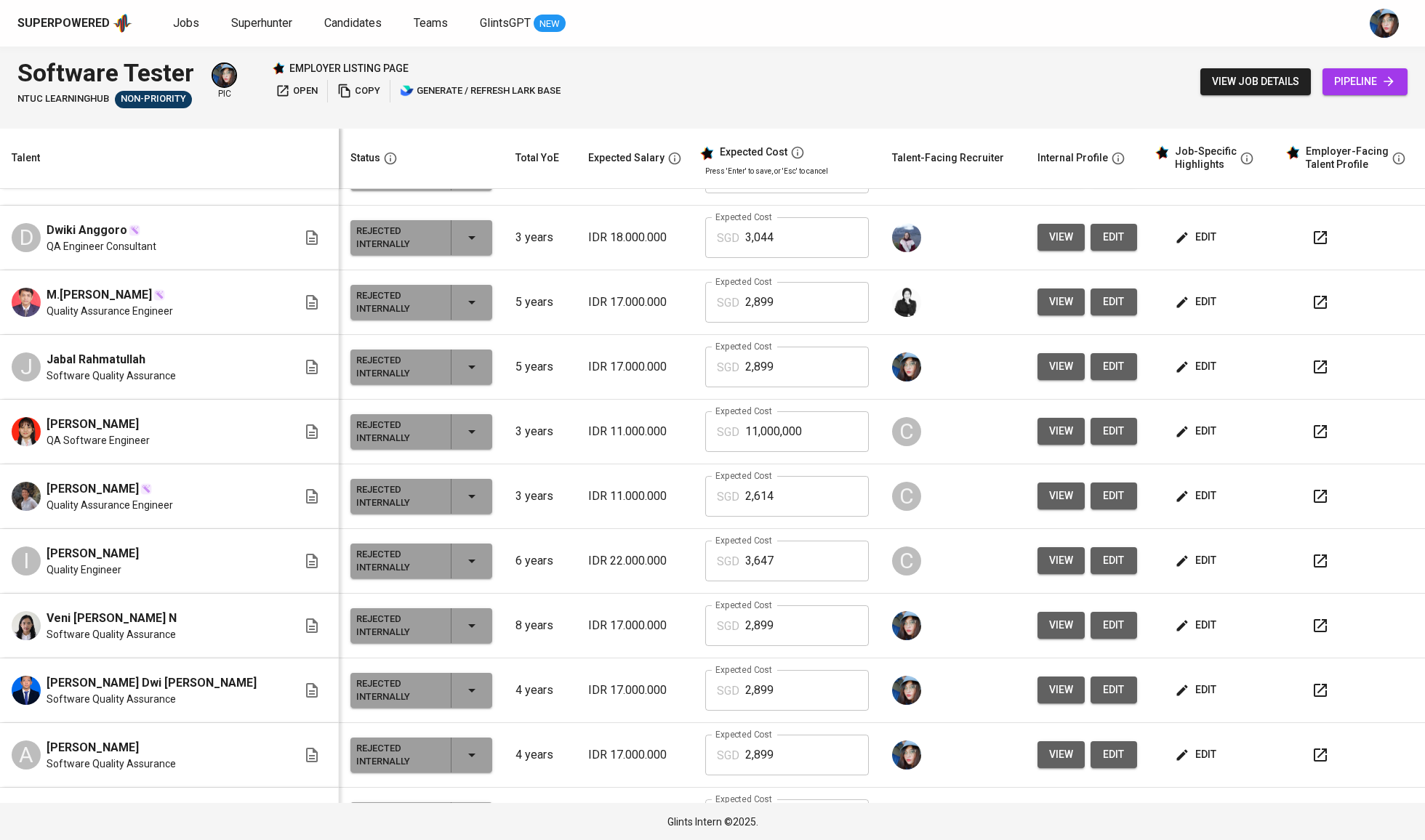
scroll to position [1595, 0]
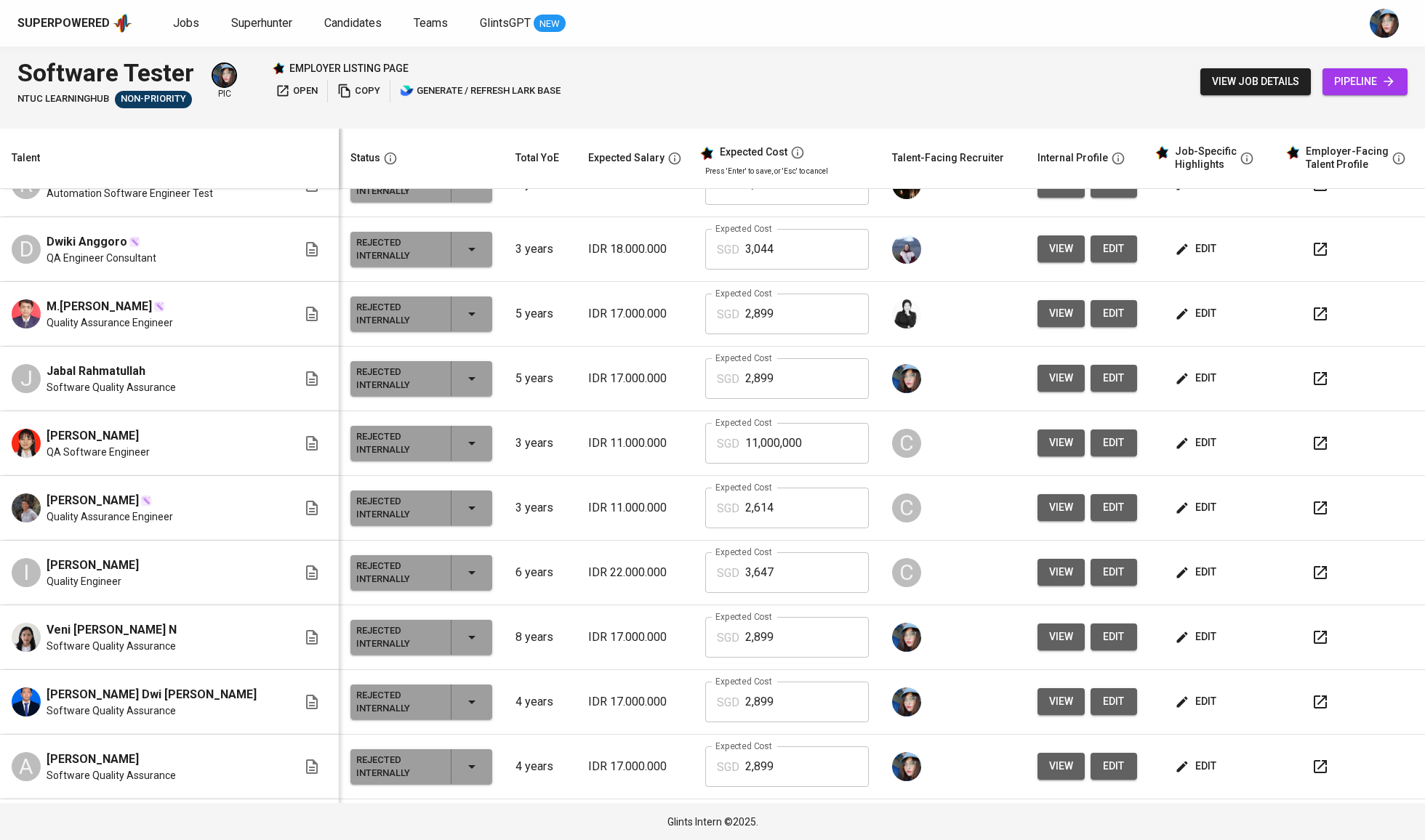
click at [110, 311] on span "M.[PERSON_NAME]" at bounding box center [99, 307] width 105 height 18
copy span "M.[PERSON_NAME]"
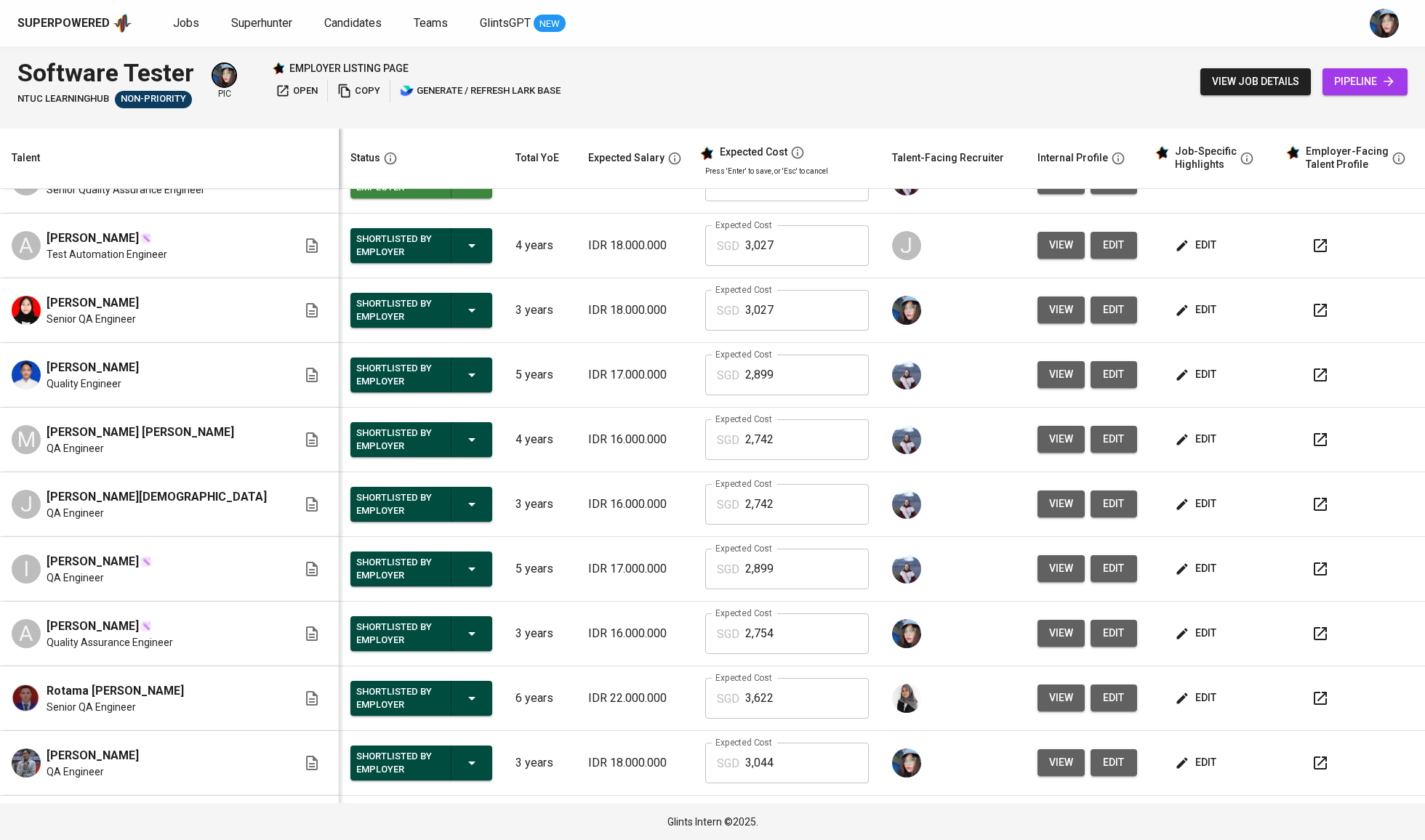
scroll to position [500, 0]
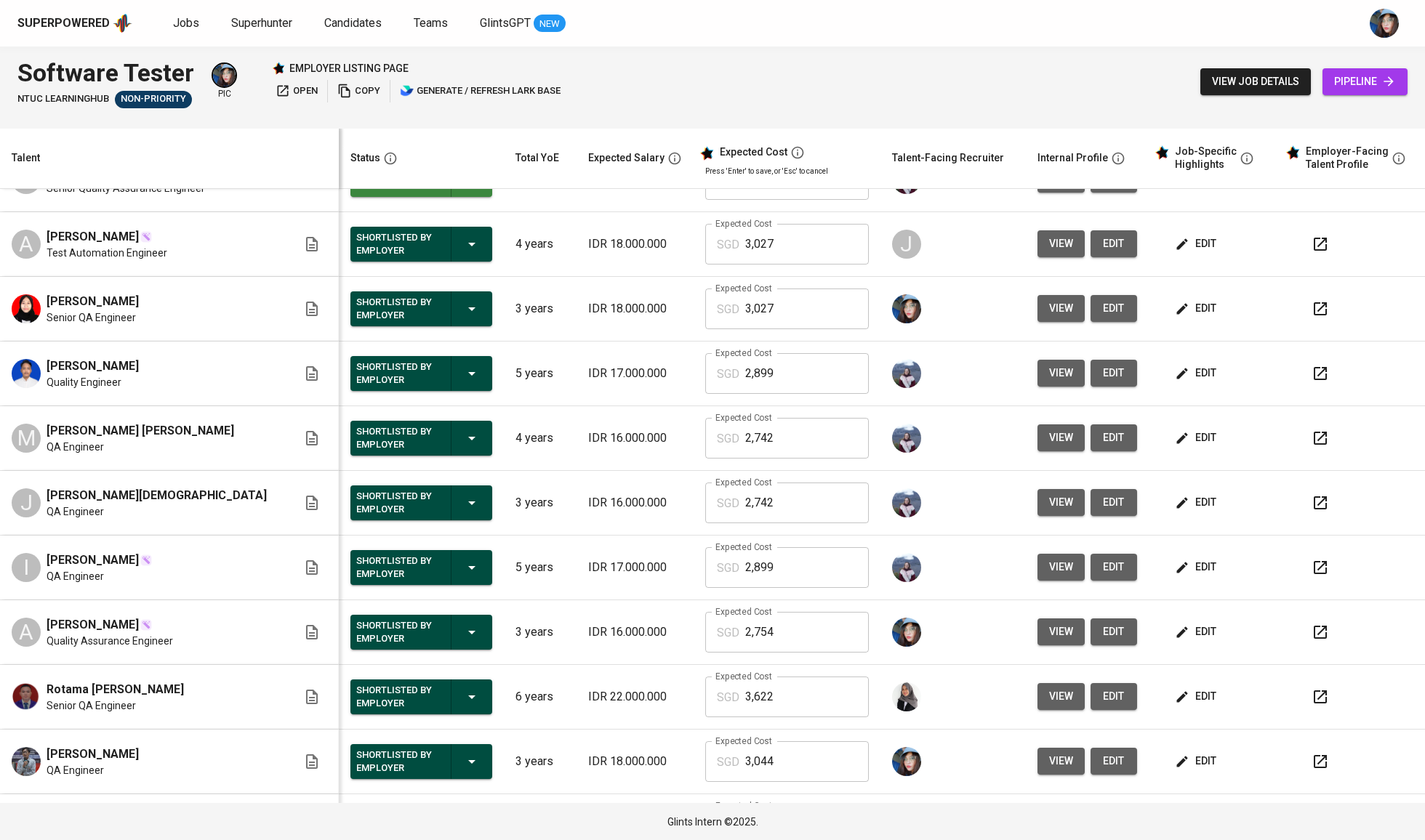
click at [218, 427] on span "[PERSON_NAME] [PERSON_NAME]" at bounding box center [140, 431] width 188 height 18
copy span "[PERSON_NAME] [PERSON_NAME]"
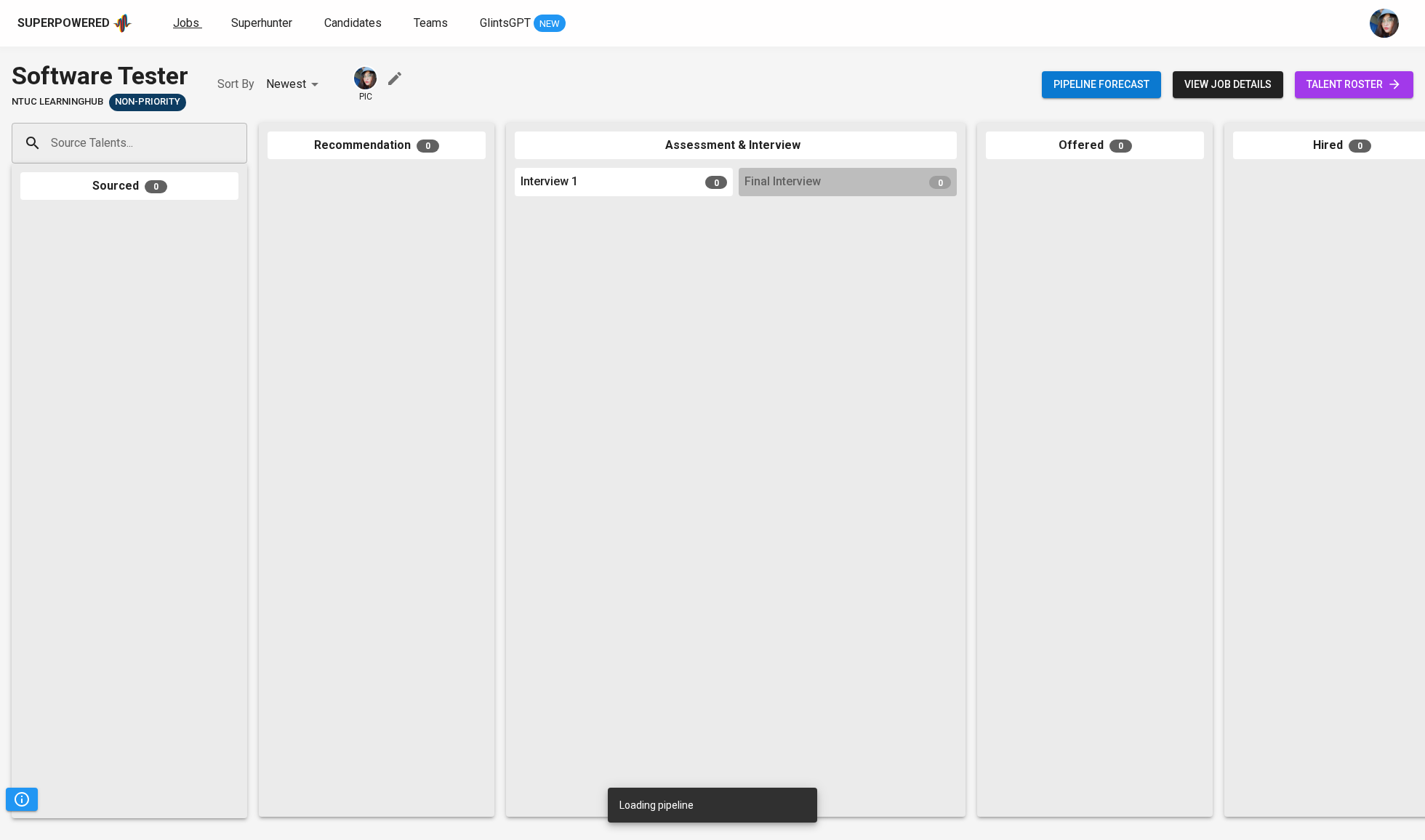
click at [178, 26] on span "Jobs" at bounding box center [186, 23] width 26 height 14
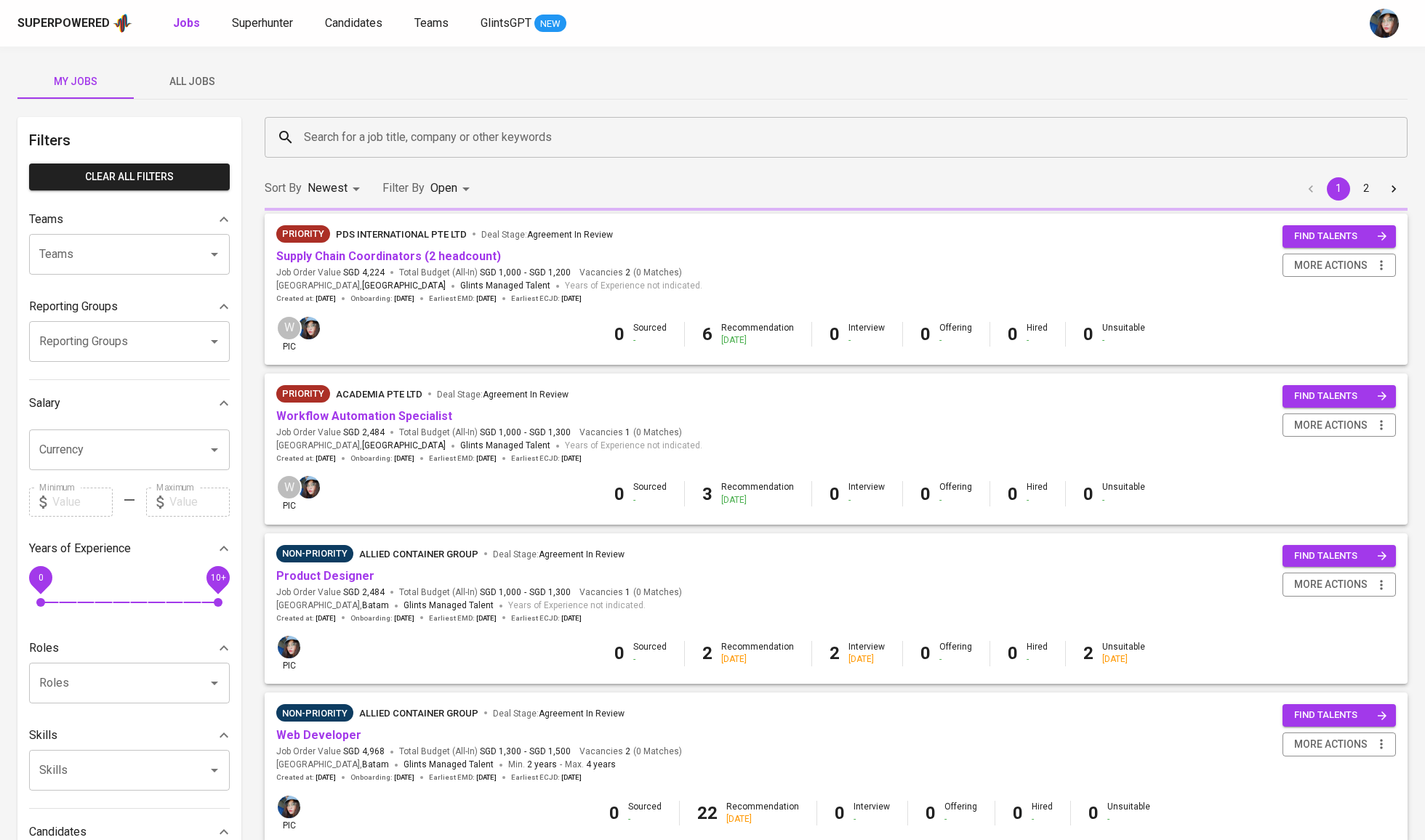
click at [331, 141] on input "Search for a job title, company or other keywords" at bounding box center [839, 137] width 1079 height 28
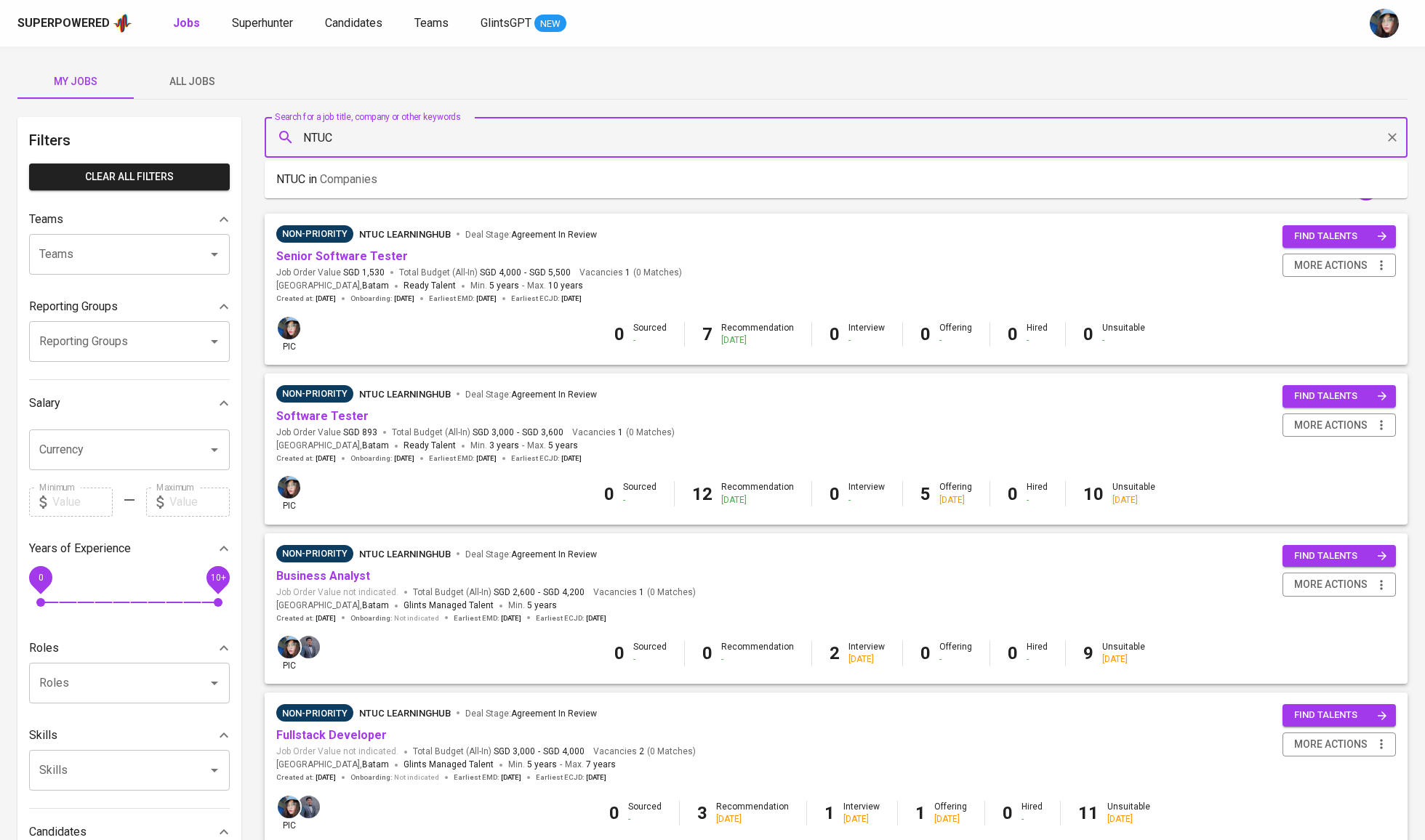
click at [504, 138] on input "NTUC" at bounding box center [839, 137] width 1079 height 28
type input "NTUC"
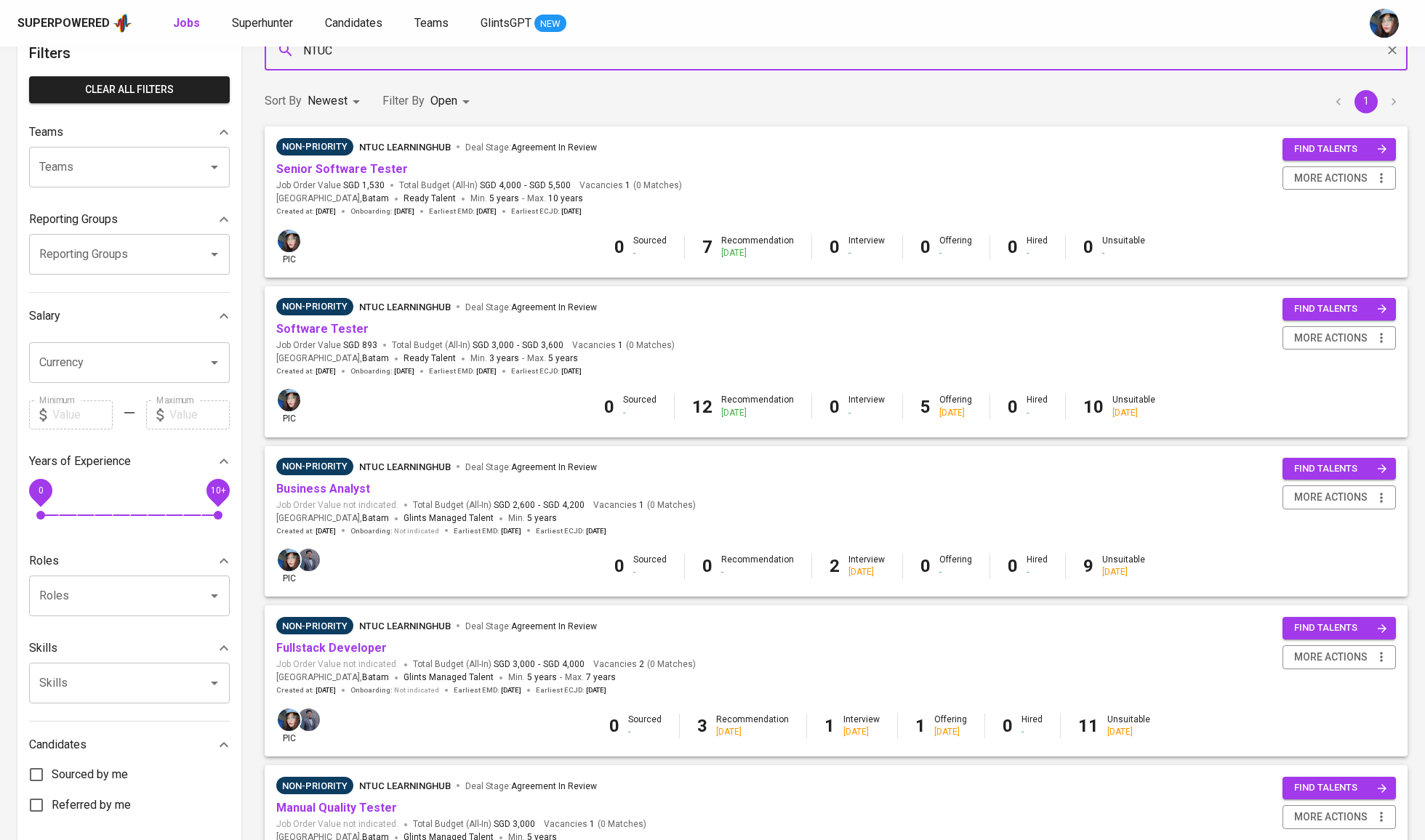
scroll to position [201, 0]
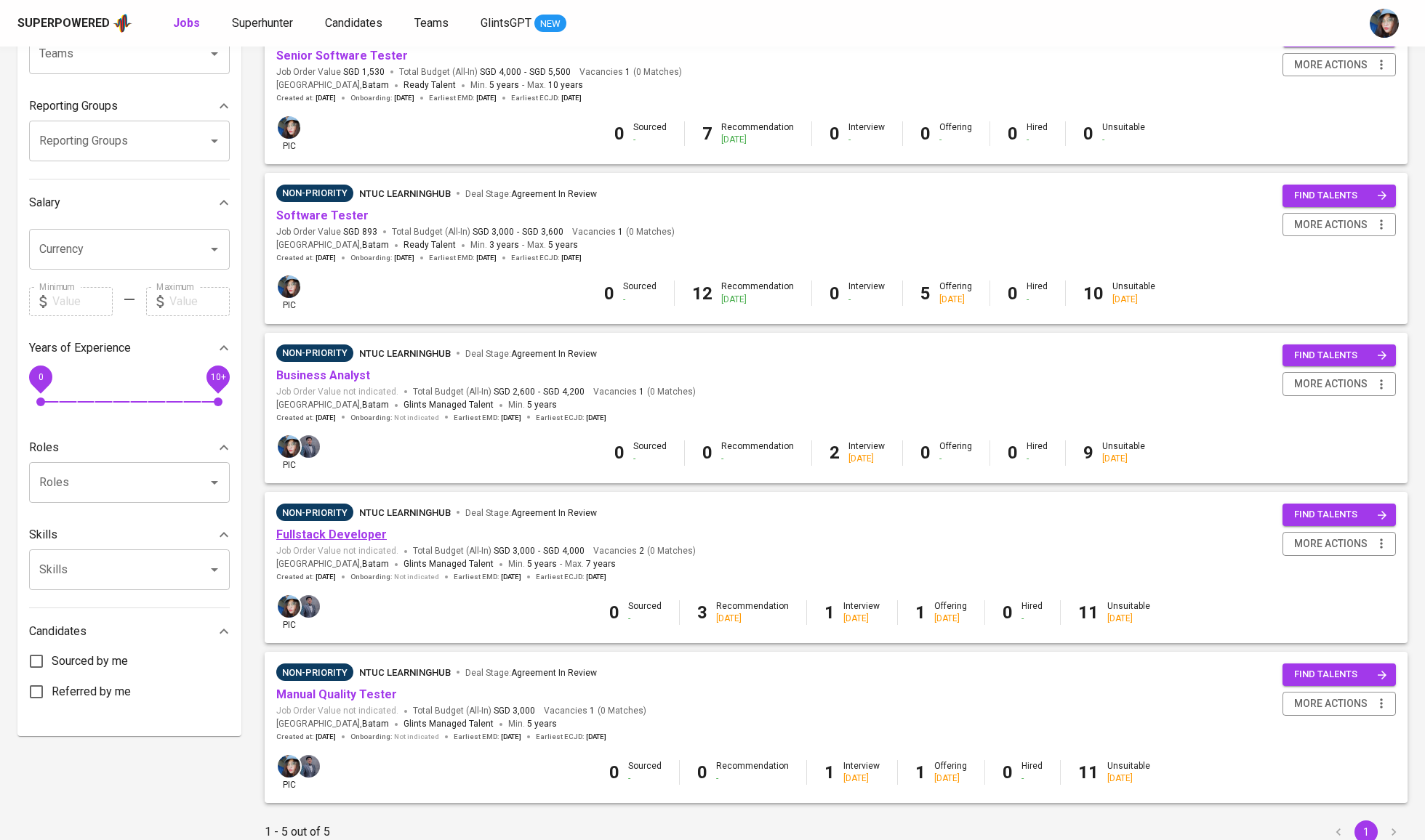
click at [337, 533] on link "Fullstack Developer" at bounding box center [331, 535] width 110 height 14
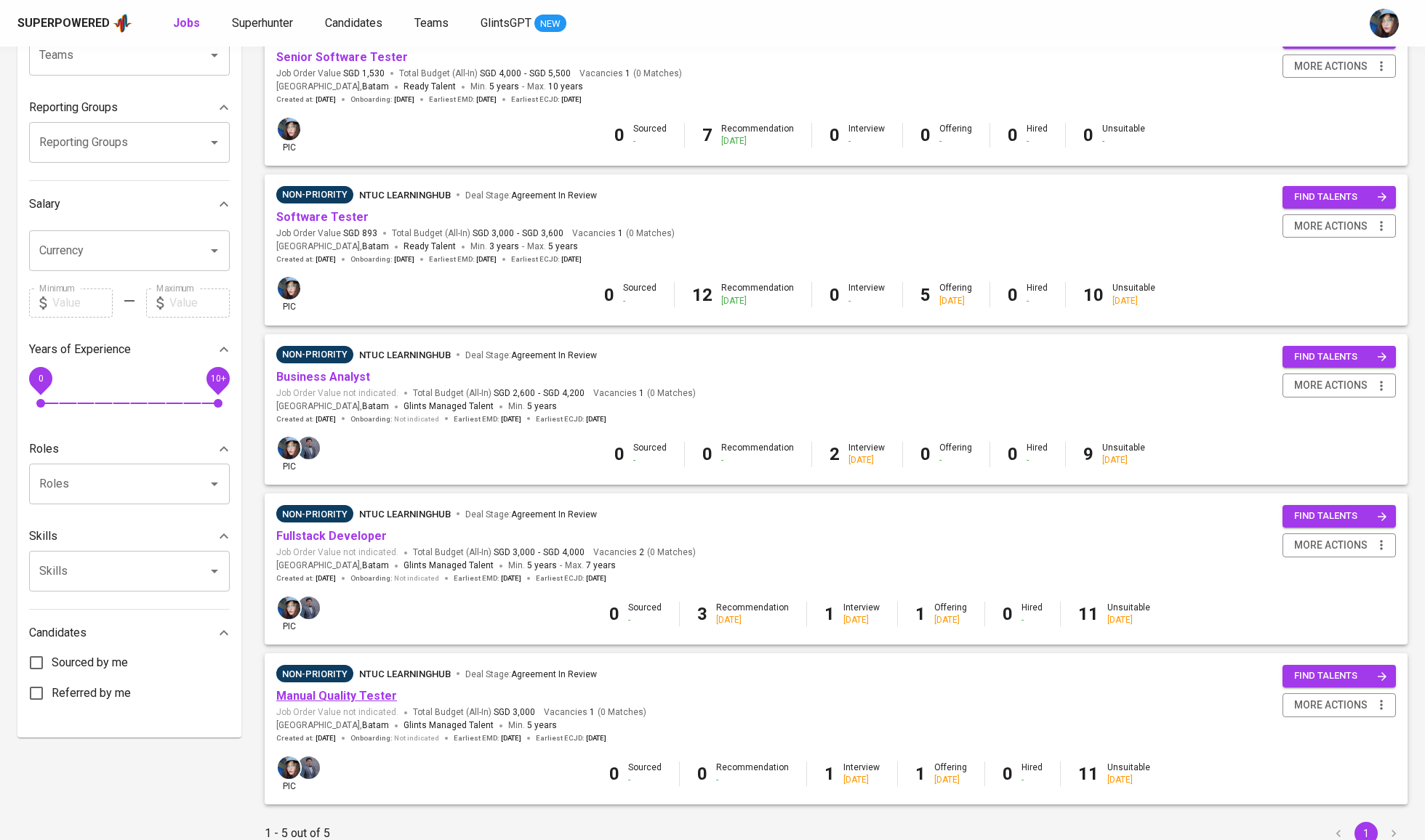
click at [379, 696] on link "Manual Quality Tester" at bounding box center [336, 696] width 120 height 14
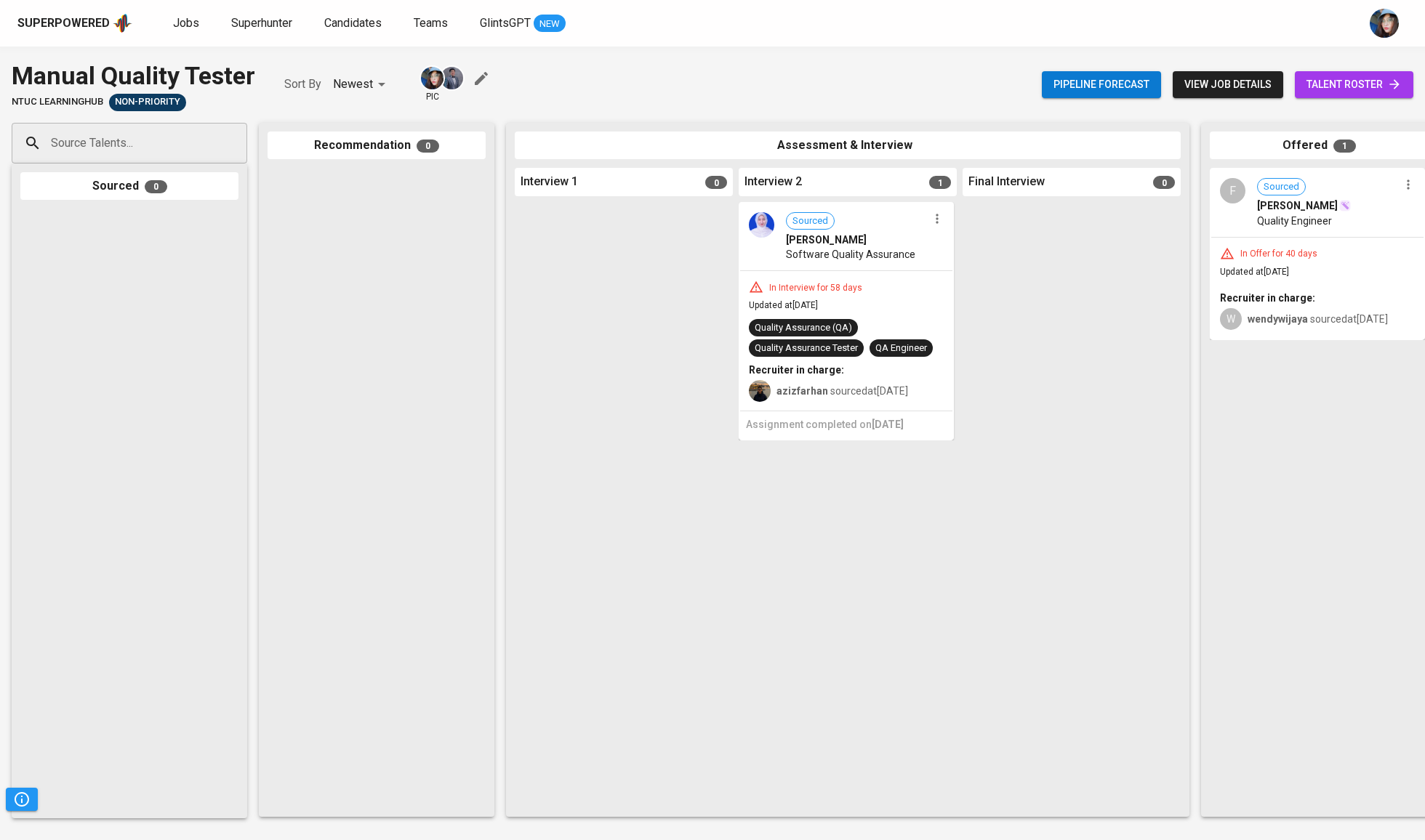
click at [1359, 88] on span "talent roster" at bounding box center [1354, 84] width 95 height 18
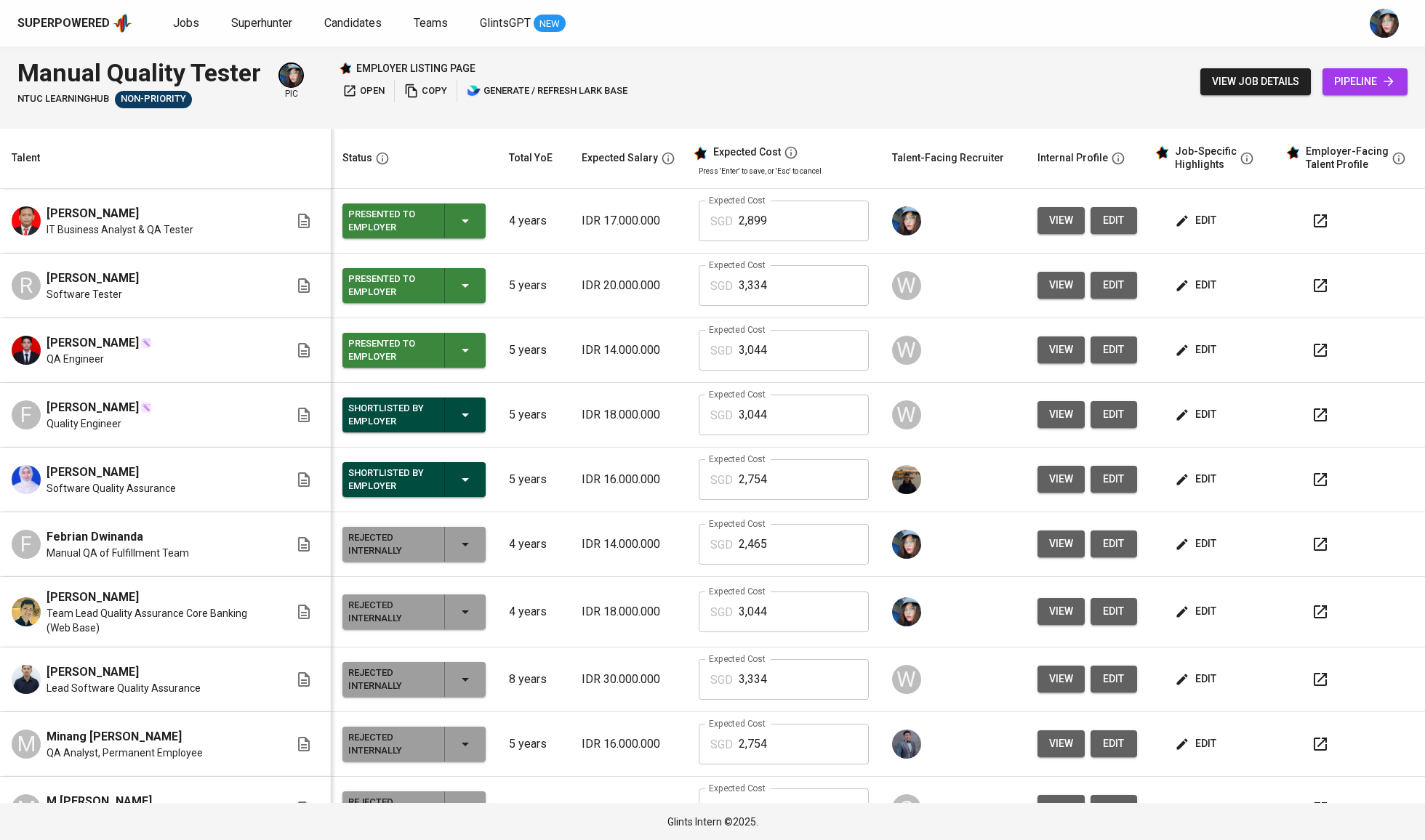
click at [128, 417] on span "Ferdinandus Eka Putra Santoso" at bounding box center [92, 408] width 92 height 18
copy span "Ferdinandus Eka Putra Santoso"
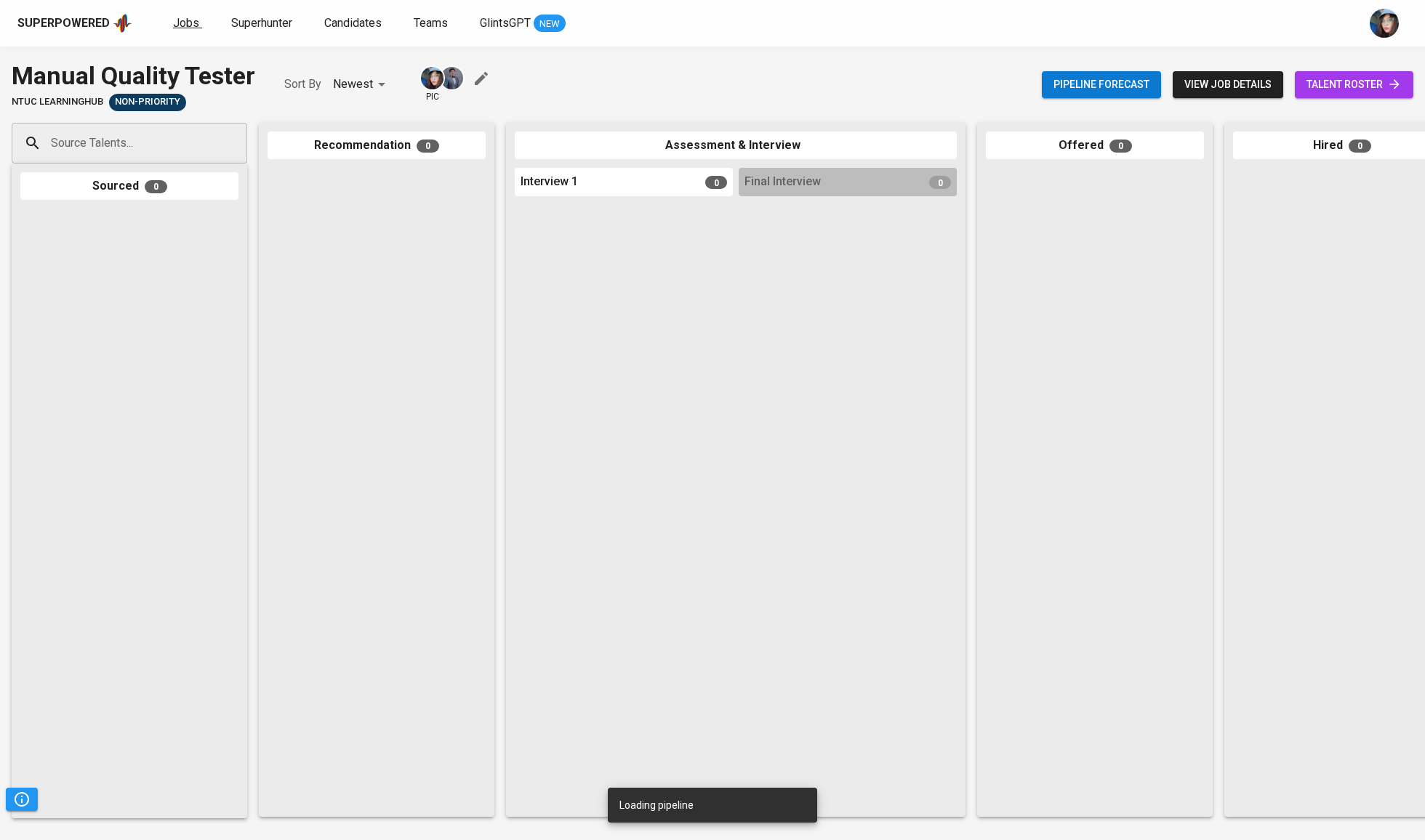
click at [176, 18] on span "Jobs" at bounding box center [186, 23] width 26 height 14
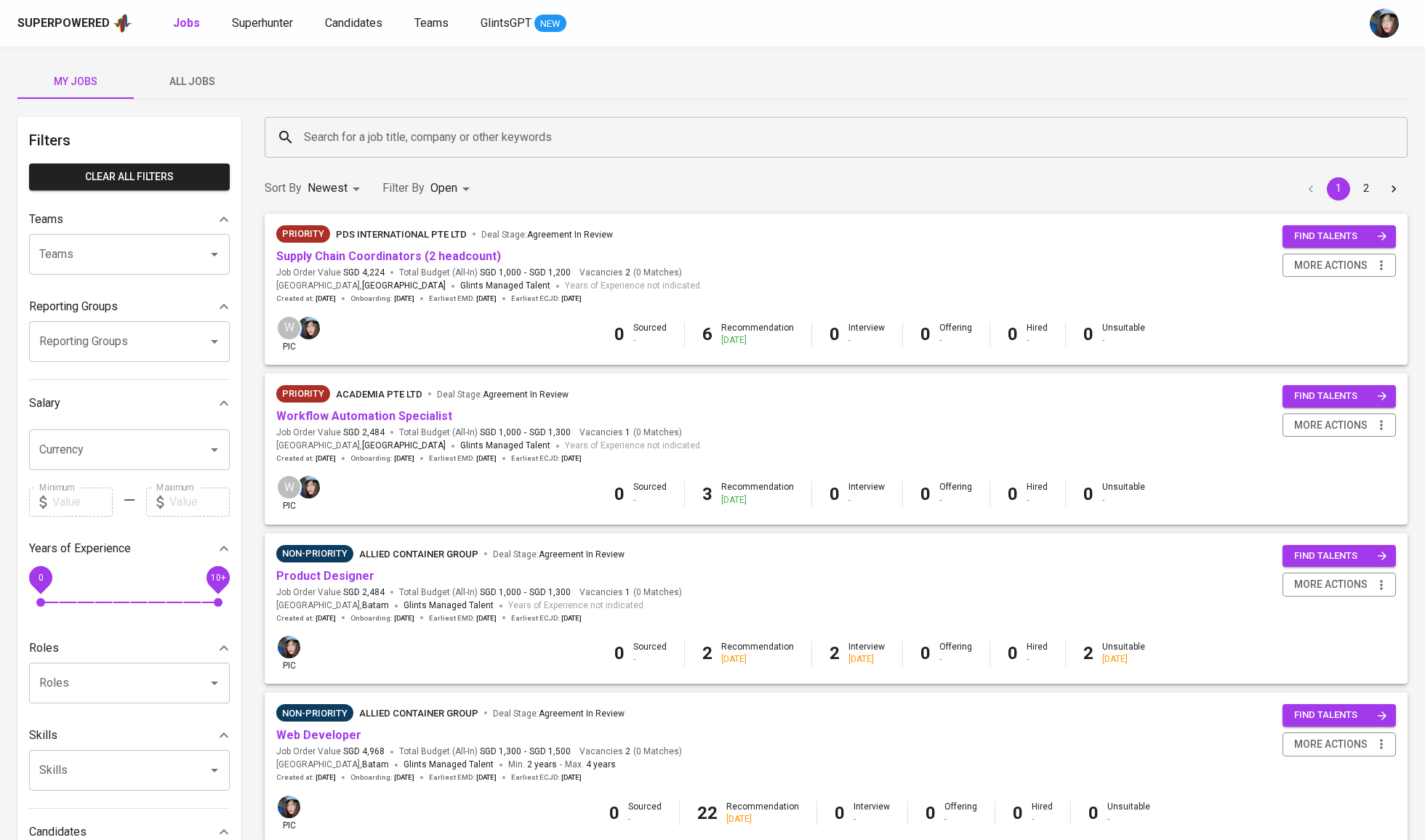
click at [326, 131] on input "Search for a job title, company or other keywords" at bounding box center [839, 137] width 1079 height 28
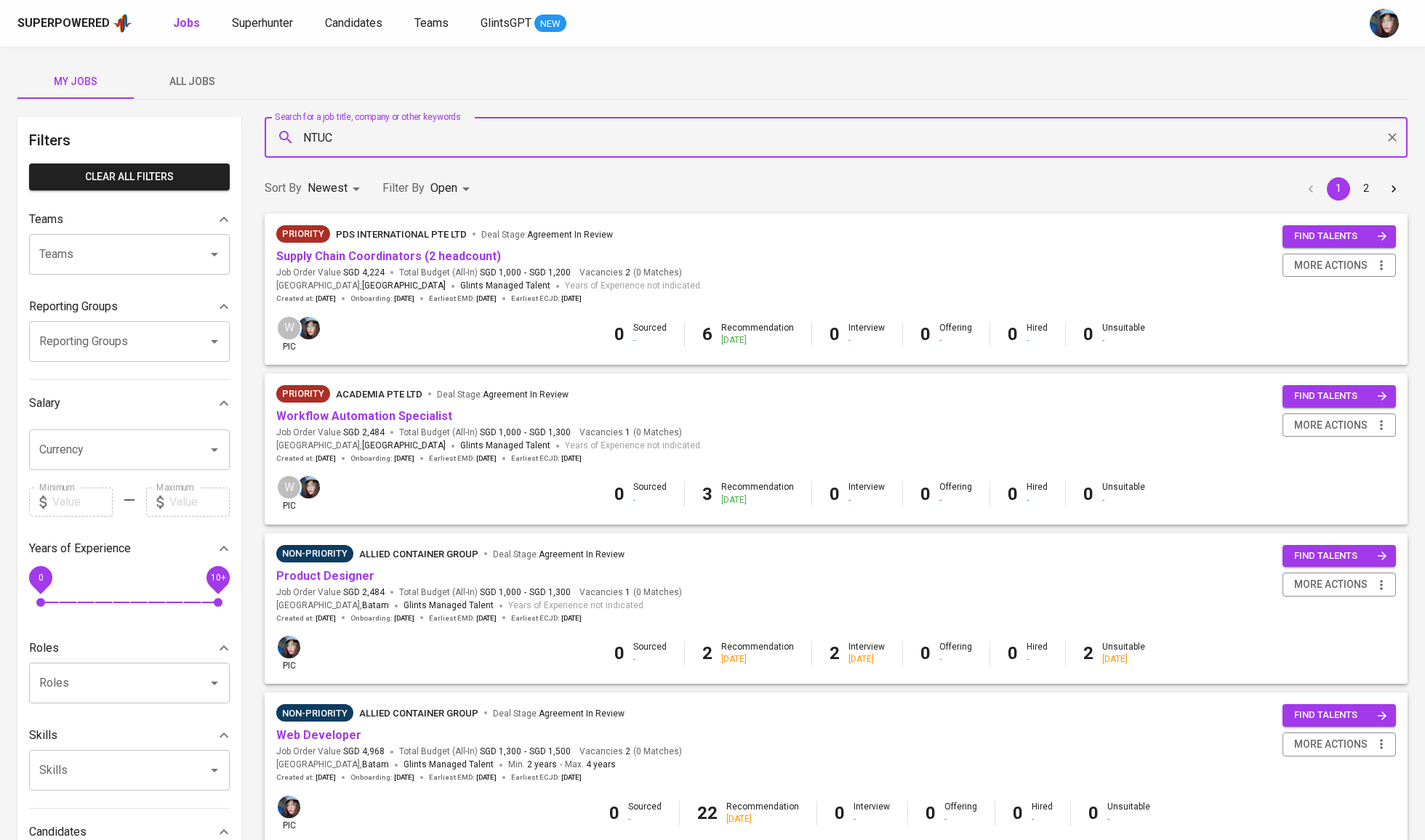
type input "NTUC"
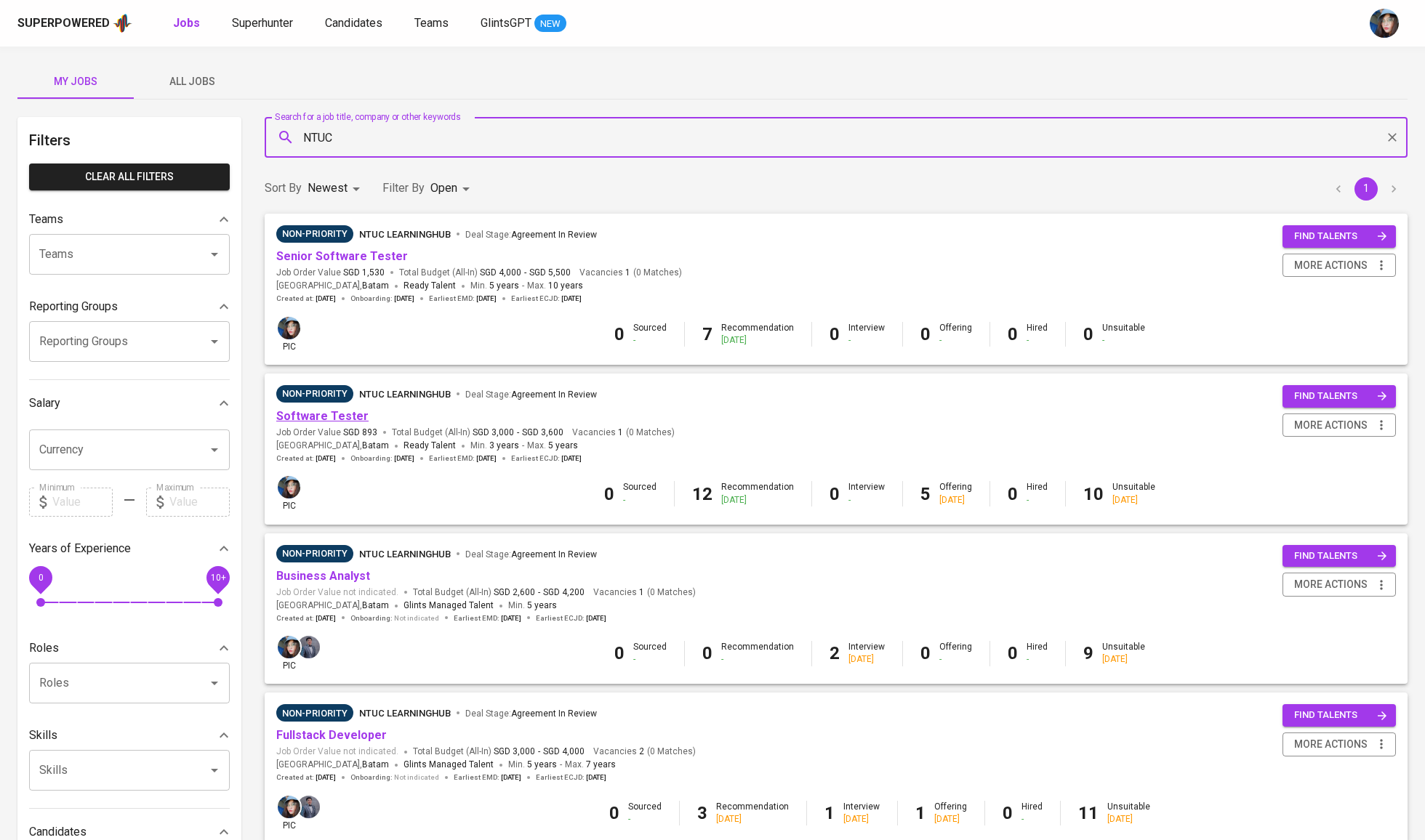
click at [341, 420] on link "Software Tester" at bounding box center [322, 417] width 92 height 14
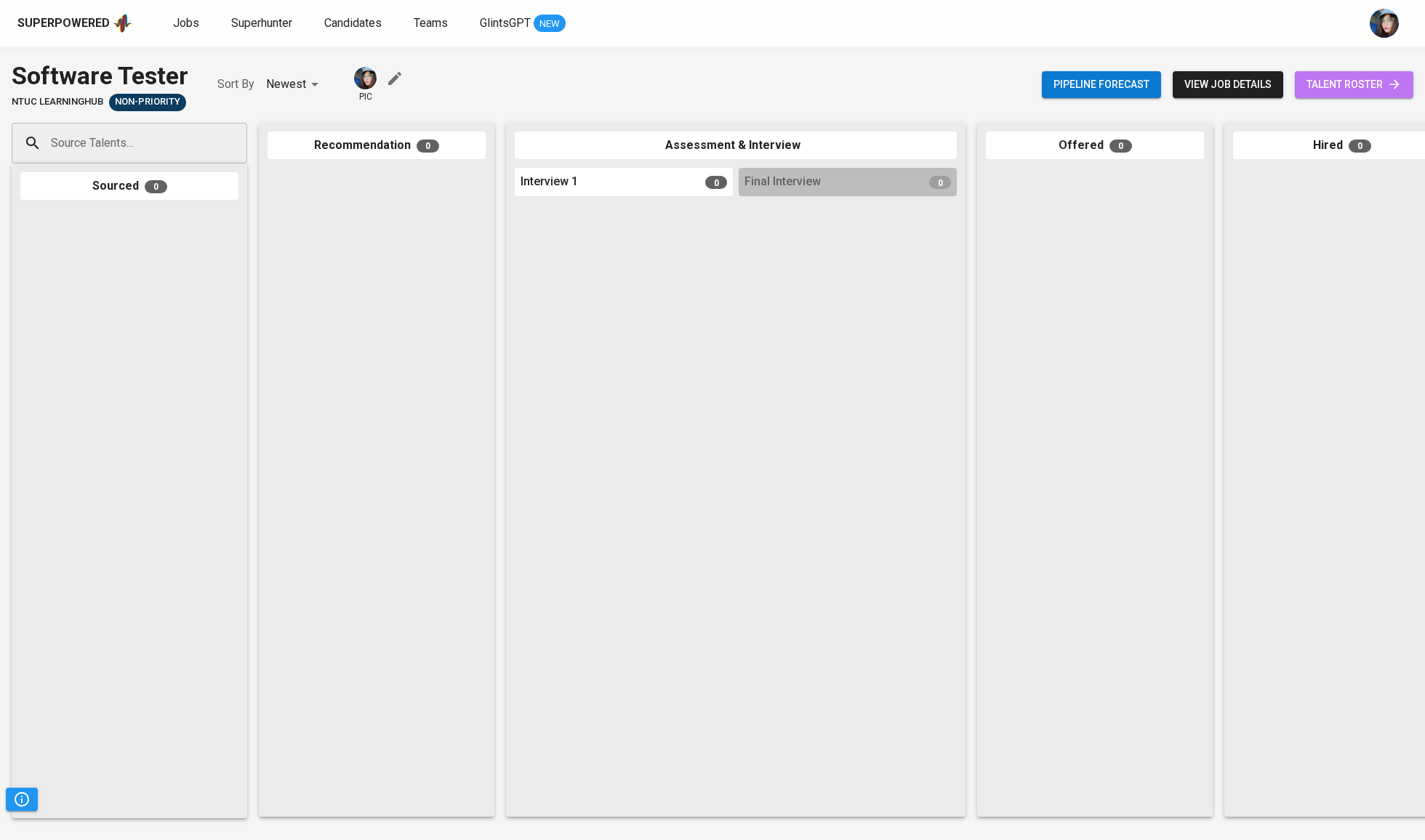
click at [1367, 87] on span "talent roster" at bounding box center [1354, 84] width 95 height 18
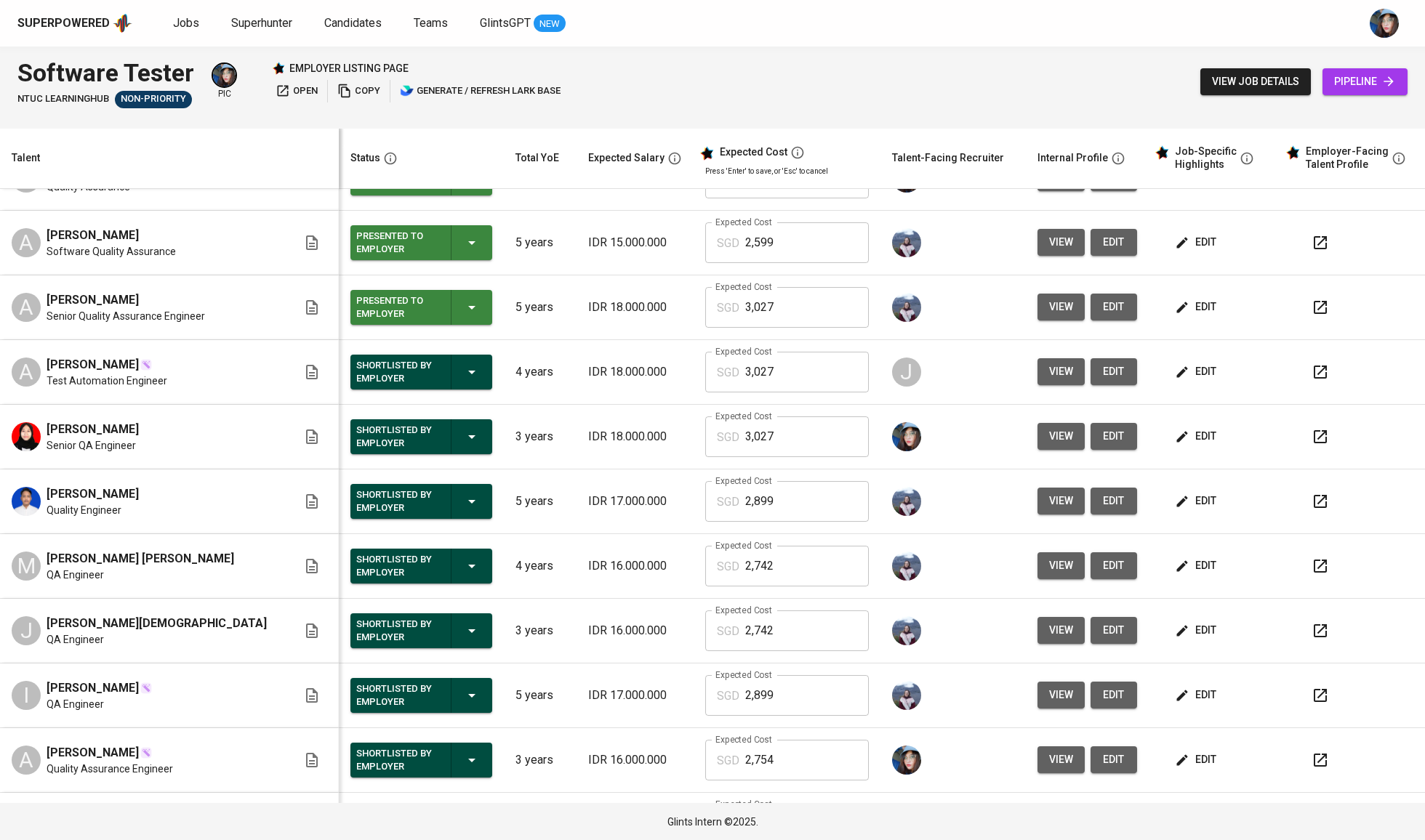
scroll to position [374, 0]
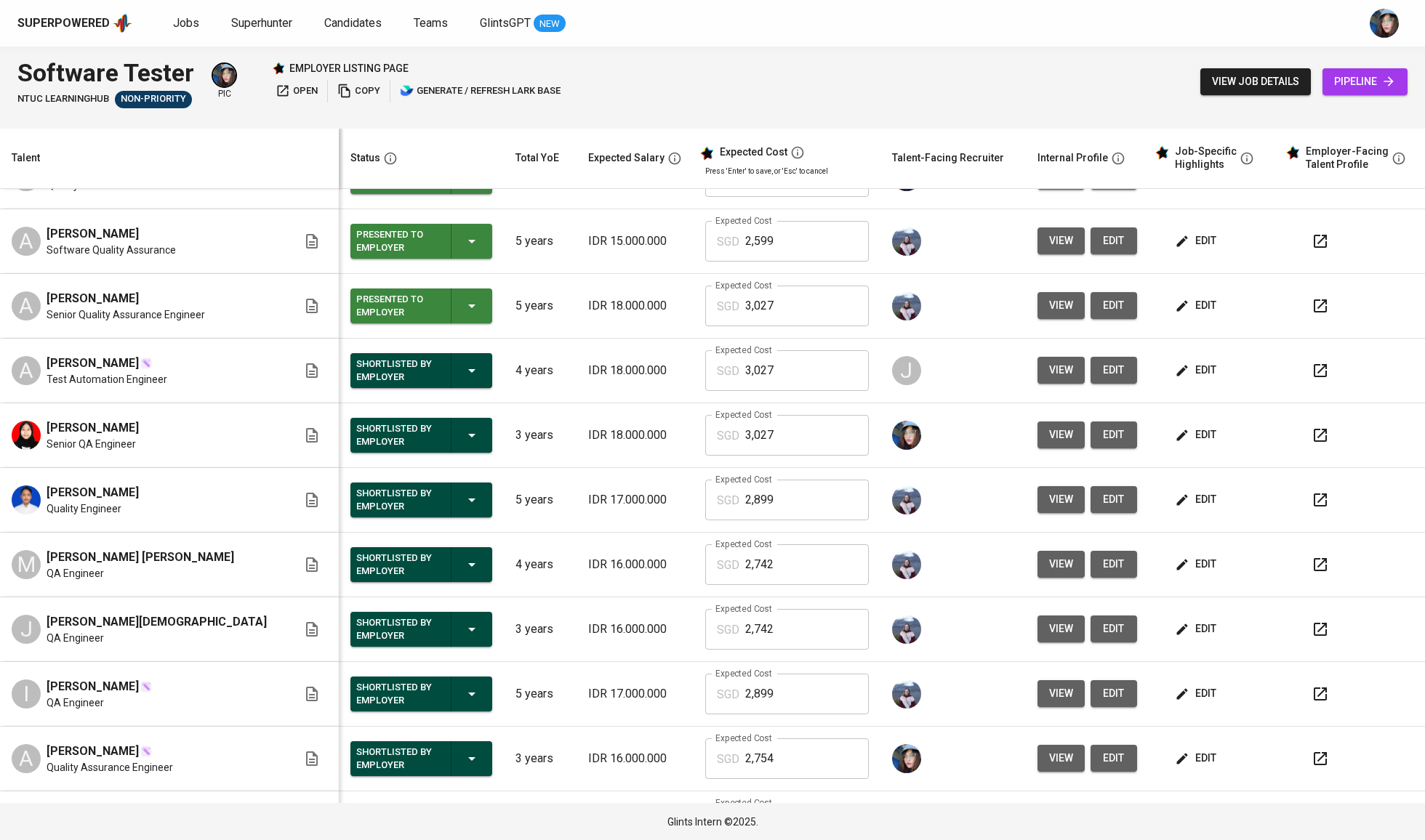
click at [623, 559] on td "IDR 16.000.000" at bounding box center [635, 565] width 117 height 65
click at [717, 509] on p "SGD" at bounding box center [728, 501] width 23 height 18
click at [1182, 565] on span "edit" at bounding box center [1196, 565] width 39 height 18
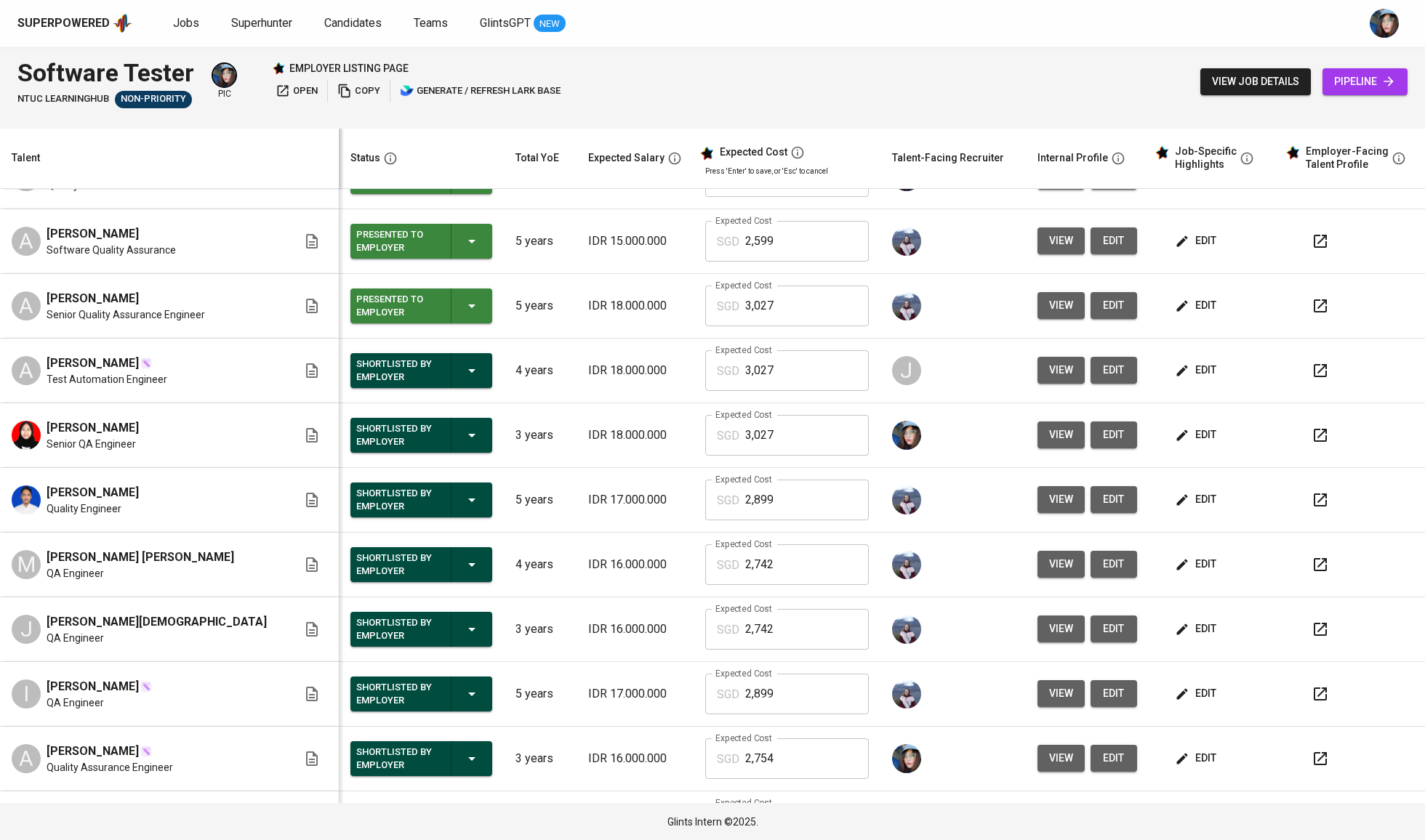
click at [826, 566] on input "2,742" at bounding box center [806, 565] width 123 height 41
type input "2,754"
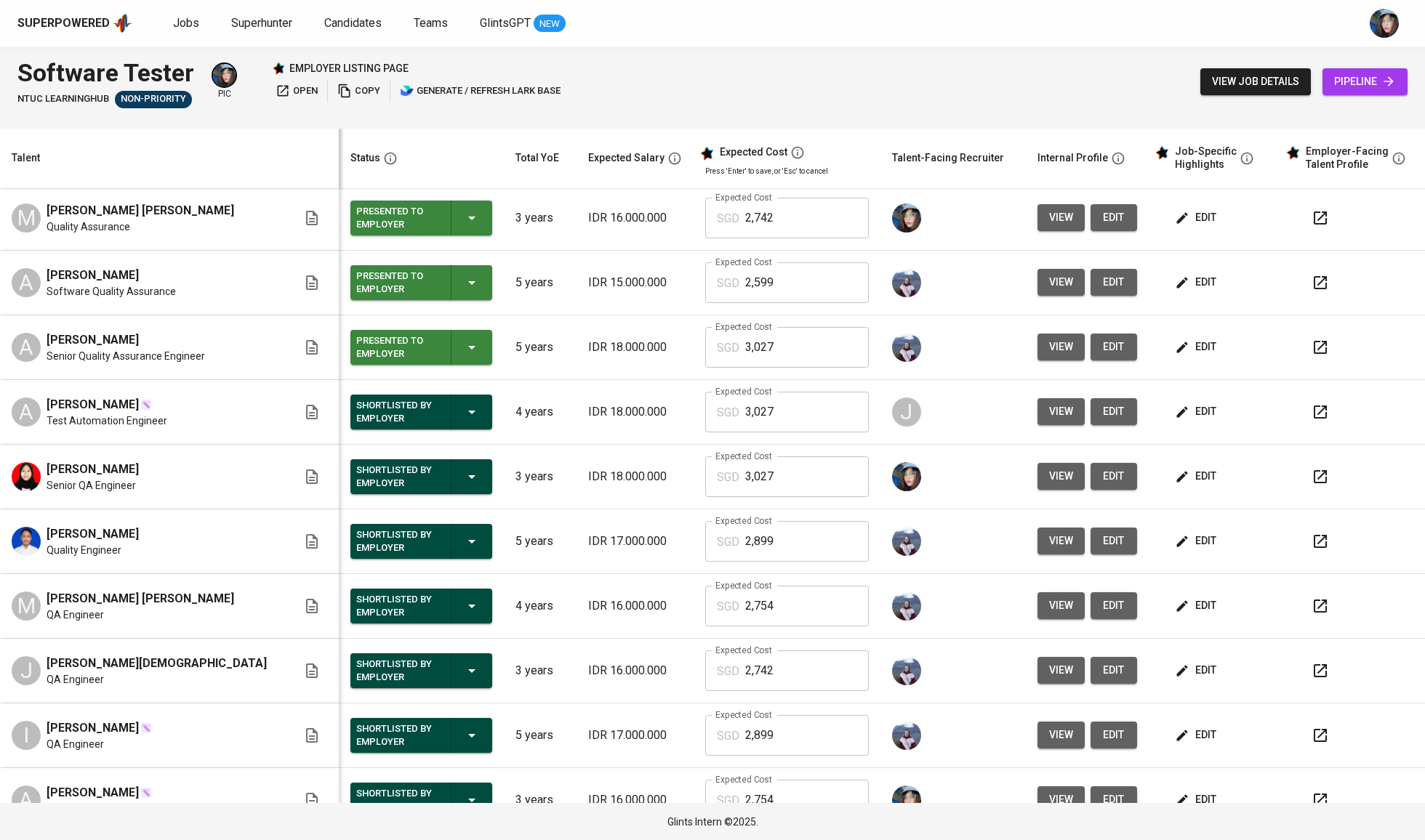
scroll to position [353, 0]
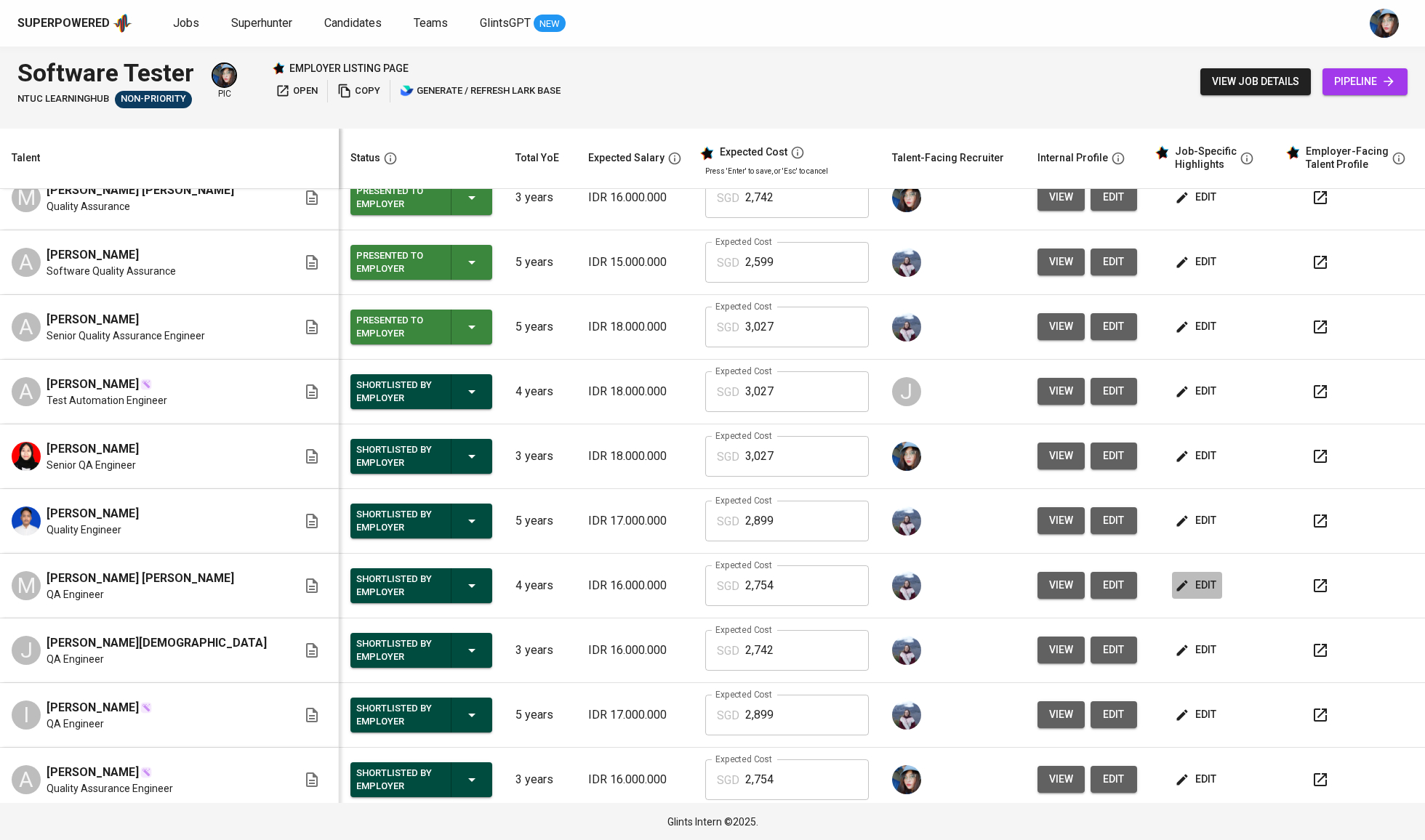
click at [1174, 588] on icon "button" at bounding box center [1181, 586] width 15 height 15
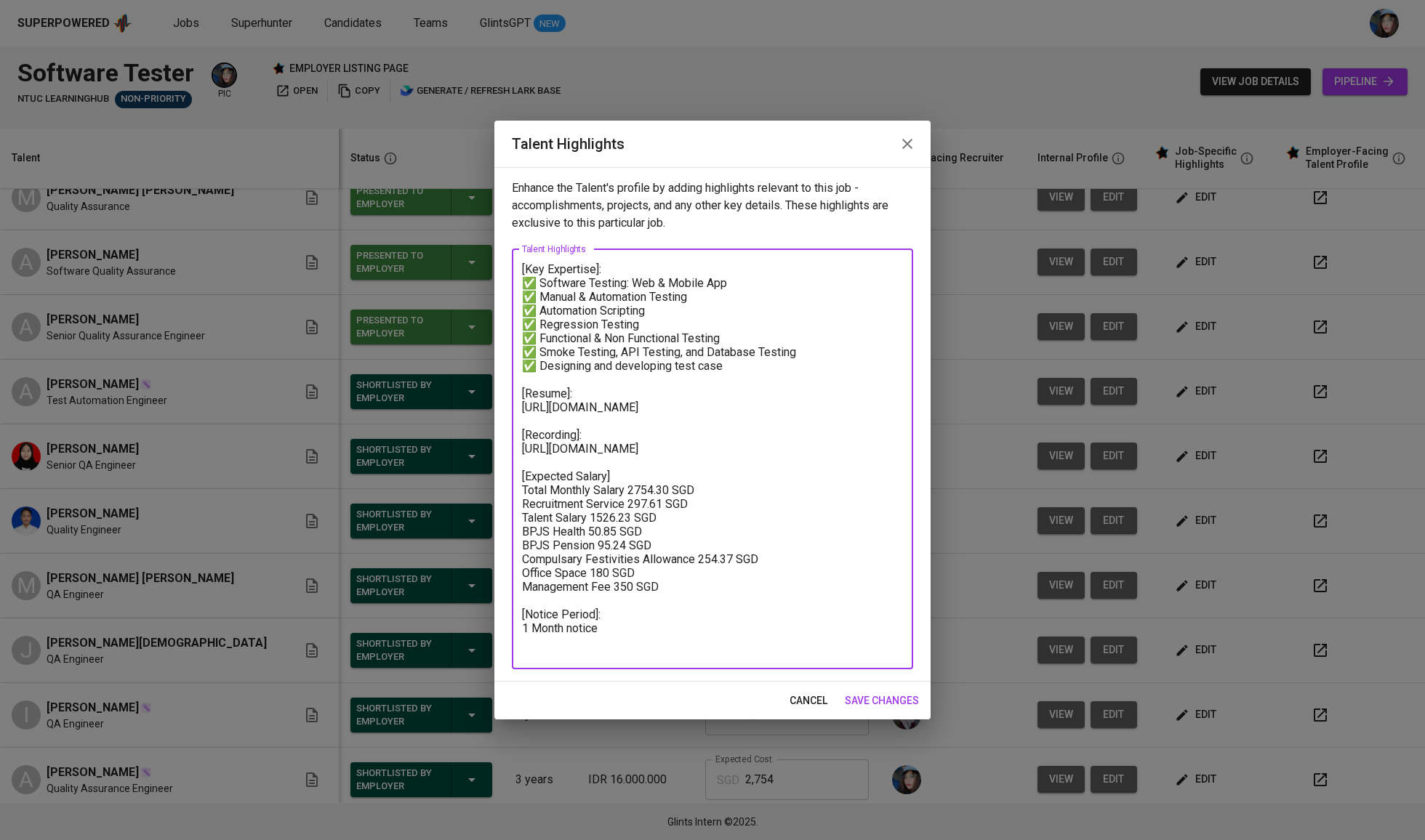
click at [689, 554] on textarea "[Key Expertise]: ✅ Software Testing: Web & Mobile App ✅ Manual & Automation Tes…" at bounding box center [712, 459] width 381 height 394
click at [711, 575] on textarea "[Key Expertise]: ✅ Software Testing: Web & Mobile App ✅ Manual & Automation Tes…" at bounding box center [712, 459] width 381 height 394
click at [661, 575] on textarea "[Key Expertise]: ✅ Software Testing: Web & Mobile App ✅ Manual & Automation Tes…" at bounding box center [712, 459] width 381 height 394
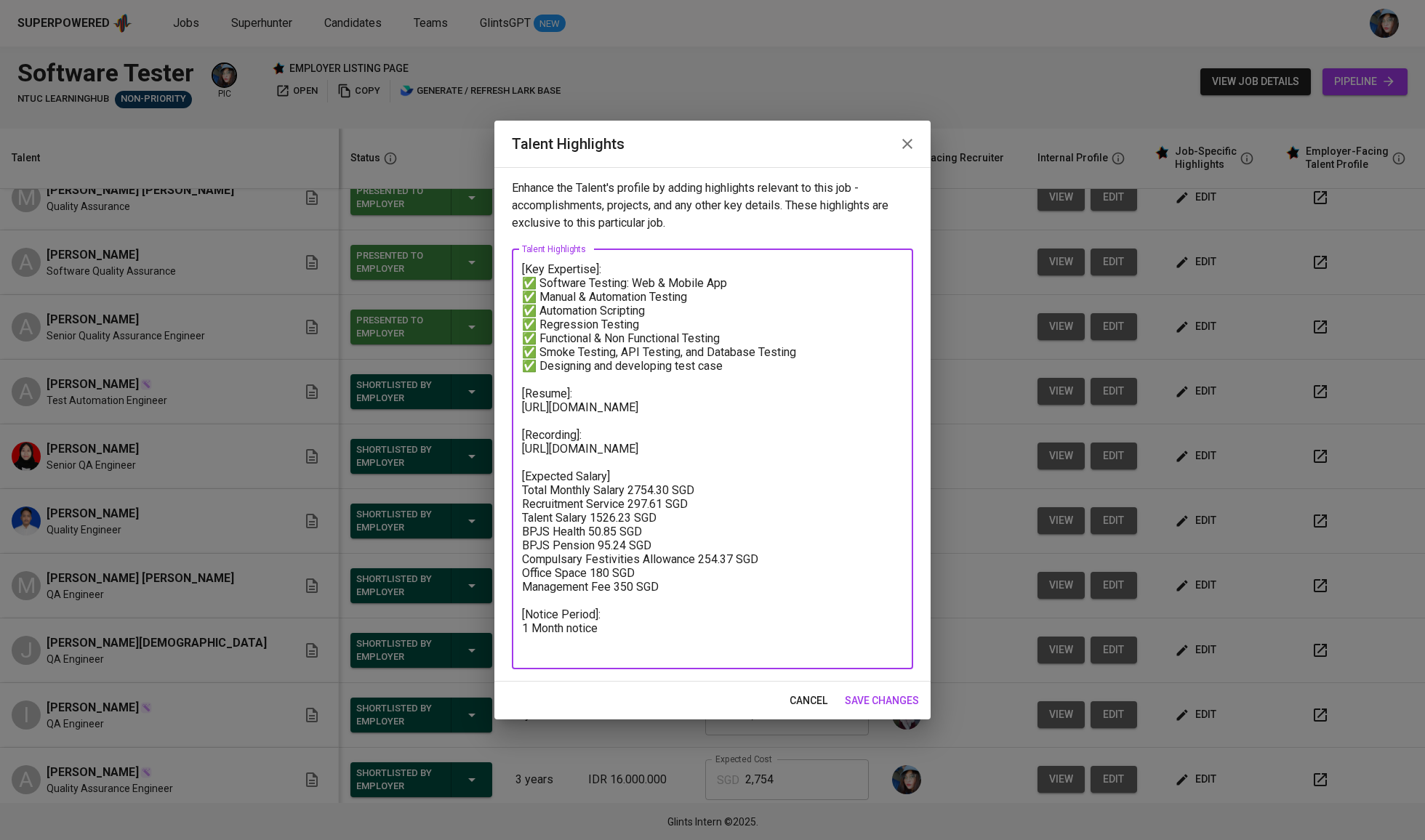
click at [661, 575] on textarea "[Key Expertise]: ✅ Software Testing: Web & Mobile App ✅ Manual & Automation Tes…" at bounding box center [712, 459] width 381 height 394
click at [775, 504] on textarea "[Key Expertise]: ✅ Software Testing: Web & Mobile App ✅ Manual & Automation Tes…" at bounding box center [712, 459] width 381 height 394
click at [710, 509] on textarea "[Key Expertise]: ✅ Software Testing: Web & Mobile App ✅ Manual & Automation Tes…" at bounding box center [712, 459] width 381 height 394
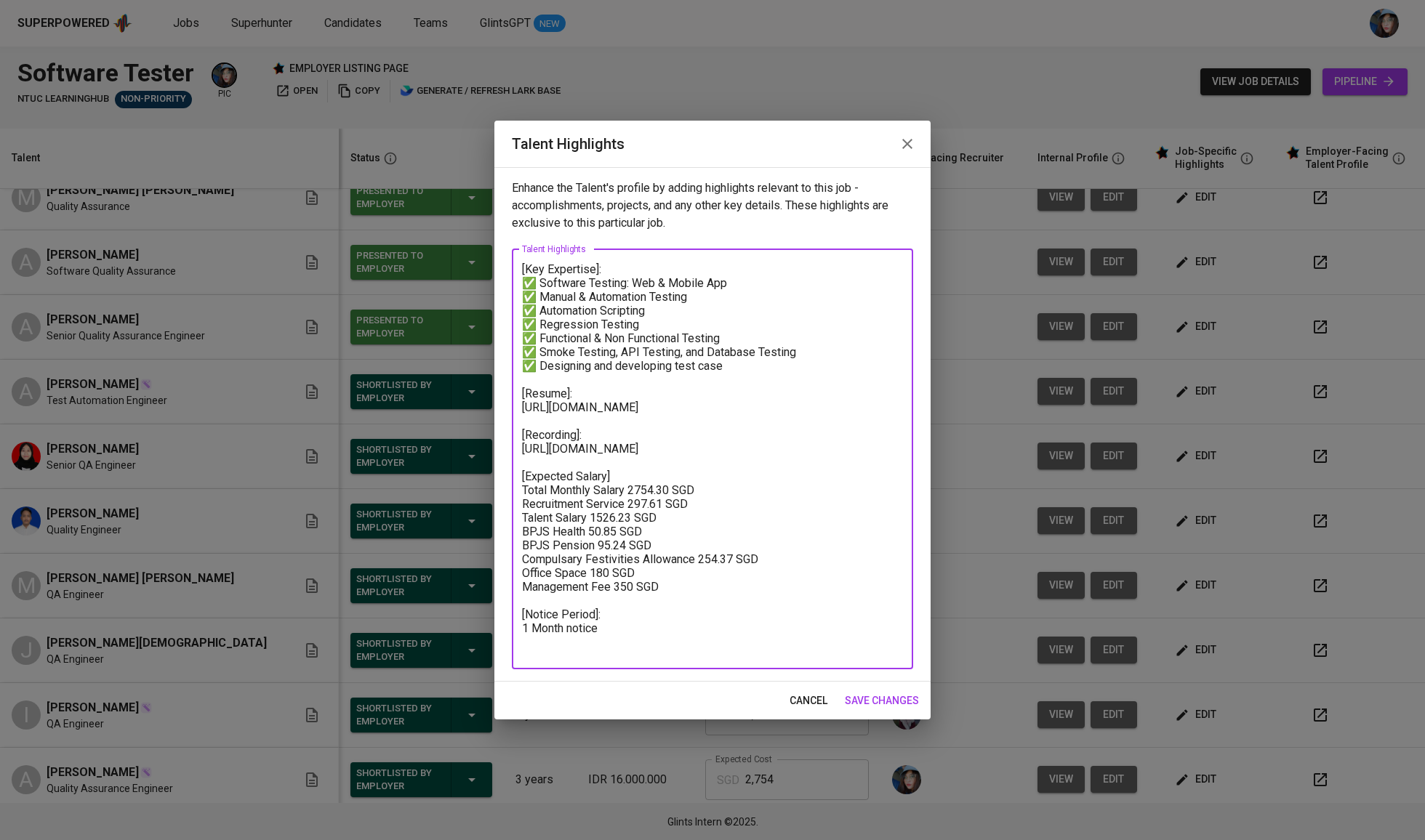
click at [710, 509] on textarea "[Key Expertise]: ✅ Software Testing: Web & Mobile App ✅ Manual & Automation Tes…" at bounding box center [712, 459] width 381 height 394
click at [731, 491] on textarea "[Key Expertise]: ✅ Software Testing: Web & Mobile App ✅ Manual & Automation Tes…" at bounding box center [712, 459] width 381 height 394
drag, startPoint x: 869, startPoint y: 77, endPoint x: 575, endPoint y: 233, distance: 332.8
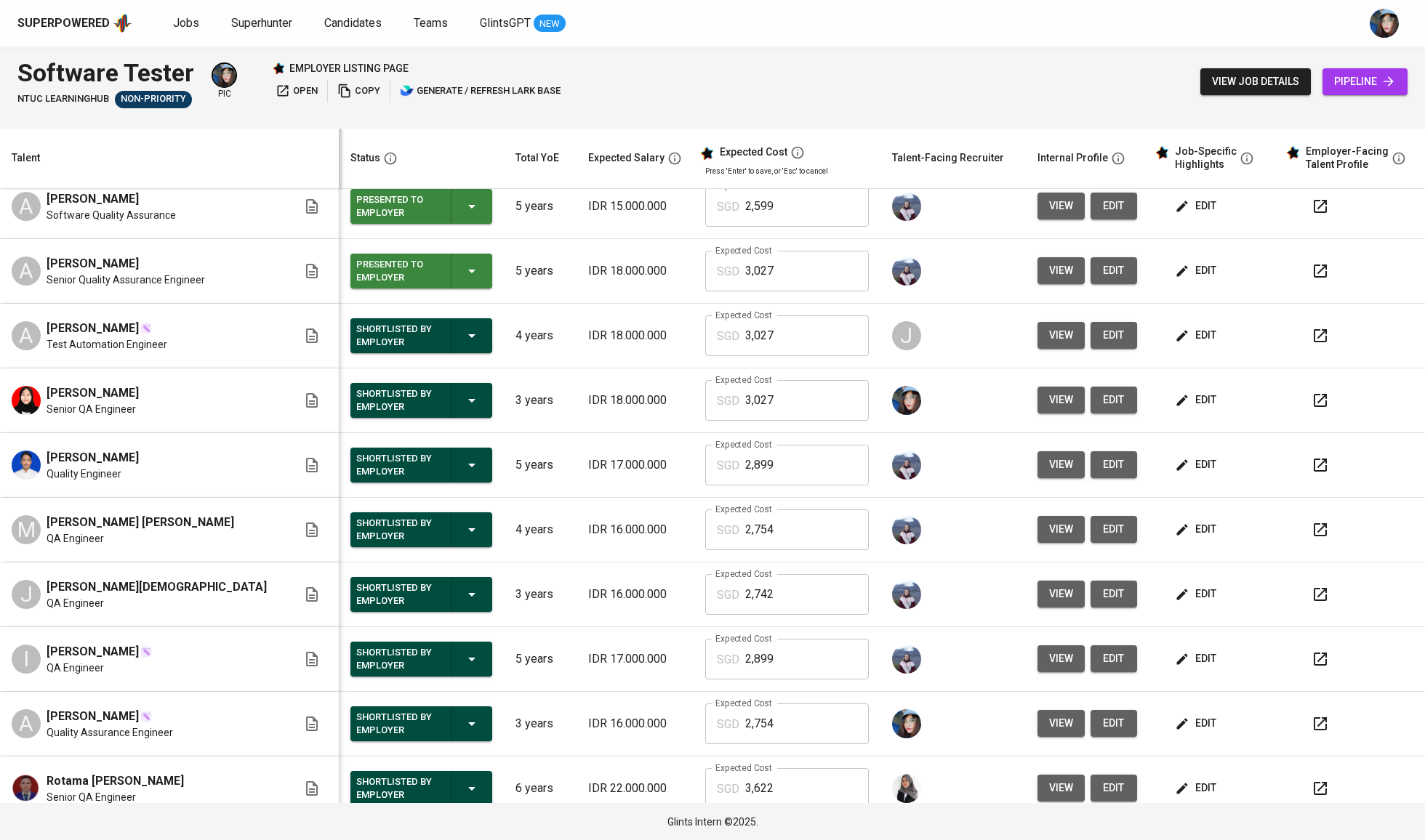
scroll to position [451, 0]
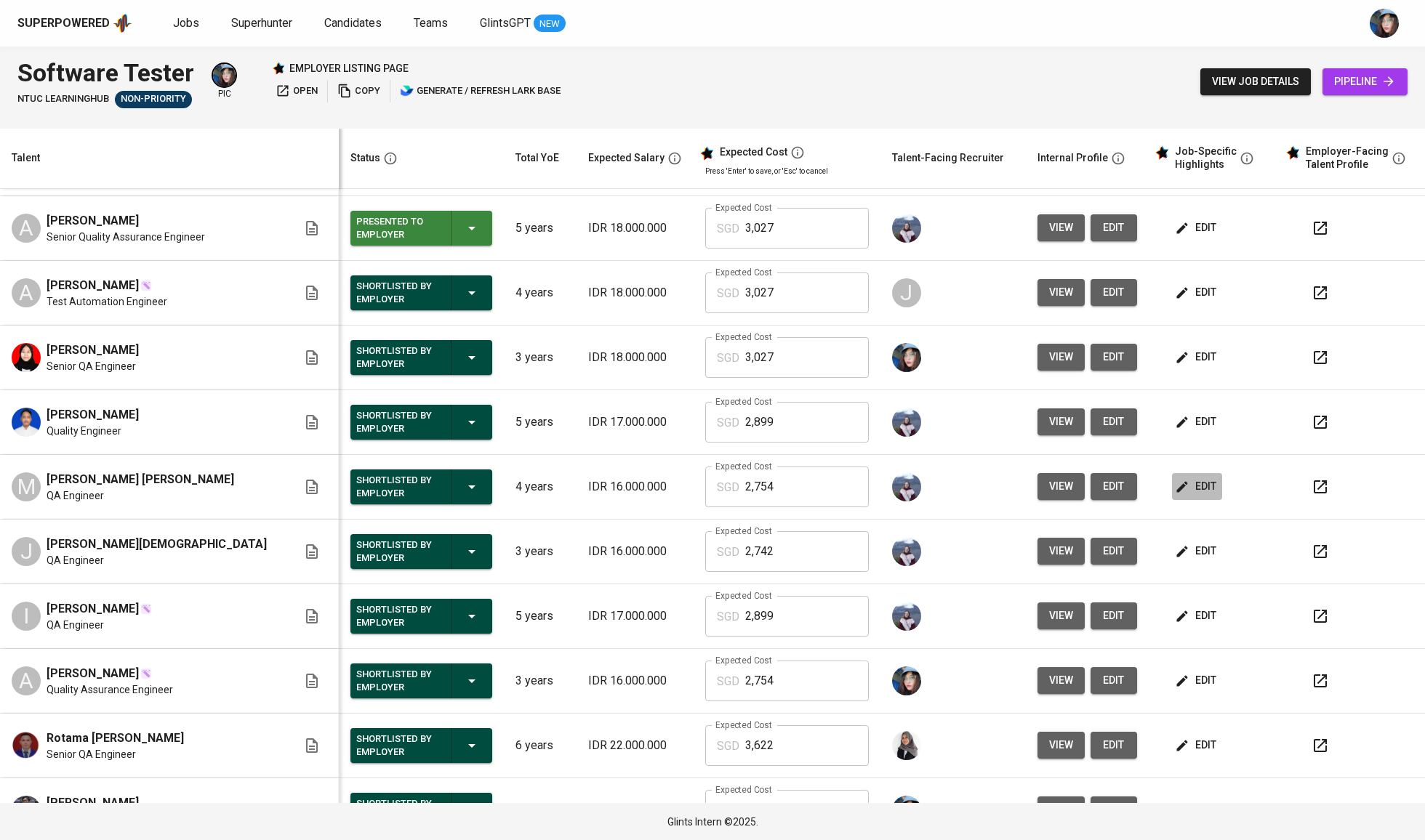
click at [1176, 490] on icon "button" at bounding box center [1181, 486] width 11 height 11
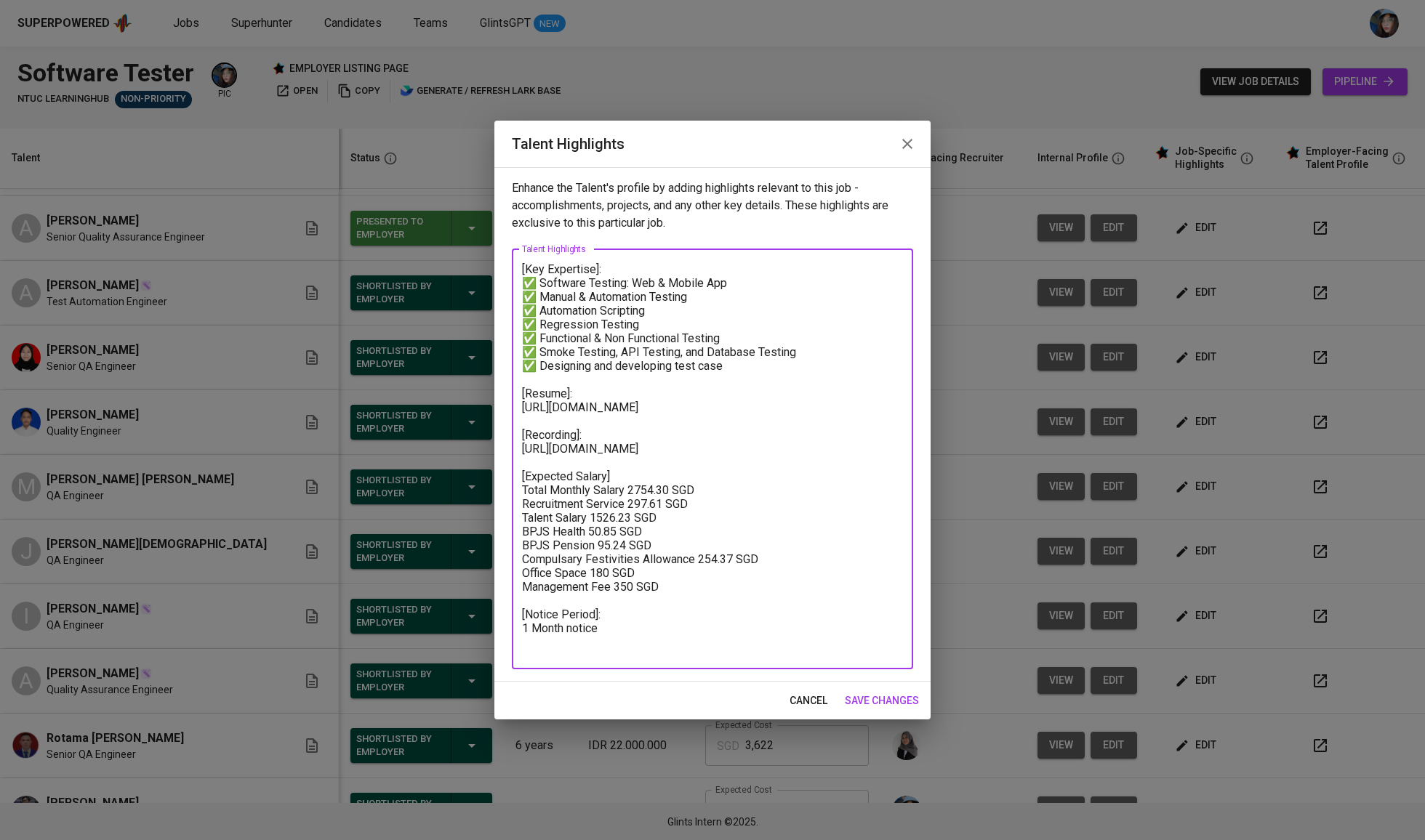
drag, startPoint x: 716, startPoint y: 603, endPoint x: 521, endPoint y: 507, distance: 217.3
click at [522, 507] on textarea "[Key Expertise]: ✅ Software Testing: Web & Mobile App ✅ Manual & Automation Tes…" at bounding box center [712, 459] width 381 height 394
paste textarea "41.66 SGD Recruitment Service 297.61 SGD Talent Salary 1526.23 SGD BPJS Health …"
type textarea "[Key Expertise]: ✅ Software Testing: Web & Mobile App ✅ Manual & Automation Tes…"
click at [865, 685] on div "cancel save changes" at bounding box center [712, 701] width 437 height 39
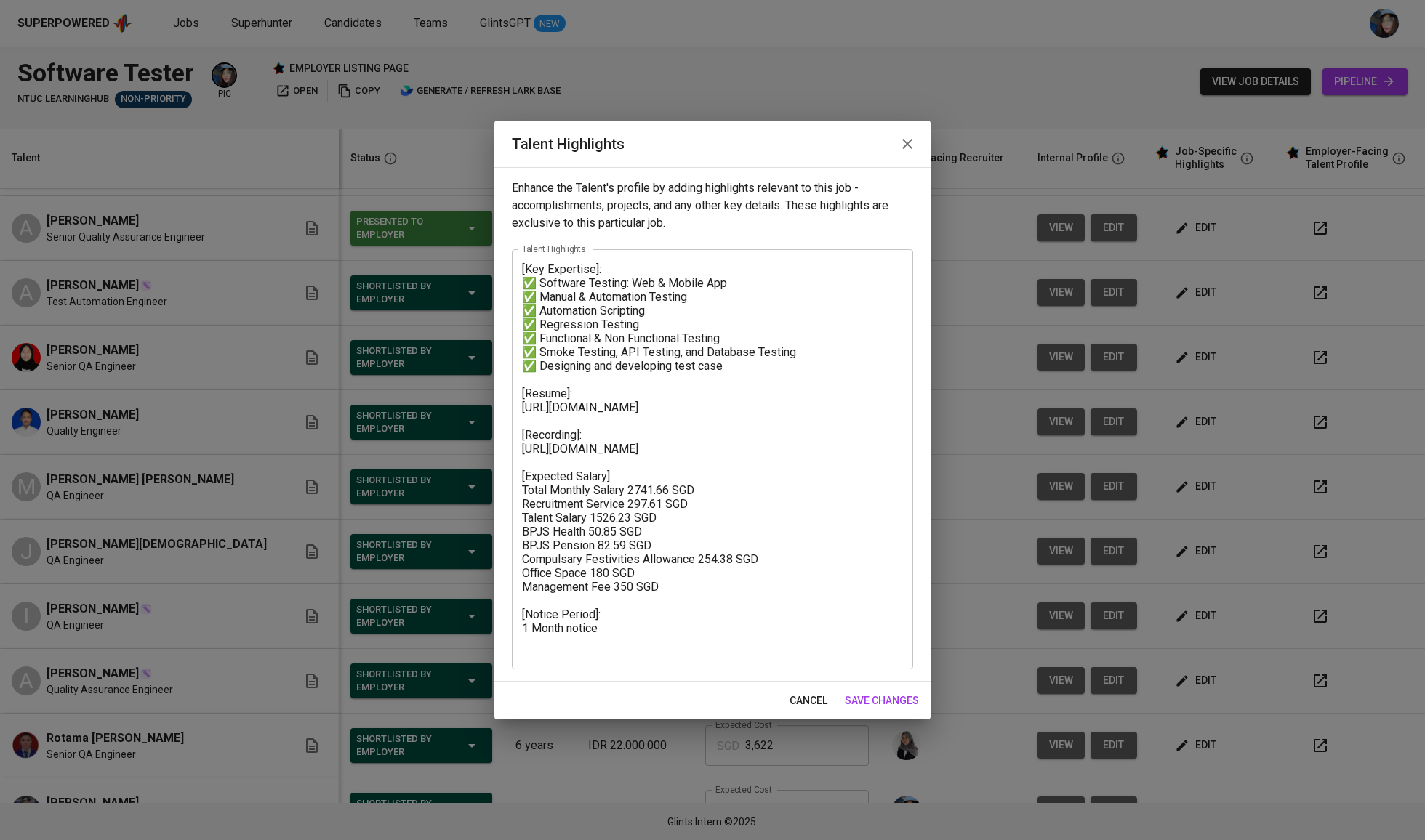
click at [865, 693] on span "save changes" at bounding box center [882, 701] width 75 height 18
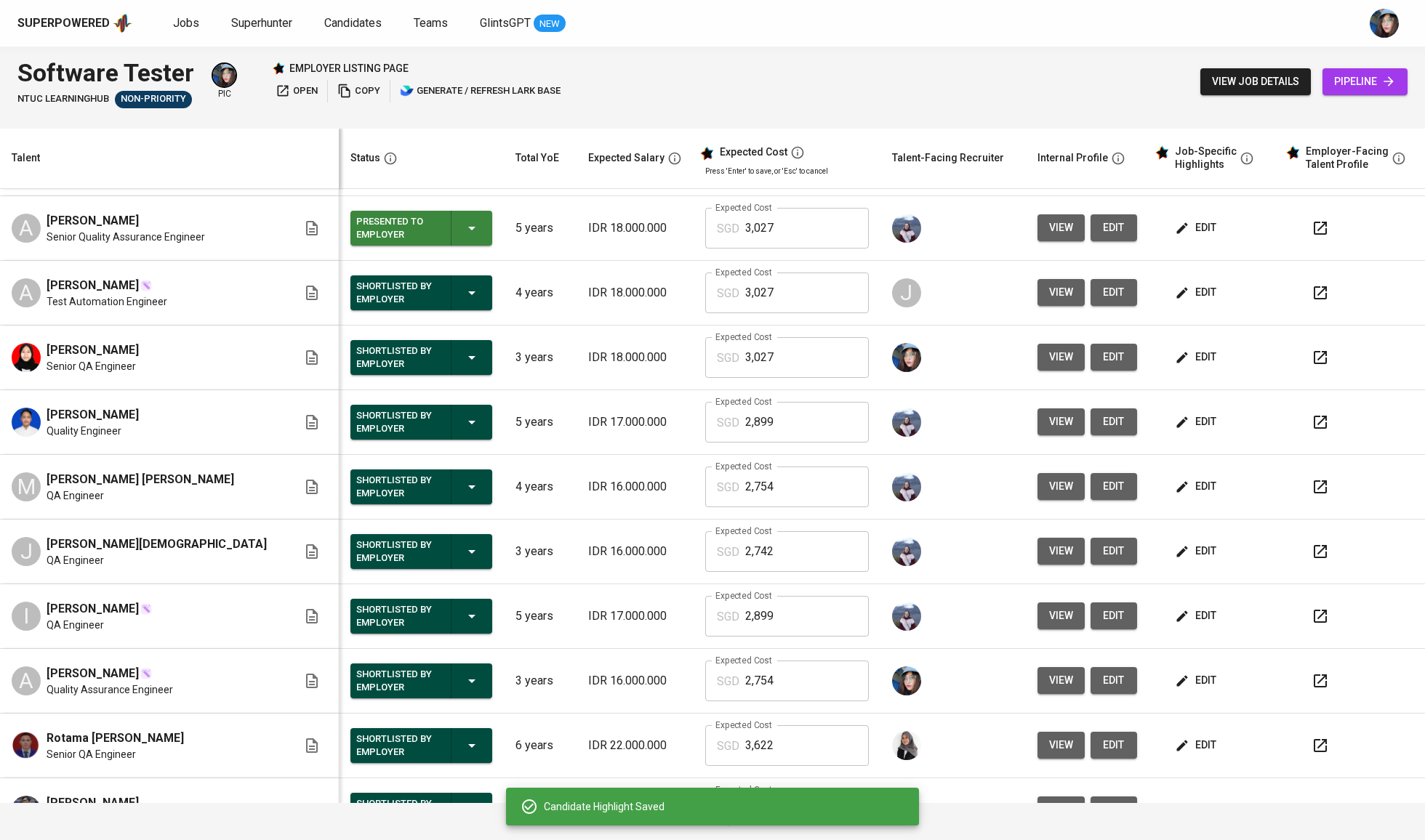
click at [791, 492] on input "2,754" at bounding box center [806, 486] width 123 height 41
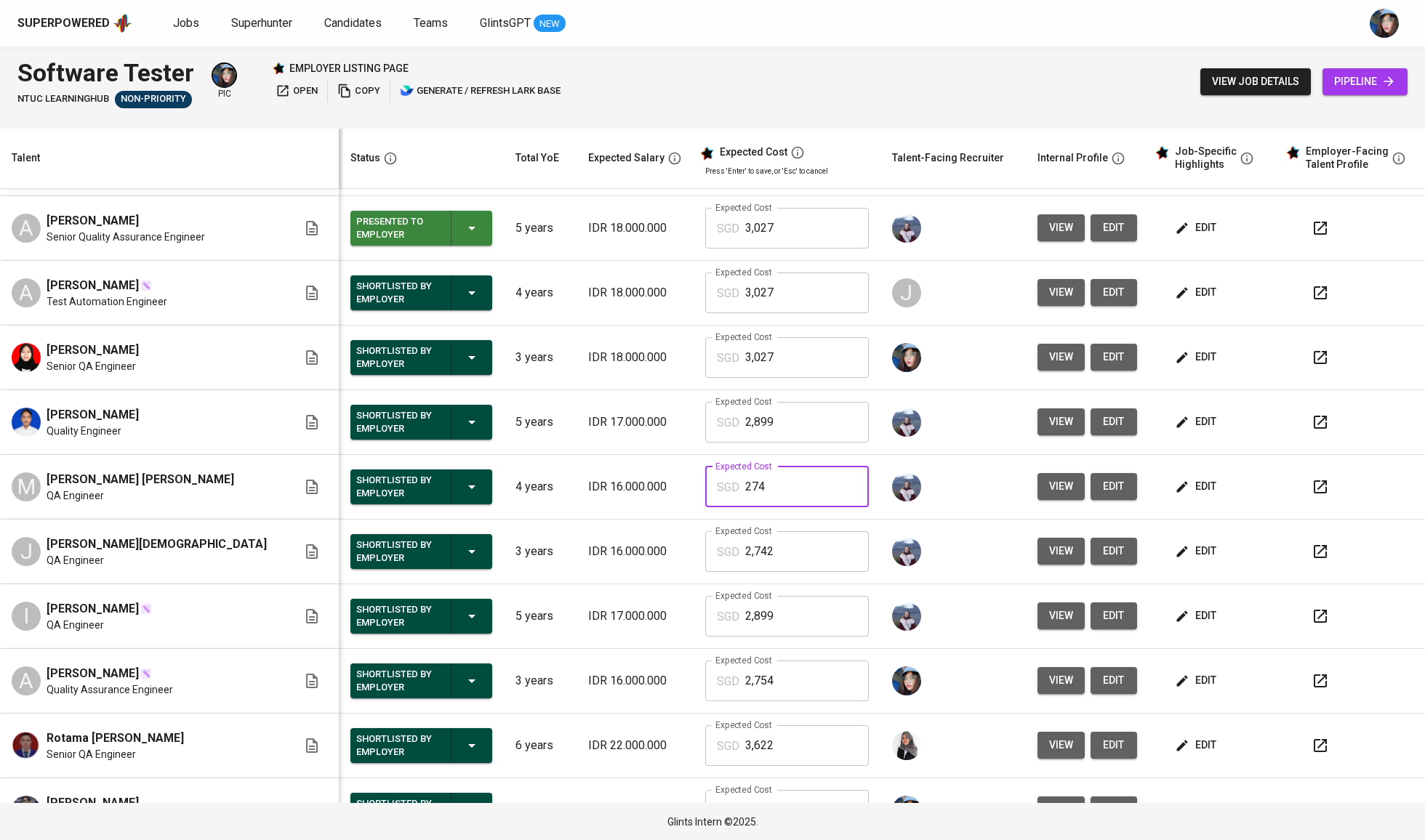
type input "2,742"
